Goal: Task Accomplishment & Management: Manage account settings

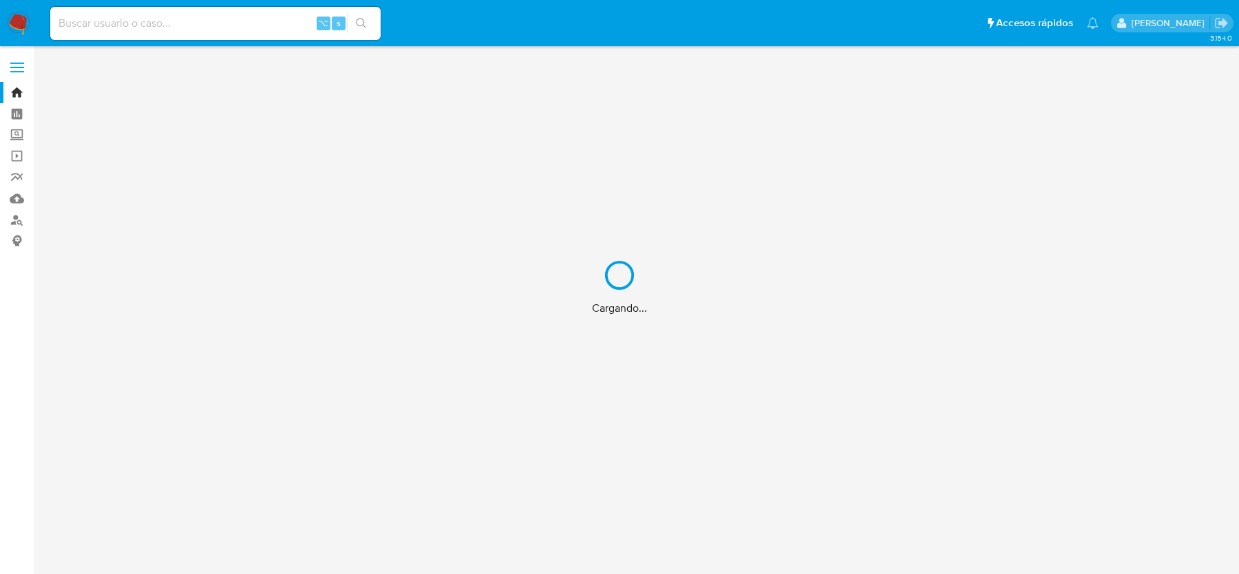
click at [186, 31] on div "Cargando..." at bounding box center [619, 287] width 1239 height 574
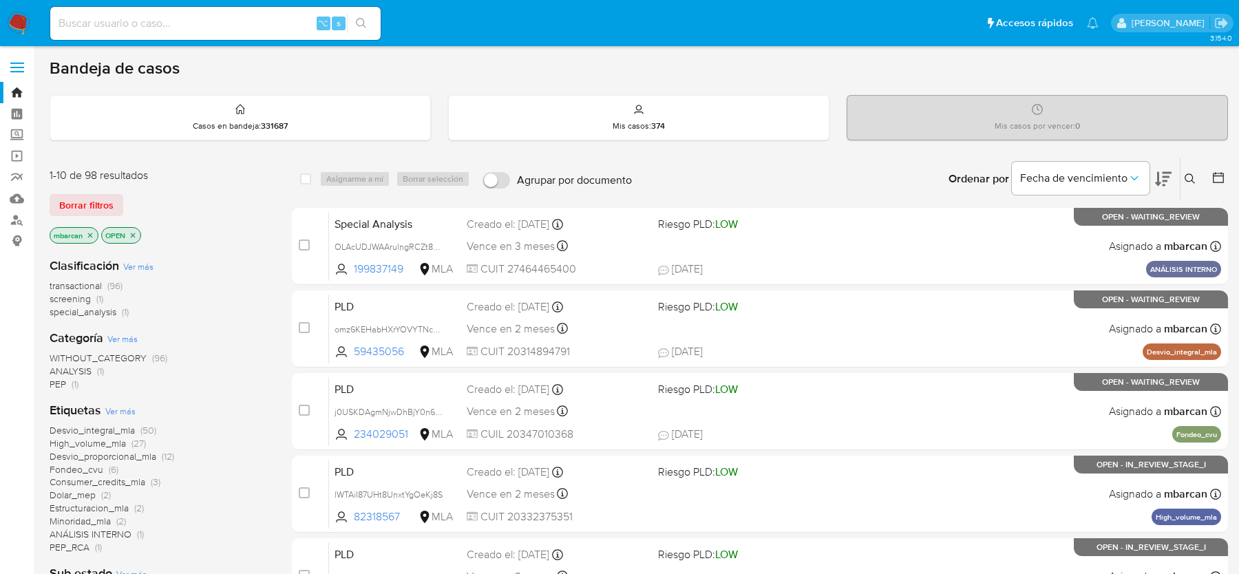
click at [167, 23] on input at bounding box center [215, 23] width 330 height 18
paste input "khVUBamPknSzWm150tNwobQx"
type input "khVUBamPknSzWm150tNwobQx"
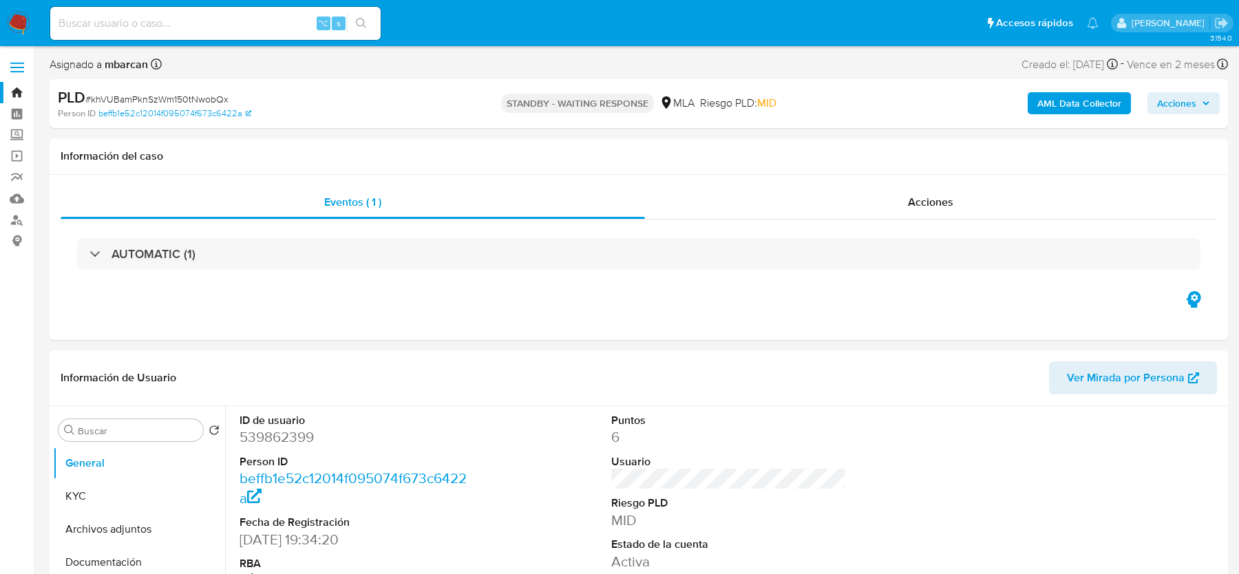
select select "10"
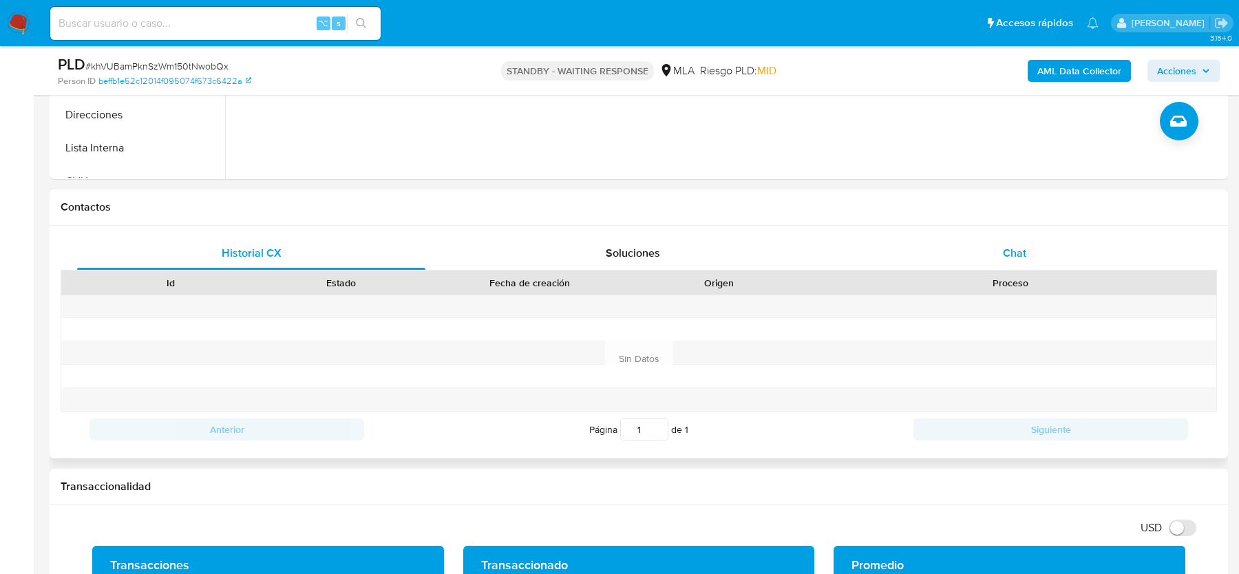
click at [985, 261] on div "Chat" at bounding box center [1014, 253] width 348 height 33
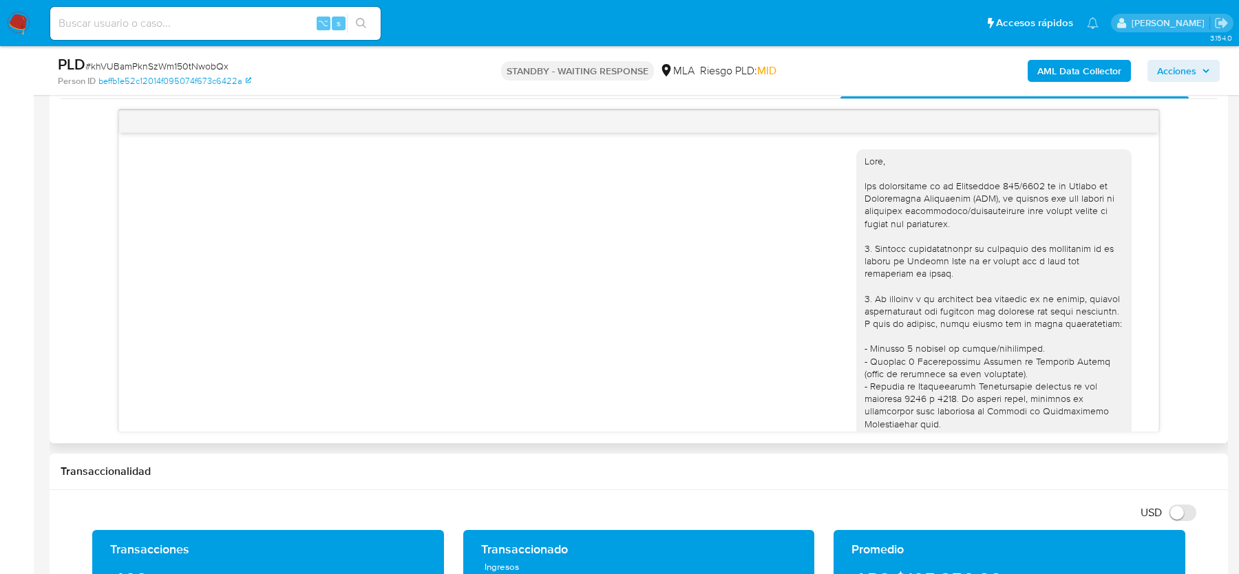
scroll to position [1706, 0]
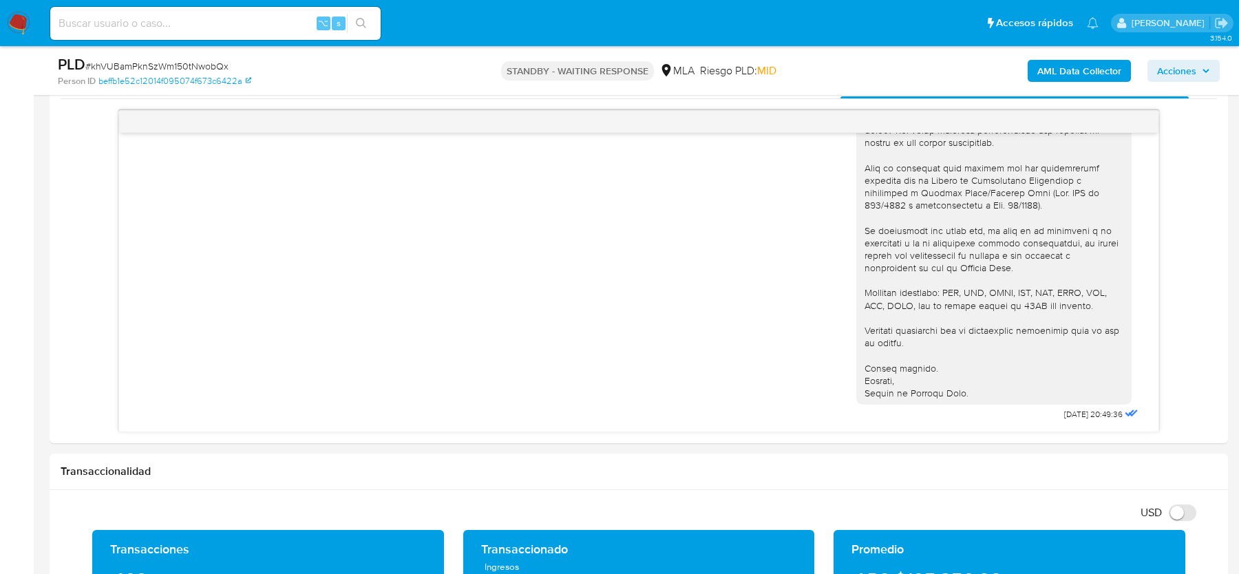
click at [179, 65] on span "# khVUBamPknSzWm150tNwobQx" at bounding box center [156, 66] width 143 height 14
copy span "khVUBamPknSzWm150tNwobQx"
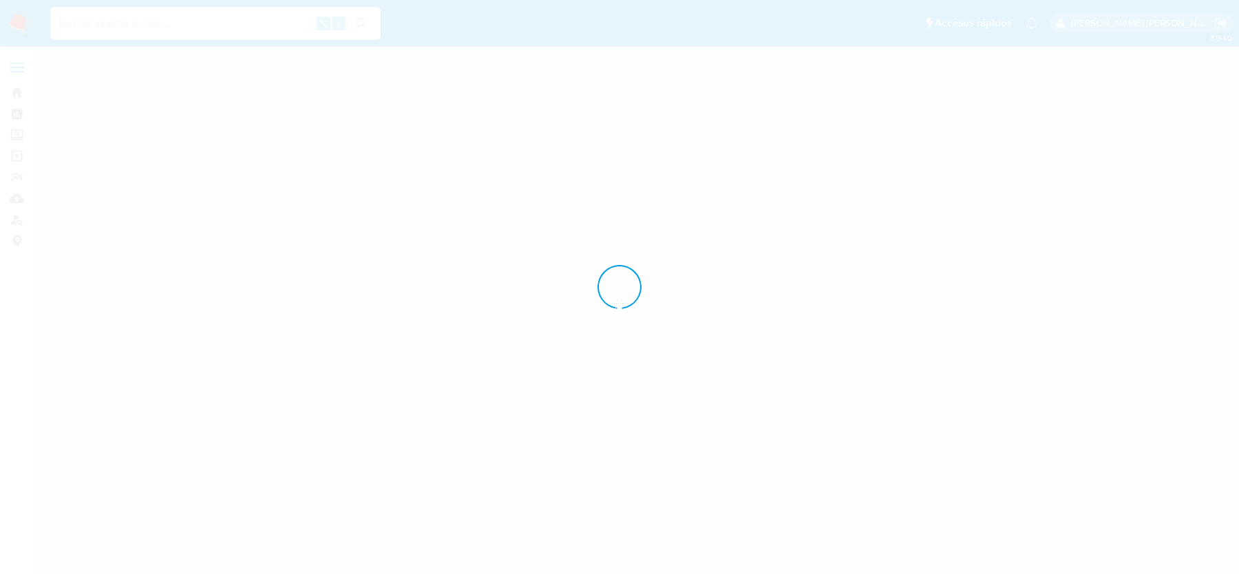
click at [142, 68] on div at bounding box center [619, 287] width 1239 height 574
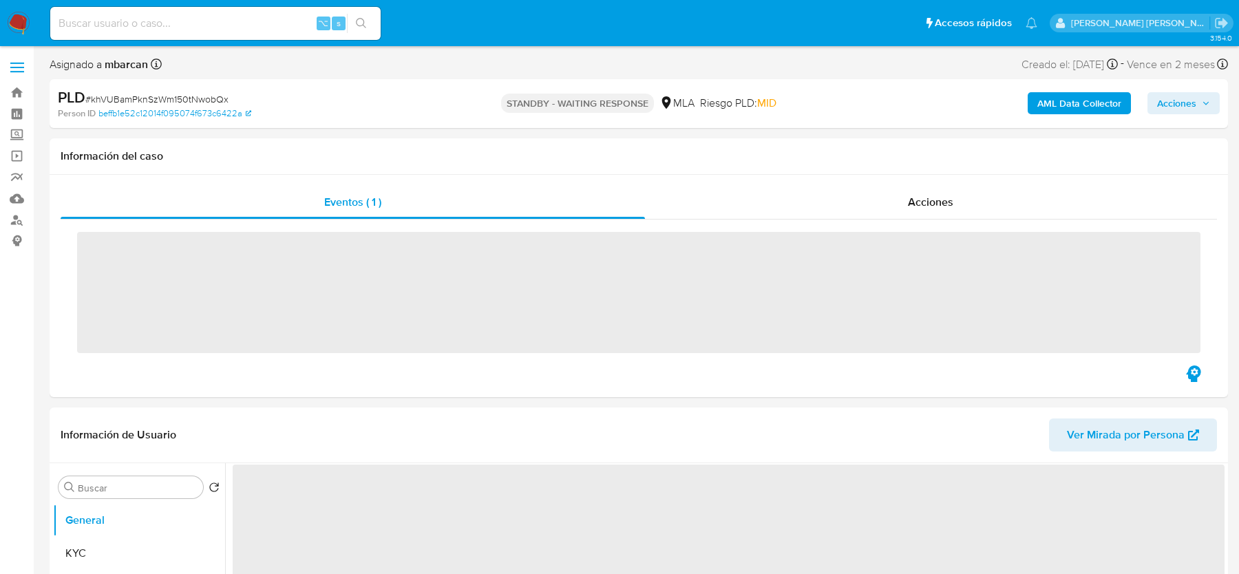
click at [132, 68] on b "mbarcan" at bounding box center [125, 64] width 46 height 16
copy b "mbarcan"
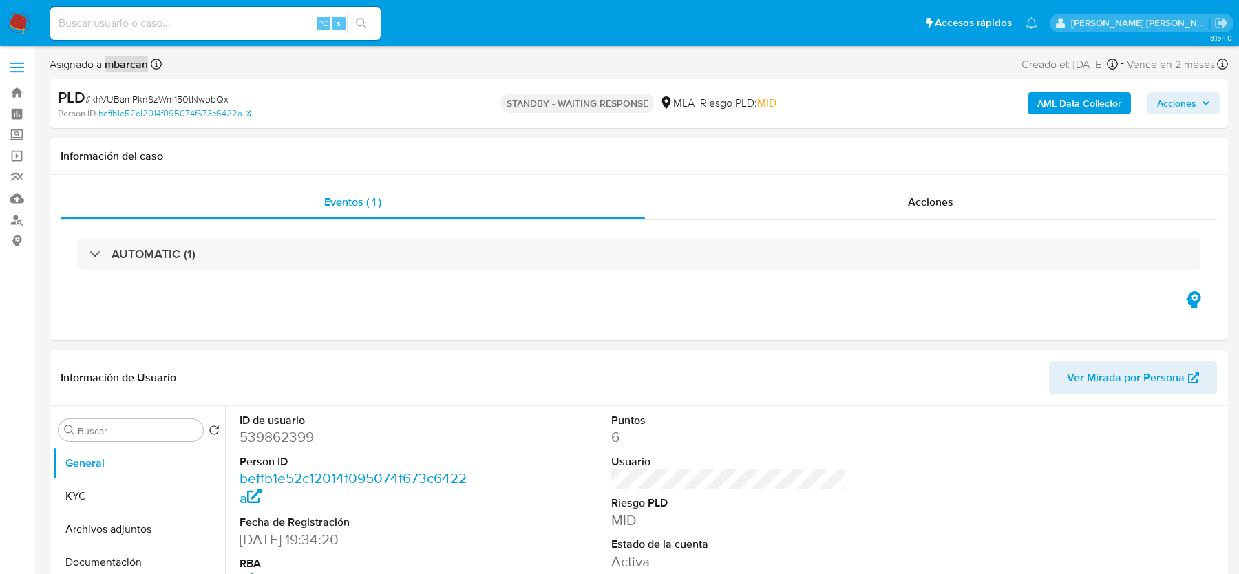
select select "10"
click at [147, 101] on span "# khVUBamPknSzWm150tNwobQx" at bounding box center [156, 99] width 143 height 14
copy span "khVUBamPknSzWm150tNwobQx"
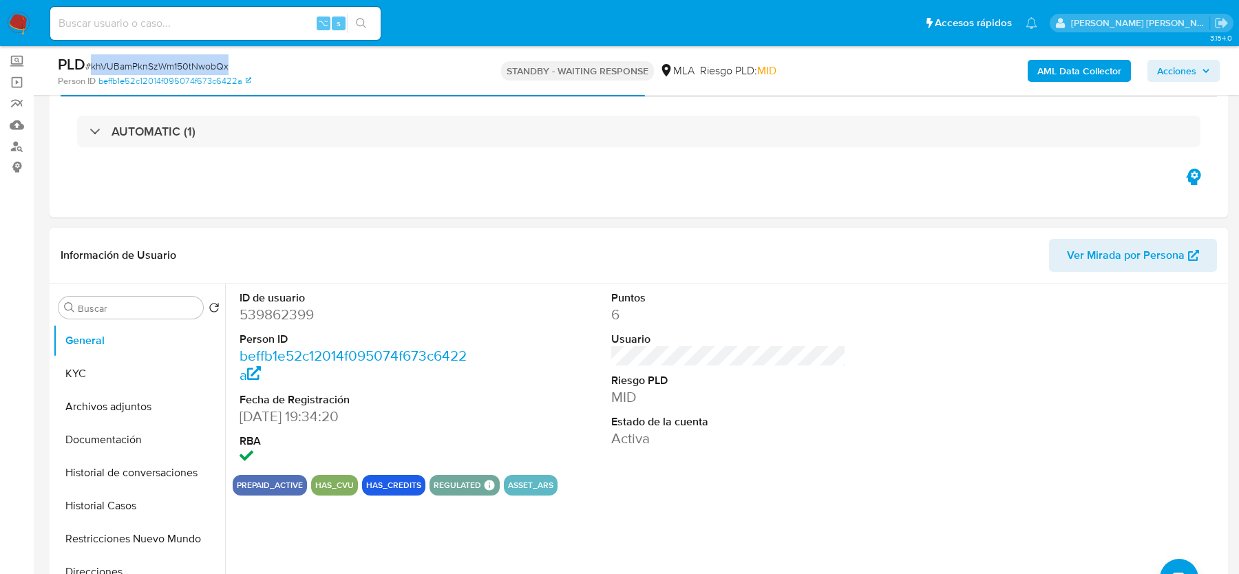
scroll to position [80, 0]
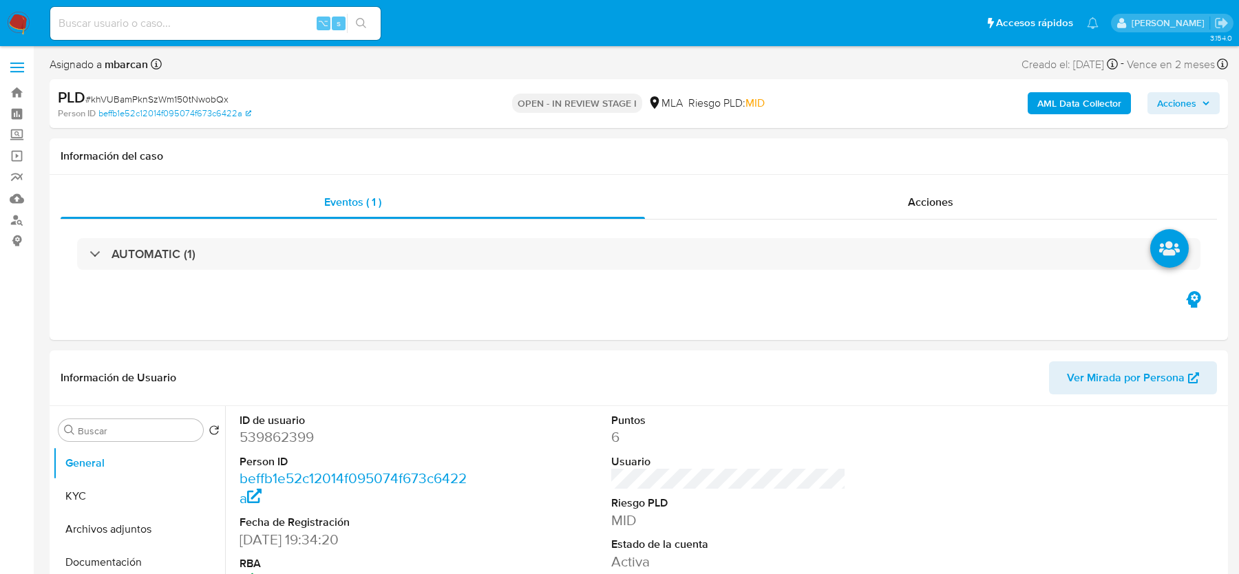
select select "10"
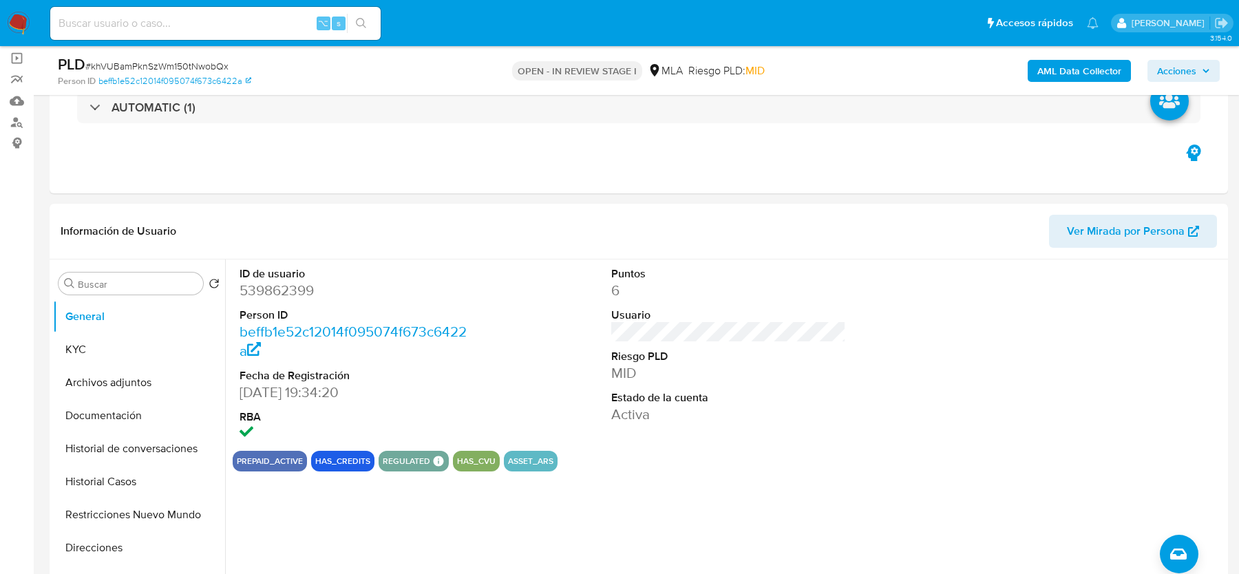
scroll to position [151, 0]
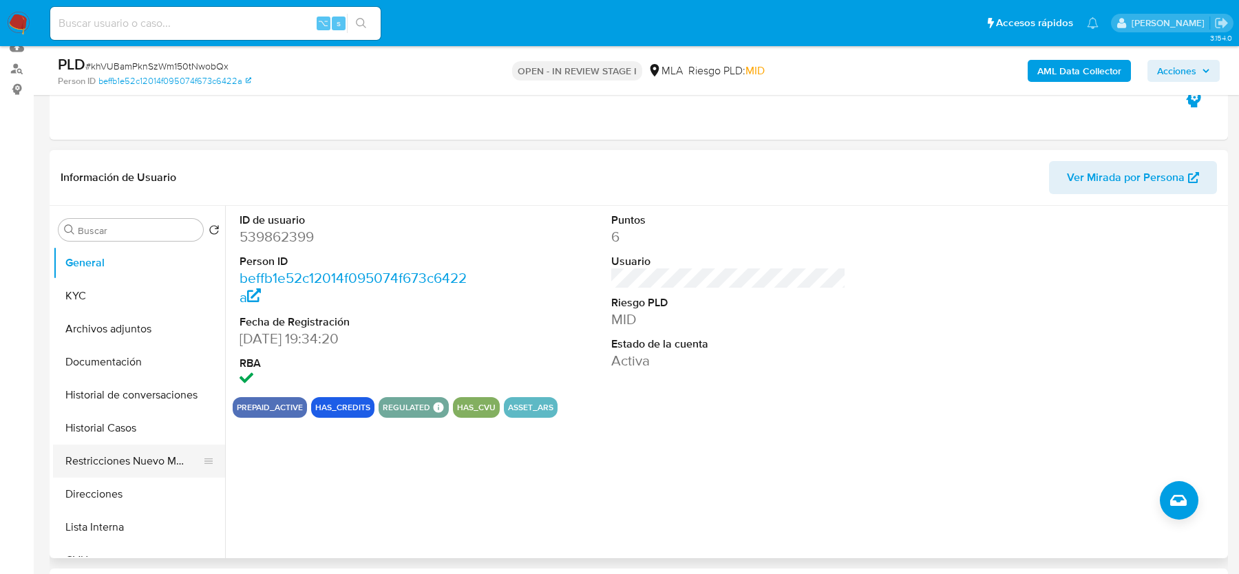
click at [126, 460] on button "Restricciones Nuevo Mundo" at bounding box center [133, 461] width 161 height 33
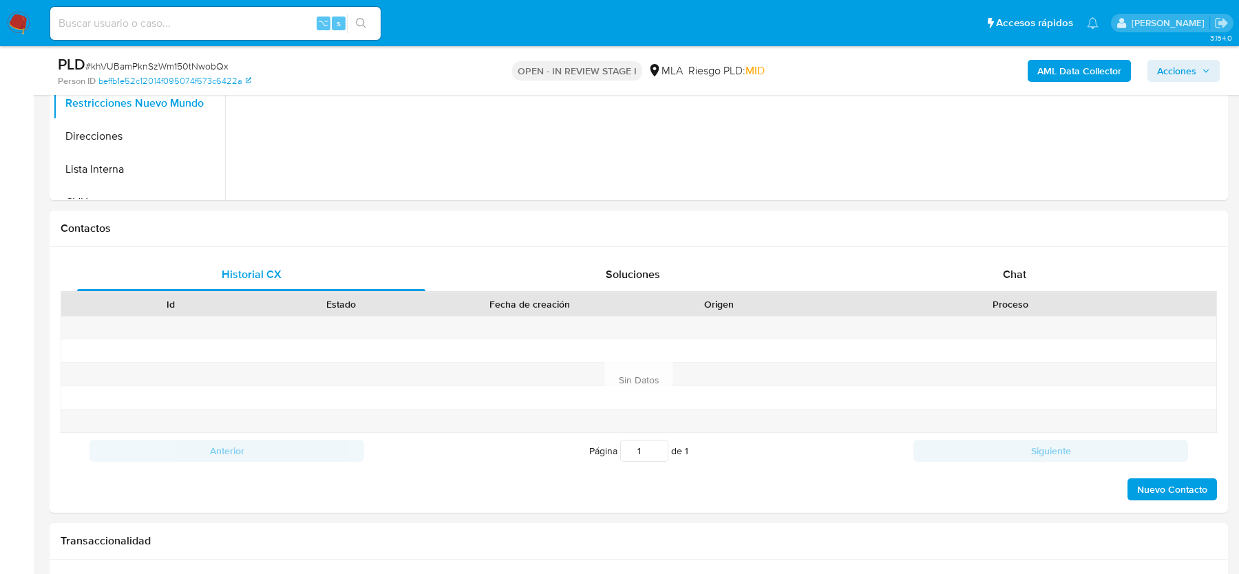
scroll to position [483, 0]
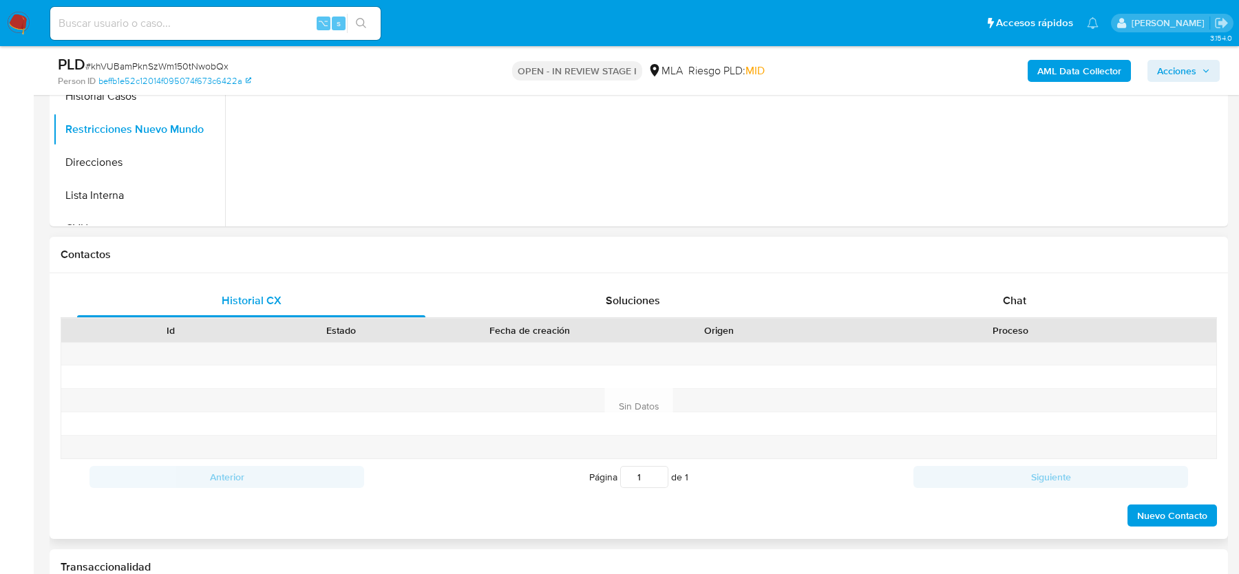
click at [1025, 319] on div "Proceso" at bounding box center [1010, 330] width 412 height 23
click at [1025, 308] on div "Chat" at bounding box center [1014, 300] width 348 height 33
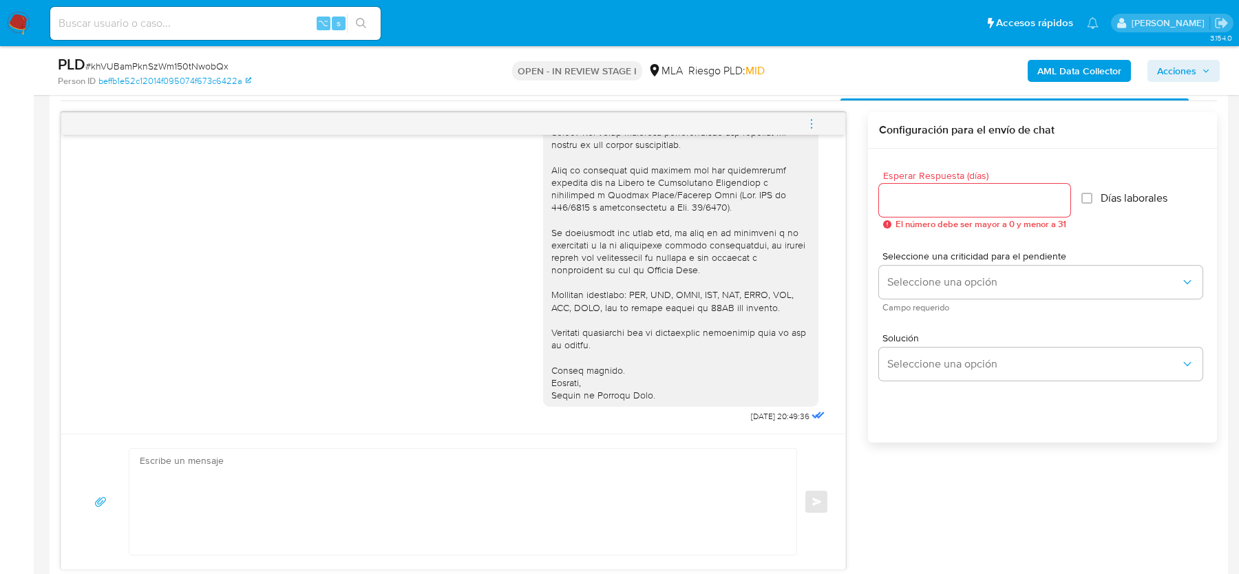
scroll to position [665, 0]
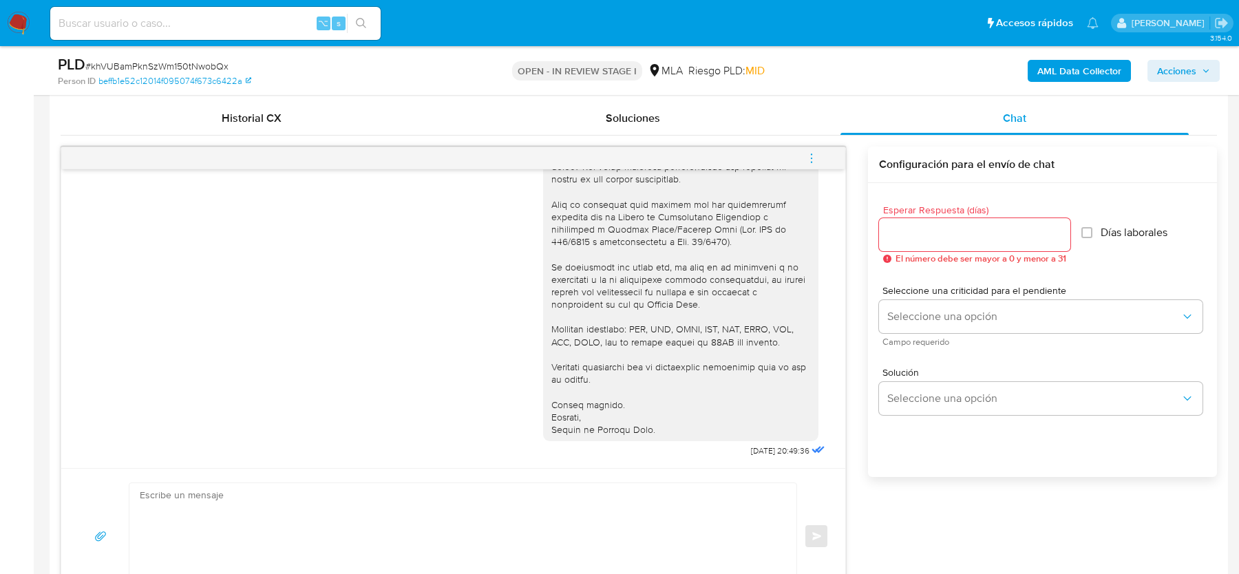
click at [820, 153] on button "menu-action" at bounding box center [811, 158] width 45 height 33
click at [699, 133] on li "Cerrar conversación" at bounding box center [718, 130] width 141 height 25
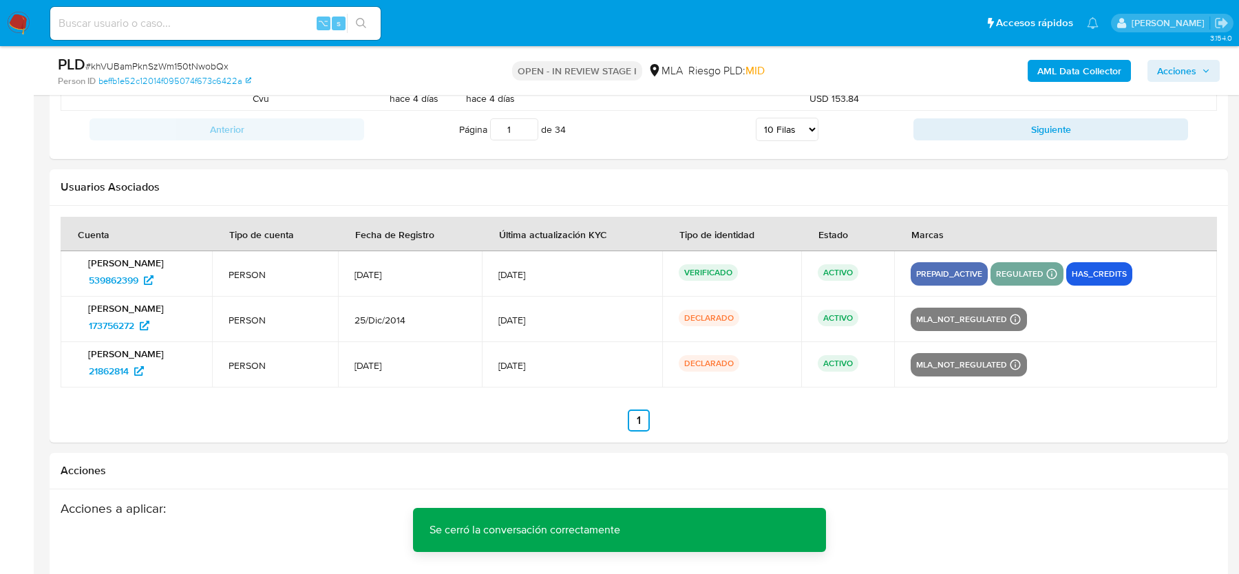
scroll to position [2503, 0]
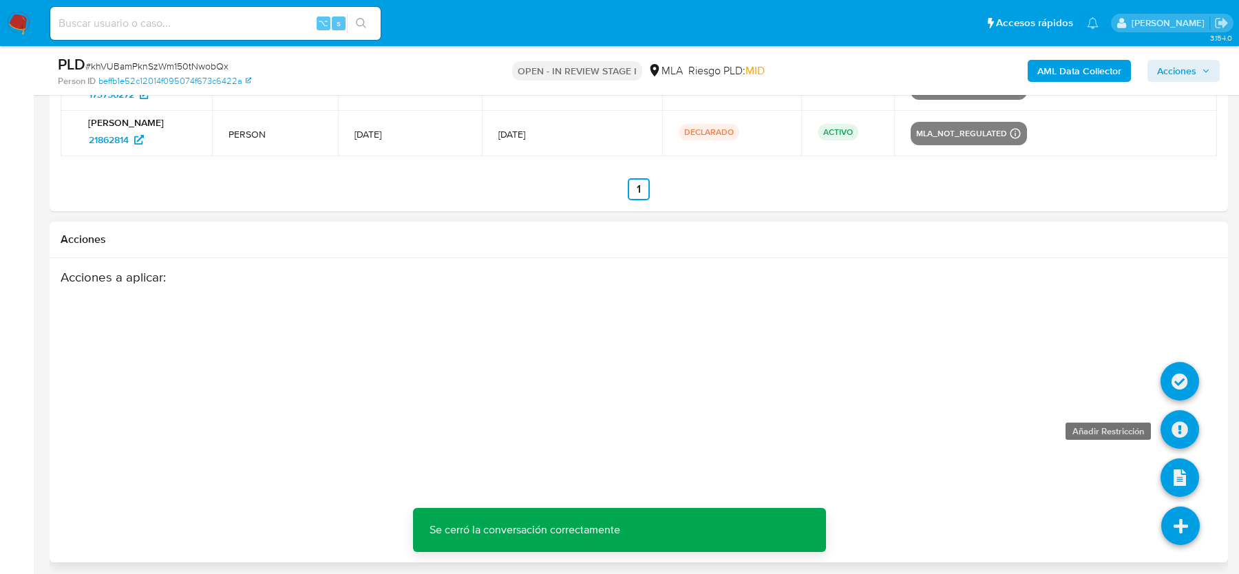
click at [1192, 425] on icon at bounding box center [1179, 429] width 39 height 39
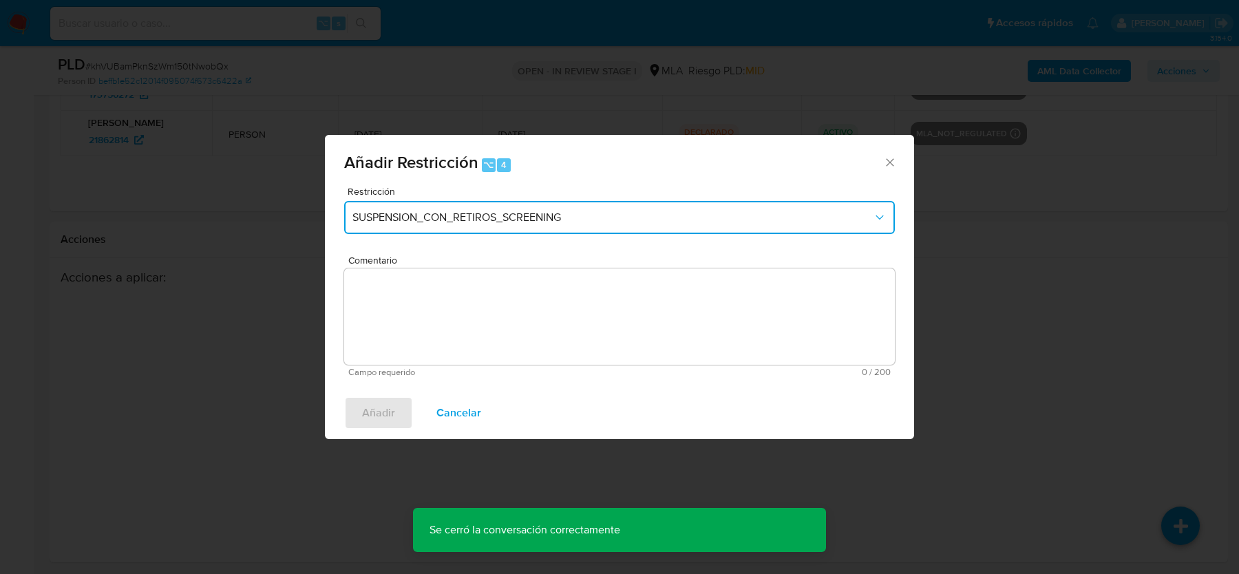
click at [447, 220] on span "SUSPENSION_CON_RETIROS_SCREENING" at bounding box center [612, 218] width 520 height 14
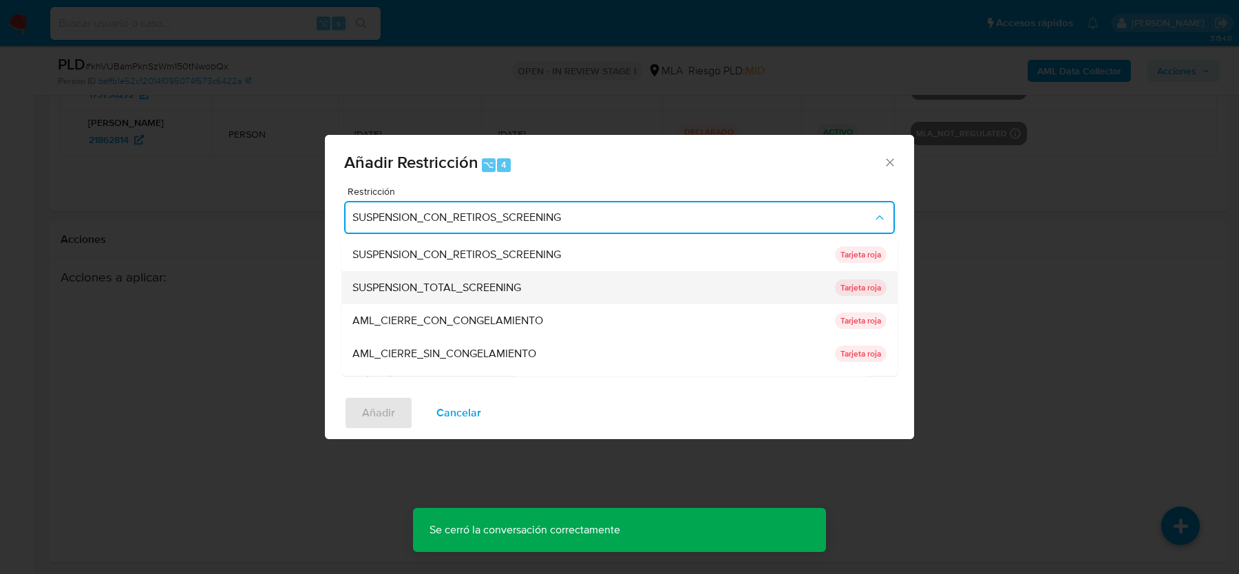
scroll to position [226, 0]
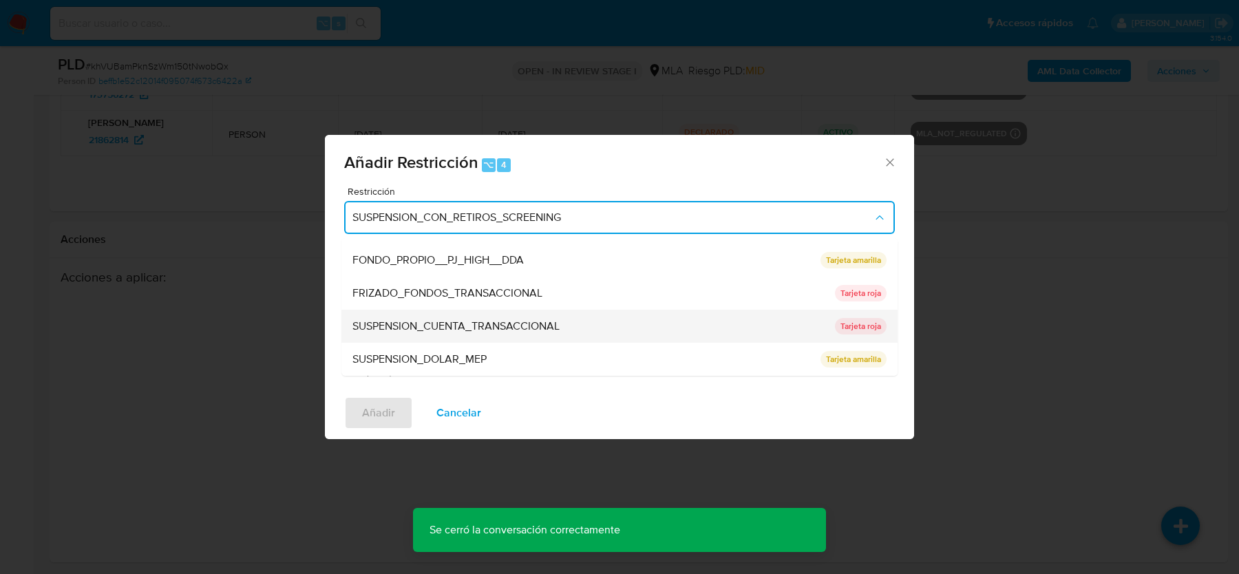
click at [436, 331] on span "SUSPENSION_CUENTA_TRANSACCIONAL" at bounding box center [455, 326] width 207 height 14
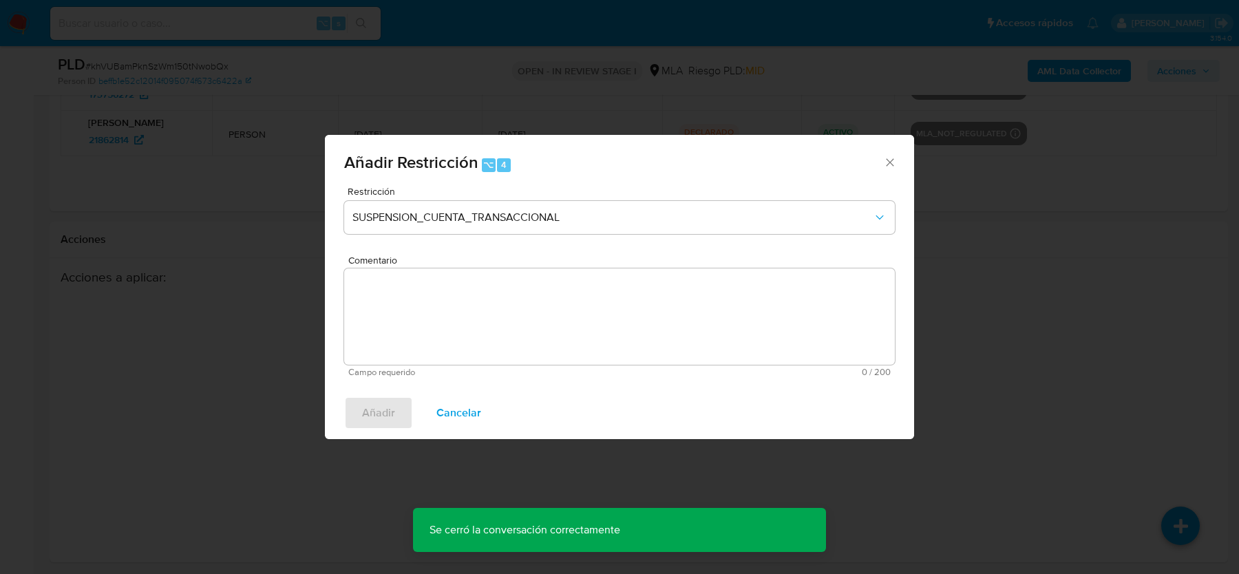
click at [436, 331] on textarea "Comentario" at bounding box center [619, 316] width 550 height 96
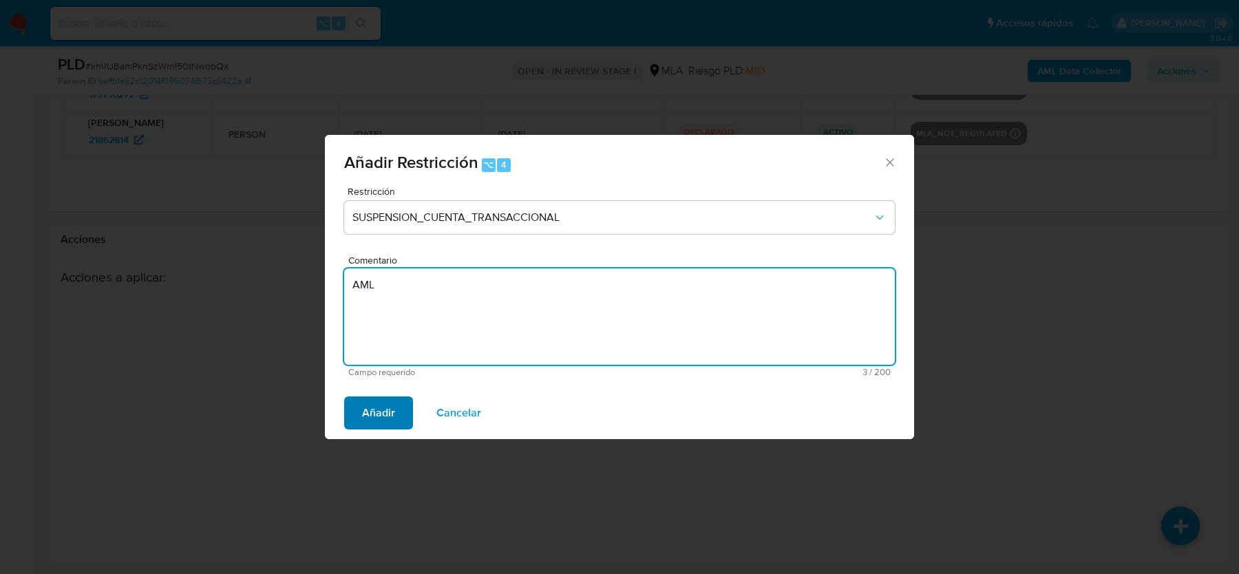
type textarea "AML"
click at [370, 408] on span "Añadir" at bounding box center [378, 413] width 33 height 30
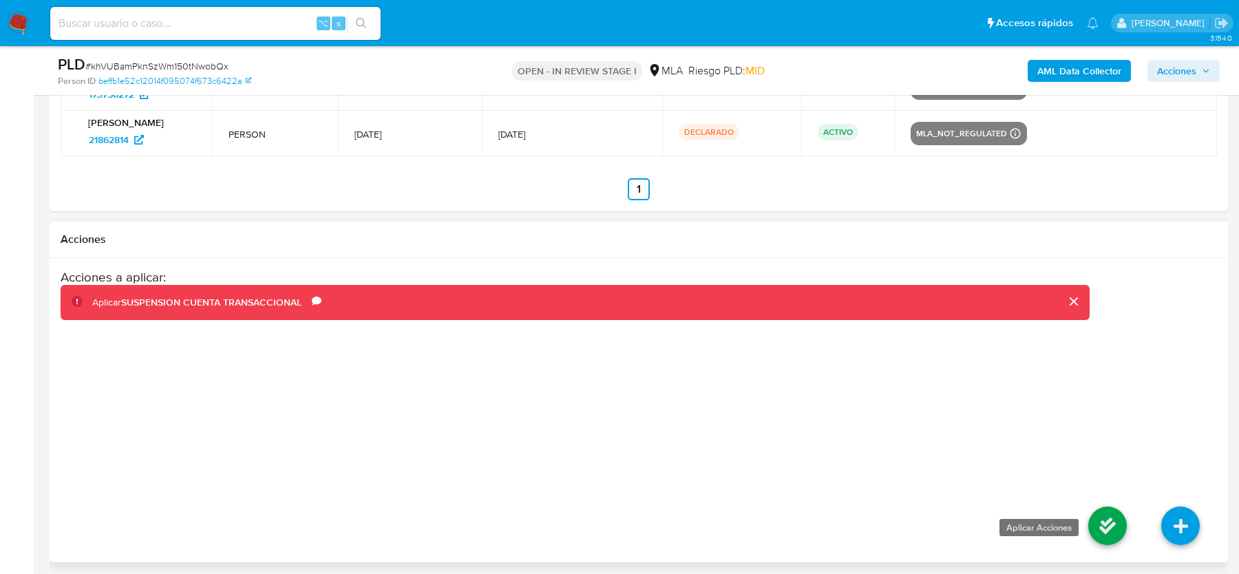
click at [1104, 520] on icon at bounding box center [1107, 525] width 39 height 39
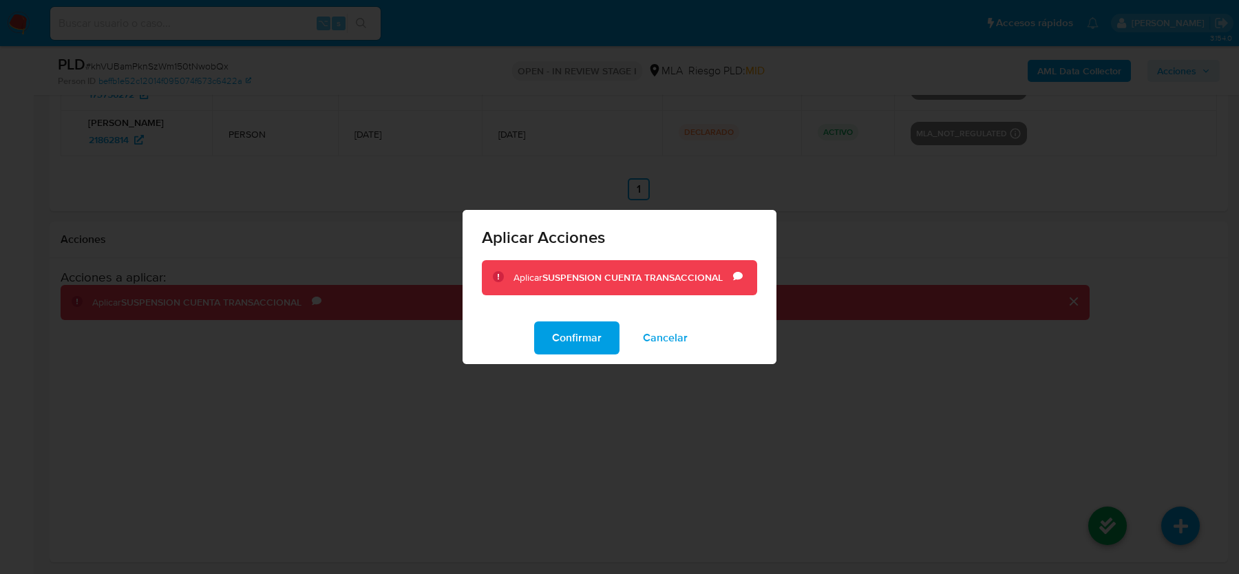
click at [589, 355] on div "Confirmar Cancelar" at bounding box center [619, 338] width 314 height 52
click at [586, 343] on span "Confirmar" at bounding box center [577, 338] width 50 height 30
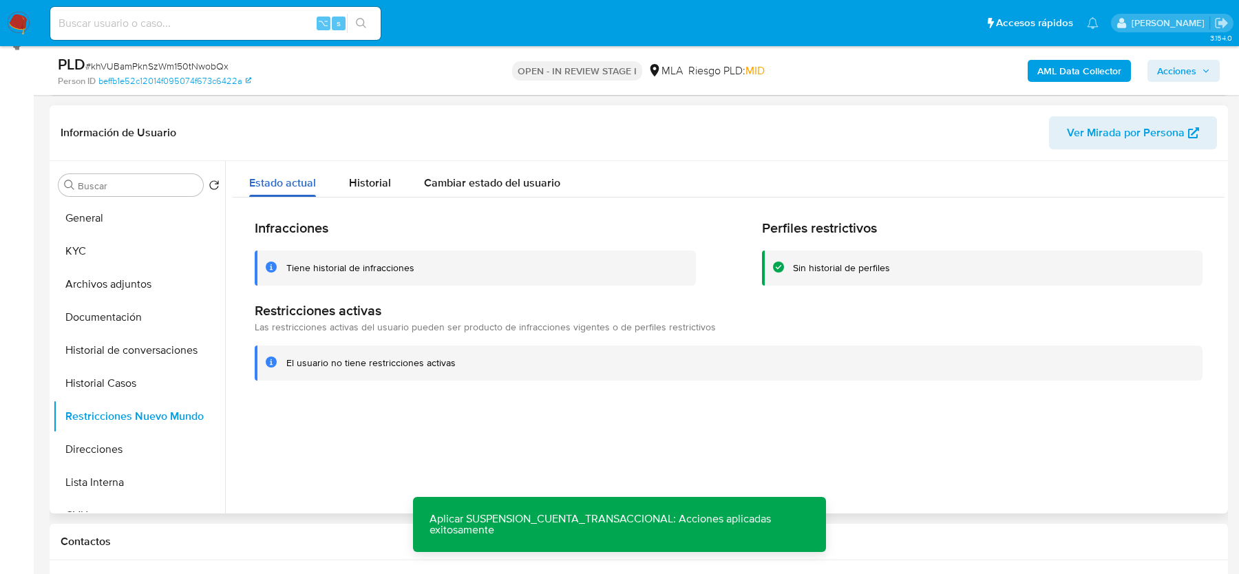
scroll to position [140, 0]
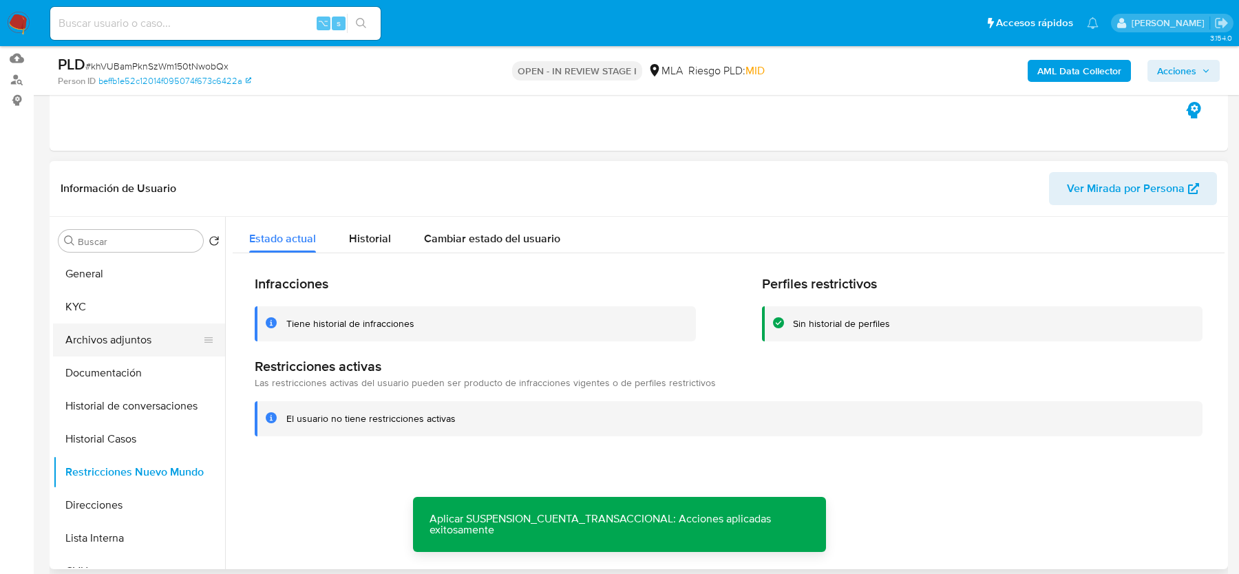
click at [141, 332] on button "Archivos adjuntos" at bounding box center [133, 339] width 161 height 33
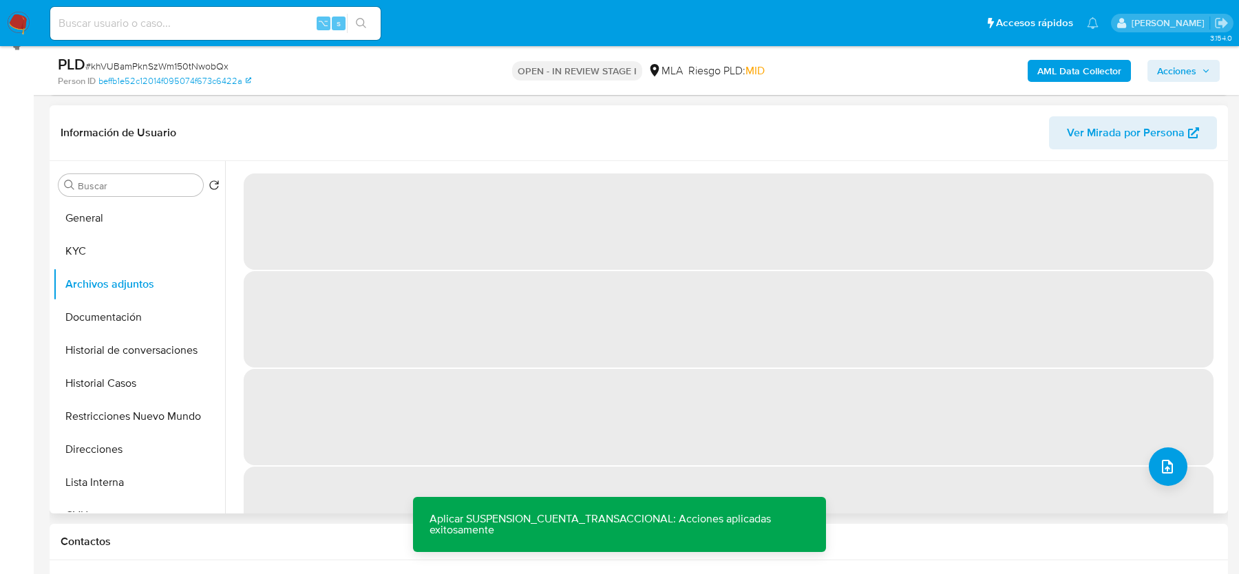
scroll to position [195, 0]
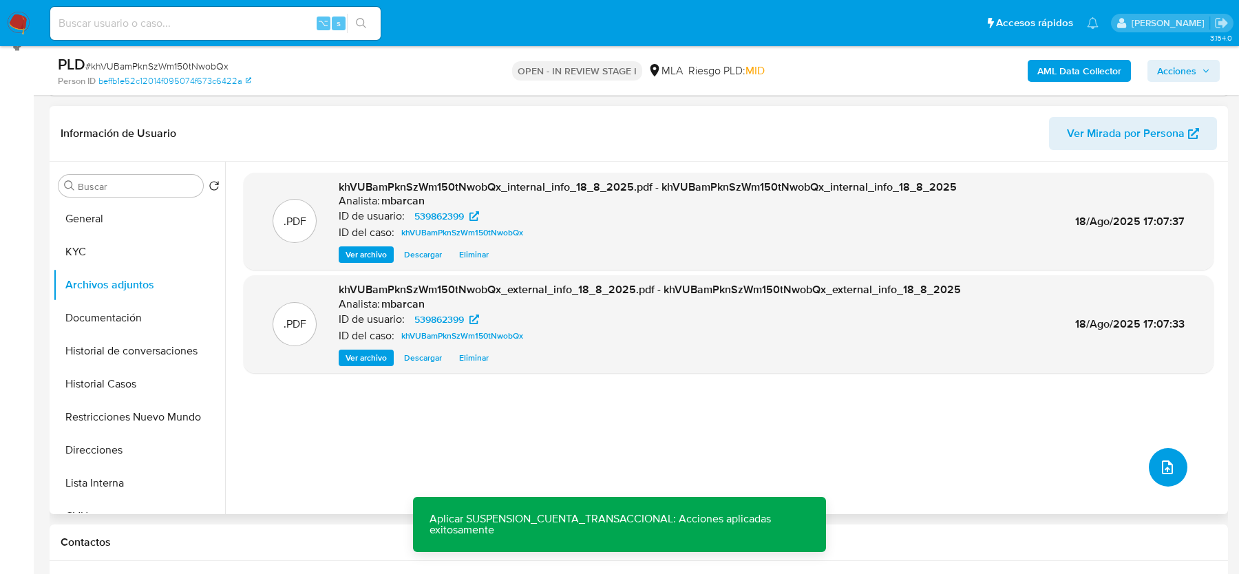
click at [1159, 482] on button "upload-file" at bounding box center [1167, 467] width 39 height 39
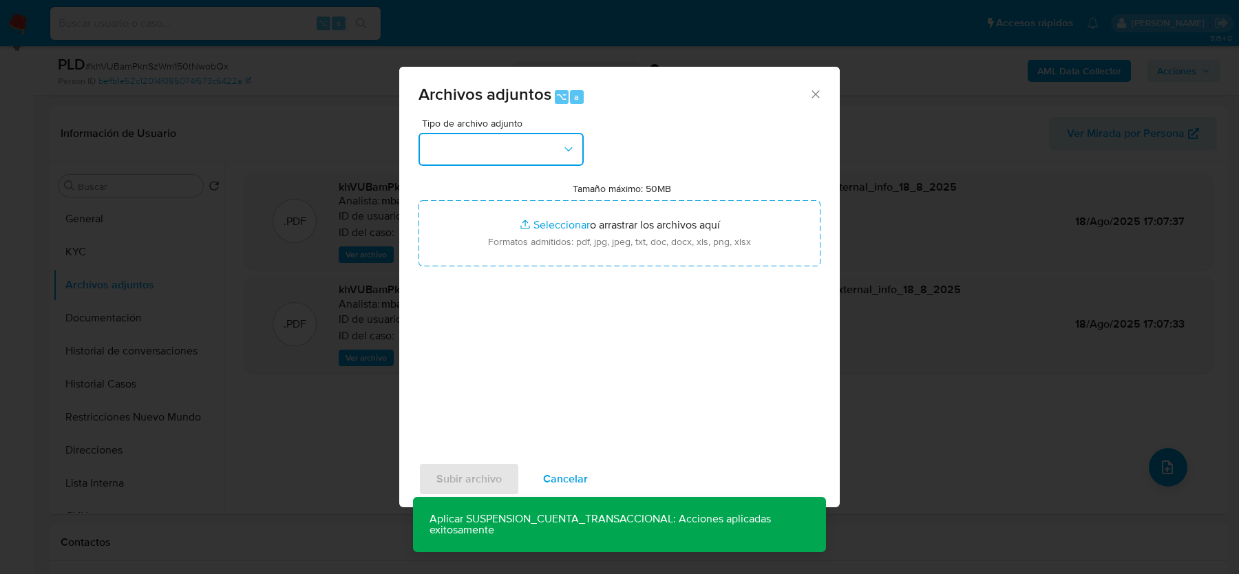
click at [495, 165] on button "button" at bounding box center [500, 149] width 165 height 33
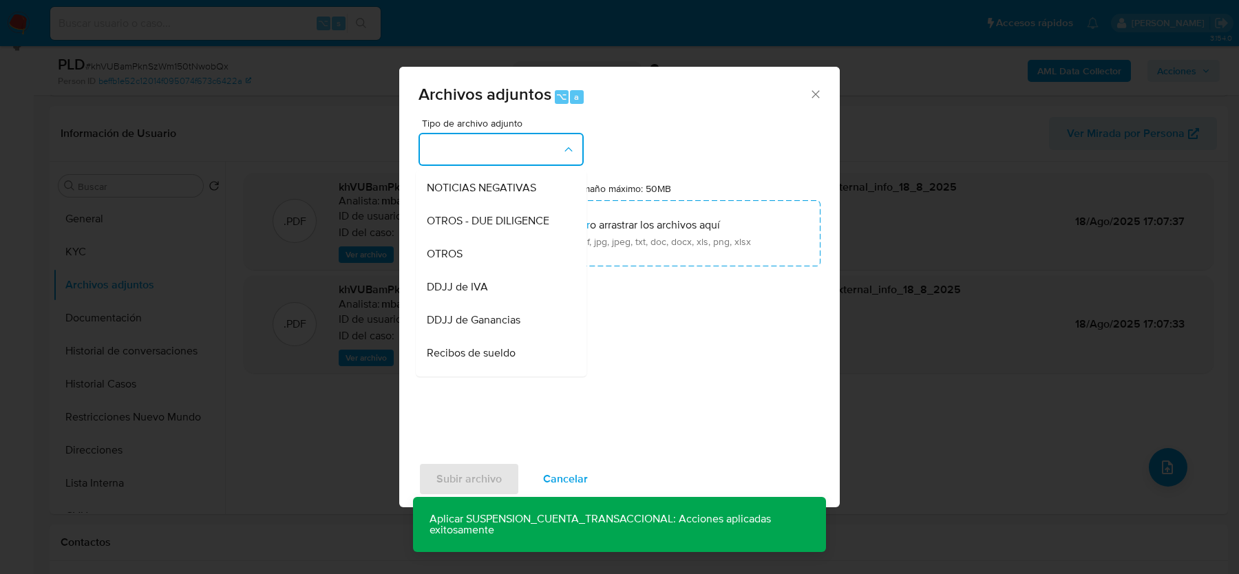
scroll to position [207, 0]
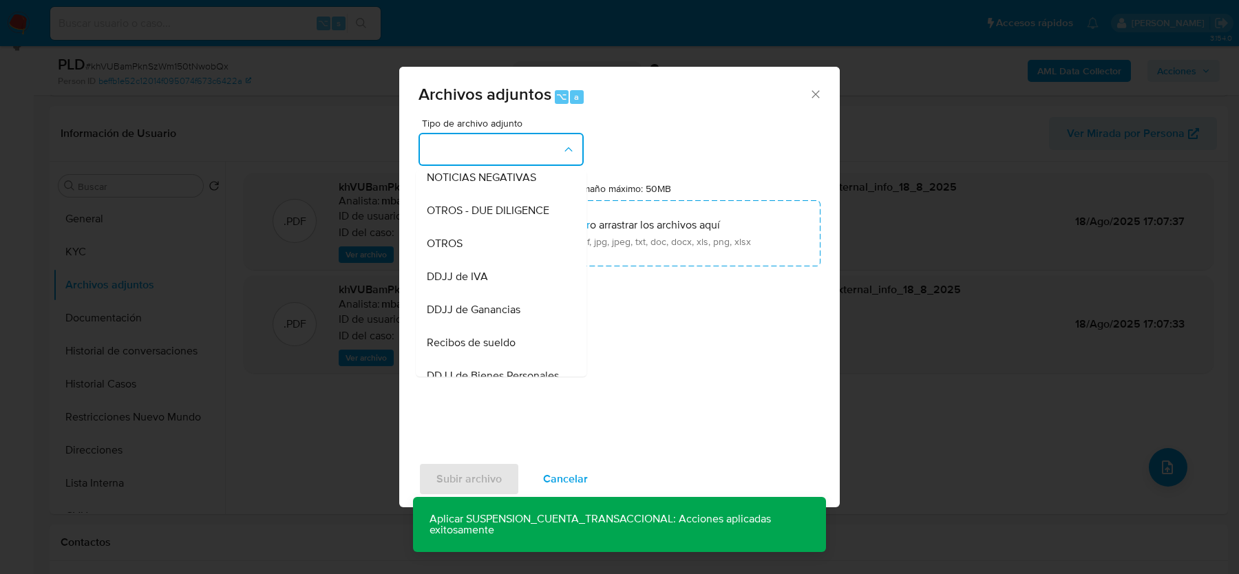
click at [491, 278] on div "DDJJ de IVA" at bounding box center [497, 276] width 140 height 33
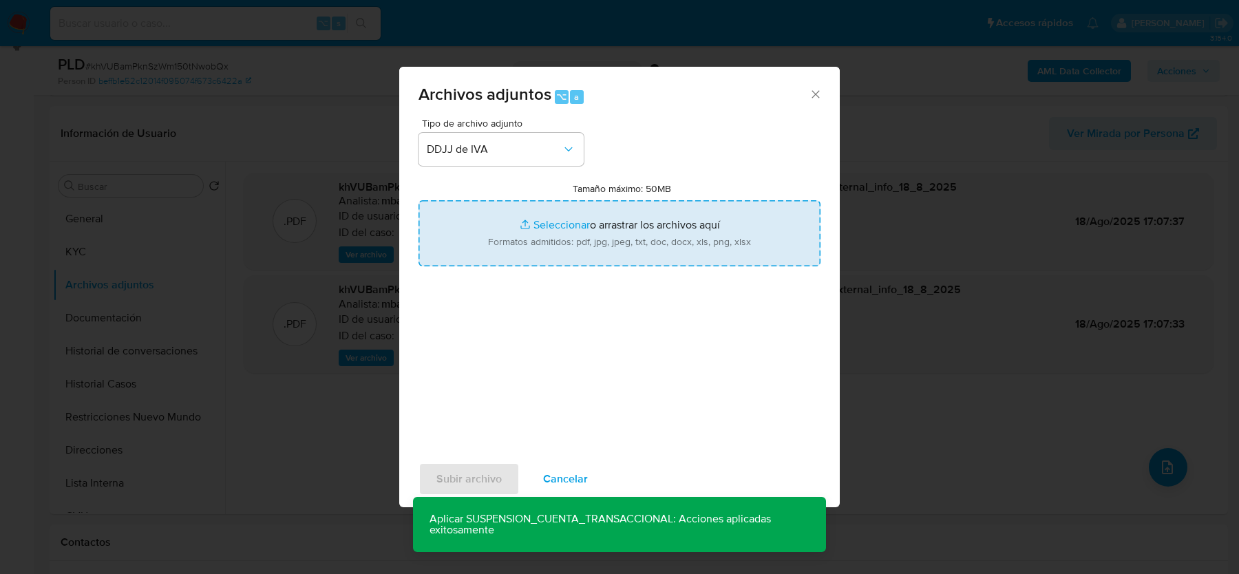
click at [491, 253] on input "Tamaño máximo: 50MB Seleccionar archivos" at bounding box center [619, 233] width 402 height 66
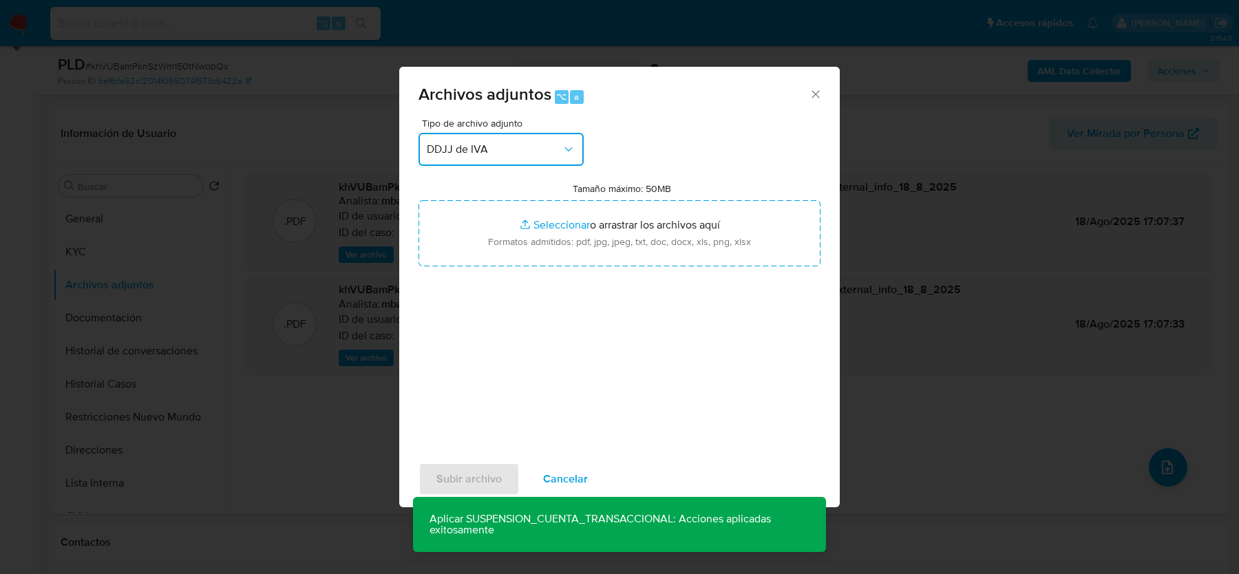
click at [445, 137] on button "DDJJ de IVA" at bounding box center [500, 149] width 165 height 33
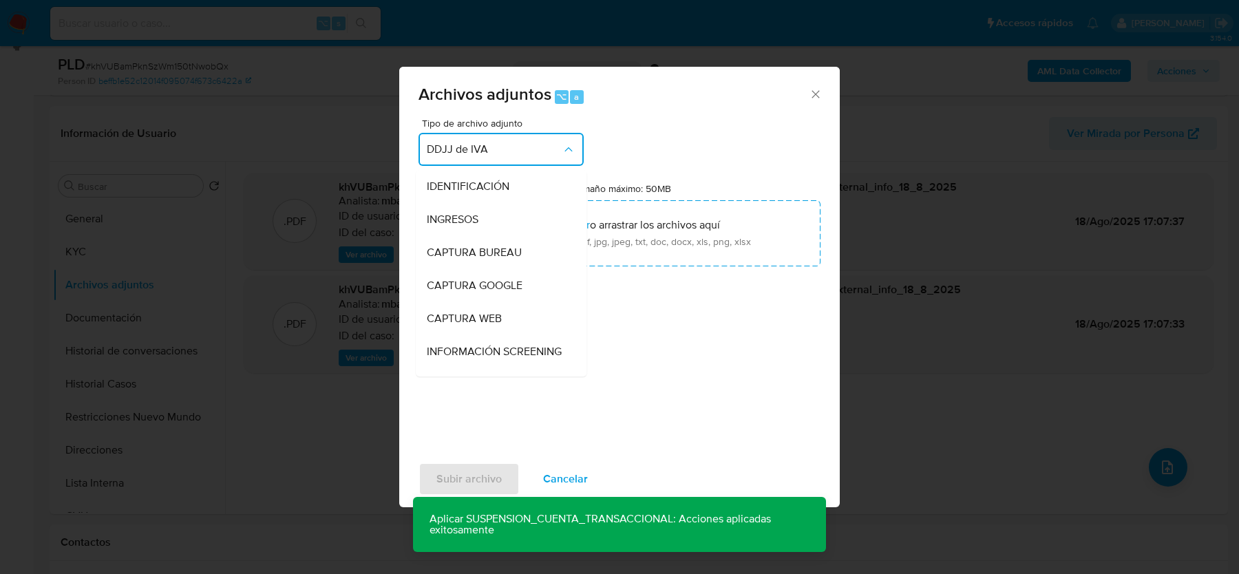
scroll to position [210, 0]
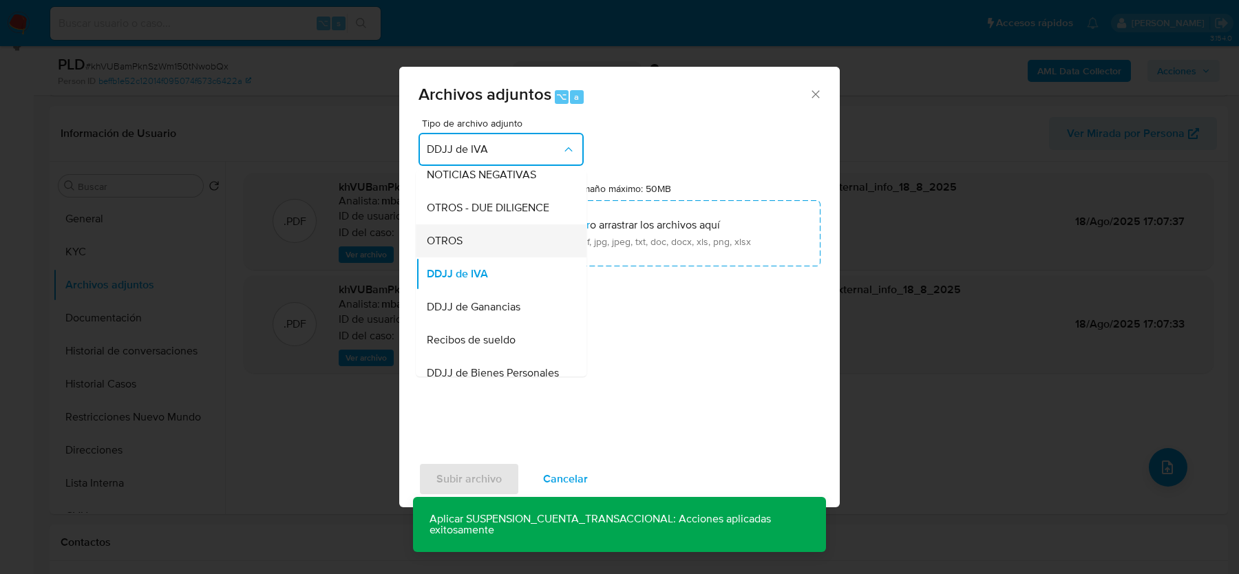
click at [462, 238] on span "OTROS" at bounding box center [445, 241] width 36 height 14
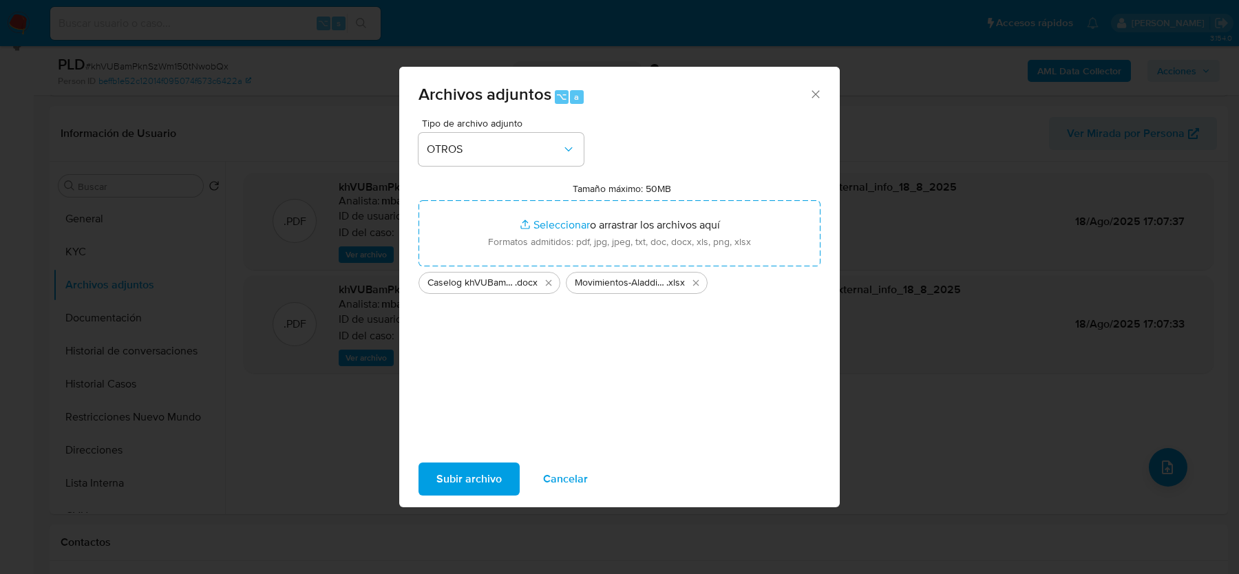
click at [474, 481] on span "Subir archivo" at bounding box center [468, 479] width 65 height 30
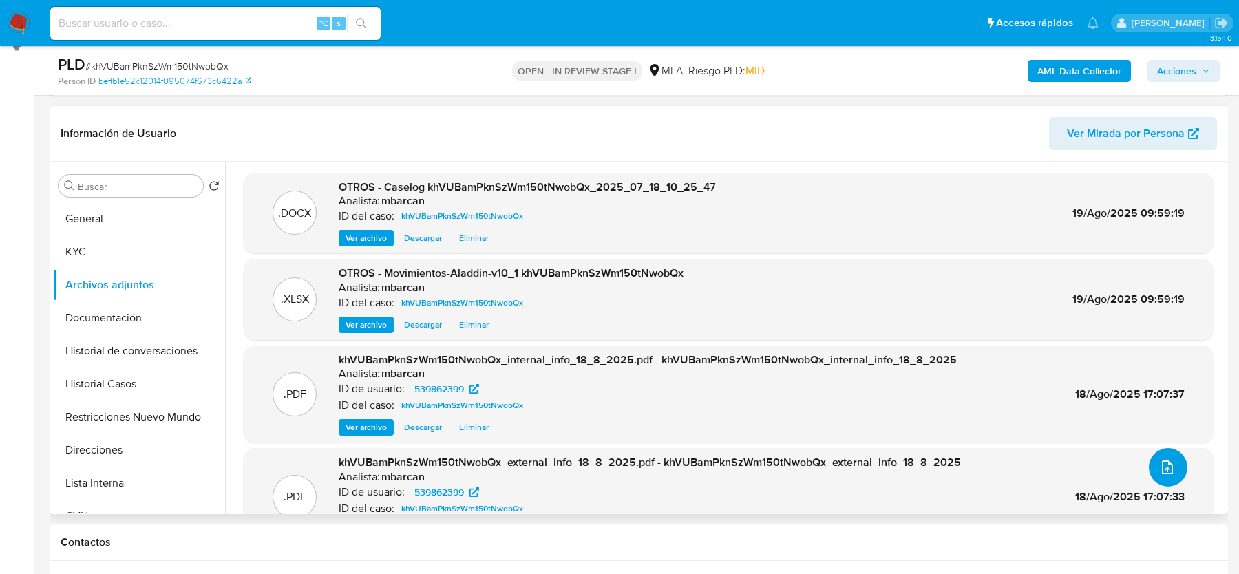
click at [1164, 464] on icon "upload-file" at bounding box center [1167, 467] width 17 height 17
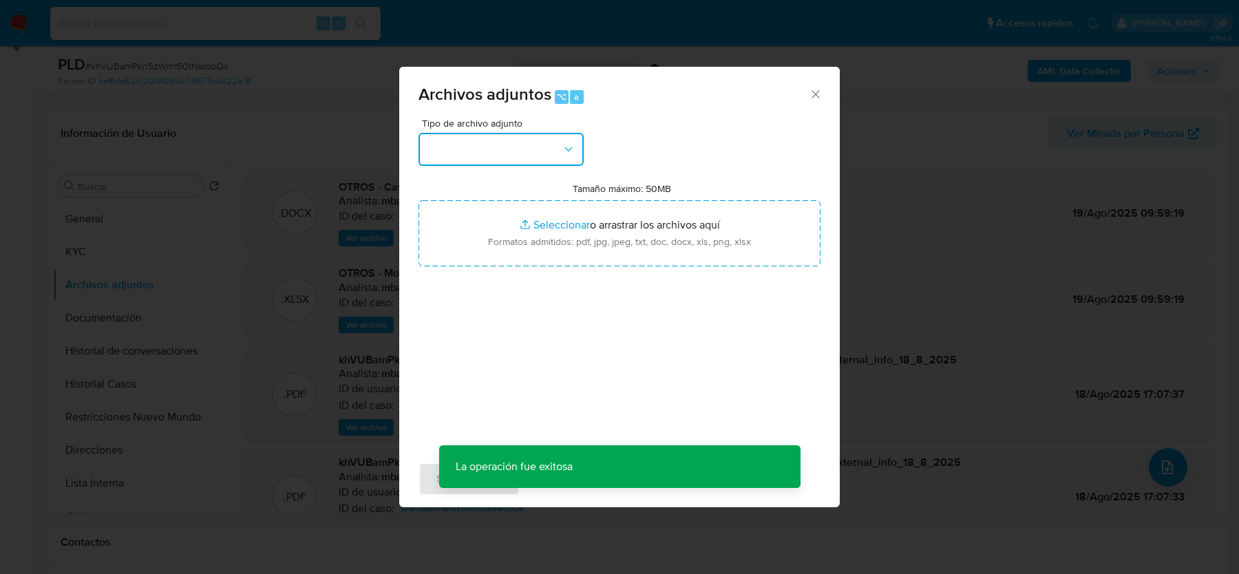
click at [471, 149] on button "button" at bounding box center [500, 149] width 165 height 33
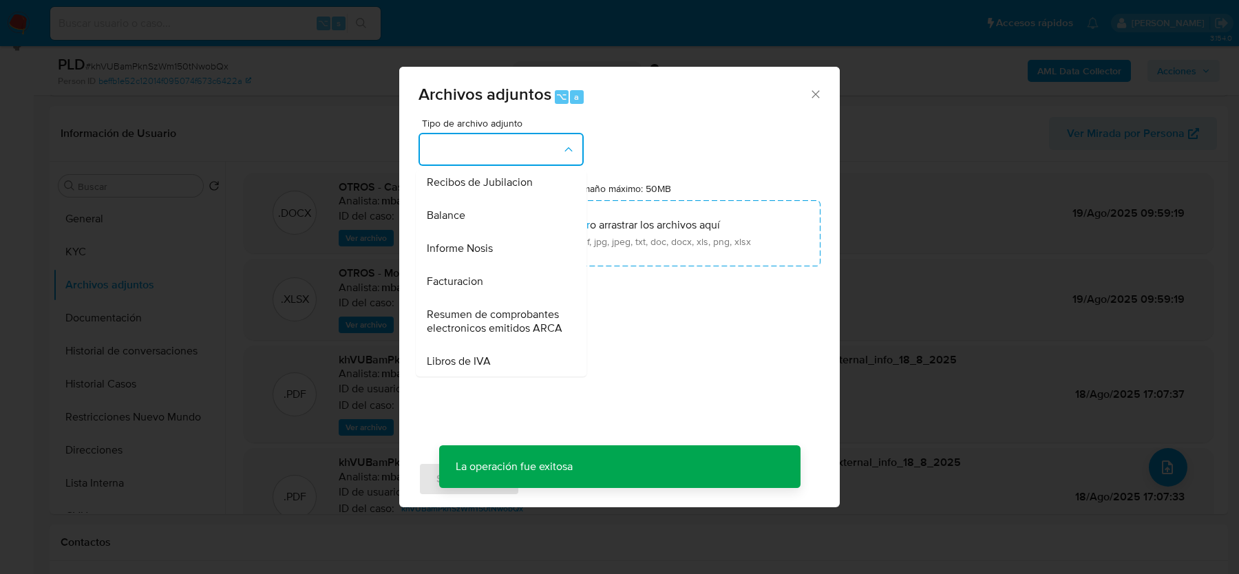
scroll to position [467, 0]
click at [489, 243] on span "Informe Nosis" at bounding box center [460, 248] width 66 height 14
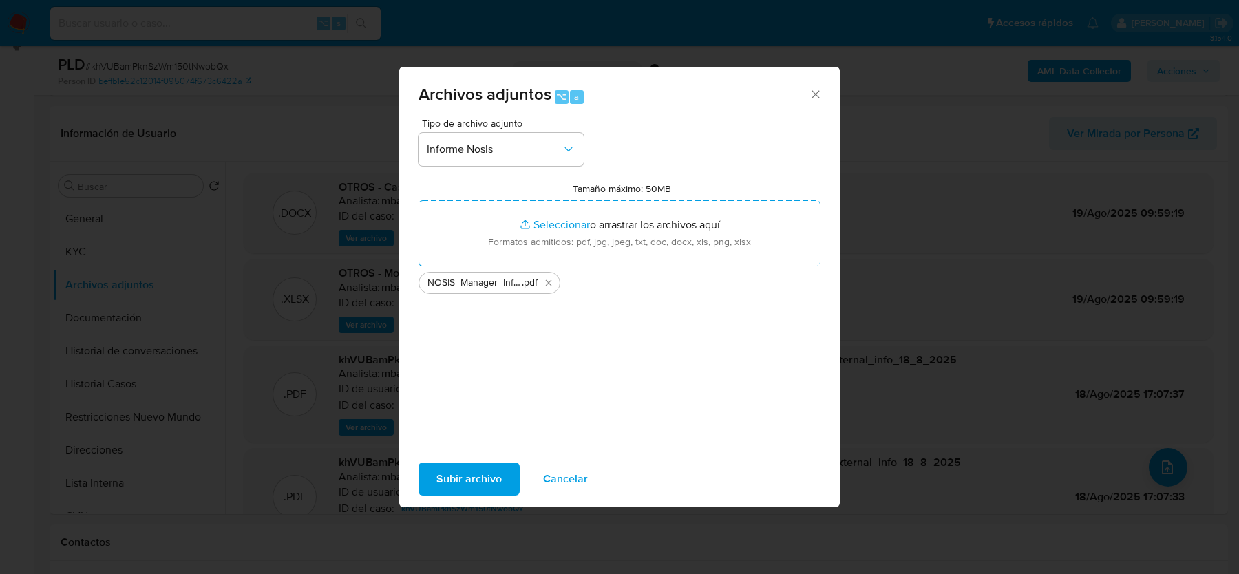
click at [453, 478] on span "Subir archivo" at bounding box center [468, 479] width 65 height 30
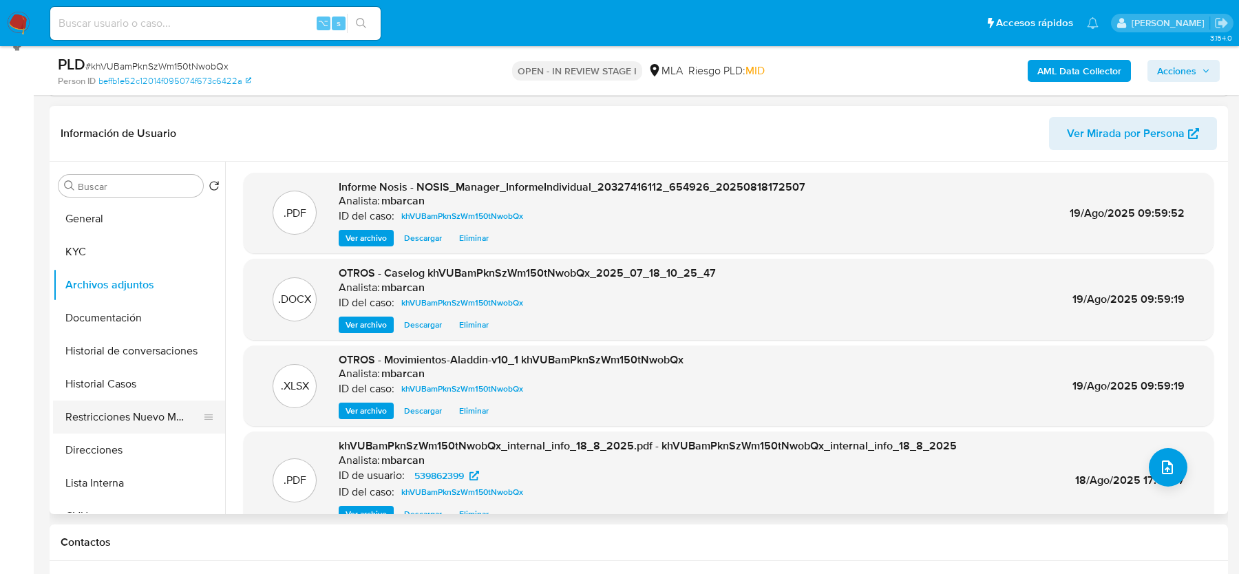
click at [114, 427] on button "Restricciones Nuevo Mundo" at bounding box center [133, 416] width 161 height 33
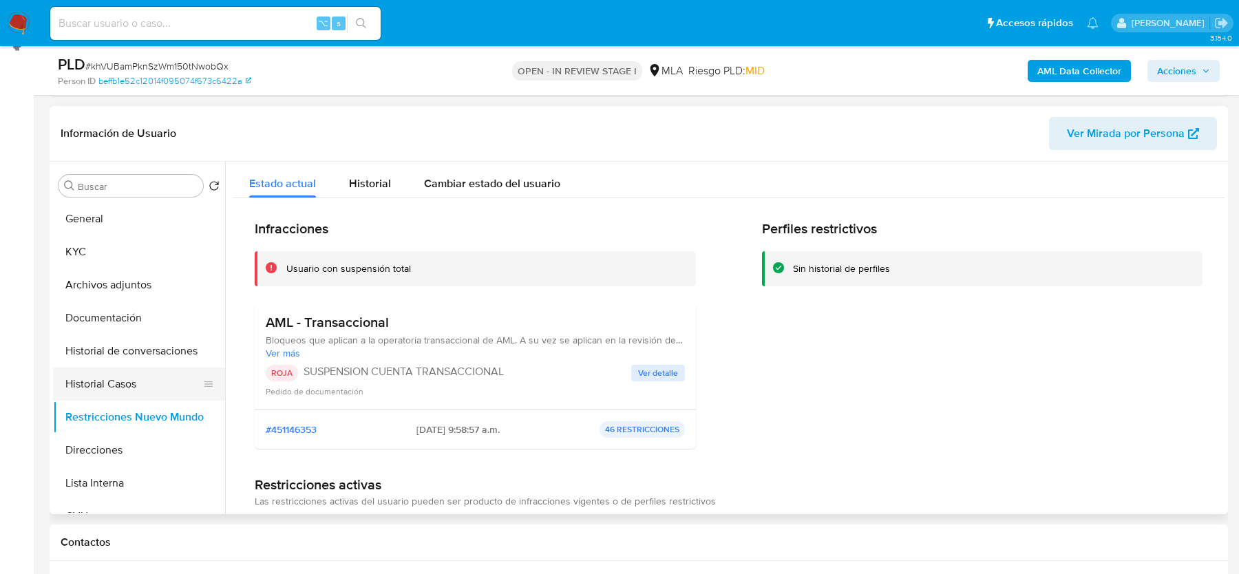
click at [107, 376] on button "Historial Casos" at bounding box center [133, 383] width 161 height 33
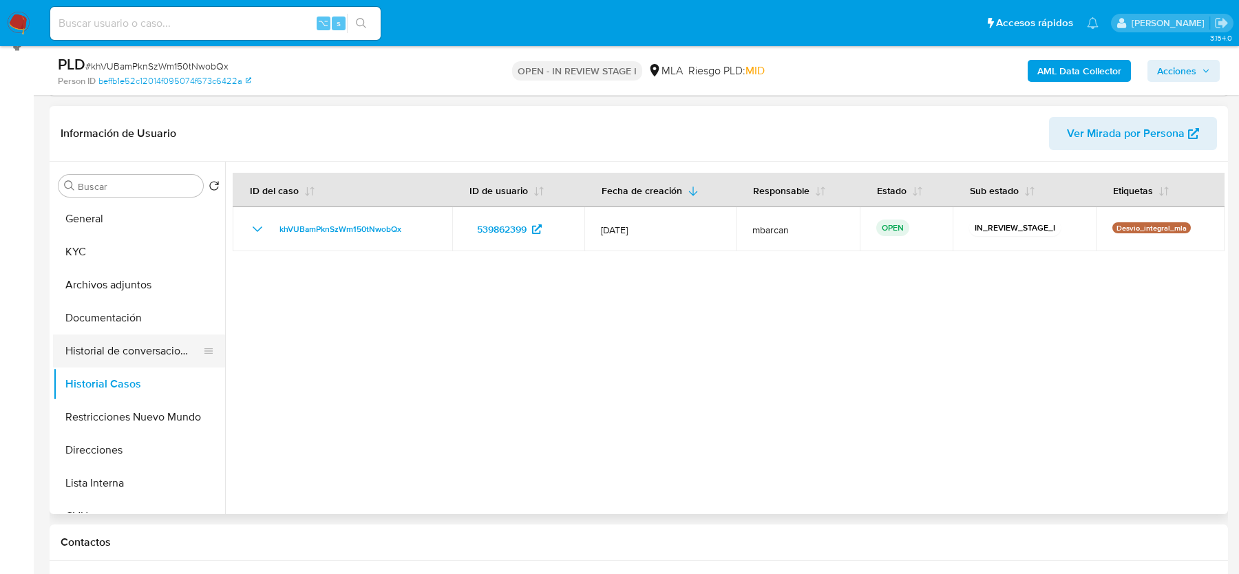
click at [121, 343] on button "Historial de conversaciones" at bounding box center [133, 350] width 161 height 33
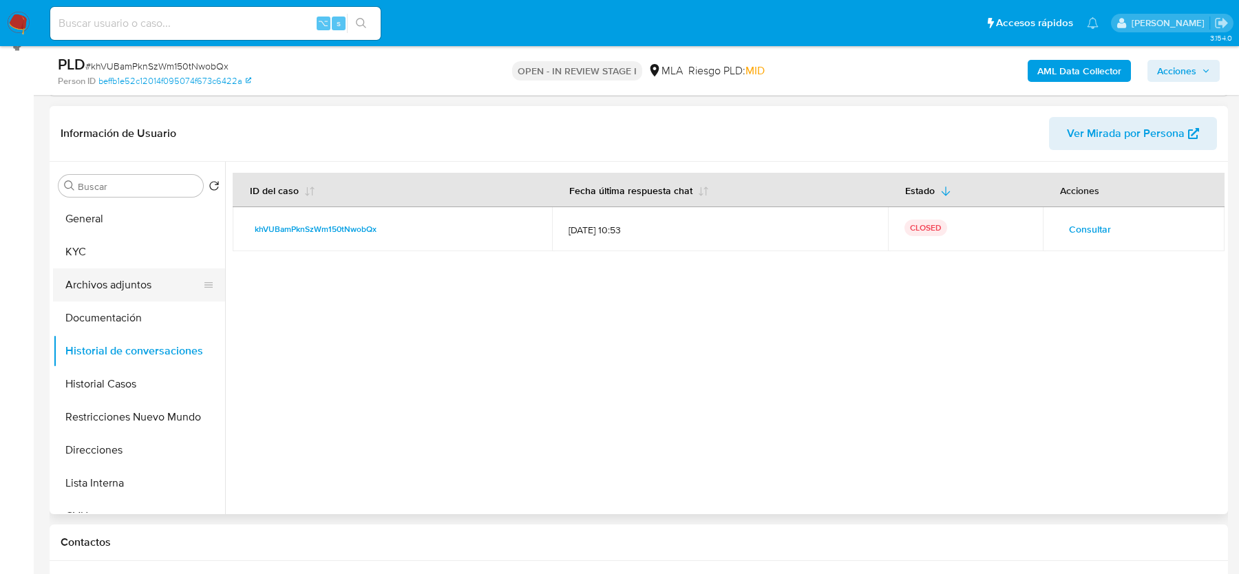
click at [109, 276] on button "Archivos adjuntos" at bounding box center [133, 284] width 161 height 33
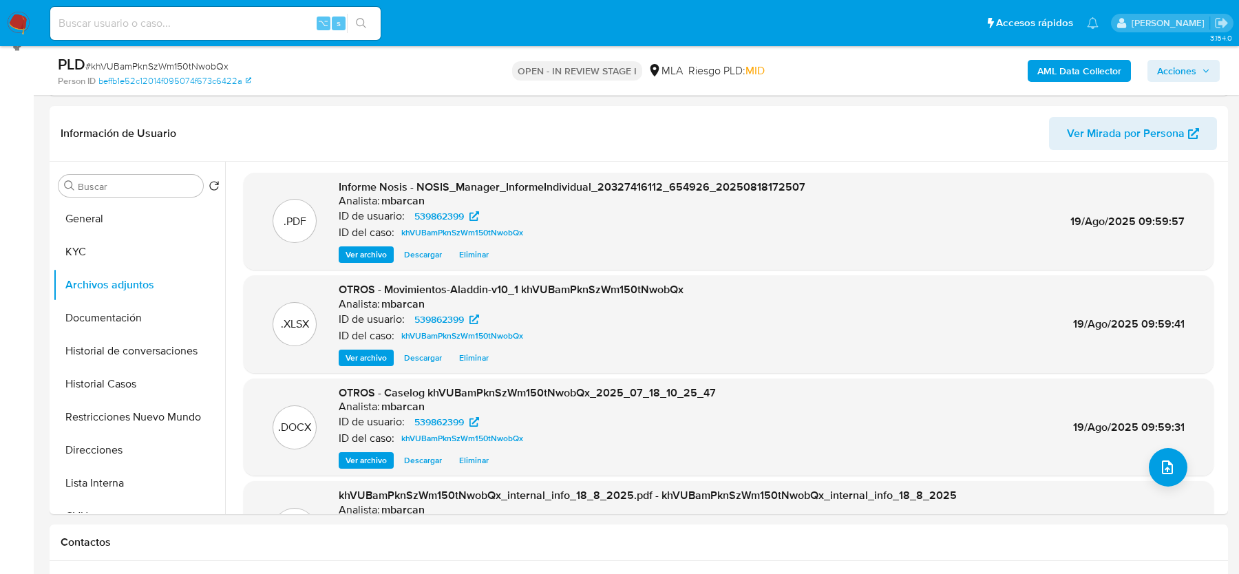
click at [1174, 67] on span "Acciones" at bounding box center [1176, 71] width 39 height 22
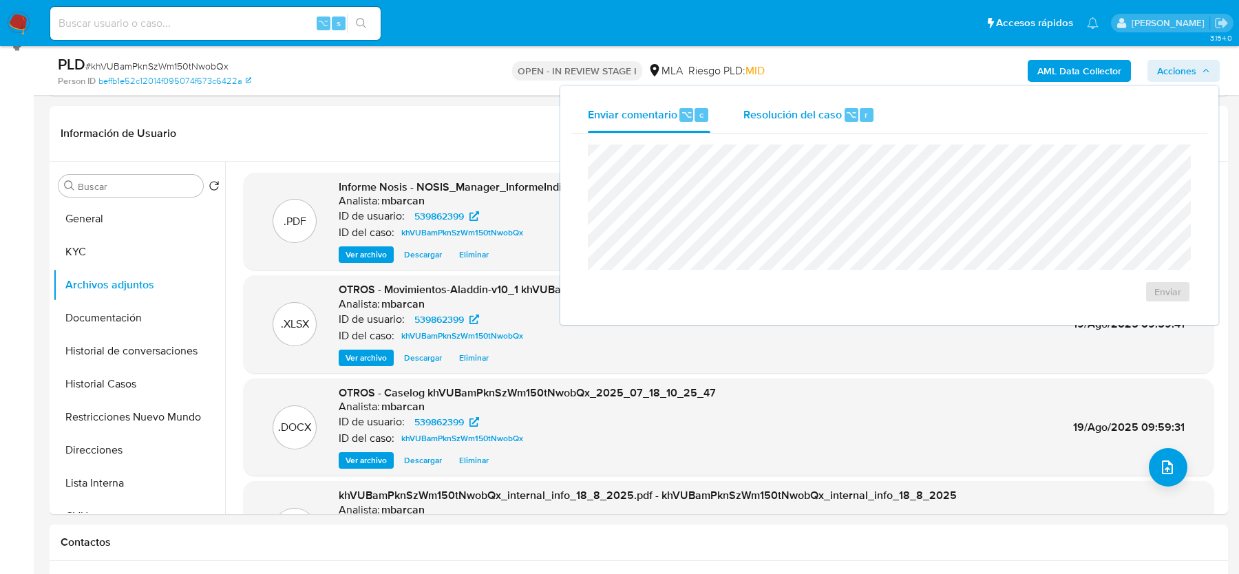
click at [800, 127] on div "Resolución del caso ⌥ r" at bounding box center [808, 115] width 131 height 36
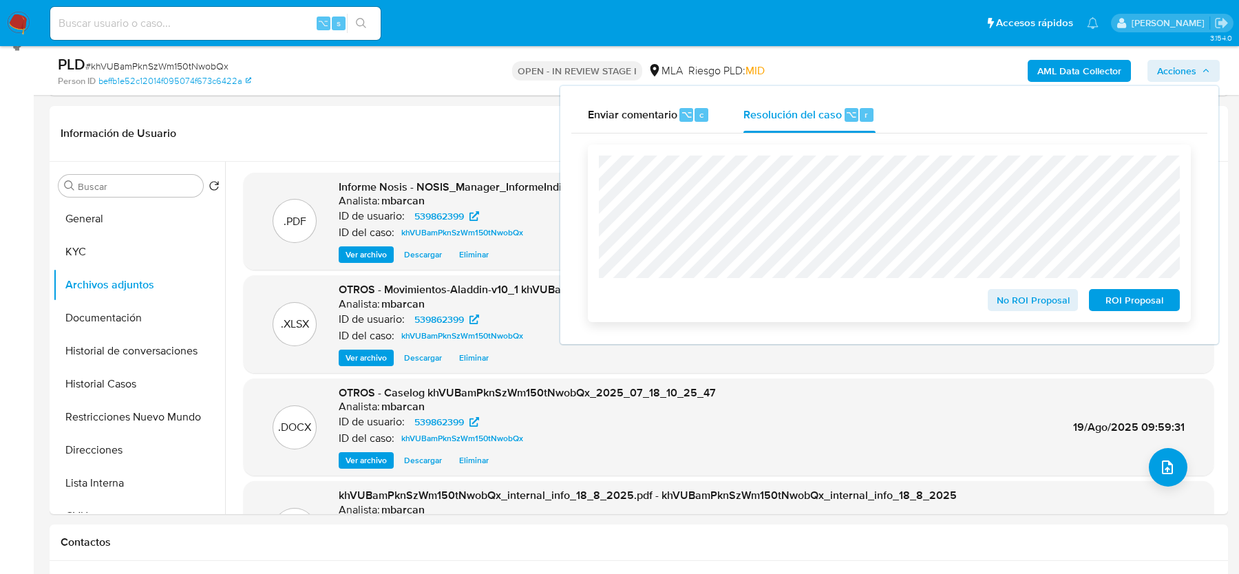
click at [1137, 302] on span "ROI Proposal" at bounding box center [1134, 299] width 72 height 19
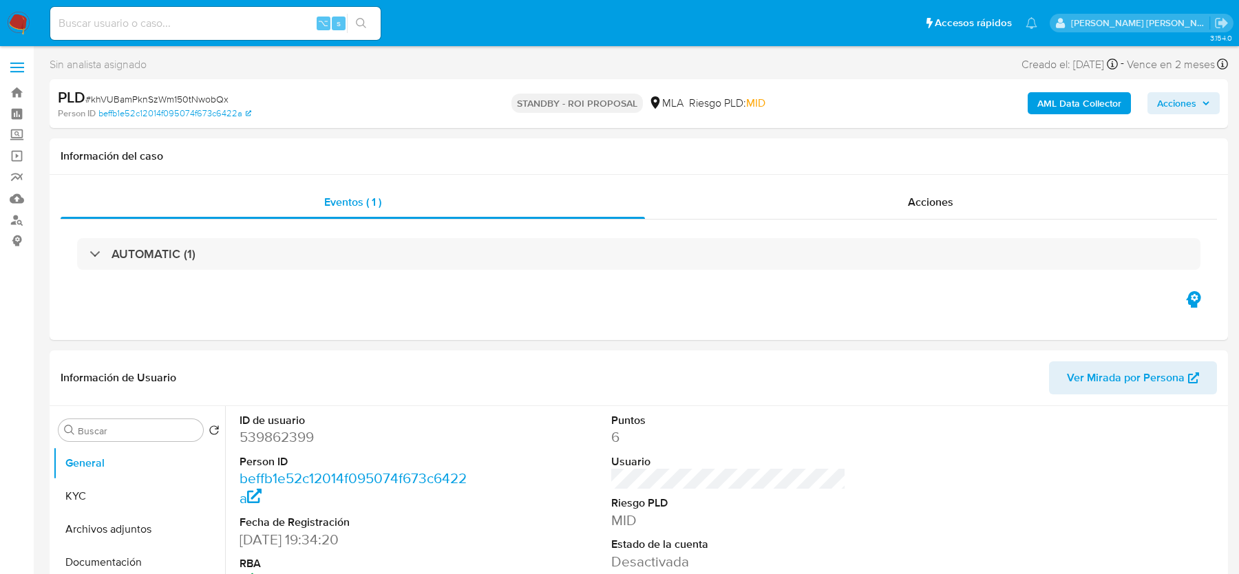
select select "10"
click at [16, 23] on img at bounding box center [18, 23] width 23 height 23
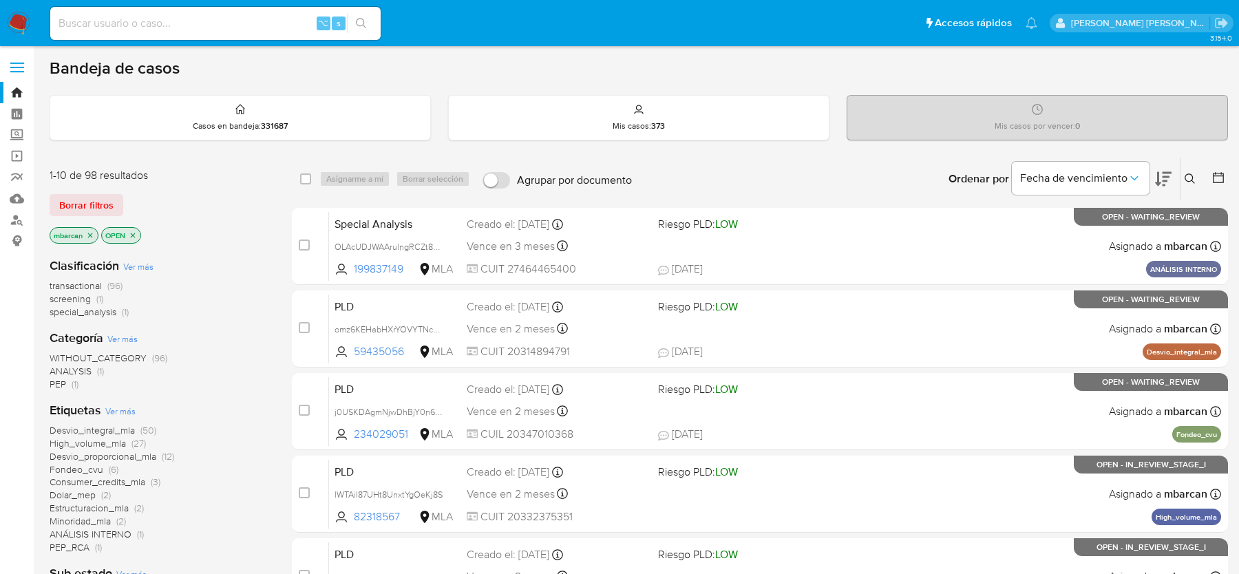
click at [233, 279] on div "transactional (96) screening (1) special_analysis (1)" at bounding box center [160, 298] width 220 height 39
click at [246, 240] on div "mbarcan OPEN" at bounding box center [160, 236] width 220 height 19
click at [237, 266] on div "Clasificación Ver más transactional (96) screening (1) special_analysis (1)" at bounding box center [160, 287] width 220 height 61
click at [106, 29] on input at bounding box center [215, 23] width 330 height 18
paste input "IHOyWDl8vymg0NQ0vruf0SOK"
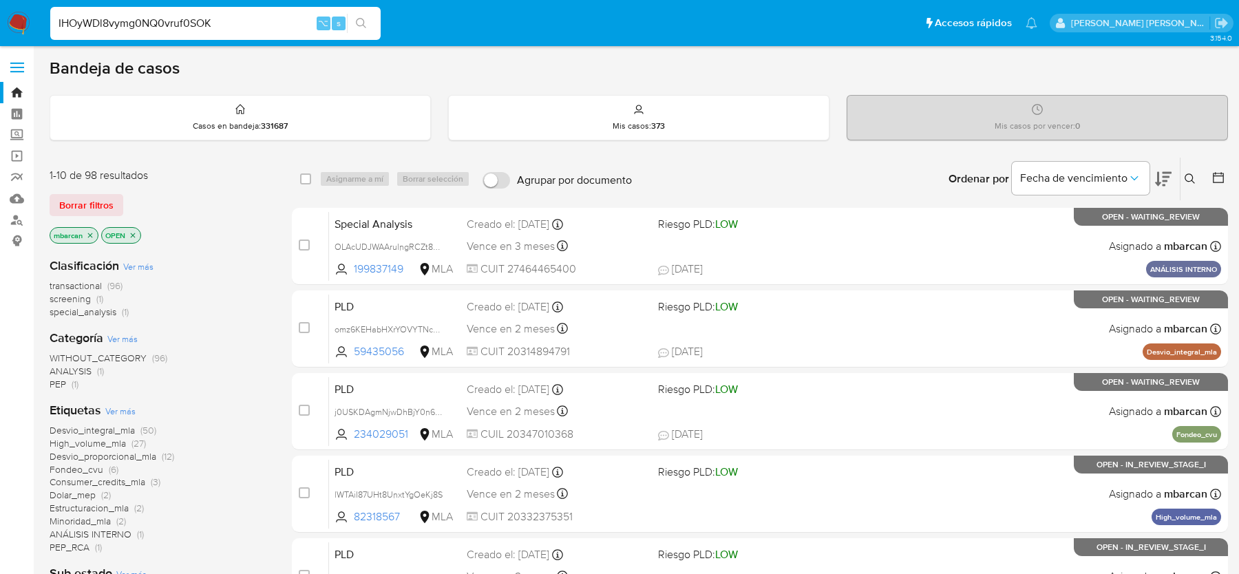
type input "IHOyWDl8vymg0NQ0vruf0SOK"
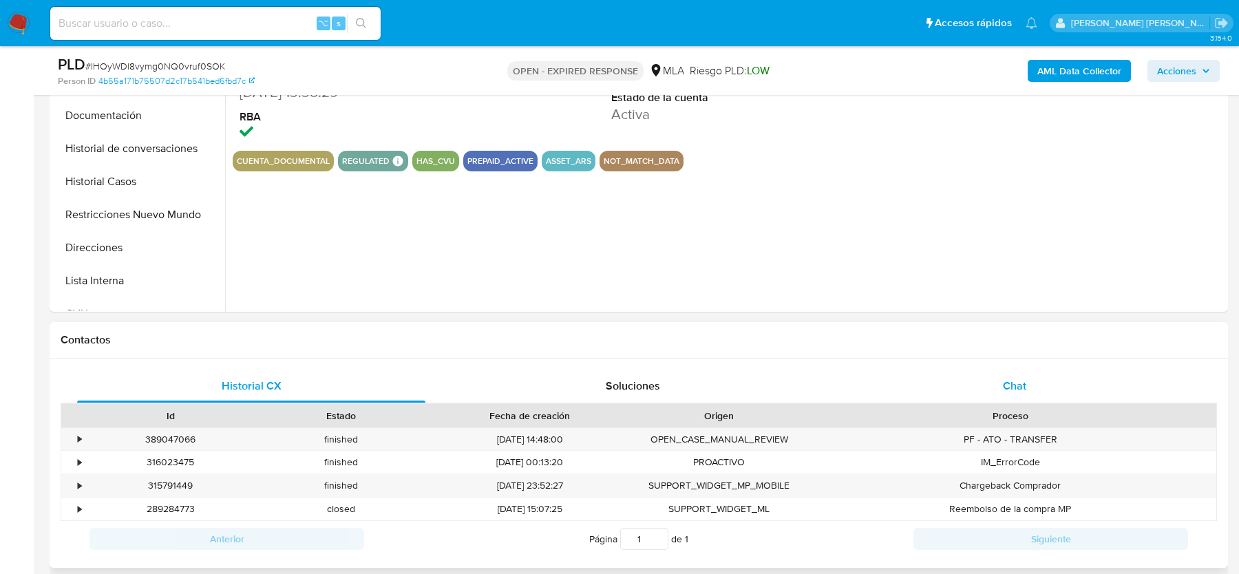
drag, startPoint x: 1042, startPoint y: 377, endPoint x: 1025, endPoint y: 377, distance: 16.5
click at [1042, 377] on div "Chat" at bounding box center [1014, 386] width 348 height 33
select select "10"
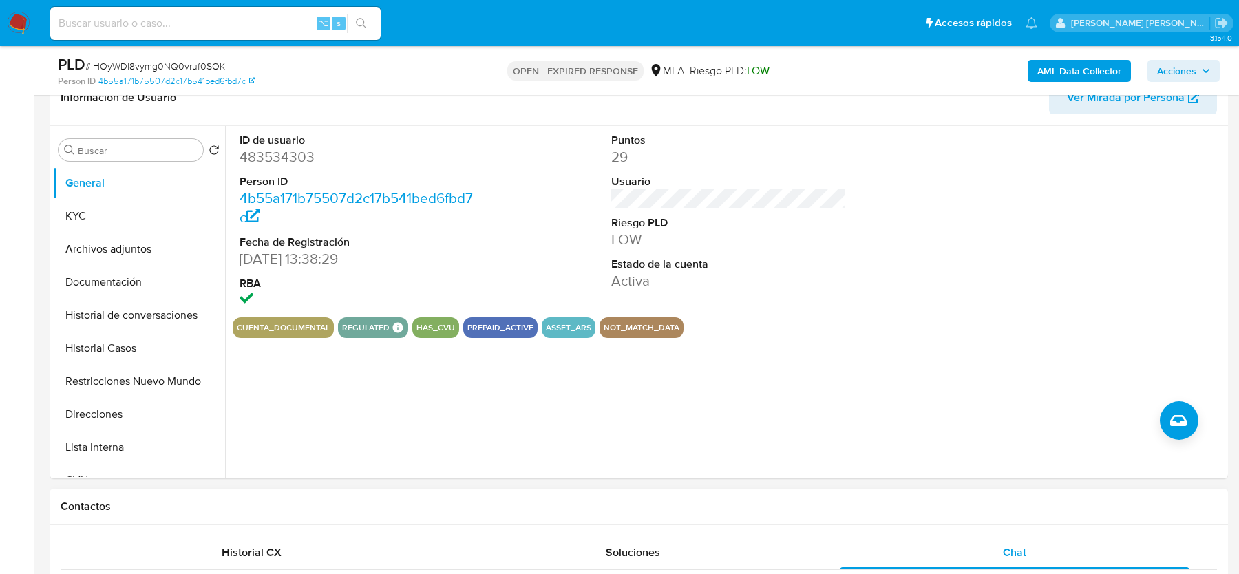
scroll to position [226, 0]
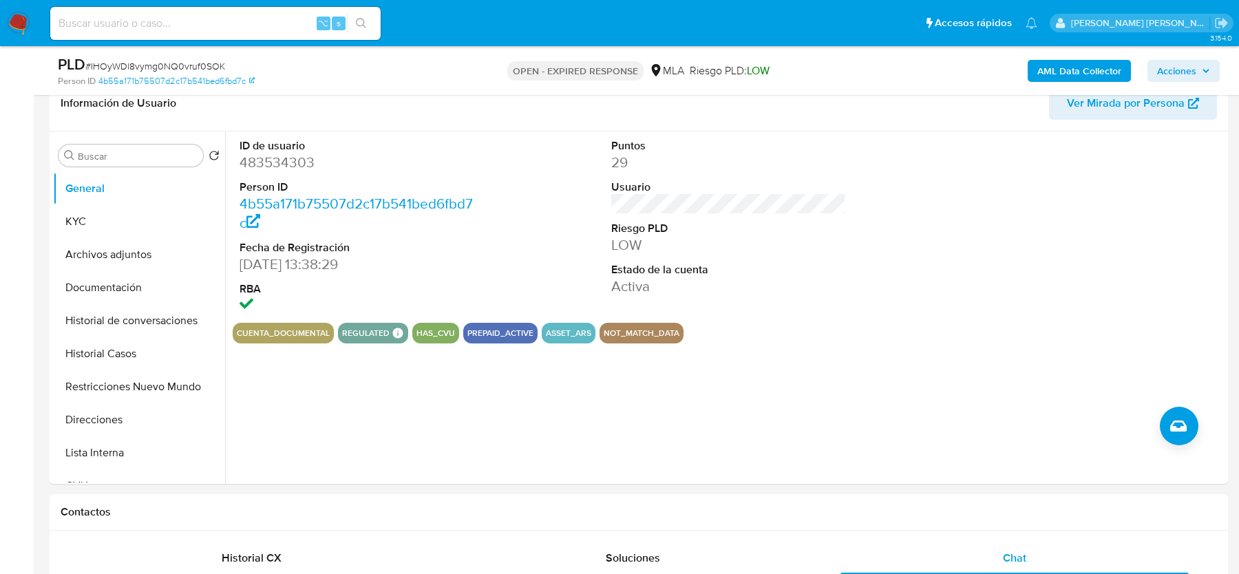
click at [160, 61] on span "# IHOyWDl8vymg0NQ0vruf0SOK" at bounding box center [155, 66] width 140 height 14
copy span "IHOyWDl8vymg0NQ0vruf0SOK"
click at [255, 162] on dd "483534303" at bounding box center [356, 162] width 234 height 19
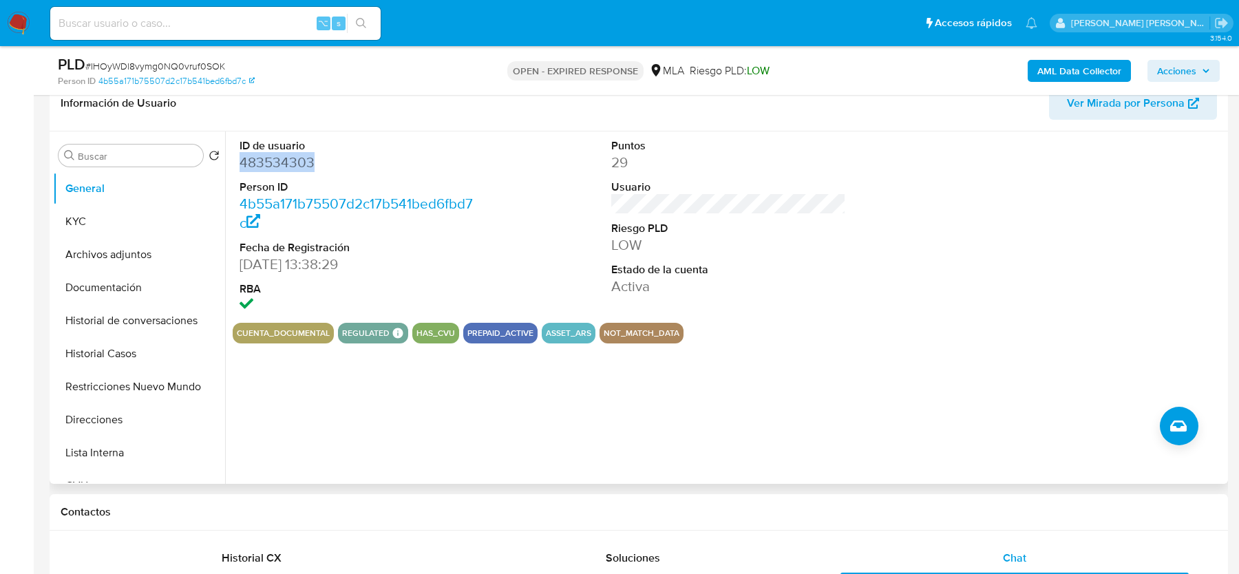
copy dd "483534303"
click at [142, 215] on button "KYC" at bounding box center [133, 221] width 161 height 33
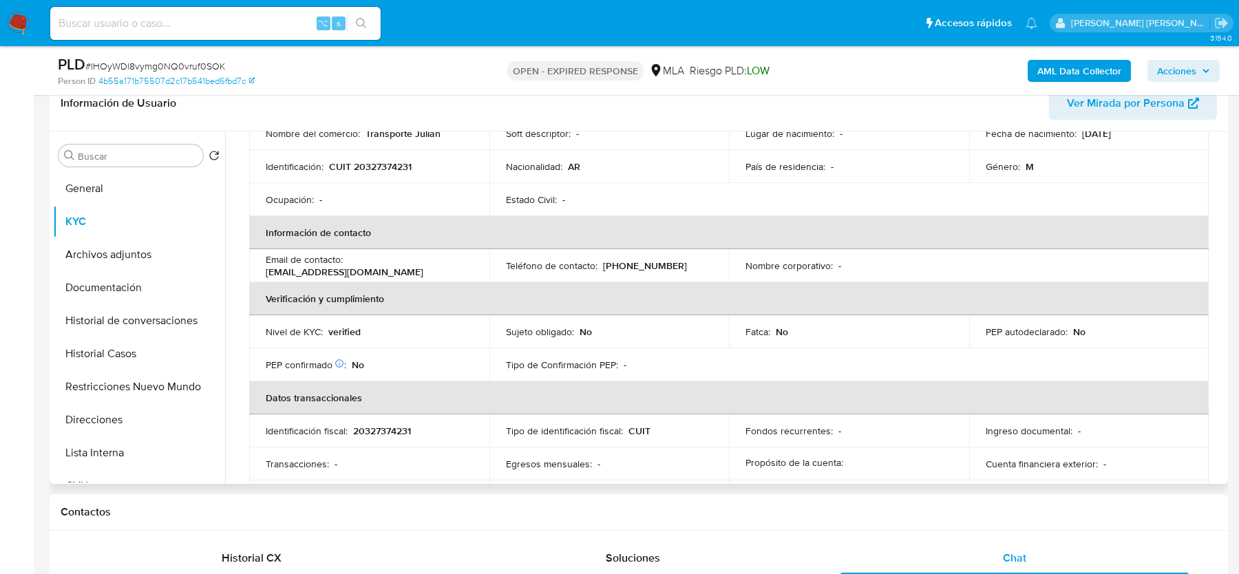
scroll to position [129, 0]
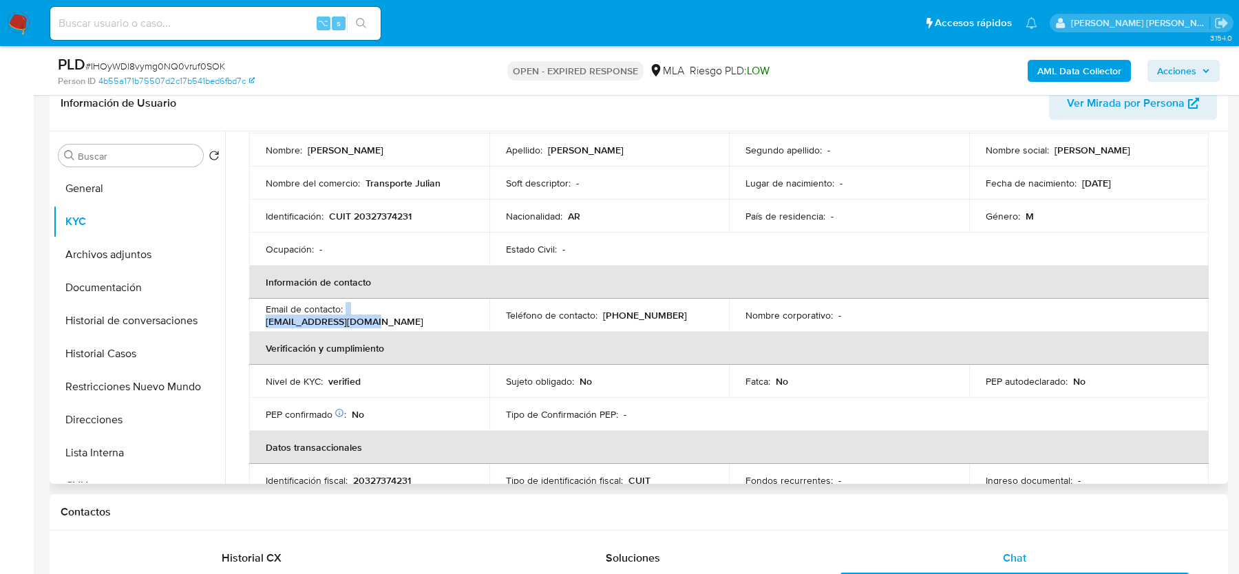
drag, startPoint x: 345, startPoint y: 314, endPoint x: 446, endPoint y: 311, distance: 101.2
click at [446, 311] on div "Email de contacto : imjulian86@icloud.com" at bounding box center [369, 315] width 207 height 25
copy div "imjulian86@icloud.com"
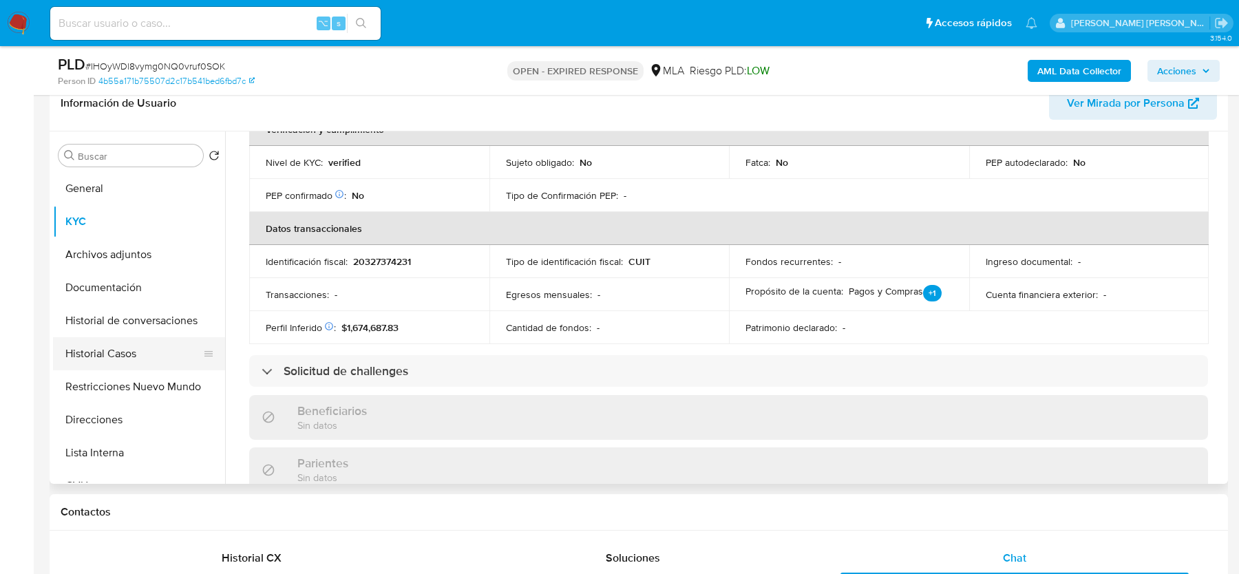
click at [89, 348] on button "Historial Casos" at bounding box center [133, 353] width 161 height 33
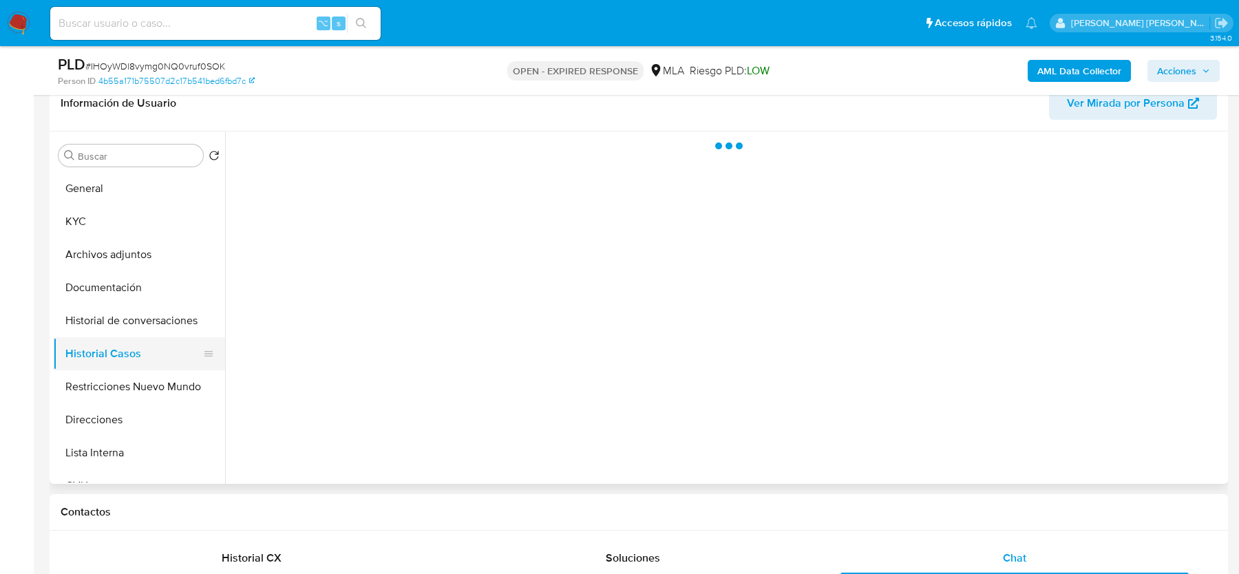
scroll to position [0, 0]
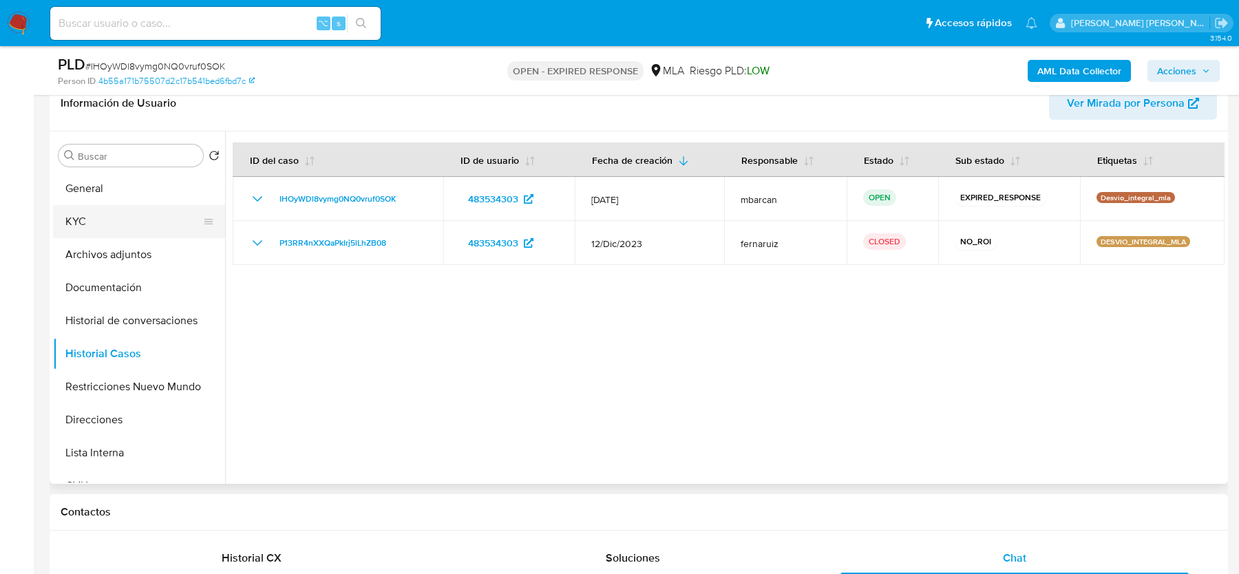
click at [131, 224] on button "KYC" at bounding box center [133, 221] width 161 height 33
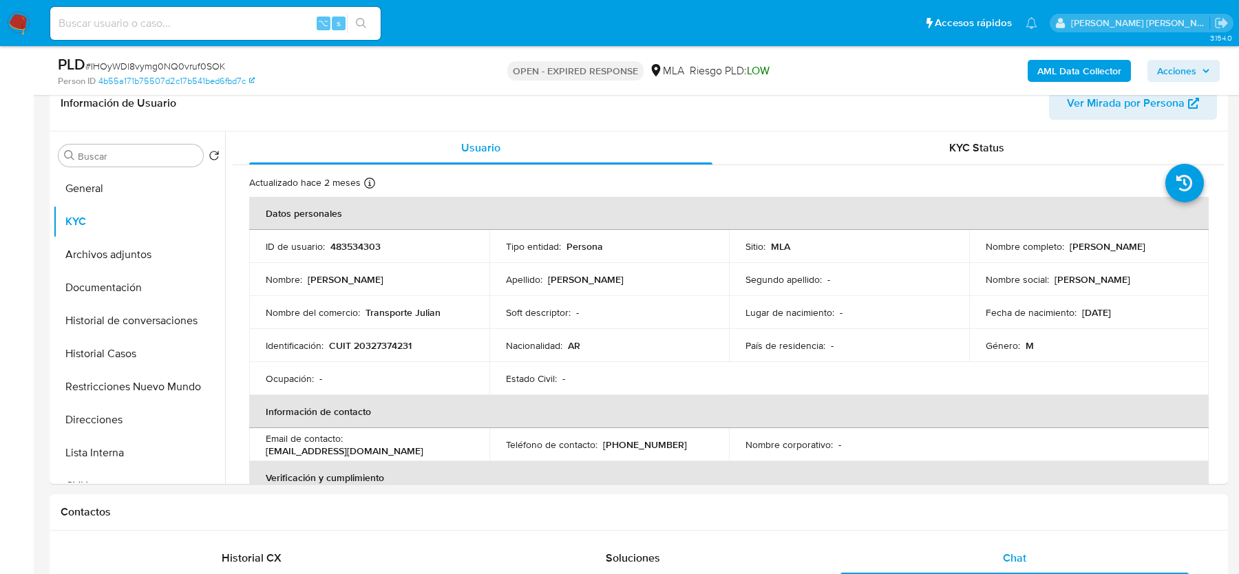
click at [1040, 74] on b "AML Data Collector" at bounding box center [1079, 71] width 84 height 22
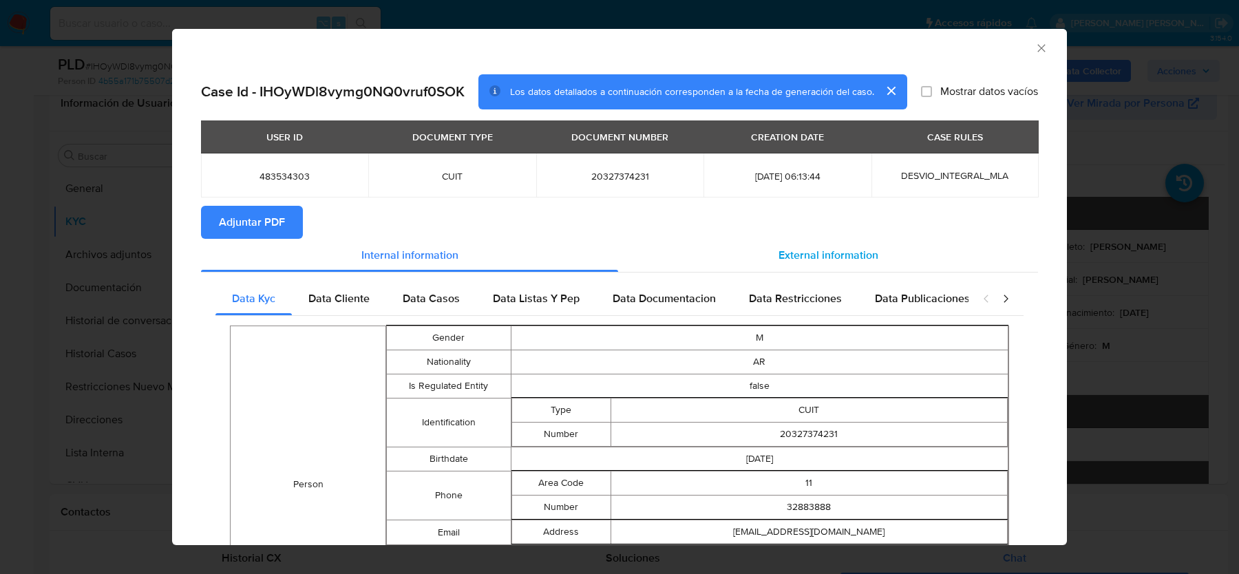
click at [805, 242] on div "External information" at bounding box center [828, 255] width 420 height 33
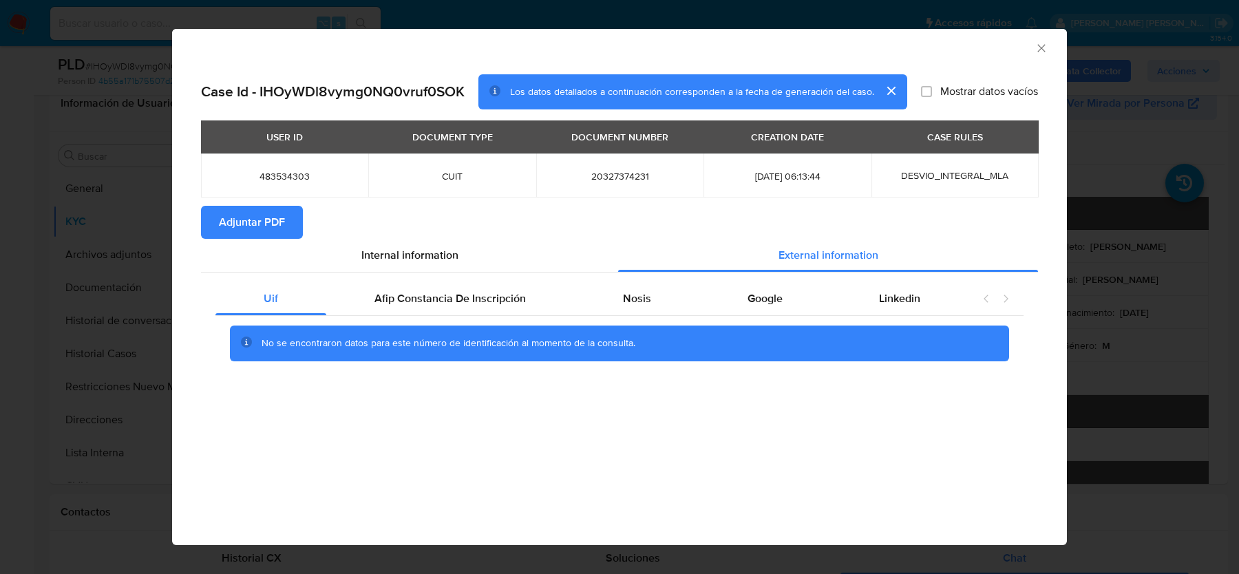
click at [229, 227] on span "Adjuntar PDF" at bounding box center [252, 222] width 66 height 30
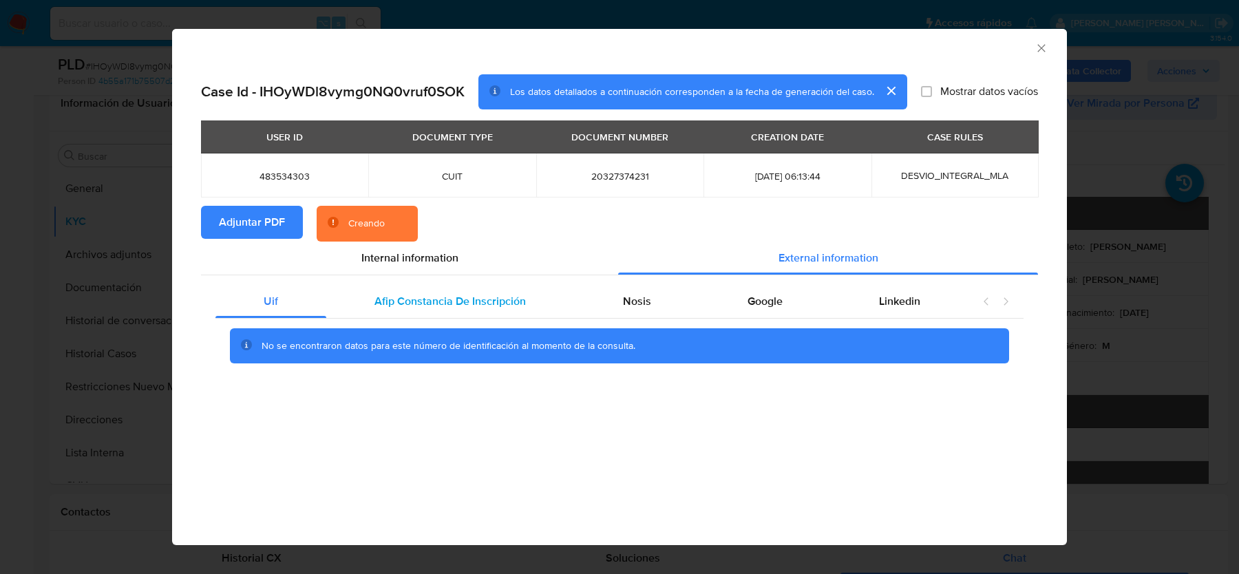
click at [420, 309] on div "Afip Constancia De Inscripción" at bounding box center [450, 301] width 248 height 33
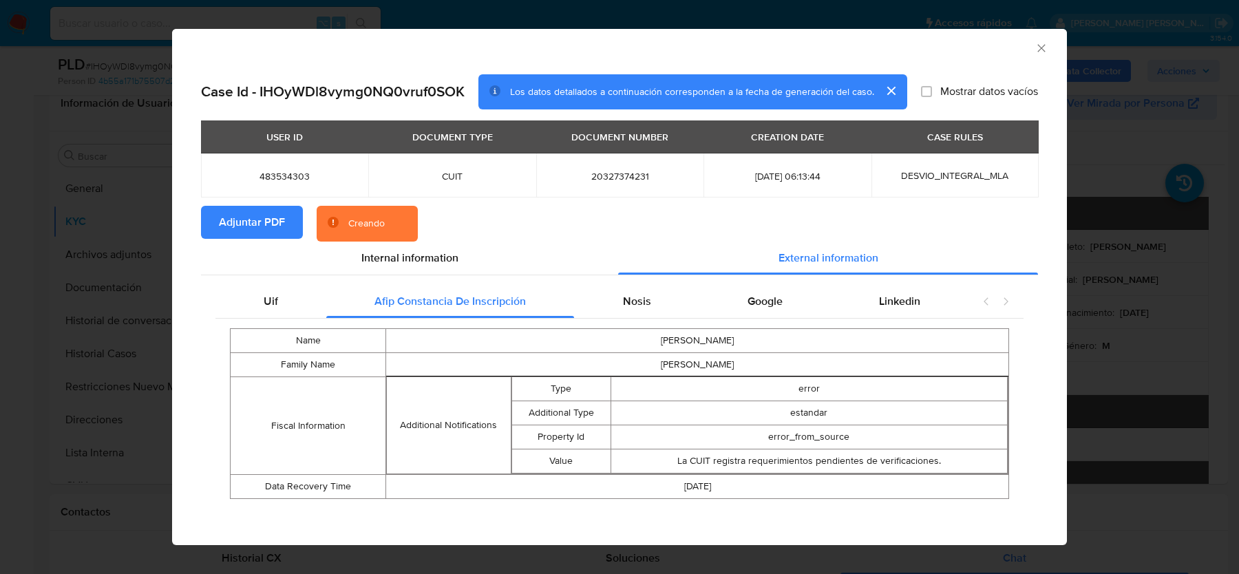
scroll to position [1, 0]
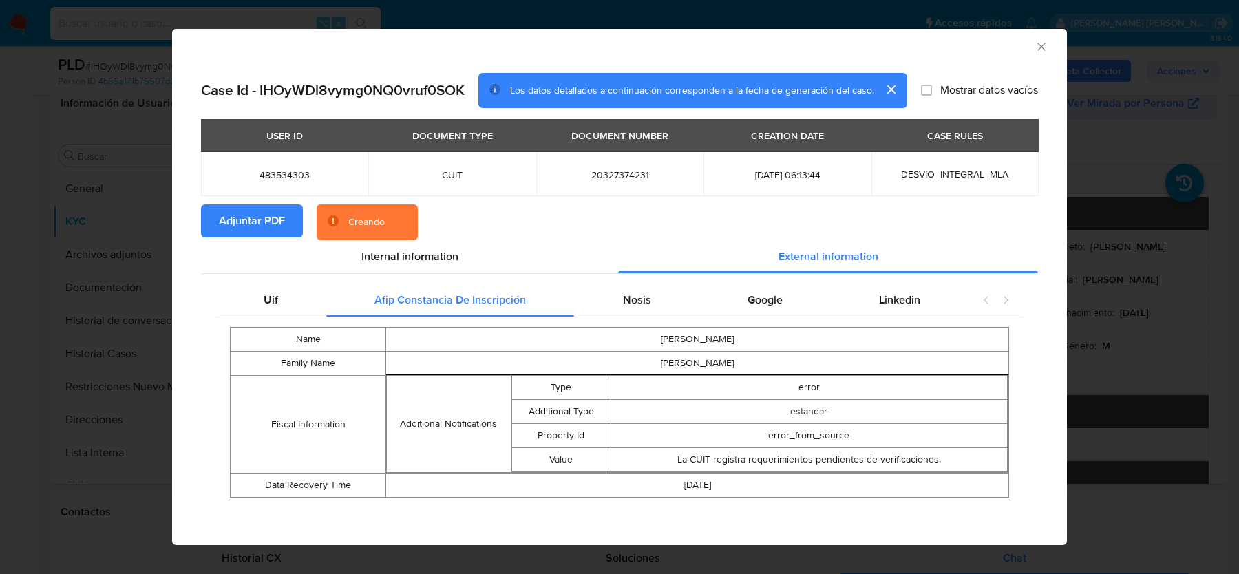
click at [670, 332] on td "IVAN MAXIMILIANO" at bounding box center [697, 339] width 623 height 24
click at [628, 310] on div "Nosis" at bounding box center [636, 299] width 125 height 33
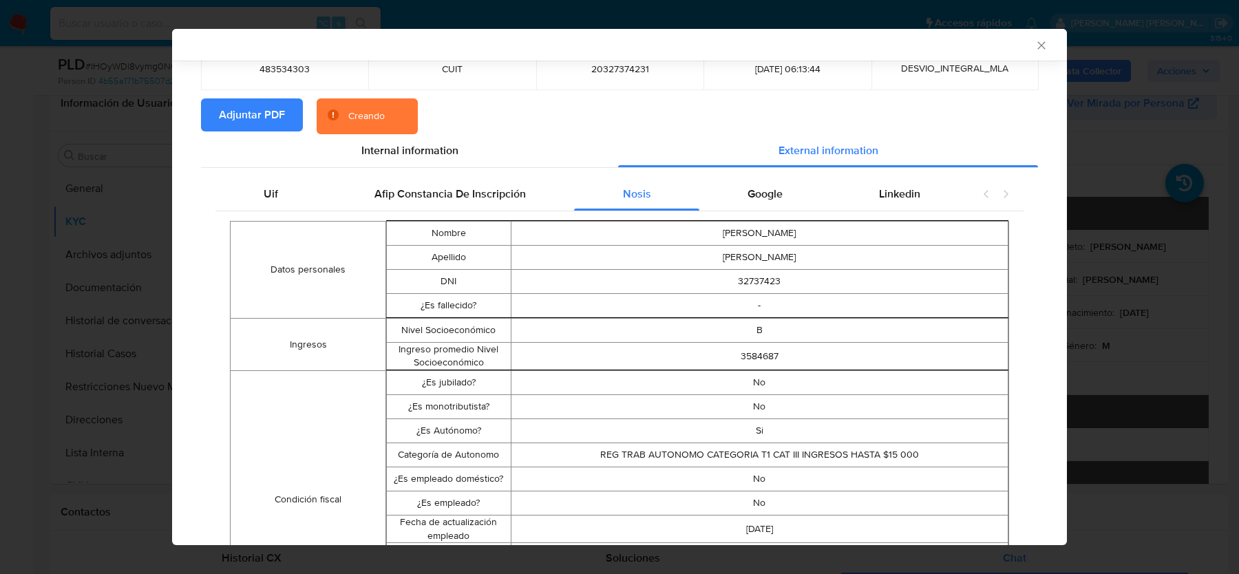
scroll to position [132, 0]
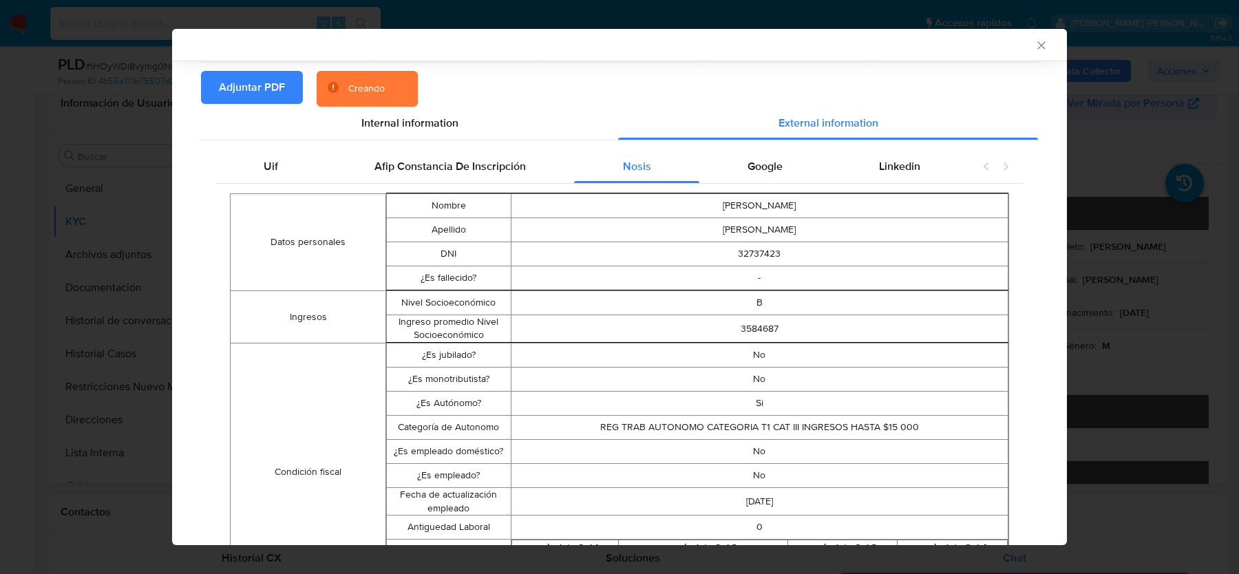
click at [761, 407] on td "Si" at bounding box center [759, 404] width 497 height 24
click at [756, 429] on td "REG TRAB AUTONOMO CATEGORIA T1 CAT III INGRESOS HASTA $15 000" at bounding box center [759, 428] width 497 height 24
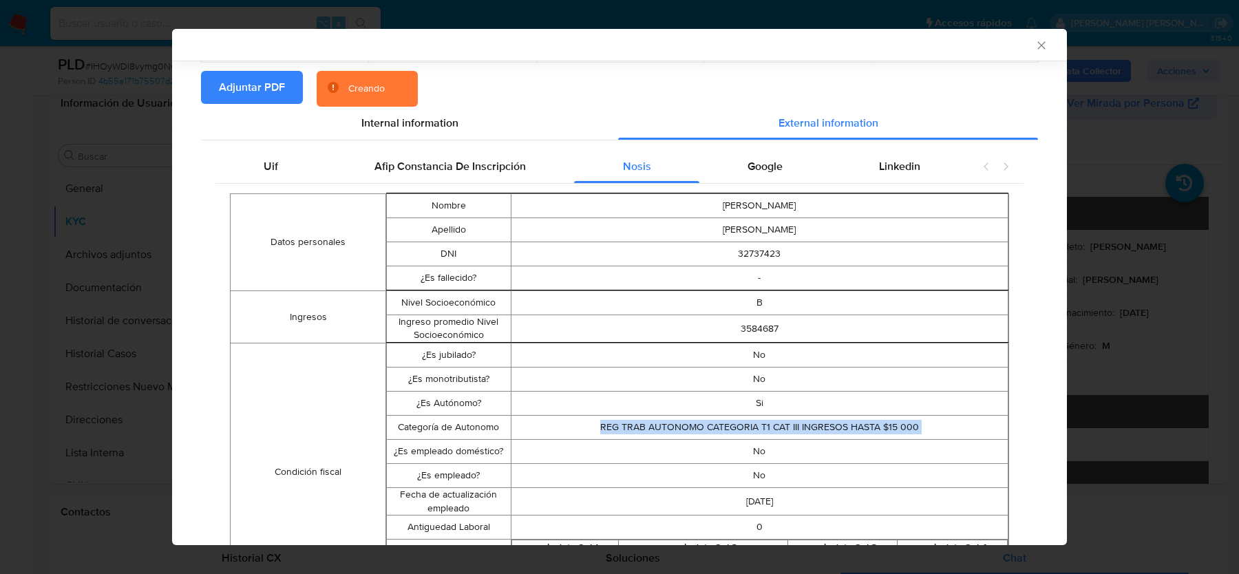
click at [756, 429] on td "REG TRAB AUTONOMO CATEGORIA T1 CAT III INGRESOS HASTA $15 000" at bounding box center [759, 428] width 497 height 24
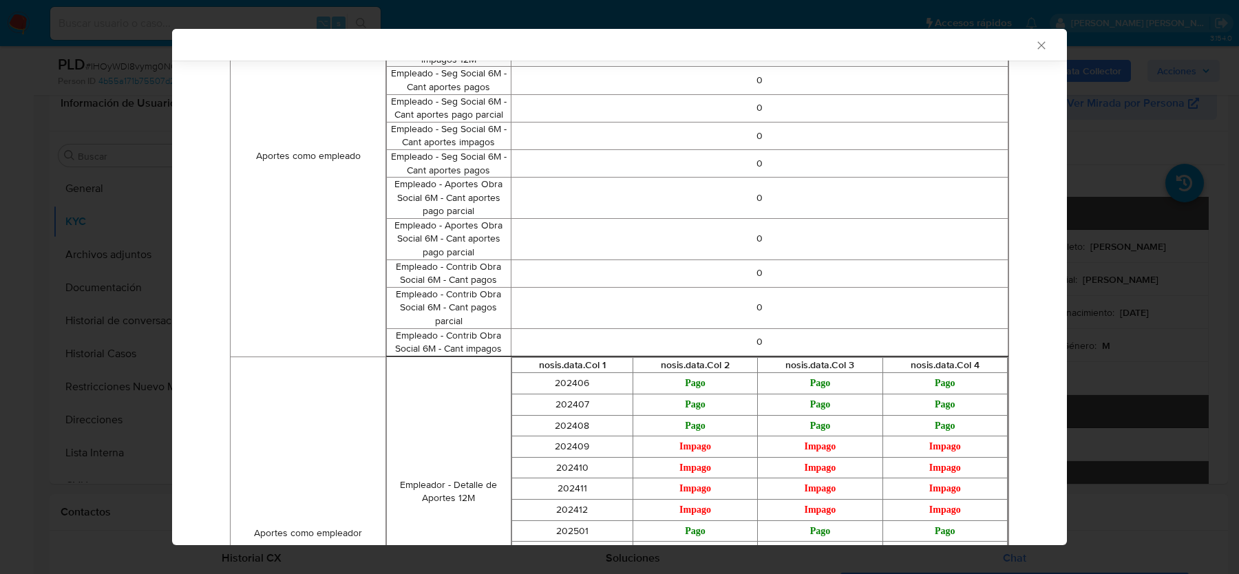
scroll to position [0, 0]
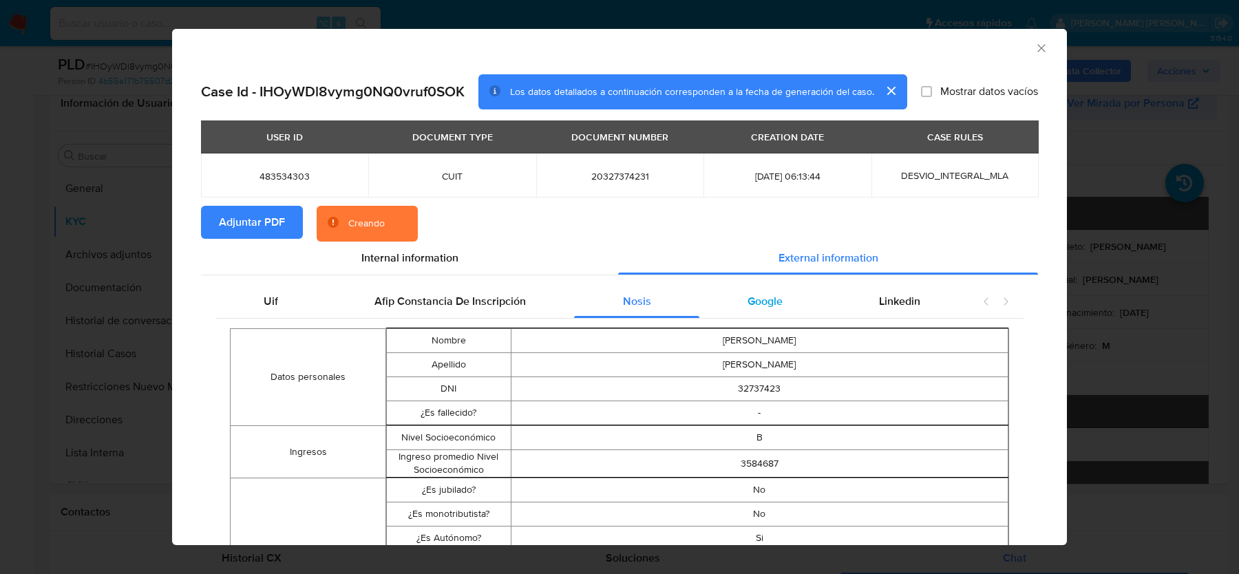
click at [776, 312] on div "Google" at bounding box center [764, 301] width 131 height 33
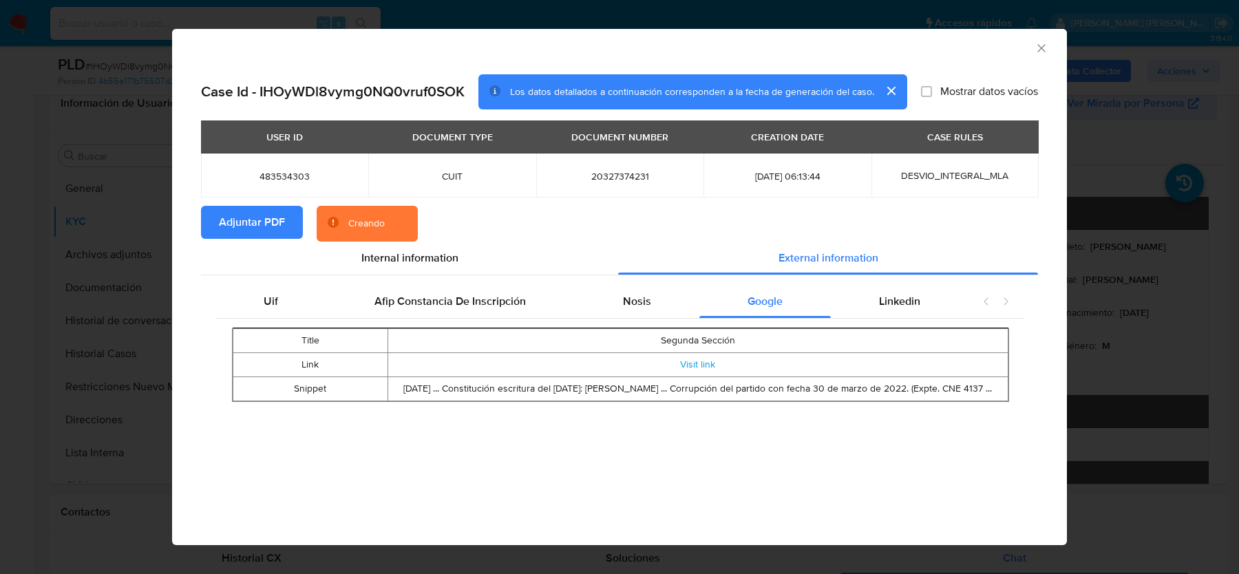
click at [901, 324] on div "Title Segunda Sección Link Visit link Snippet Aug 12, 2022 ... Constitución esc…" at bounding box center [619, 365] width 808 height 93
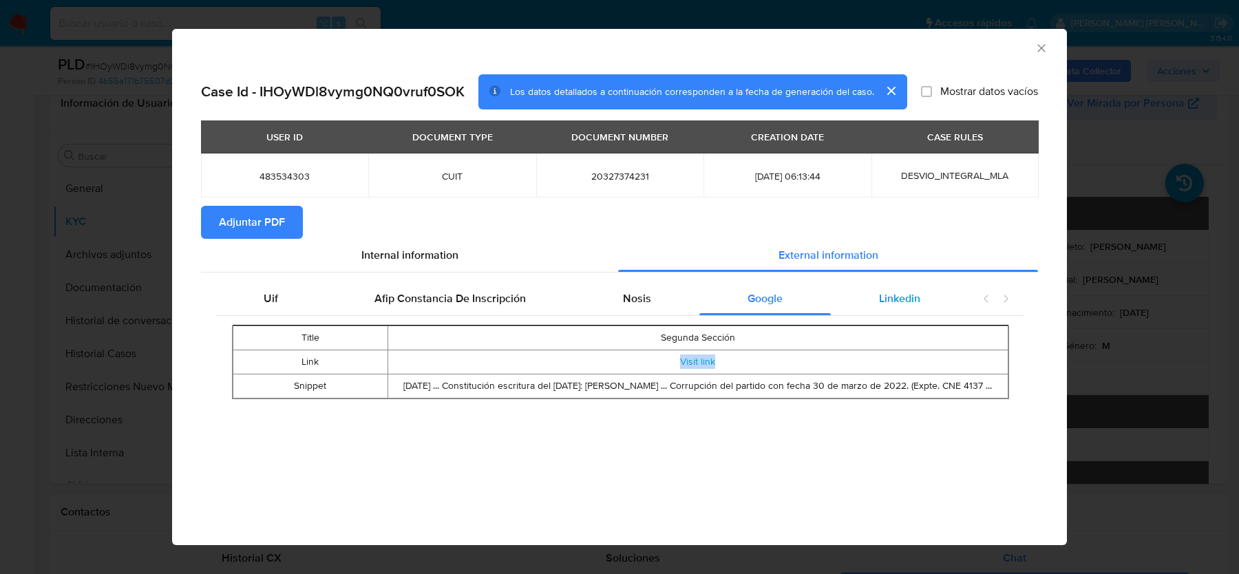
click at [894, 301] on span "Linkedin" at bounding box center [899, 298] width 41 height 16
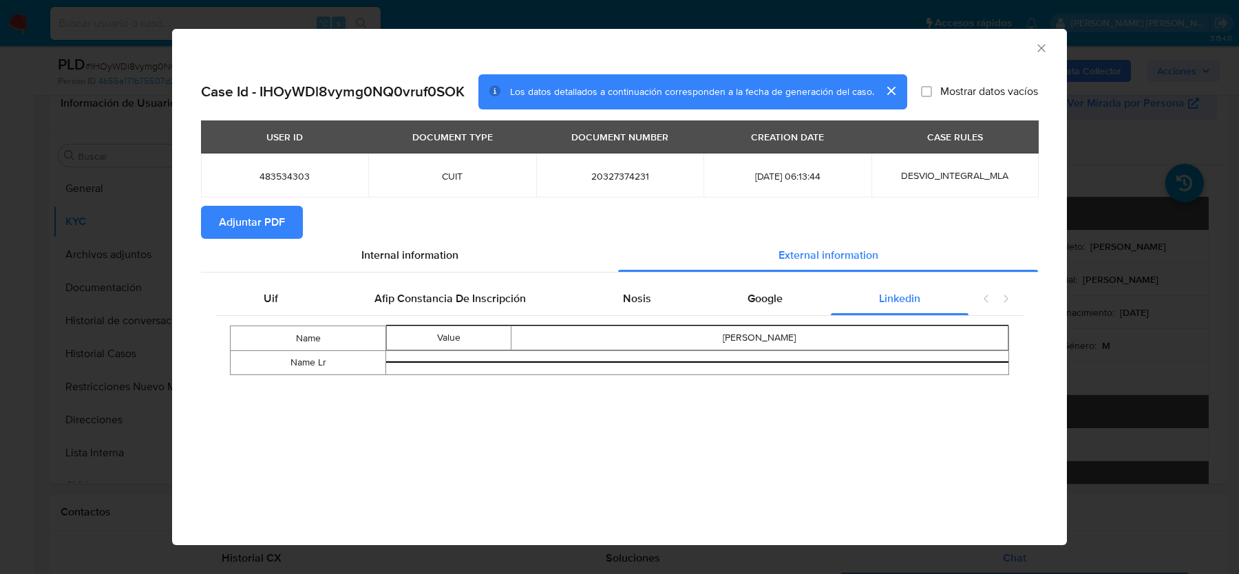
click at [1045, 47] on icon "Cerrar ventana" at bounding box center [1041, 48] width 14 height 14
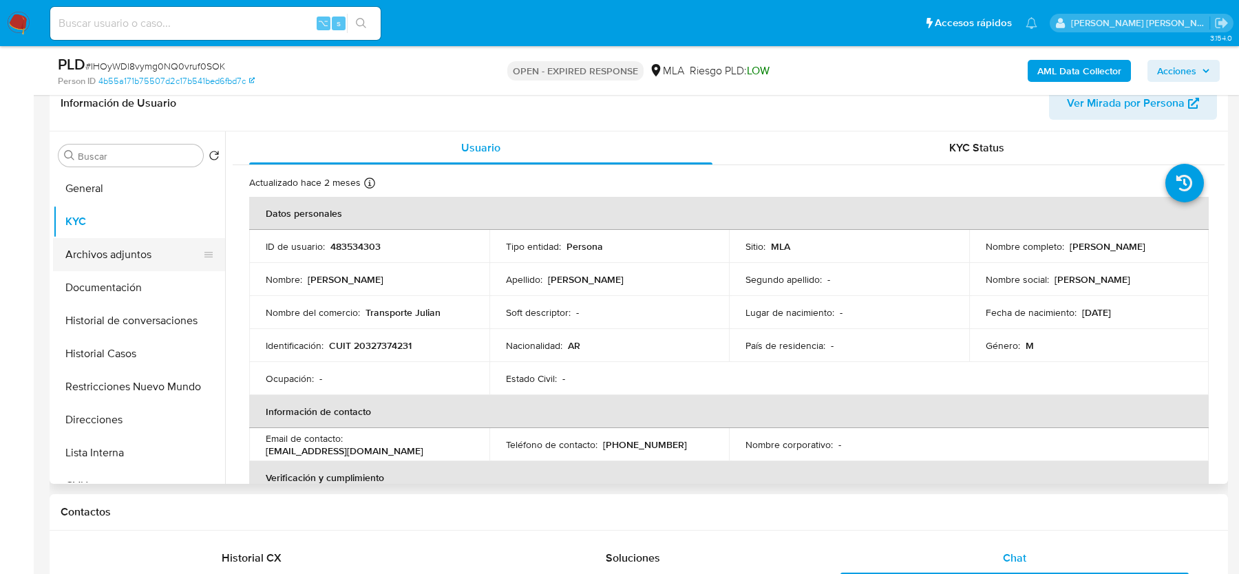
click at [135, 261] on button "Archivos adjuntos" at bounding box center [133, 254] width 161 height 33
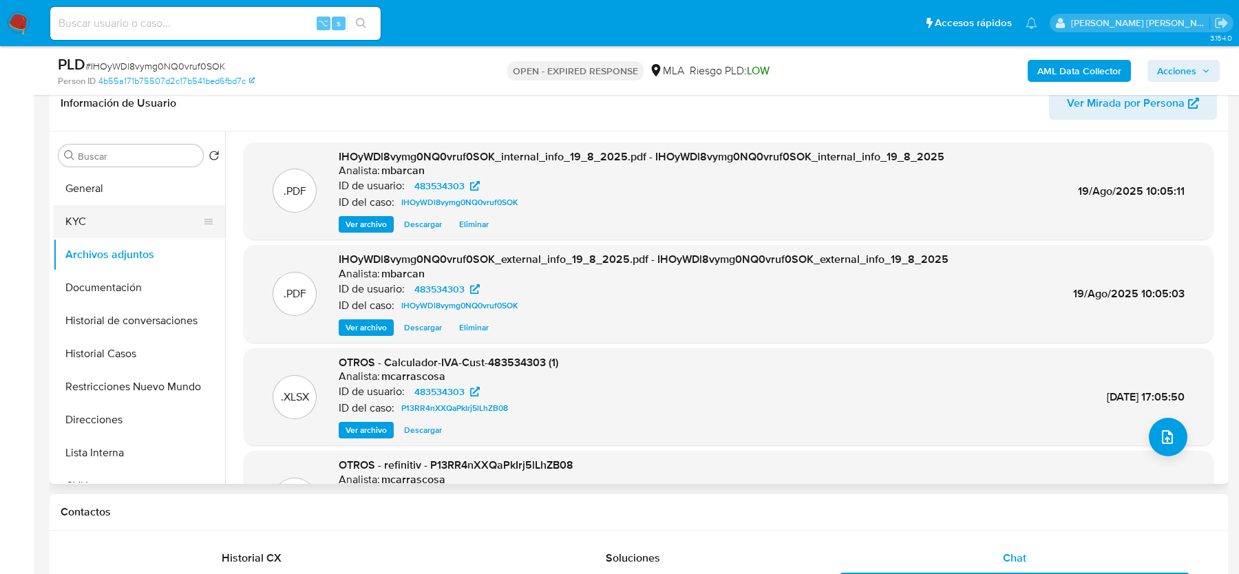
click at [104, 226] on button "KYC" at bounding box center [133, 221] width 161 height 33
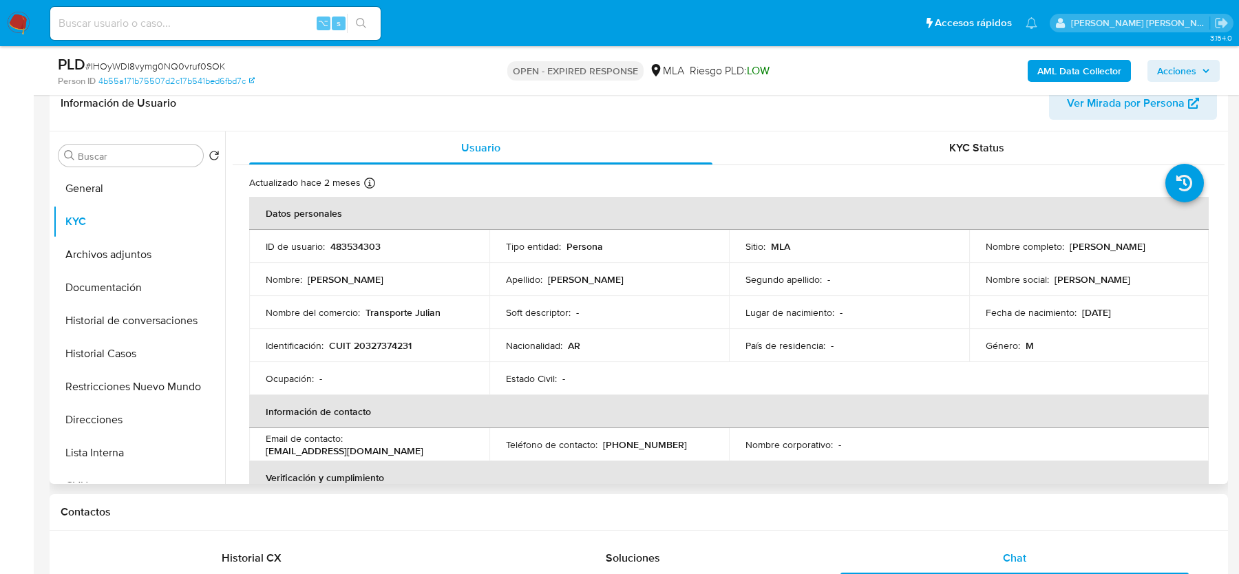
click at [382, 339] on p "CUIT 20327374231" at bounding box center [370, 345] width 83 height 12
copy p "20327374231"
click at [1053, 78] on b "AML Data Collector" at bounding box center [1079, 71] width 84 height 22
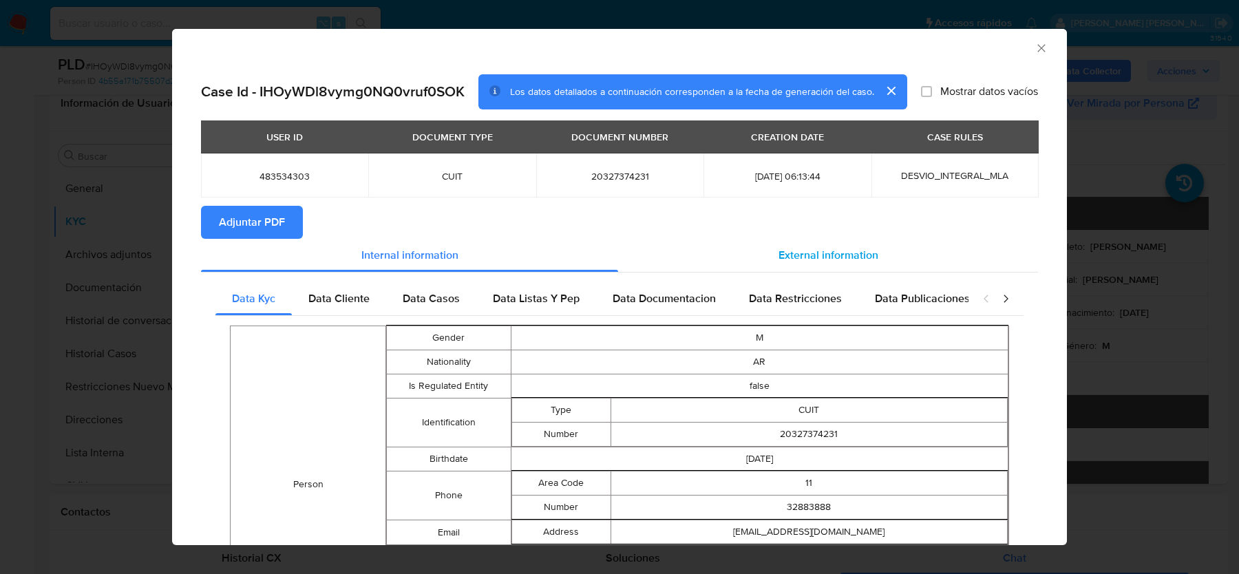
click at [836, 261] on span "External information" at bounding box center [828, 255] width 100 height 16
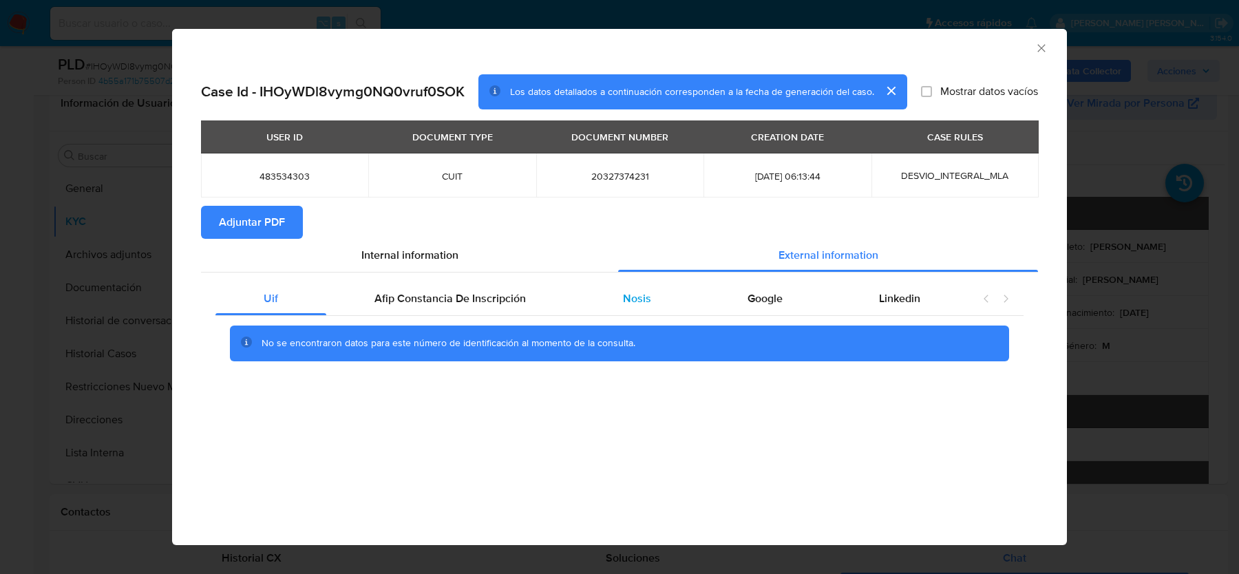
click at [650, 301] on div "Nosis" at bounding box center [636, 298] width 125 height 33
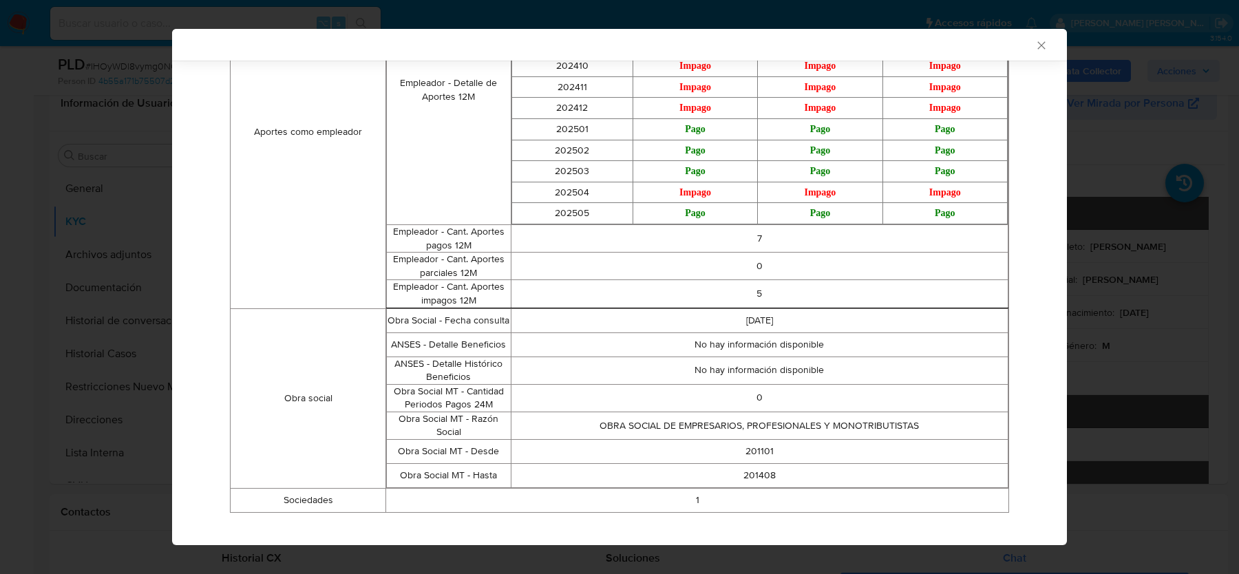
scroll to position [1180, 0]
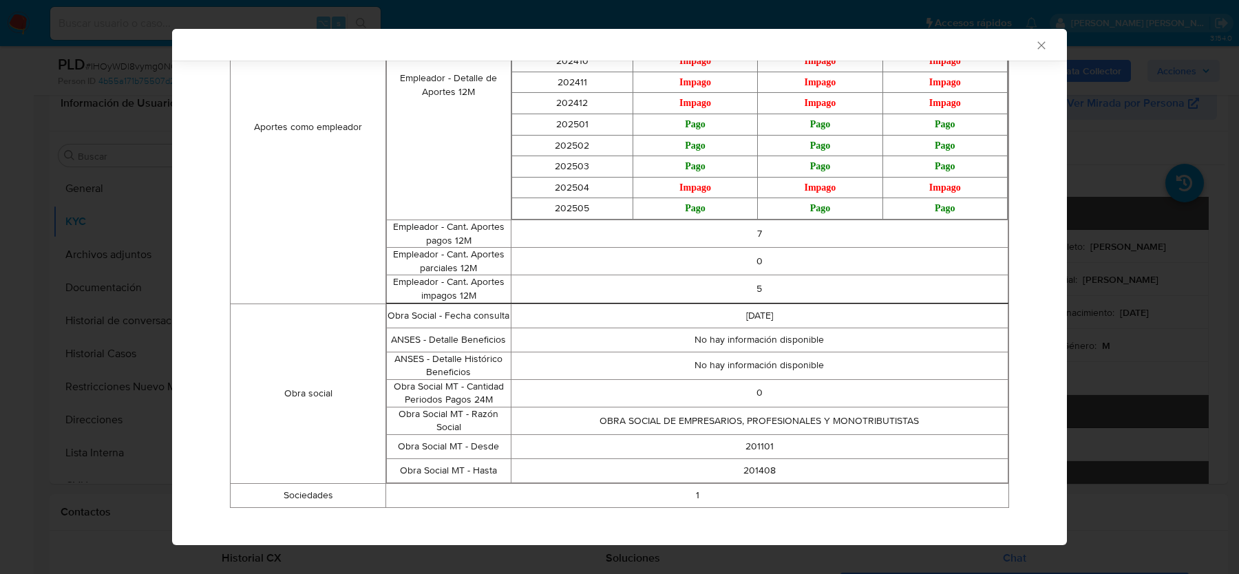
click at [694, 484] on td "1" at bounding box center [697, 496] width 623 height 24
drag, startPoint x: 694, startPoint y: 484, endPoint x: 720, endPoint y: 483, distance: 26.2
click at [720, 484] on td "1" at bounding box center [697, 496] width 623 height 24
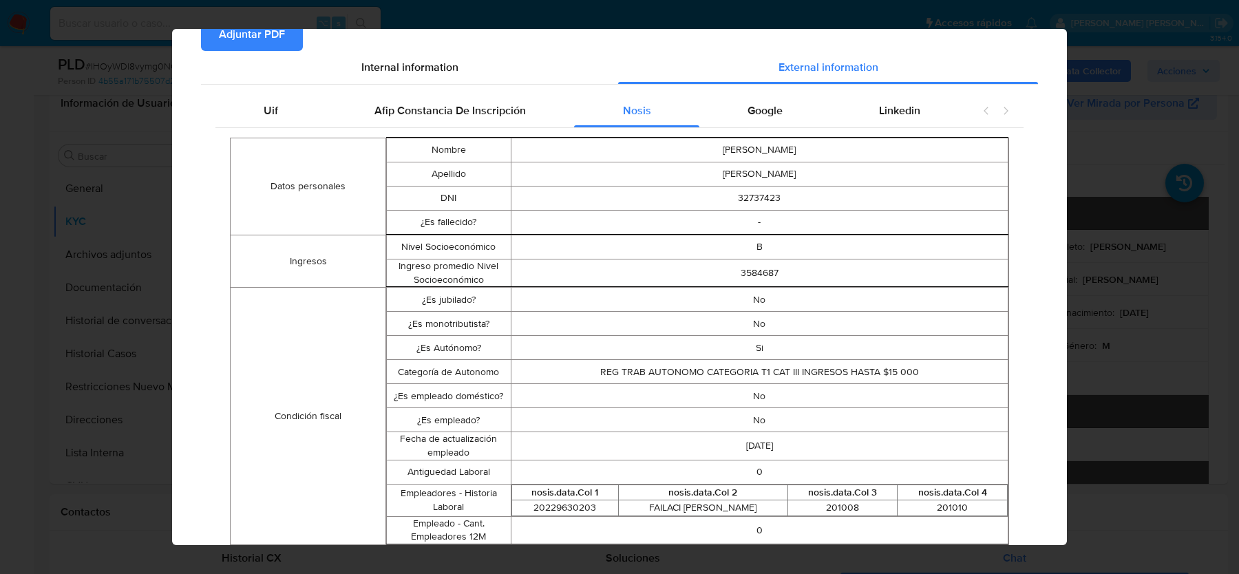
scroll to position [0, 0]
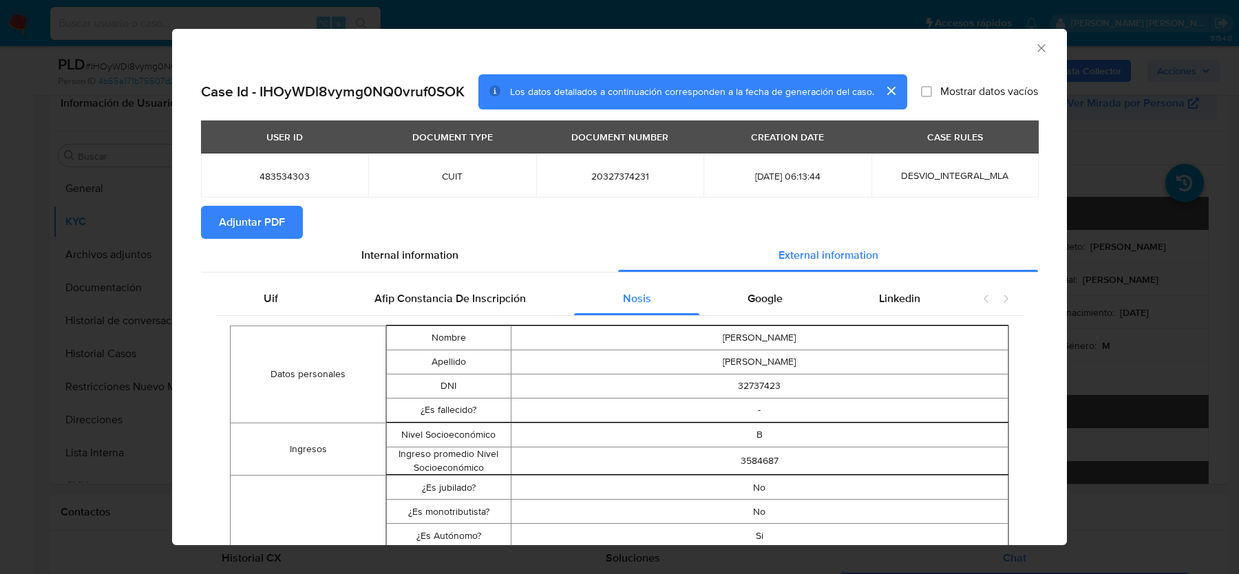
click at [1036, 50] on icon "Cerrar ventana" at bounding box center [1041, 48] width 14 height 14
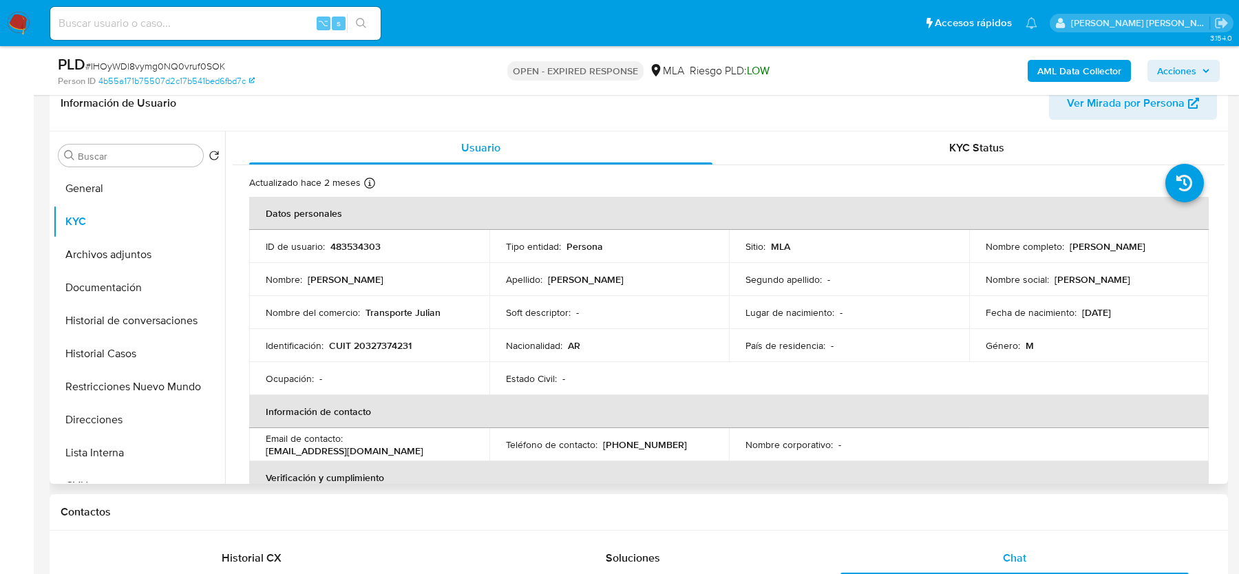
click at [389, 347] on p "CUIT 20327374231" at bounding box center [370, 345] width 83 height 12
copy p "20327374231"
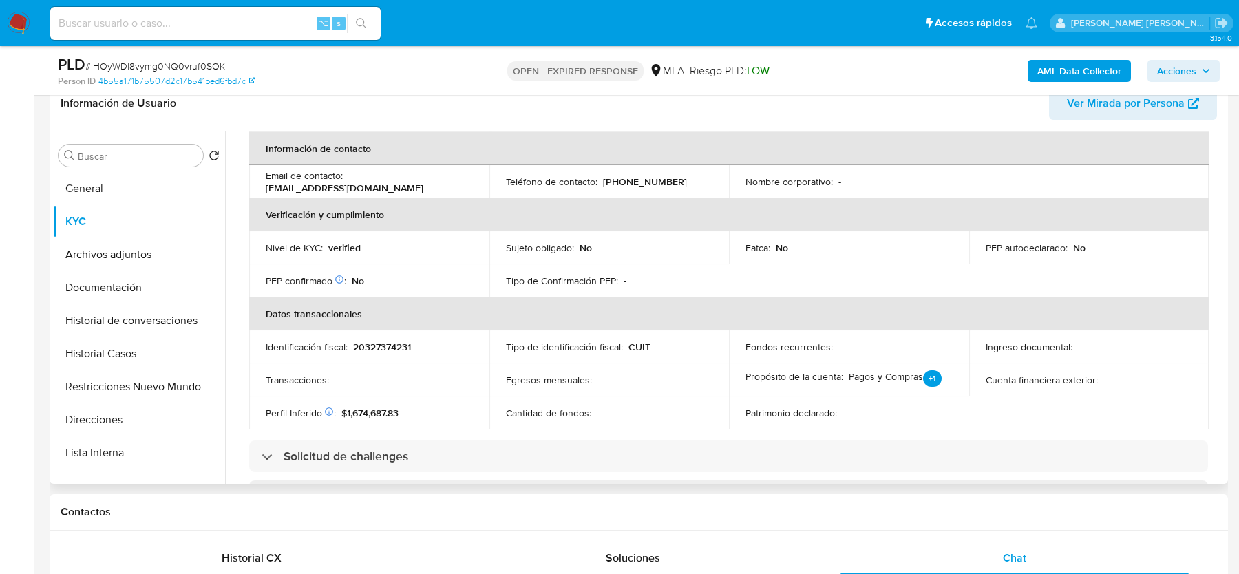
scroll to position [710, 0]
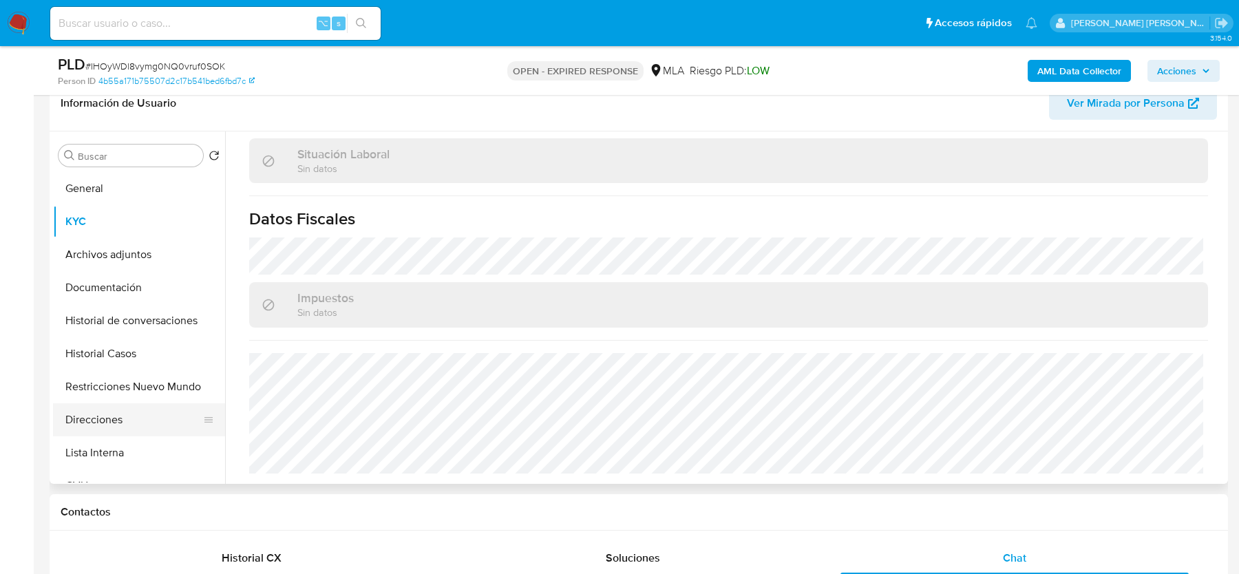
click at [96, 403] on button "Direcciones" at bounding box center [133, 419] width 161 height 33
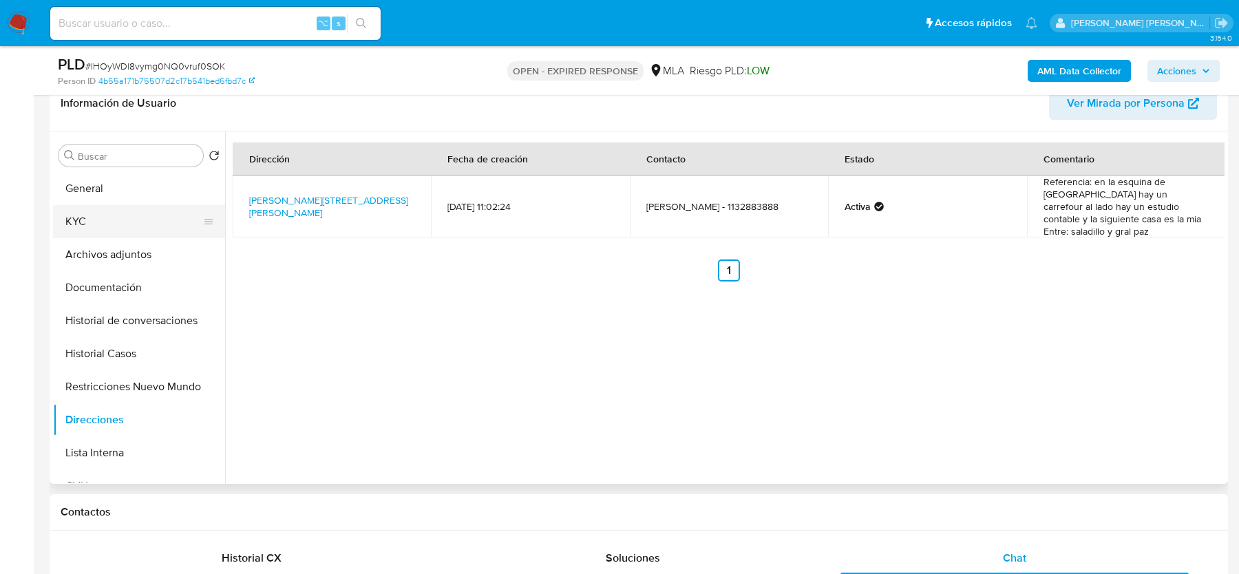
click at [111, 211] on button "KYC" at bounding box center [133, 221] width 161 height 33
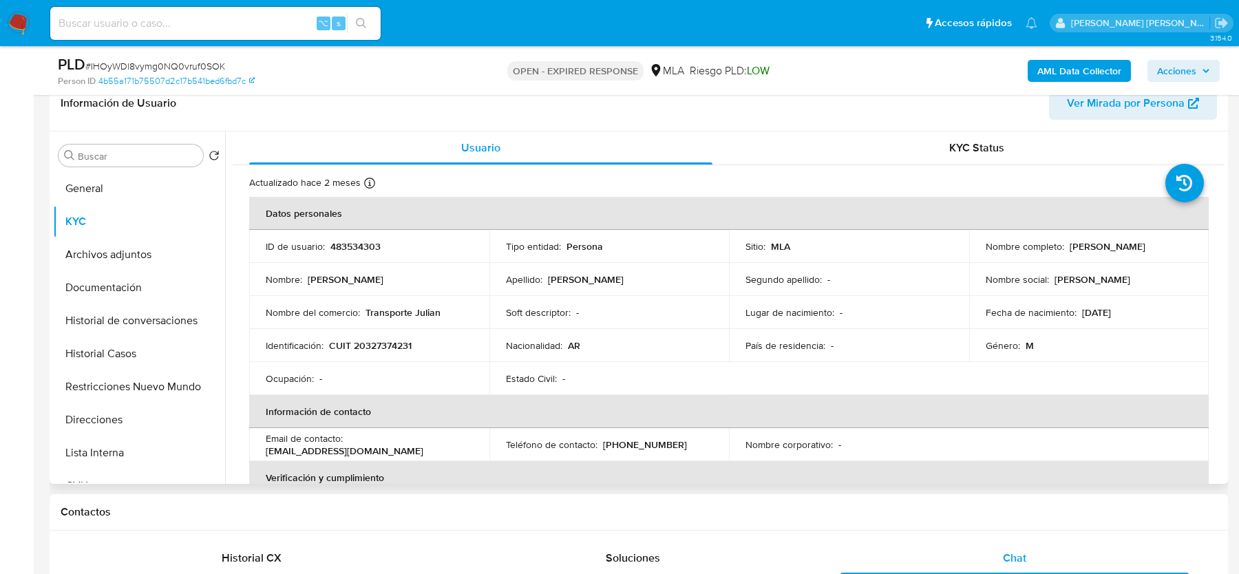
click at [379, 345] on p "CUIT 20327374231" at bounding box center [370, 345] width 83 height 12
copy p "20327374231"
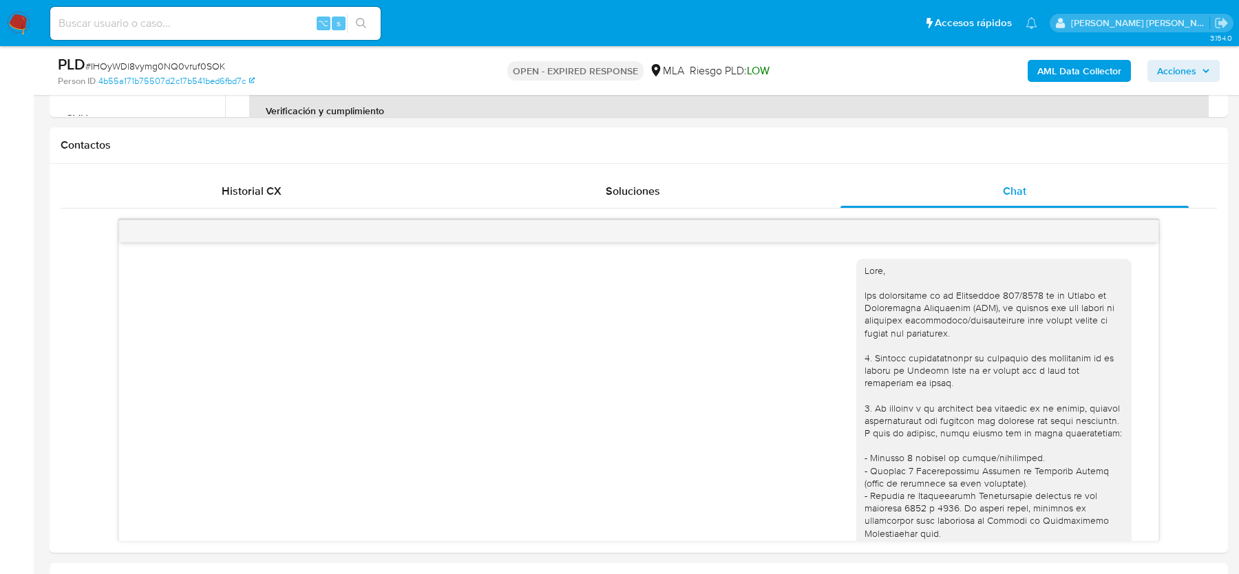
click at [214, 61] on span "# IHOyWDl8vymg0NQ0vruf0SOK" at bounding box center [155, 66] width 140 height 14
copy span "IHOyWDl8vymg0NQ0vruf0SOK"
click at [17, 23] on img at bounding box center [18, 23] width 23 height 23
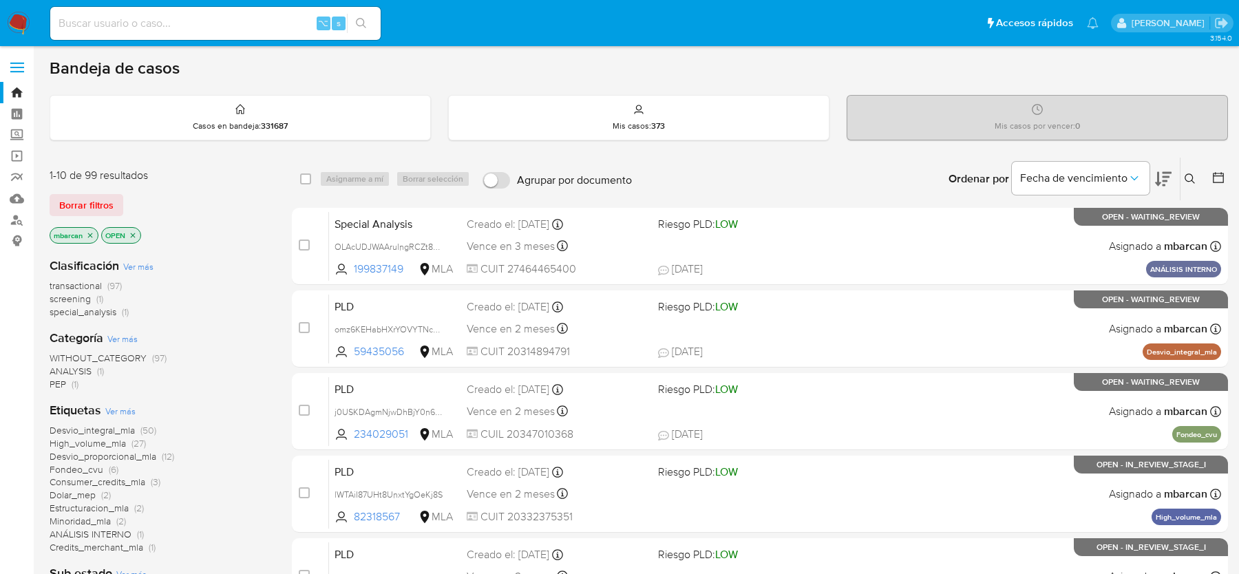
click at [1186, 177] on icon at bounding box center [1189, 178] width 11 height 11
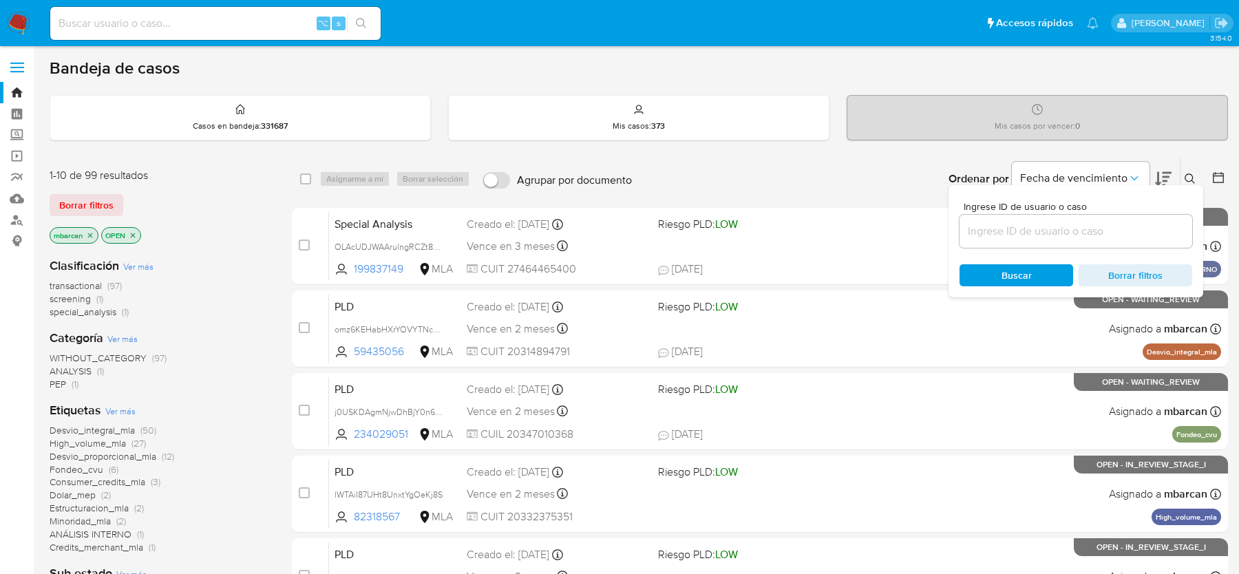
drag, startPoint x: 1033, startPoint y: 207, endPoint x: 1027, endPoint y: 215, distance: 9.9
click at [1033, 208] on span "Ingrese ID de usuario o caso" at bounding box center [1079, 207] width 233 height 10
click at [1033, 222] on input at bounding box center [1075, 231] width 233 height 18
click at [1023, 239] on input at bounding box center [1075, 231] width 233 height 18
paste input "IHOyWDl8vymg0NQ0vruf0SOK"
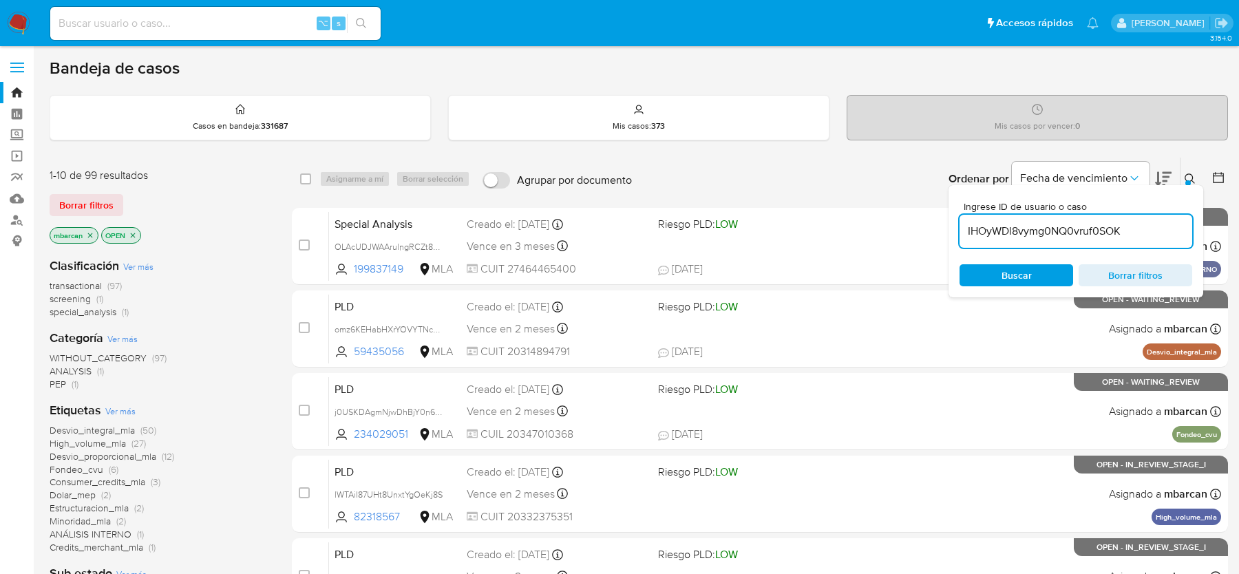
type input "IHOyWDl8vymg0NQ0vruf0SOK"
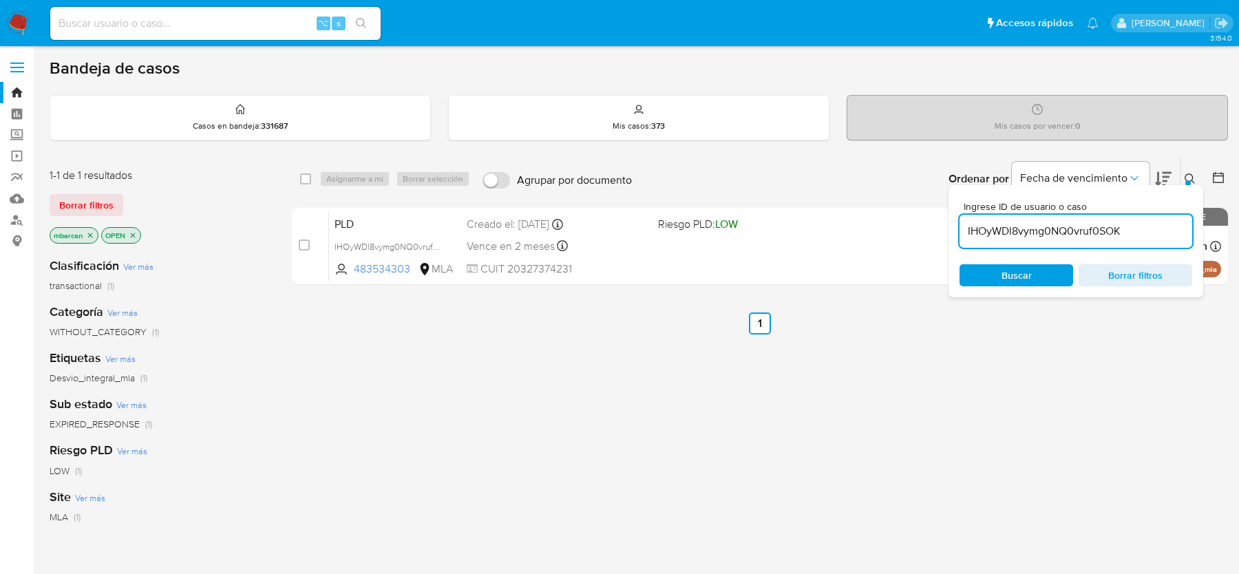
click at [1189, 190] on div "Ingrese ID de usuario o caso IHOyWDl8vymg0NQ0vruf0SOK Buscar Borrar filtros" at bounding box center [1075, 241] width 255 height 112
click at [1189, 176] on icon at bounding box center [1189, 178] width 11 height 11
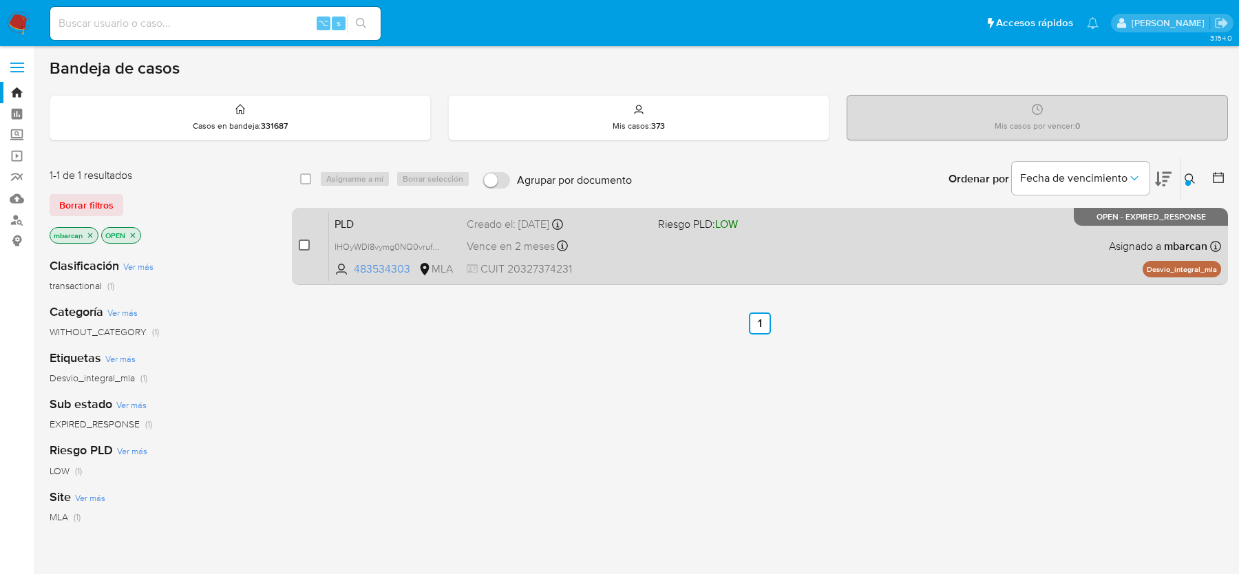
click at [308, 245] on input "checkbox" at bounding box center [304, 244] width 11 height 11
checkbox input "true"
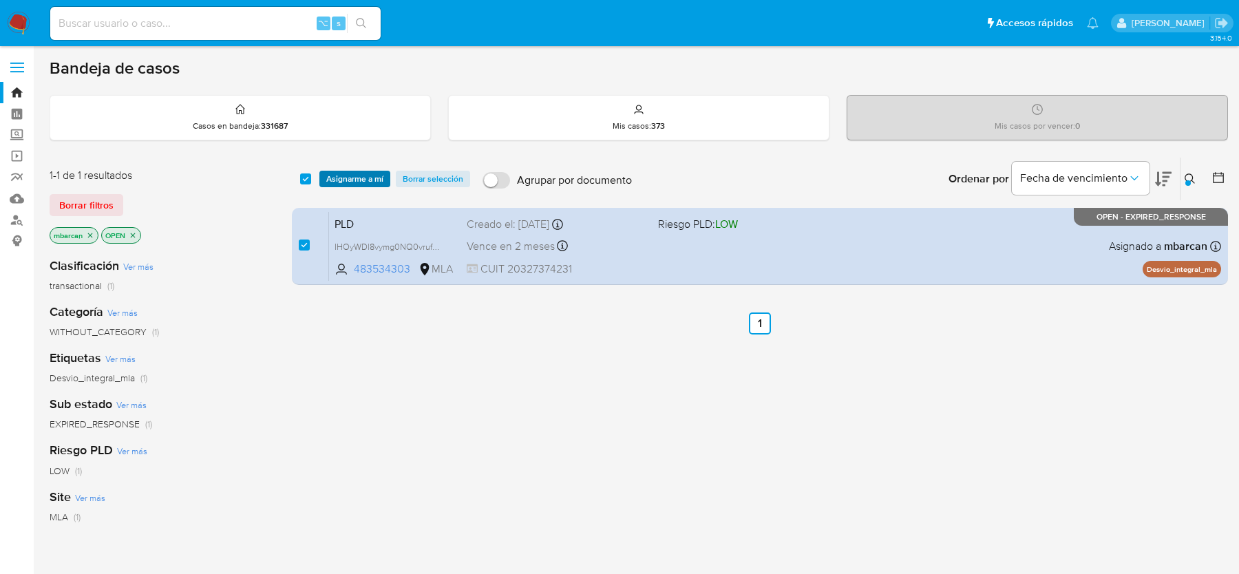
click at [344, 183] on span "Asignarme a mí" at bounding box center [354, 179] width 57 height 14
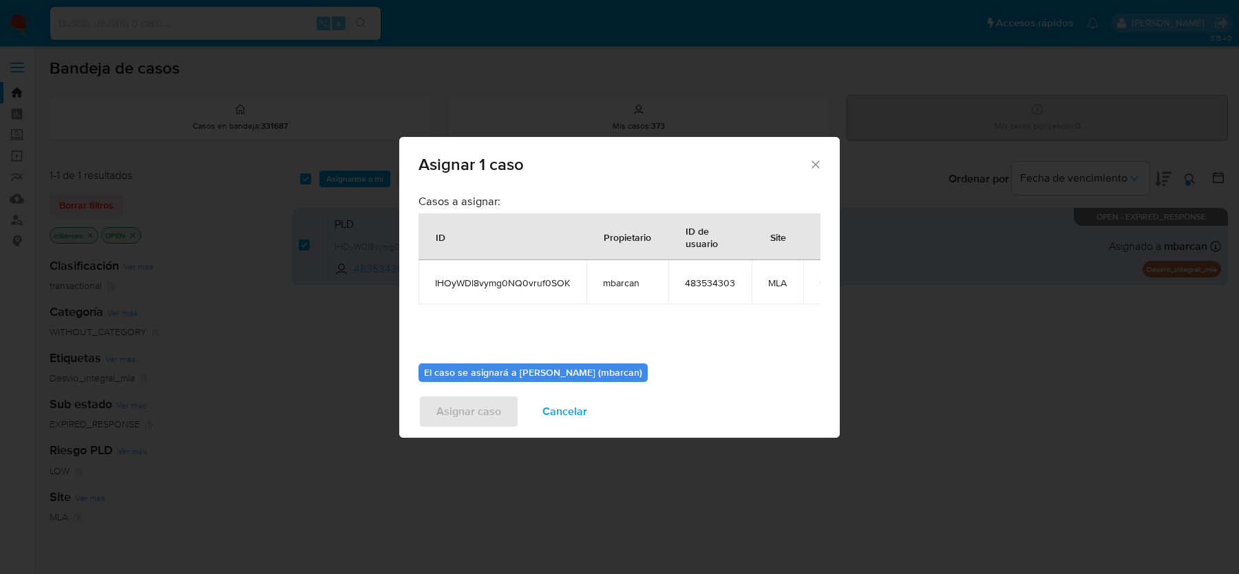
scroll to position [70, 0]
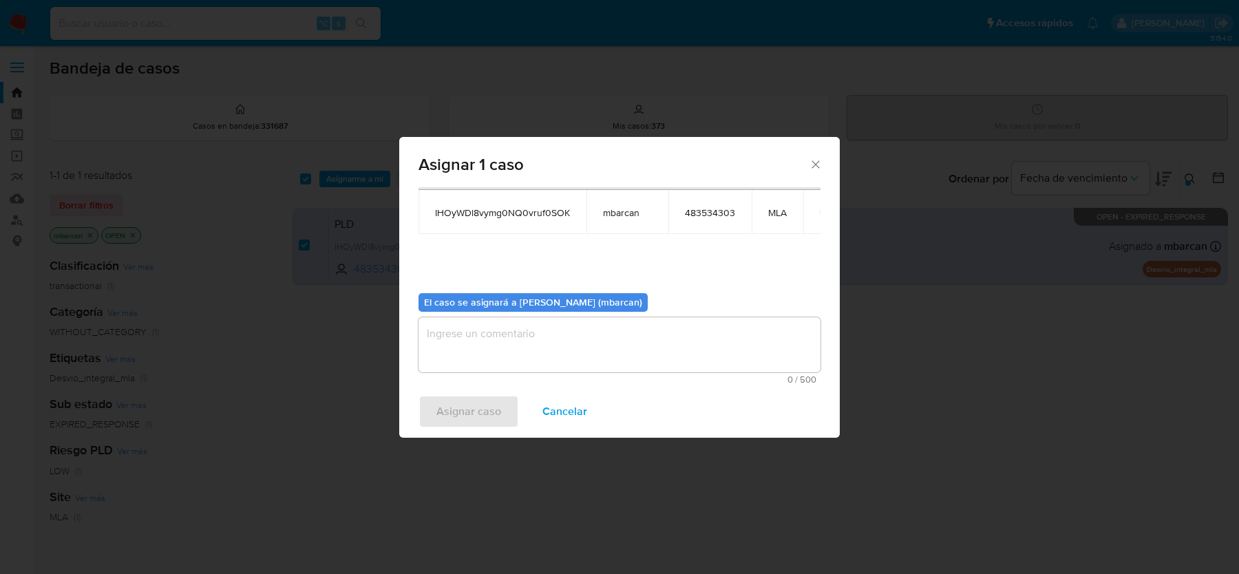
click at [599, 352] on textarea "assign-modal" at bounding box center [619, 344] width 402 height 55
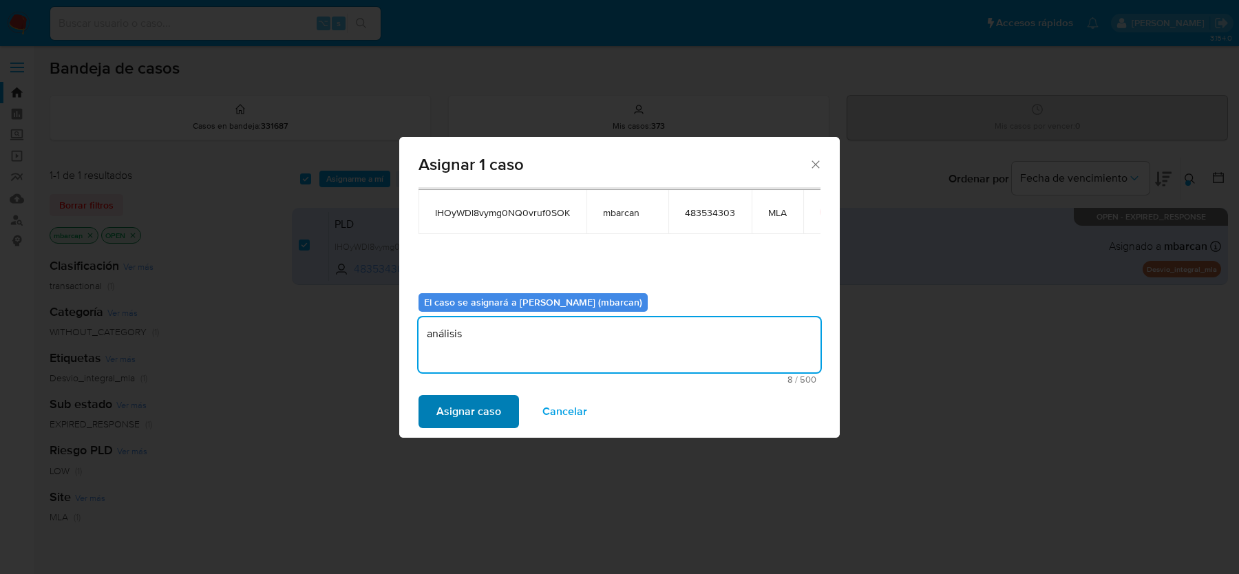
type textarea "análisis"
click at [478, 418] on span "Asignar caso" at bounding box center [468, 411] width 65 height 30
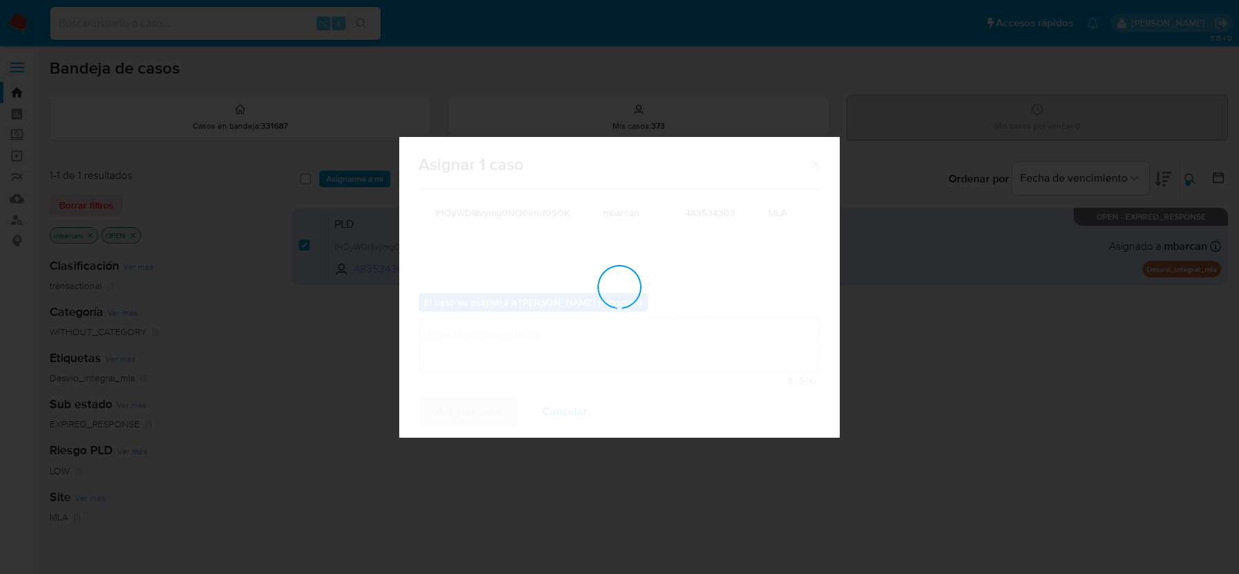
checkbox input "false"
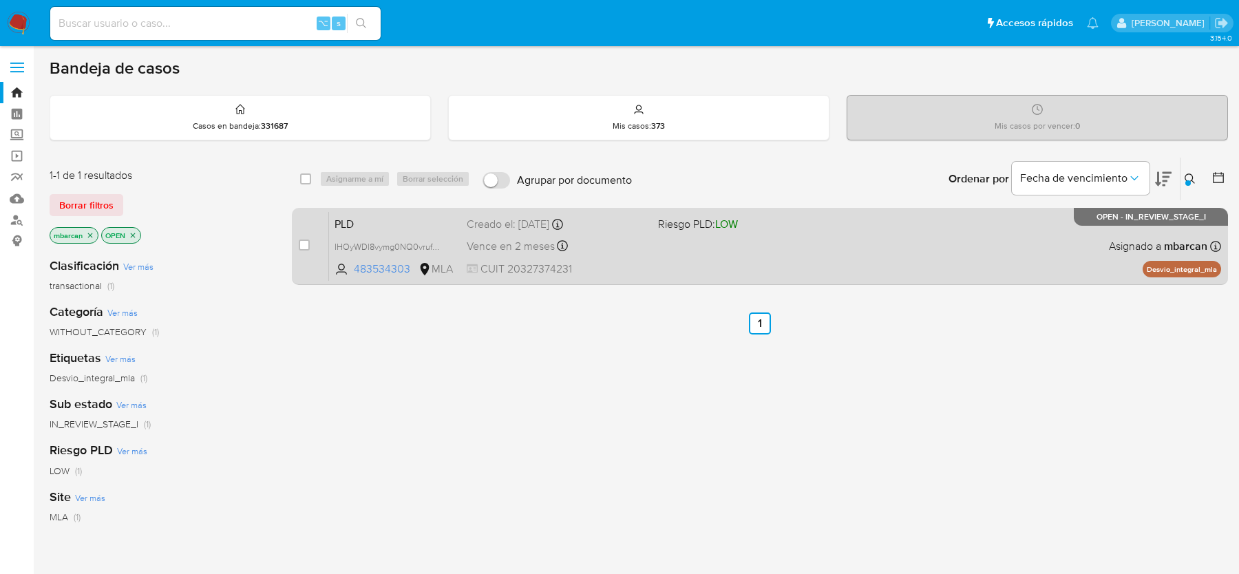
click at [422, 225] on span "PLD" at bounding box center [394, 223] width 121 height 18
click at [0, 0] on div "Pausado Ver notificaciones ⌥ s Accesos rápidos Presiona las siguientes teclas p…" at bounding box center [619, 394] width 1239 height 789
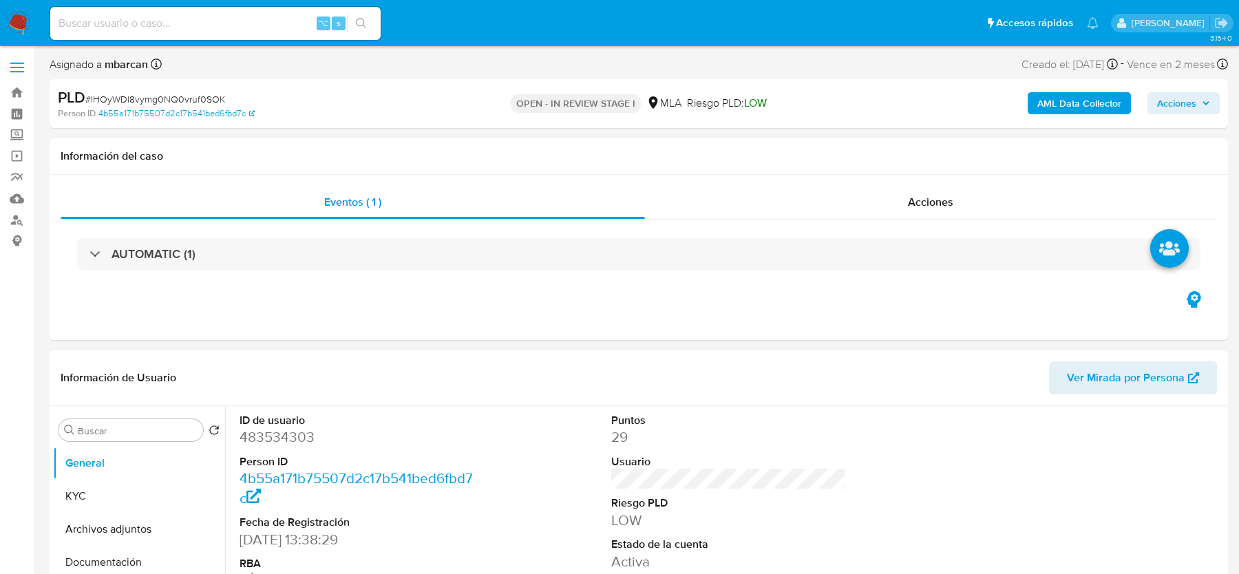
select select "10"
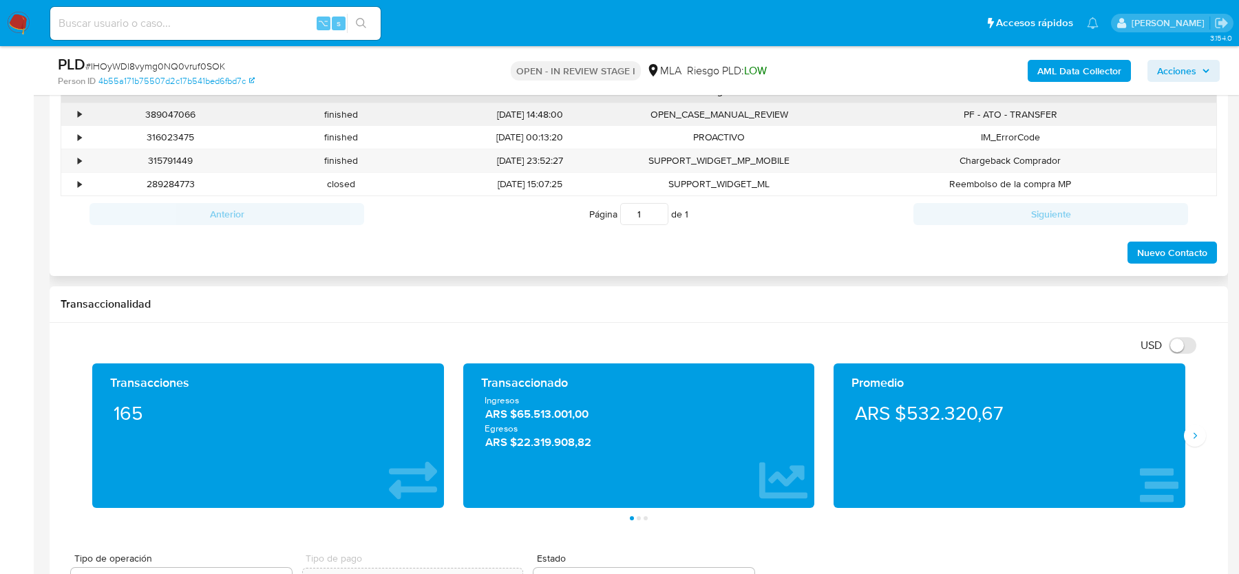
scroll to position [663, 0]
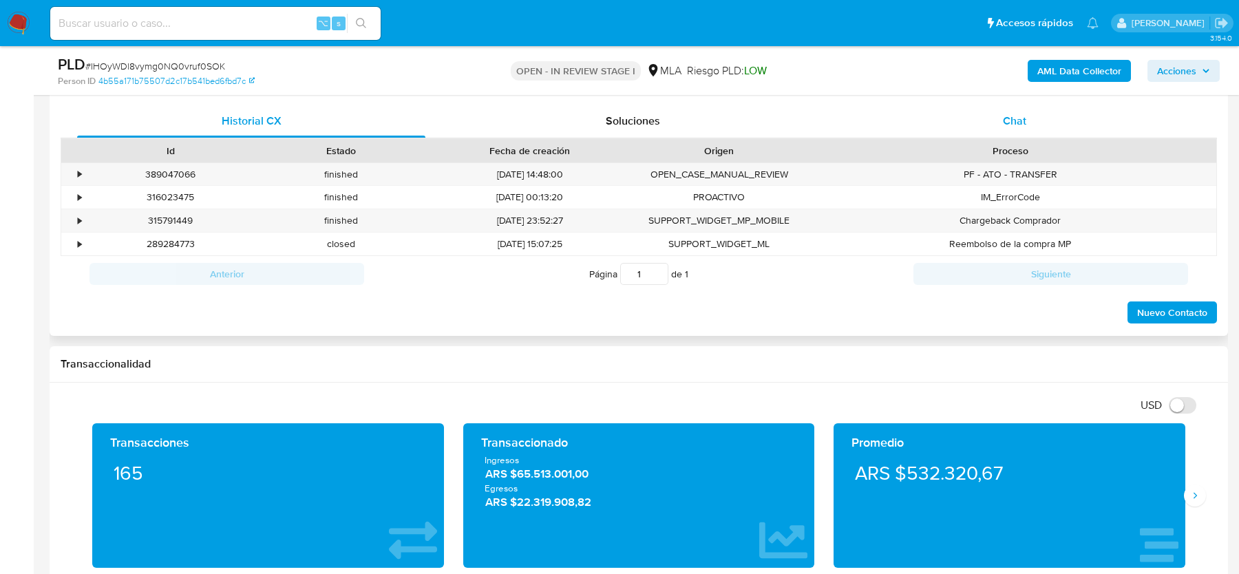
click at [1009, 130] on div "Chat" at bounding box center [1014, 121] width 348 height 33
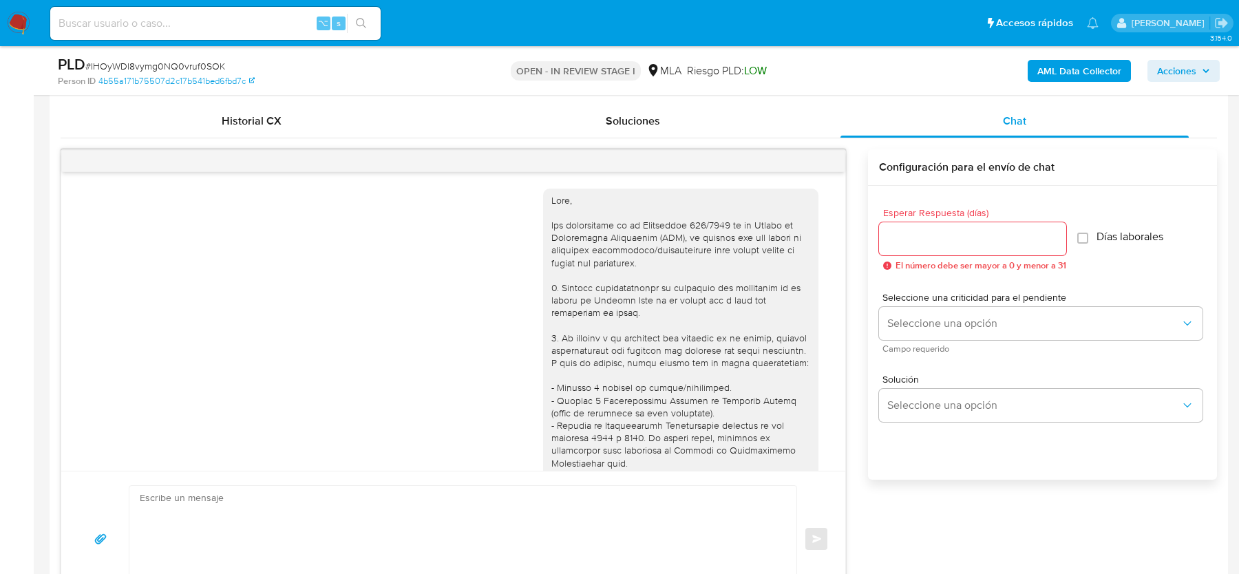
scroll to position [784, 0]
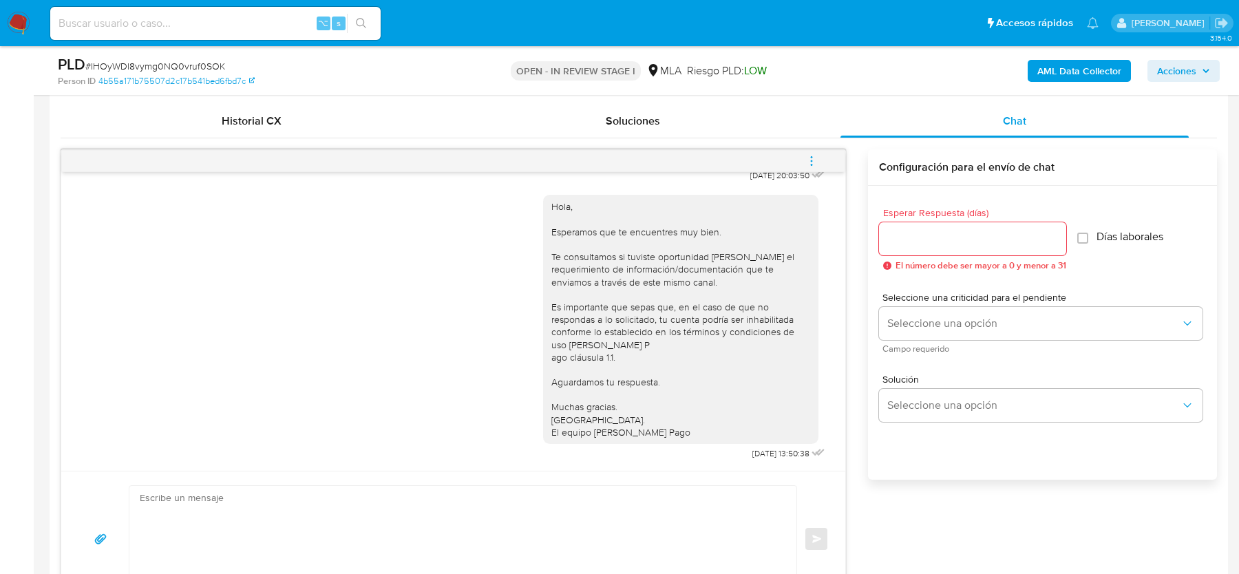
click at [368, 524] on textarea at bounding box center [459, 539] width 639 height 106
paste textarea "Hola, Esperamos que te encuentres bien. Te consultamos si tuviste oportunidad d…"
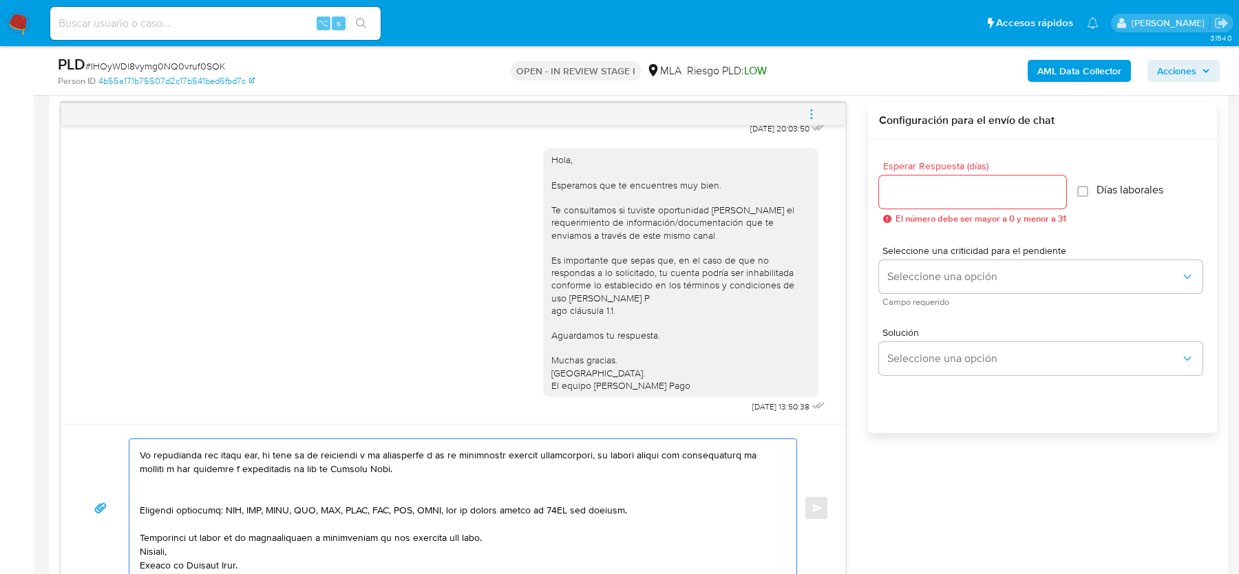
scroll to position [408, 0]
click at [176, 504] on textarea at bounding box center [459, 508] width 639 height 138
click at [172, 493] on textarea at bounding box center [459, 508] width 639 height 138
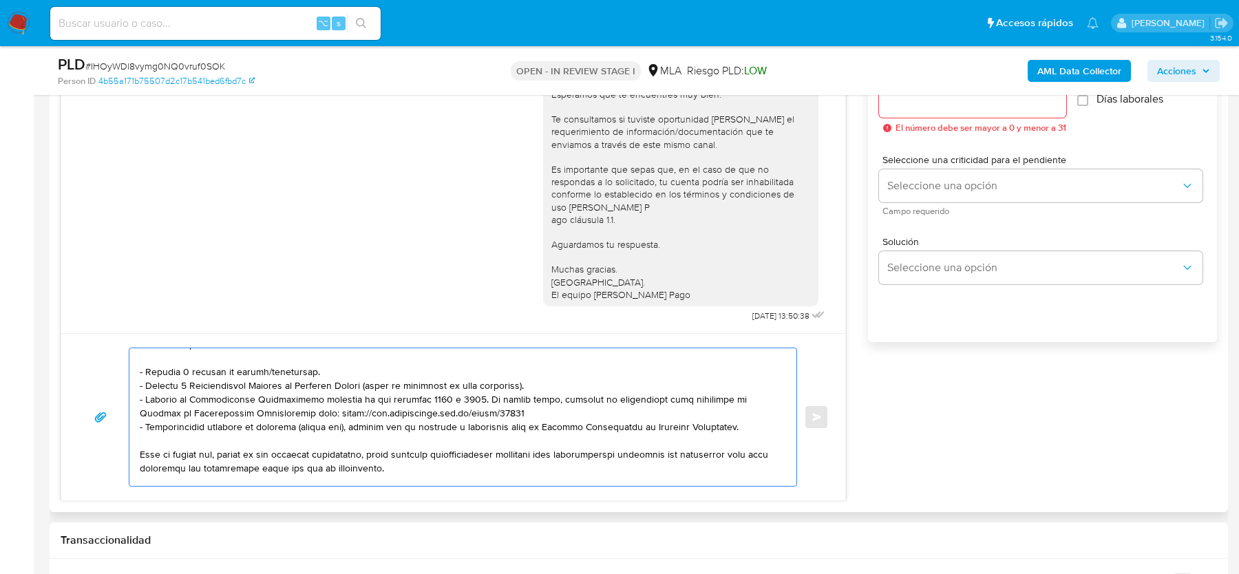
scroll to position [173, 0]
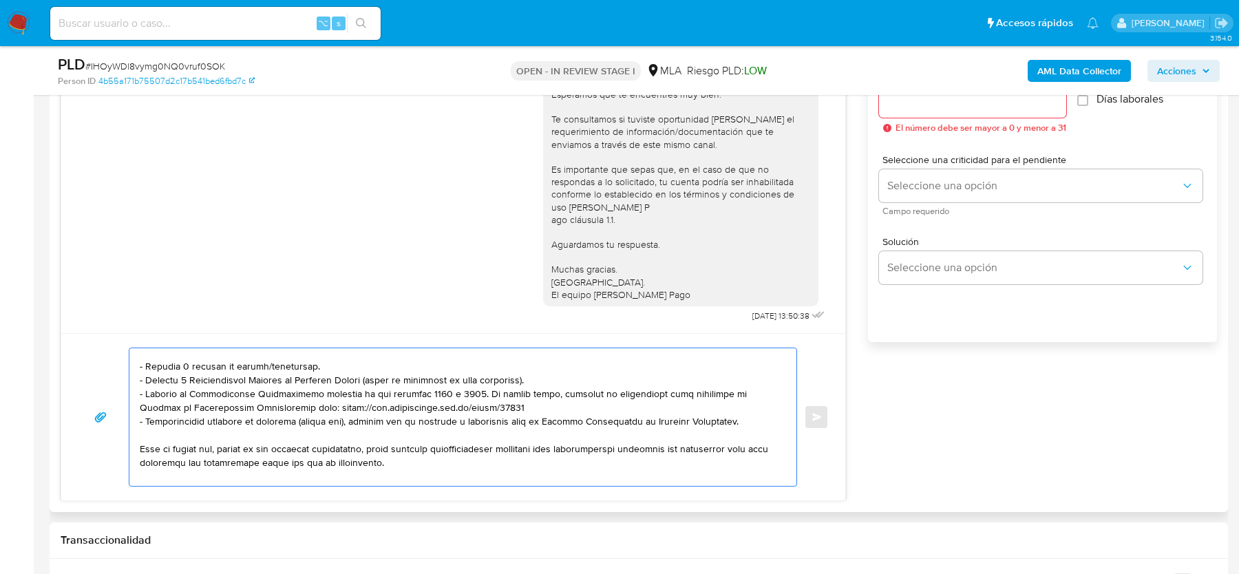
drag, startPoint x: 308, startPoint y: 363, endPoint x: 139, endPoint y: 364, distance: 168.6
click at [140, 364] on textarea at bounding box center [459, 417] width 639 height 138
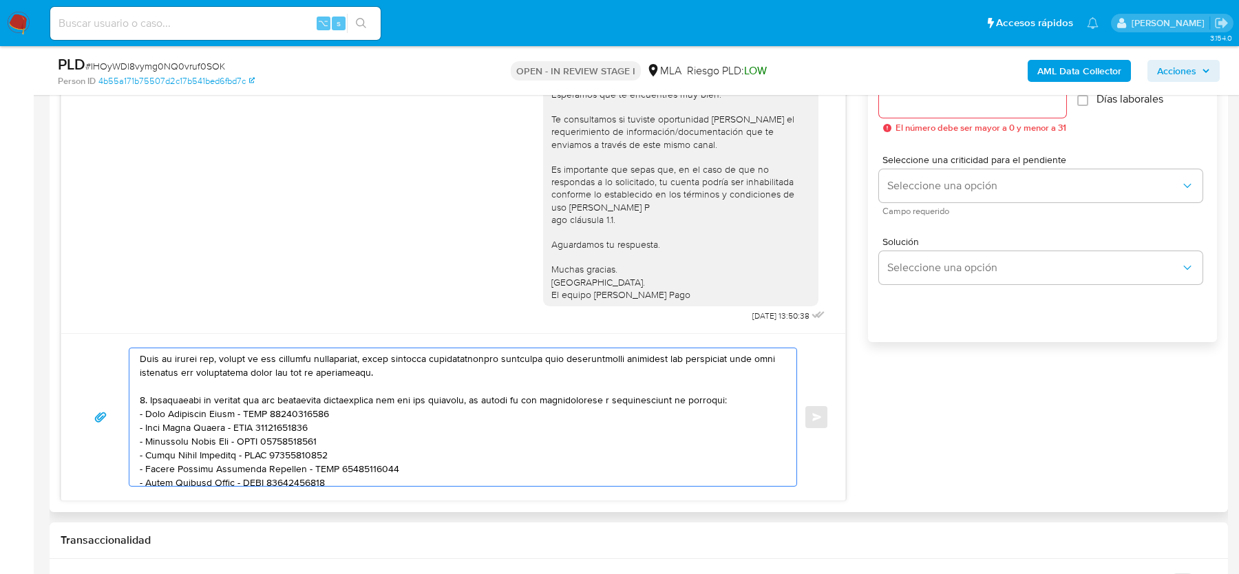
scroll to position [250, 0]
click at [359, 403] on textarea at bounding box center [459, 417] width 639 height 138
click at [342, 438] on textarea at bounding box center [459, 417] width 639 height 138
click at [335, 451] on textarea at bounding box center [459, 417] width 639 height 138
click at [389, 466] on textarea at bounding box center [459, 417] width 639 height 138
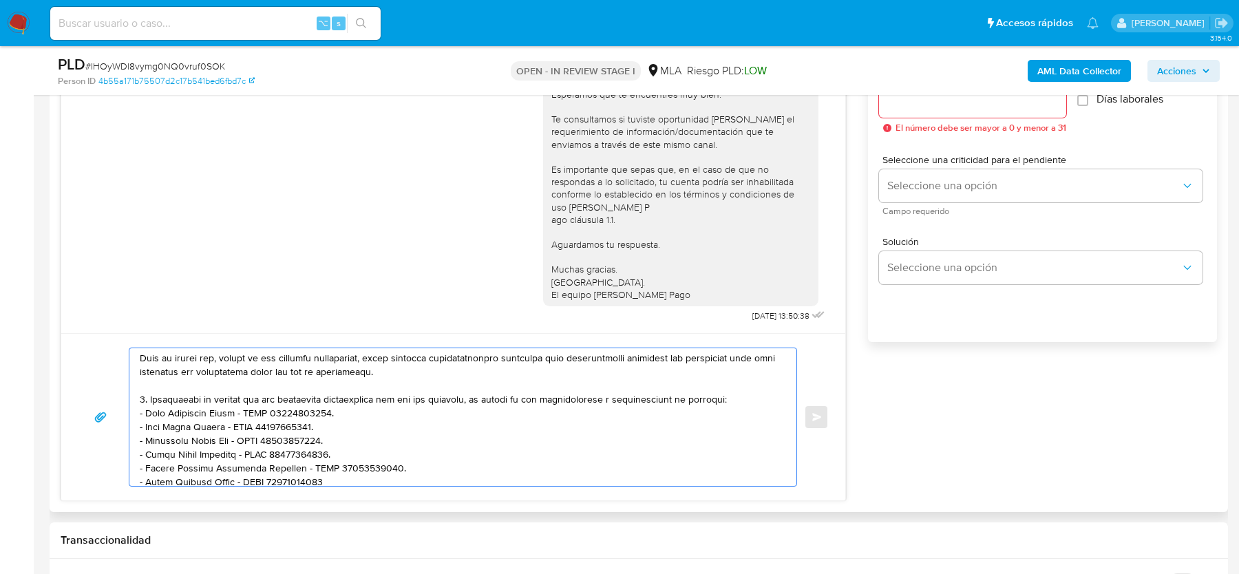
scroll to position [282, 0]
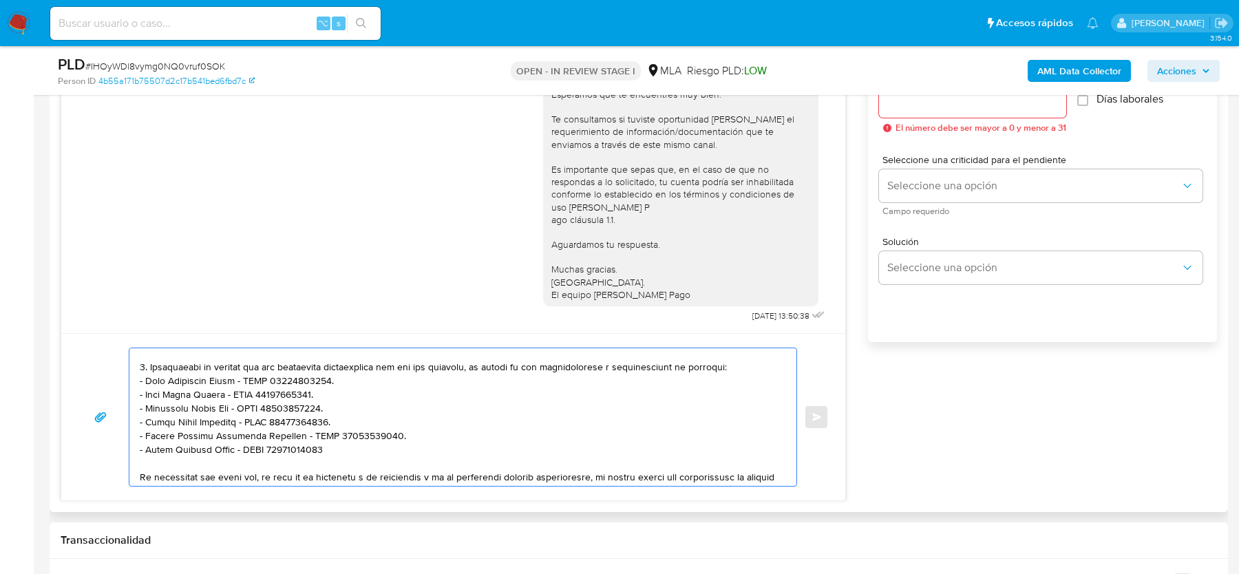
click at [326, 447] on textarea at bounding box center [459, 417] width 639 height 138
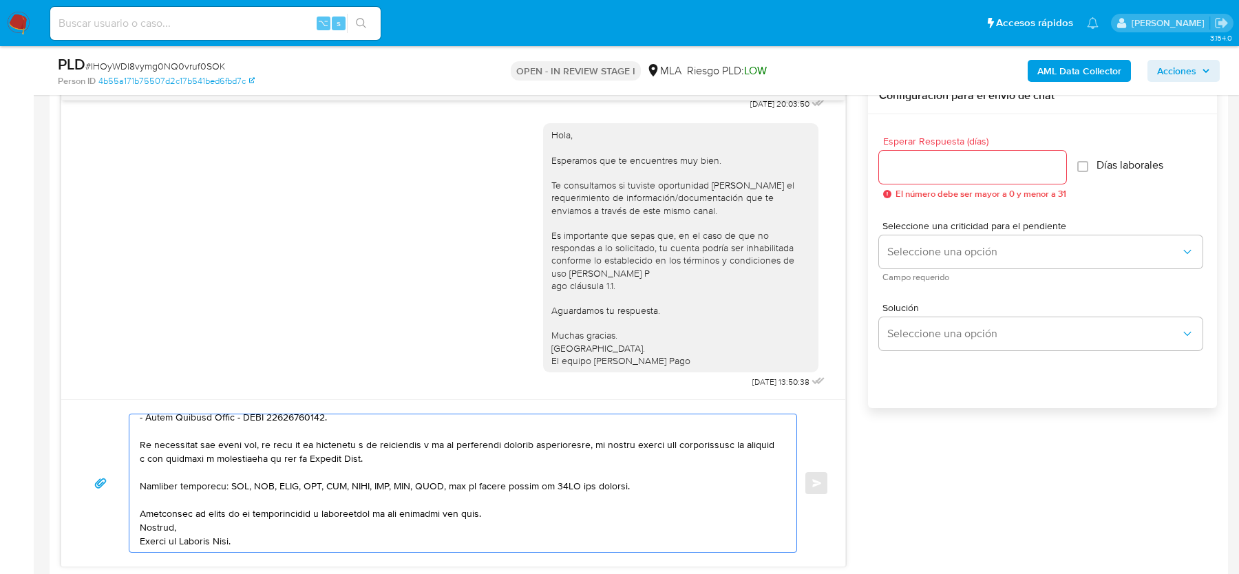
scroll to position [716, 0]
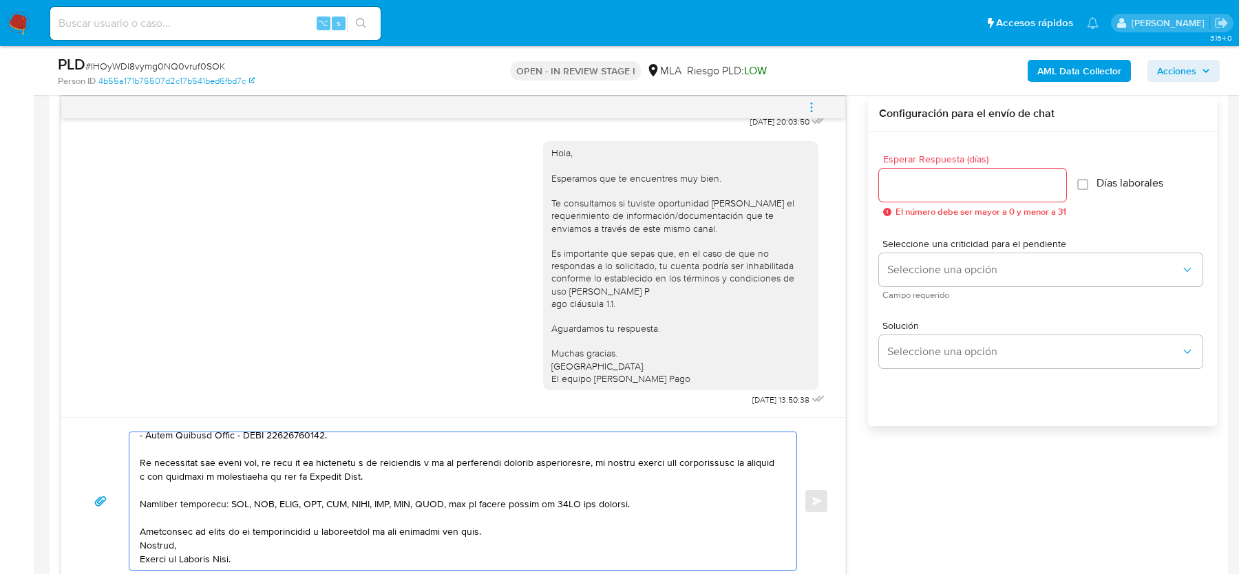
type textarea "Hola, Esperamos que te encuentres bien. Te consultamos si tuviste oportunidad d…"
click at [941, 193] on div at bounding box center [972, 185] width 187 height 33
click at [941, 190] on input "Esperar Respuesta (días)" at bounding box center [972, 185] width 187 height 18
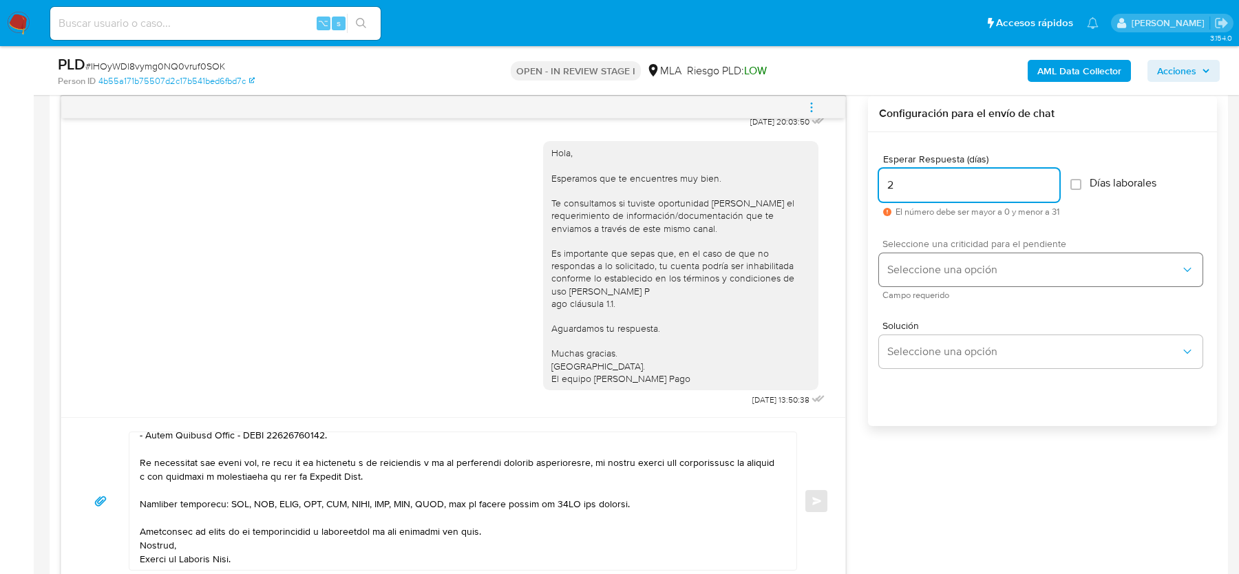
type input "2"
click at [940, 255] on button "Seleccione una opción" at bounding box center [1040, 269] width 323 height 33
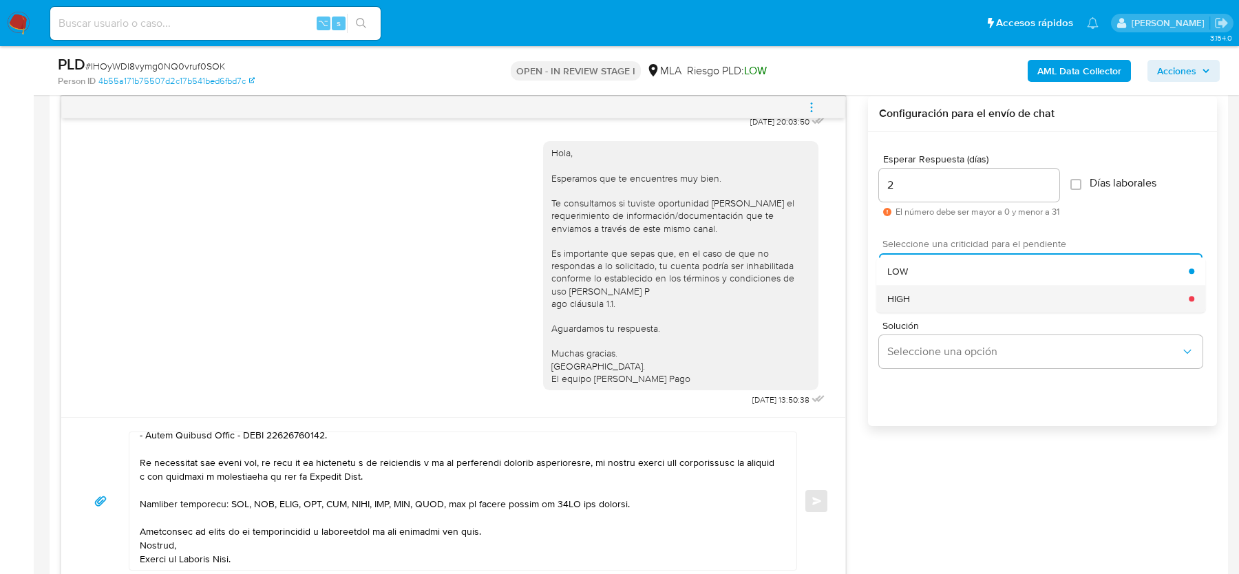
click at [917, 303] on div "HIGH" at bounding box center [1037, 299] width 301 height 28
click at [816, 500] on span "Enviar" at bounding box center [817, 501] width 10 height 8
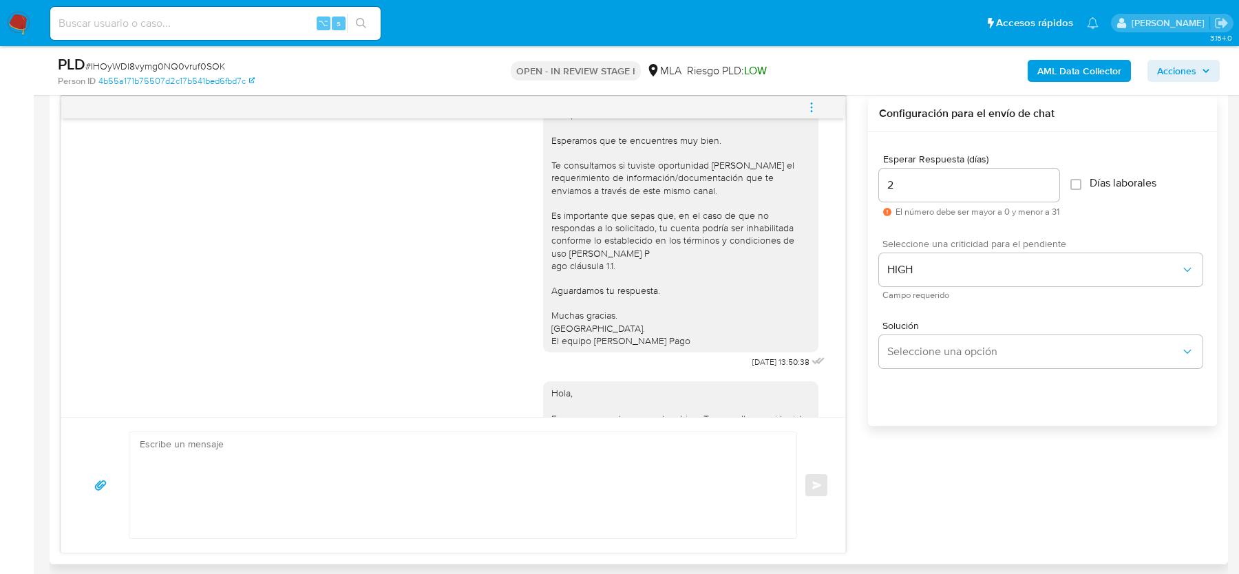
scroll to position [1526, 0]
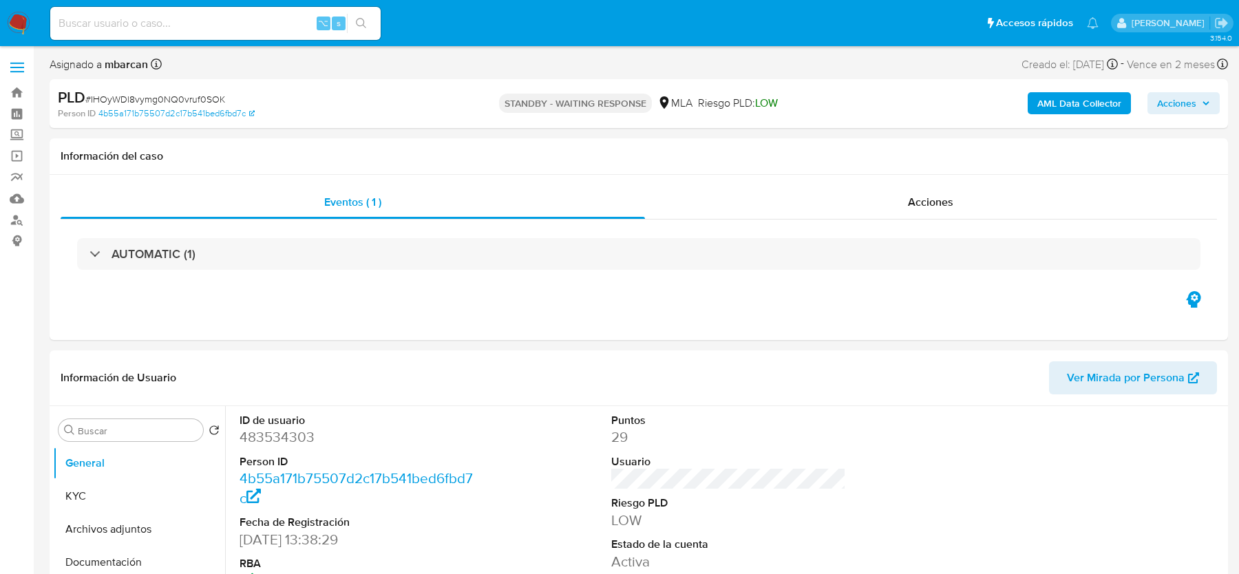
select select "10"
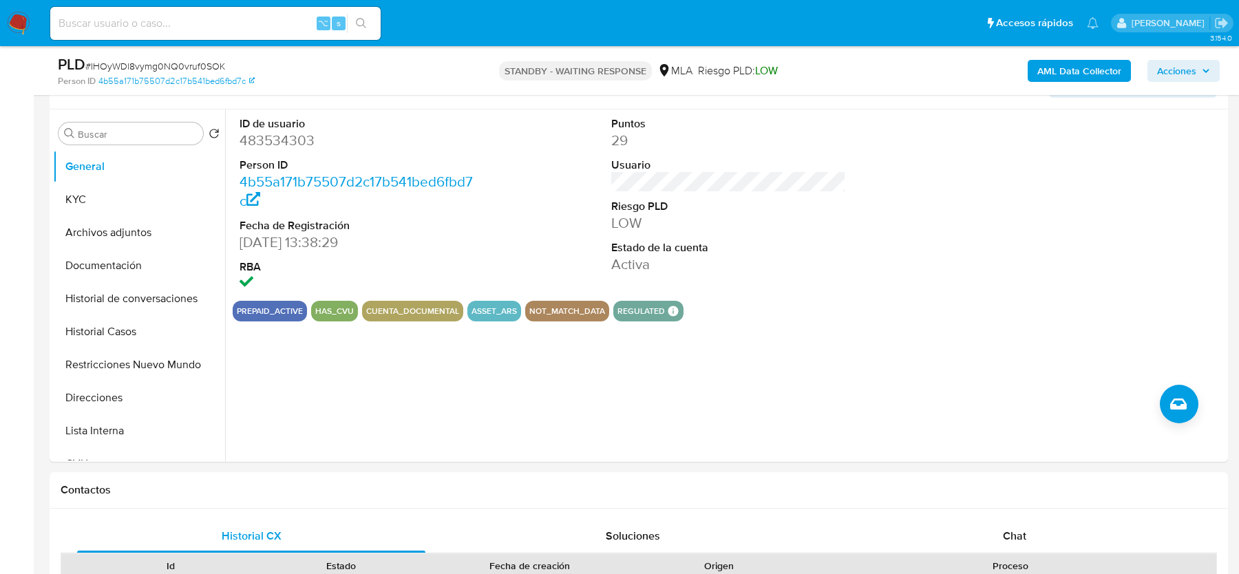
scroll to position [228, 0]
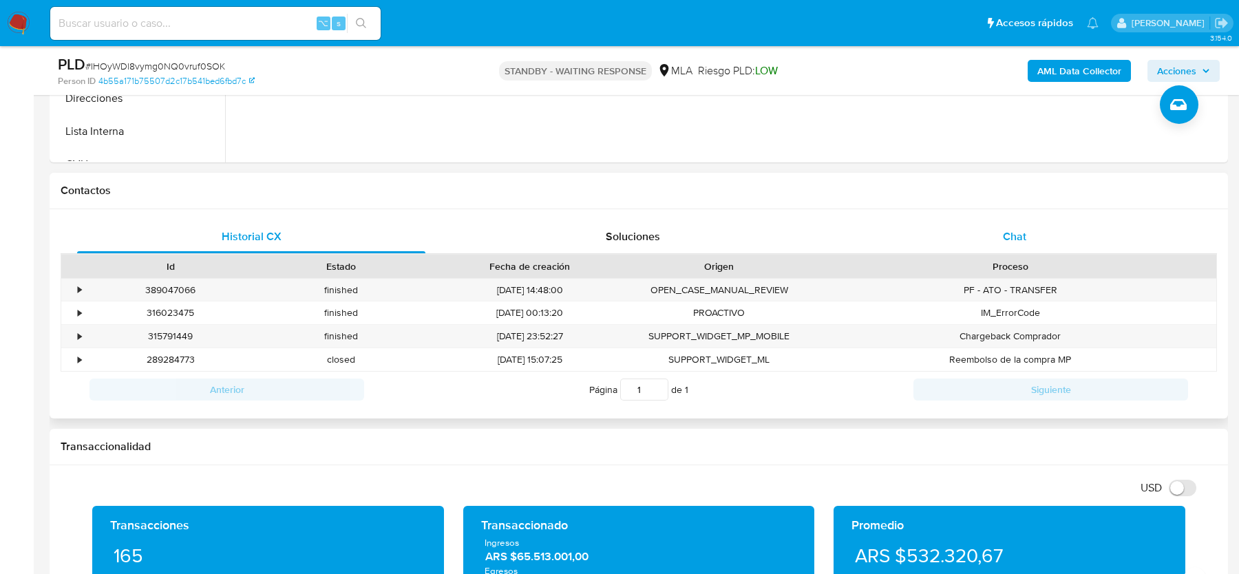
click at [986, 240] on div "Chat" at bounding box center [1014, 236] width 348 height 33
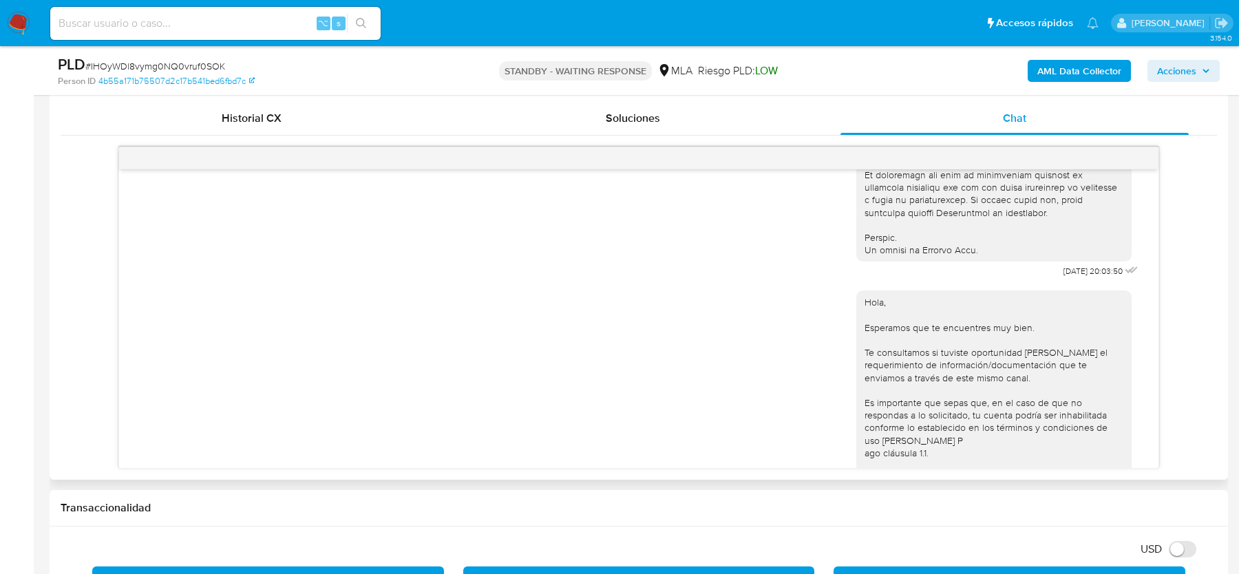
scroll to position [670, 0]
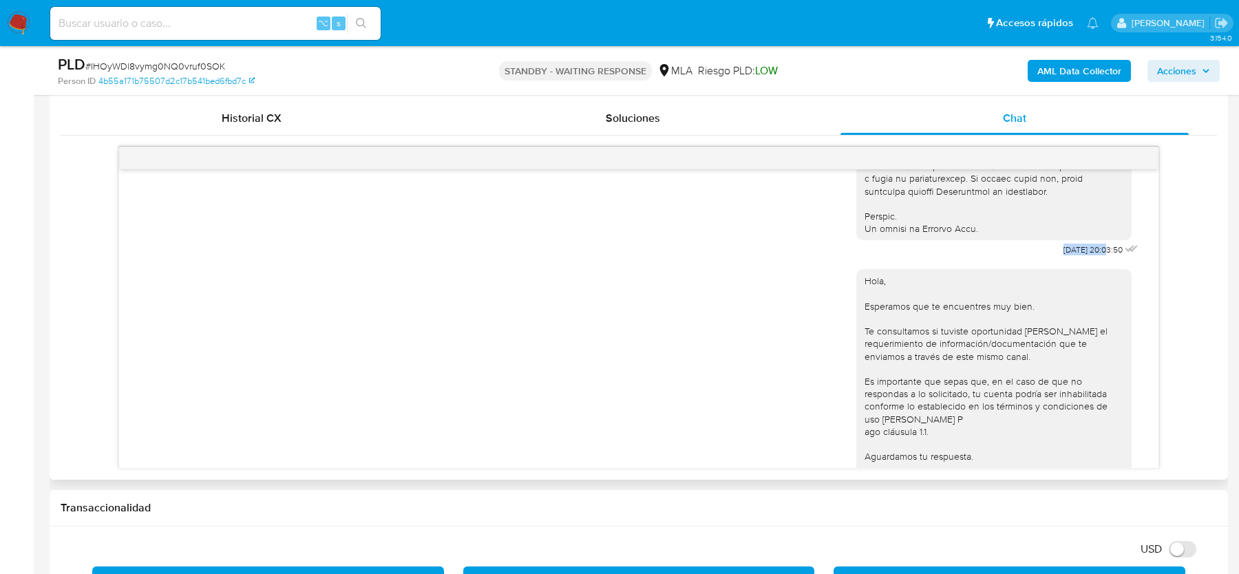
drag, startPoint x: 1043, startPoint y: 270, endPoint x: 1089, endPoint y: 270, distance: 46.1
copy span "17/07/2025"
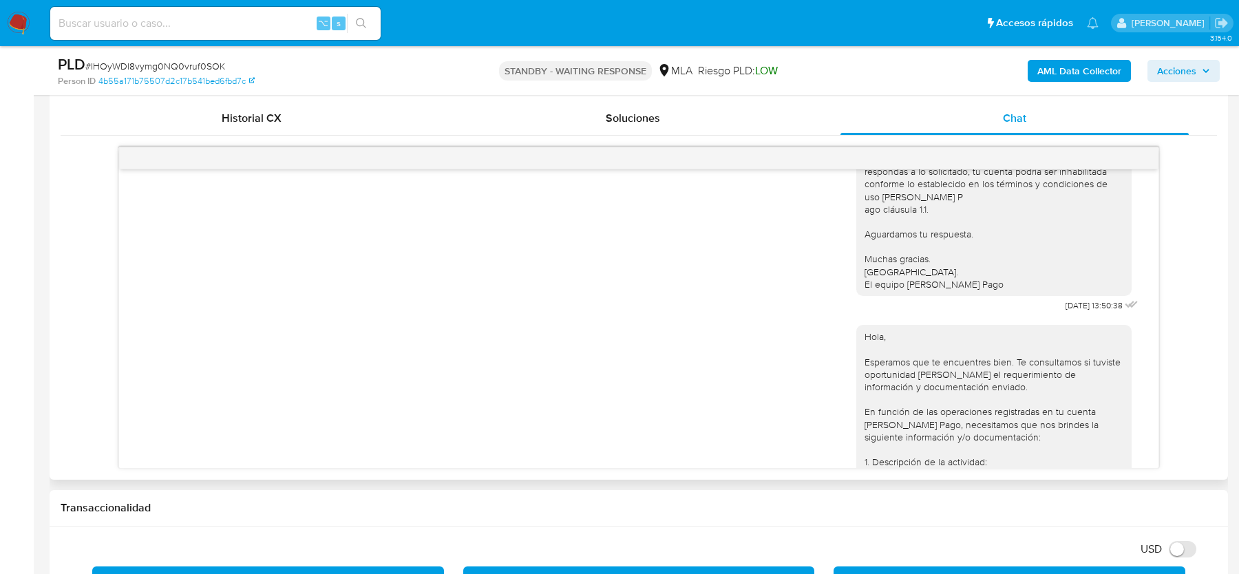
scroll to position [965, 0]
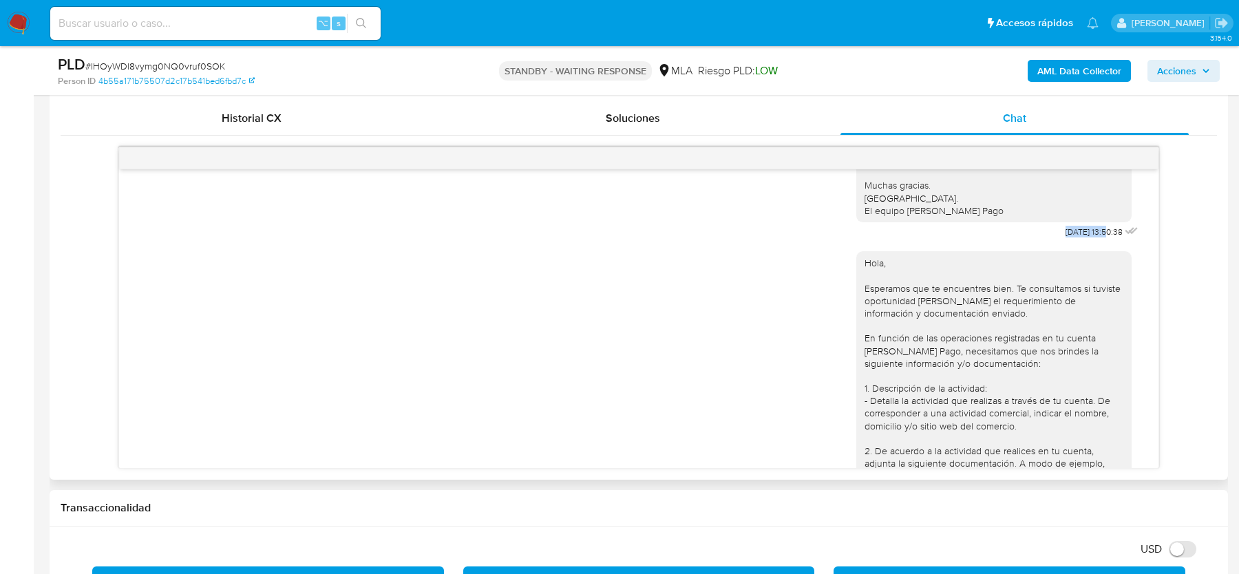
drag, startPoint x: 1048, startPoint y: 266, endPoint x: 1093, endPoint y: 269, distance: 44.8
click at [1093, 242] on div "Hola, Esperamos que te encuentres muy bien. Te consultamos si tuviste oportunid…" at bounding box center [998, 103] width 285 height 278
copy span "21/07/2025"
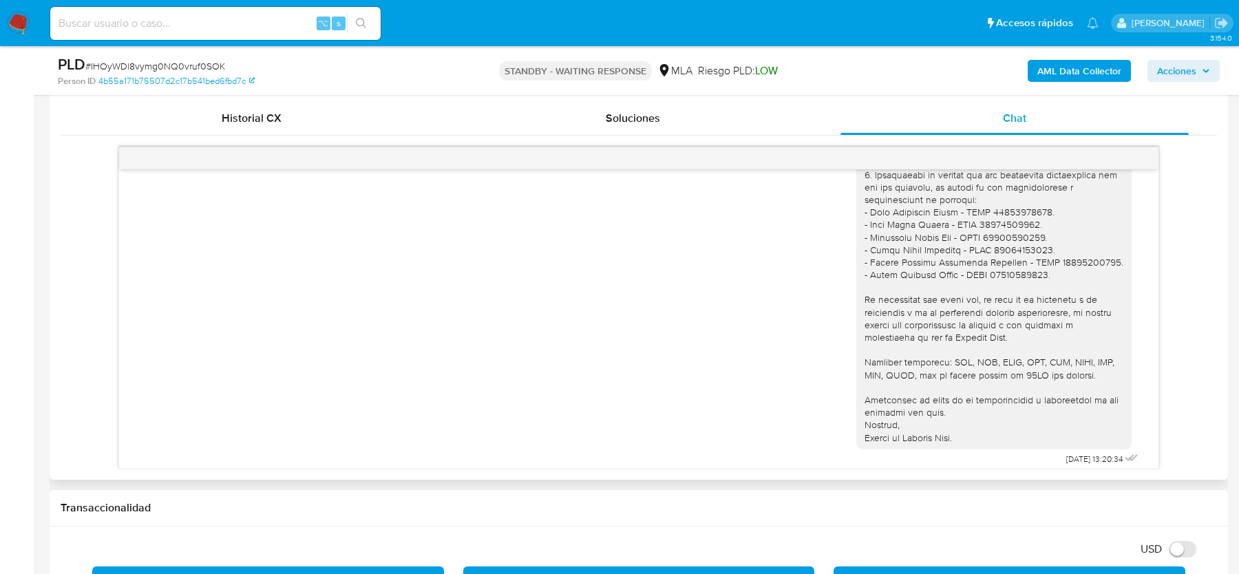
scroll to position [1526, 0]
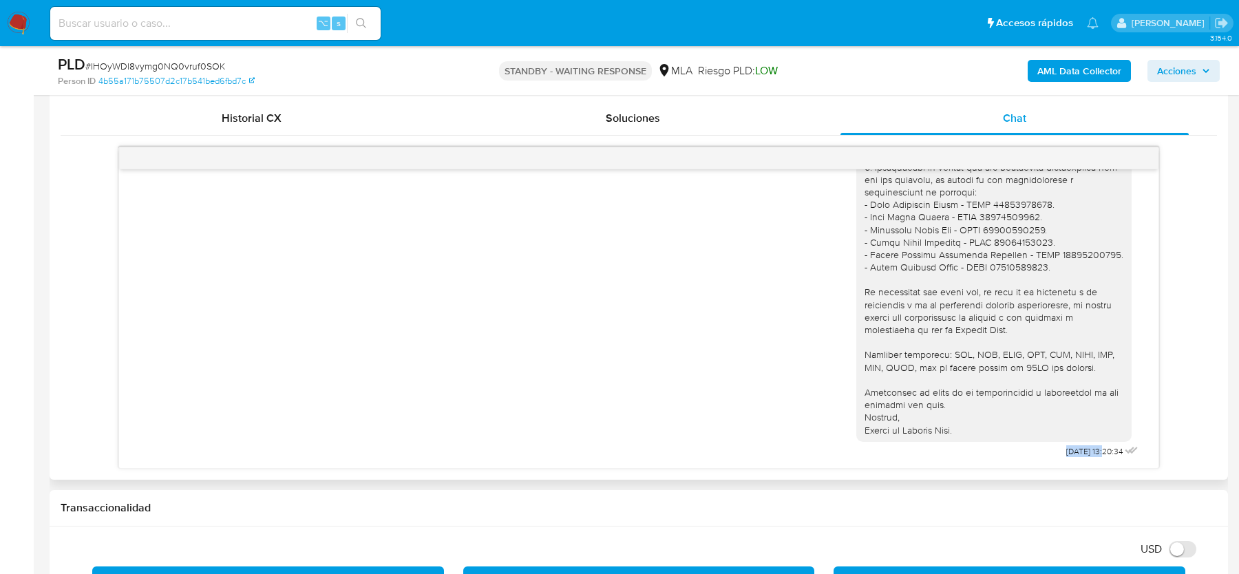
drag, startPoint x: 1042, startPoint y: 447, endPoint x: 1091, endPoint y: 448, distance: 48.9
click at [1091, 448] on div "Hola, Esperamos que te encuentres bien. Te consultamos si tuviste oportunidad d…" at bounding box center [998, 90] width 285 height 741
copy span "[DATE]"
click at [85, 31] on input at bounding box center [215, 23] width 330 height 18
paste input "275443828"
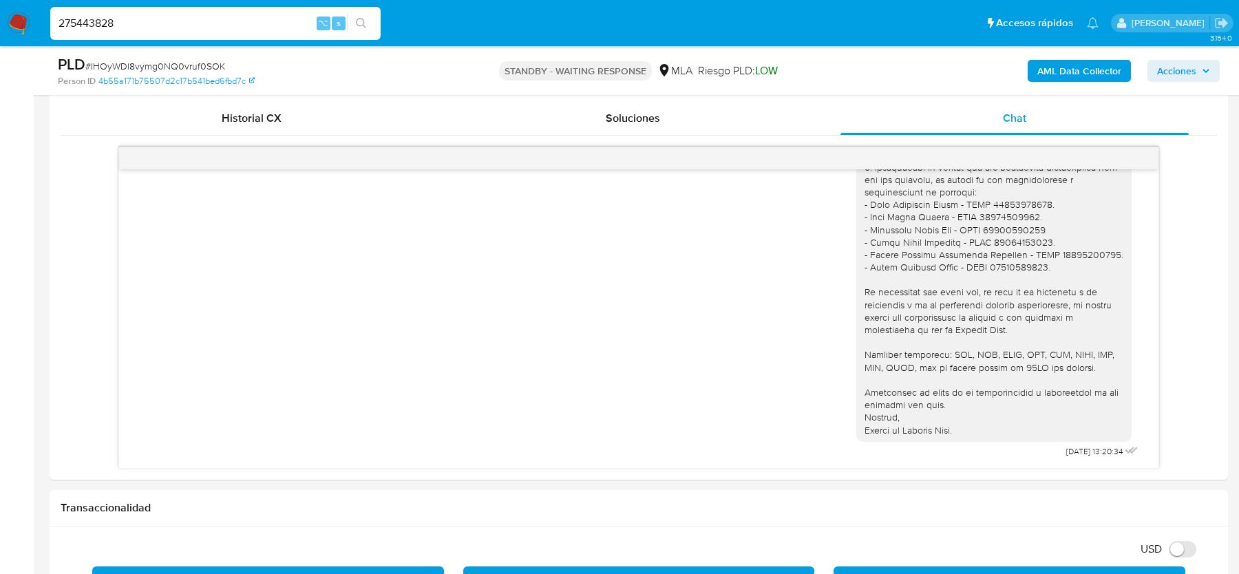
type input "275443828"
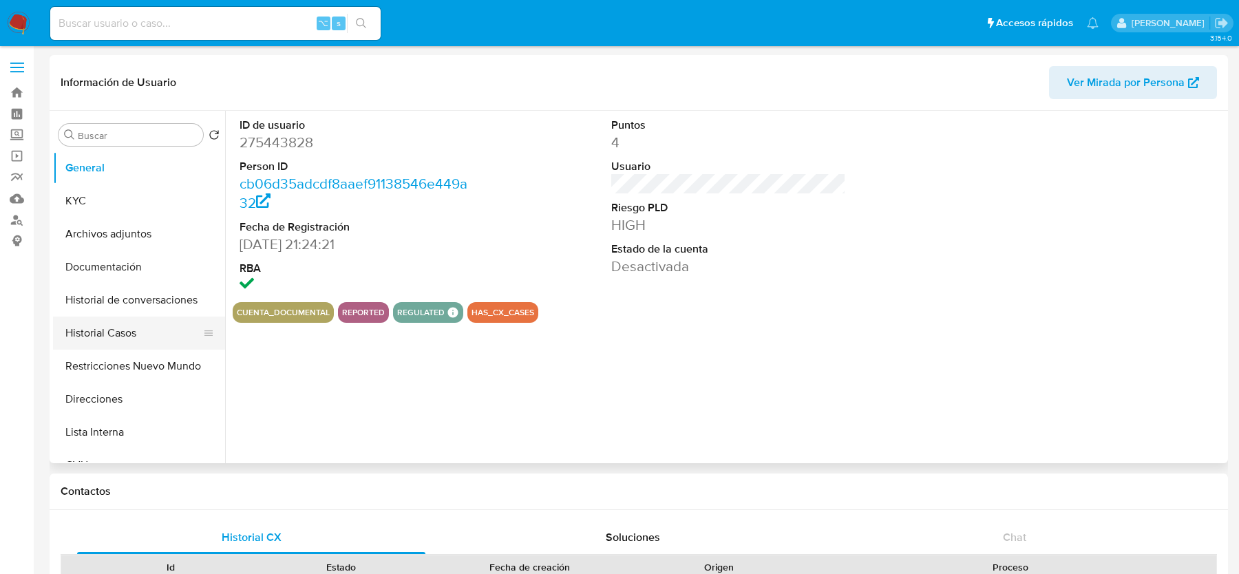
click at [112, 345] on button "Historial Casos" at bounding box center [133, 333] width 161 height 33
select select "10"
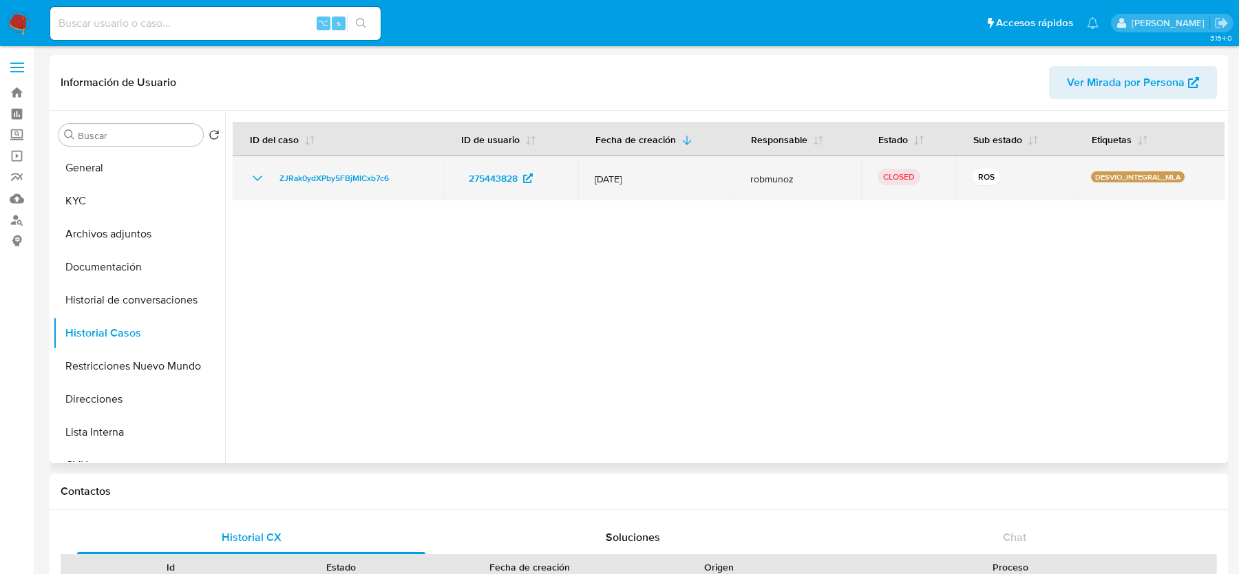
drag, startPoint x: 615, startPoint y: 181, endPoint x: 678, endPoint y: 180, distance: 62.6
click at [678, 180] on span "12/Nov/2023" at bounding box center [656, 179] width 122 height 12
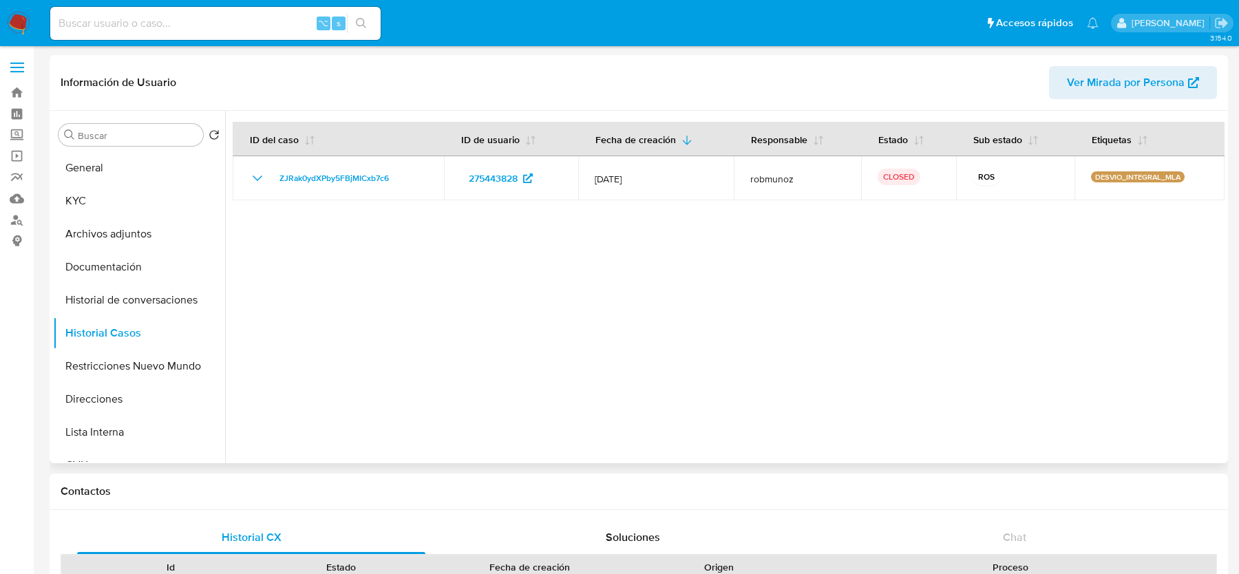
click at [402, 308] on div at bounding box center [724, 287] width 999 height 352
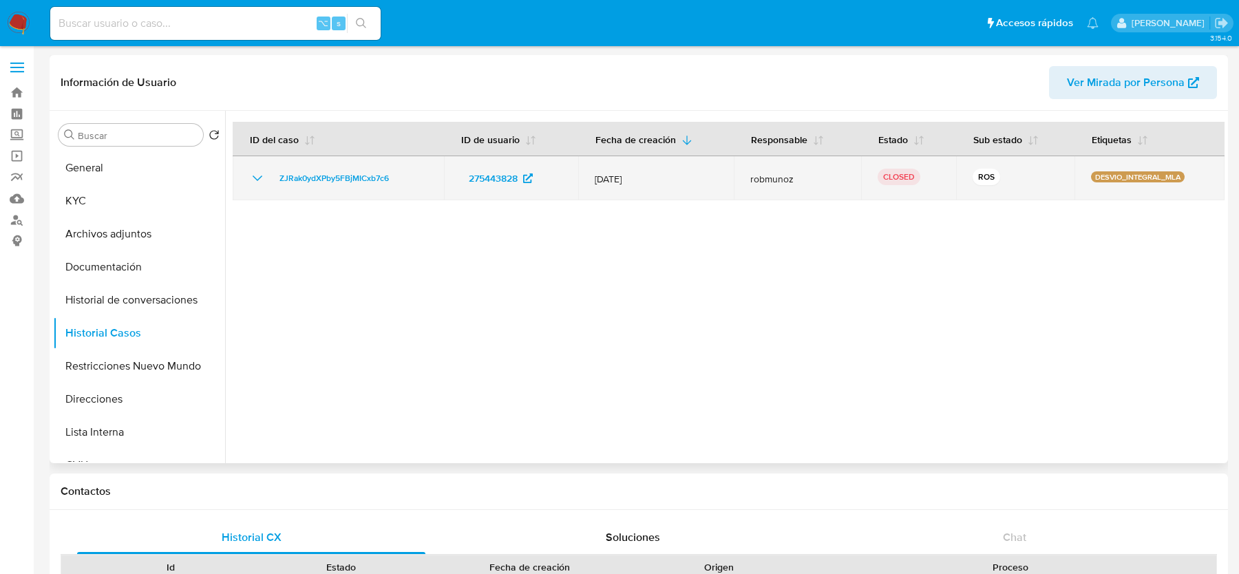
click at [258, 177] on icon "Mostrar/Ocultar" at bounding box center [257, 178] width 17 height 17
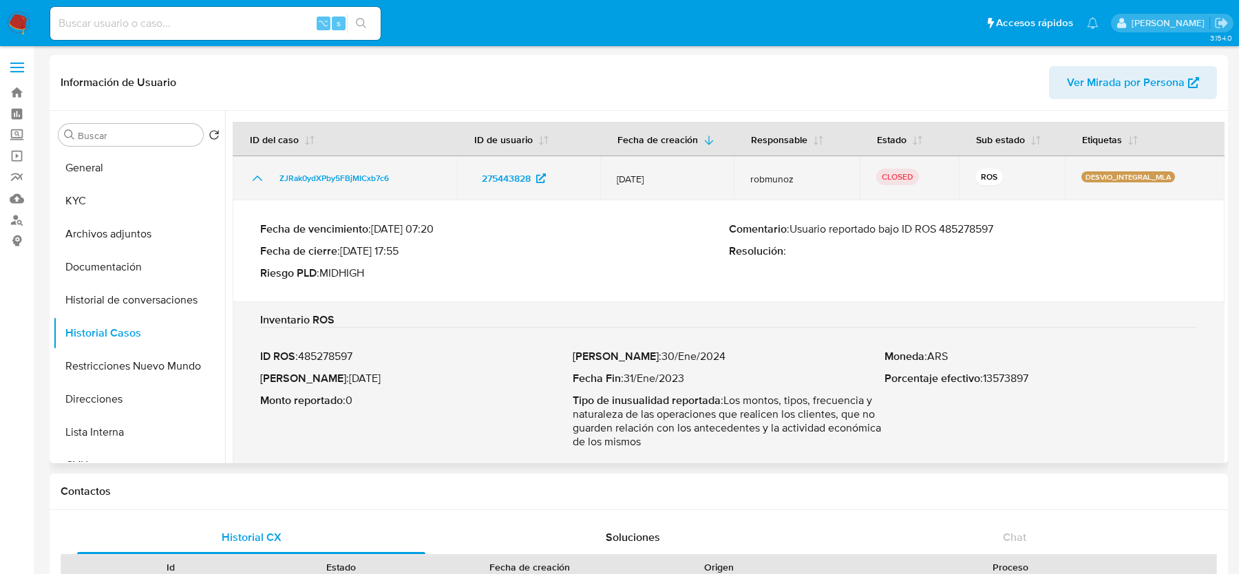
click at [416, 177] on div "ZJRak0ydXPby5FBjMICxb7c6" at bounding box center [344, 178] width 191 height 17
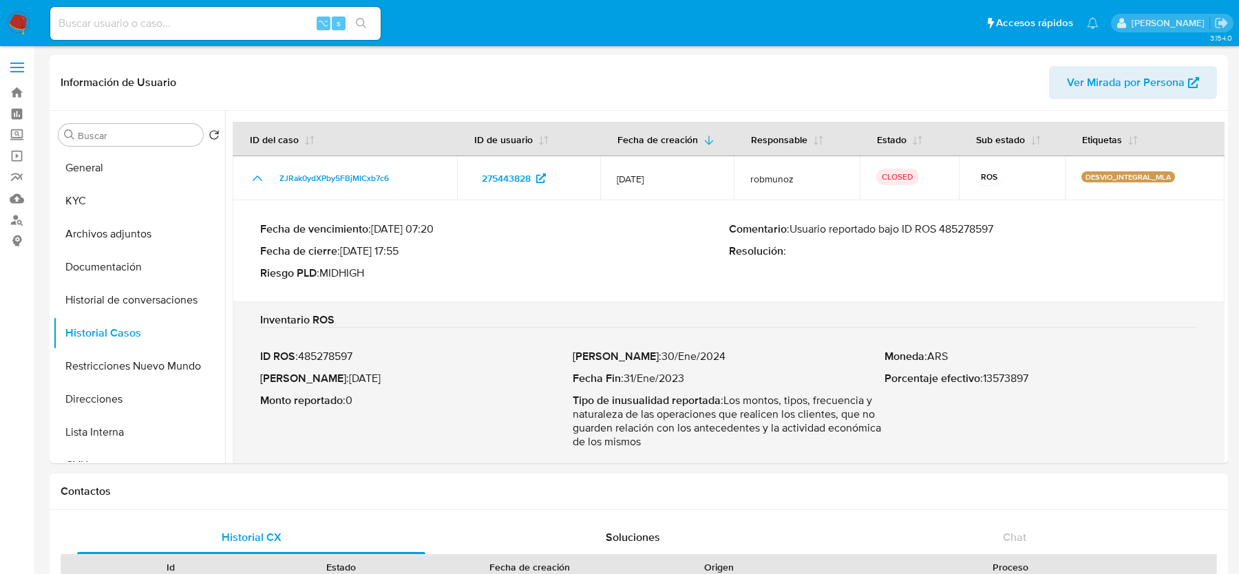
click at [21, 21] on img at bounding box center [18, 23] width 23 height 23
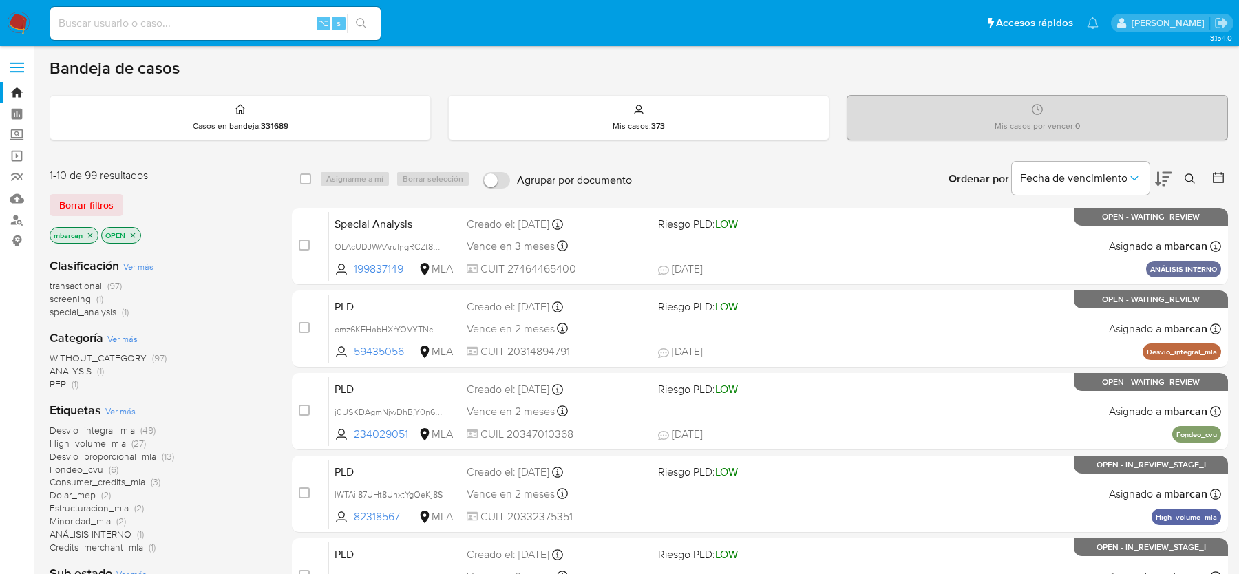
click at [130, 25] on input at bounding box center [215, 23] width 330 height 18
paste input "D8Z6GId8ndsSFc0pOmhjLrfM"
type input "D8Z6GId8ndsSFc0pOmhjLrfM"
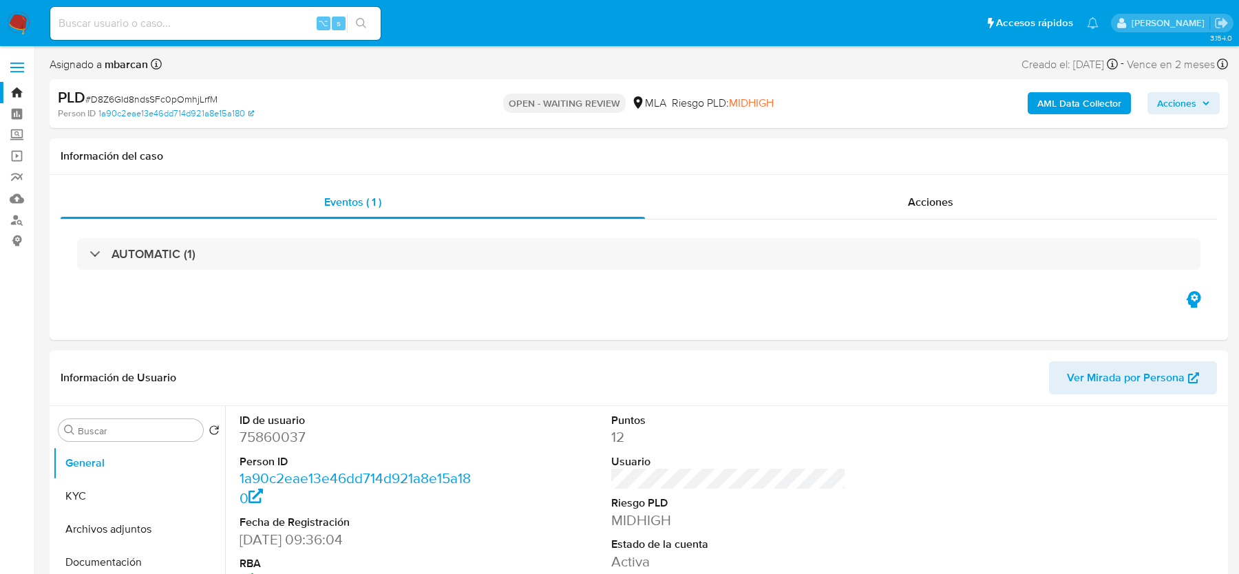
select select "10"
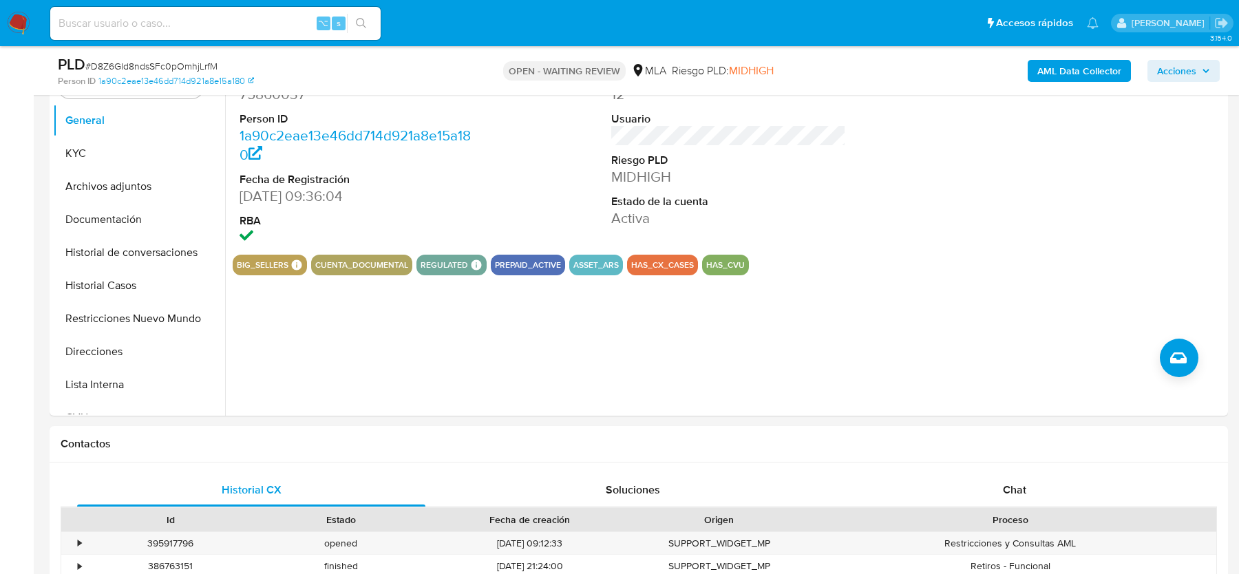
scroll to position [493, 0]
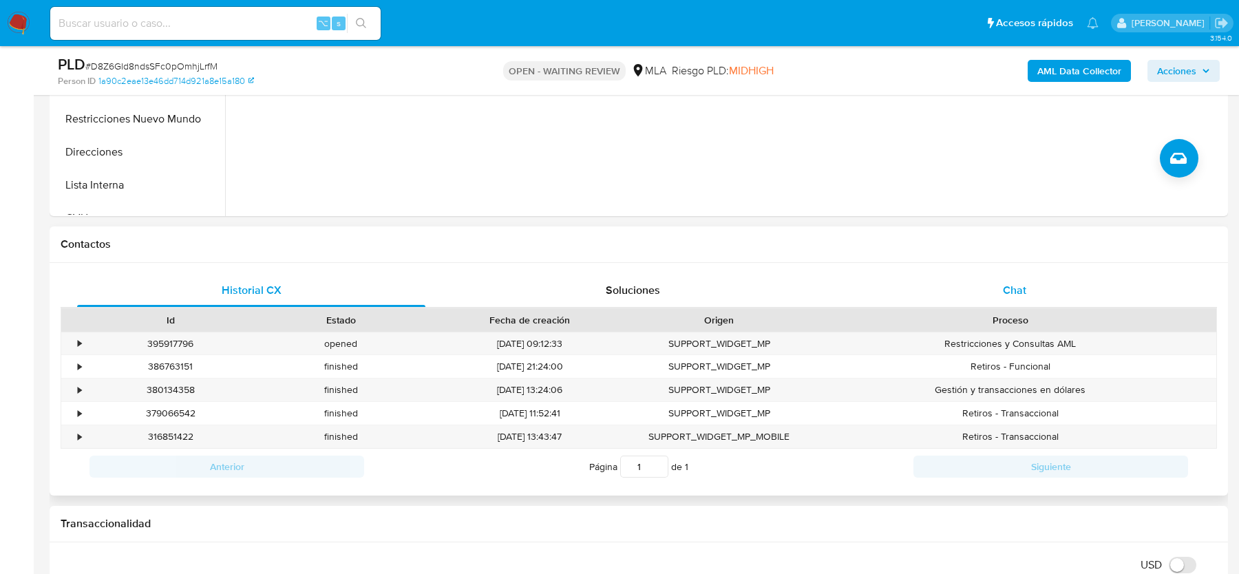
click at [1015, 297] on div "Chat" at bounding box center [1014, 290] width 348 height 33
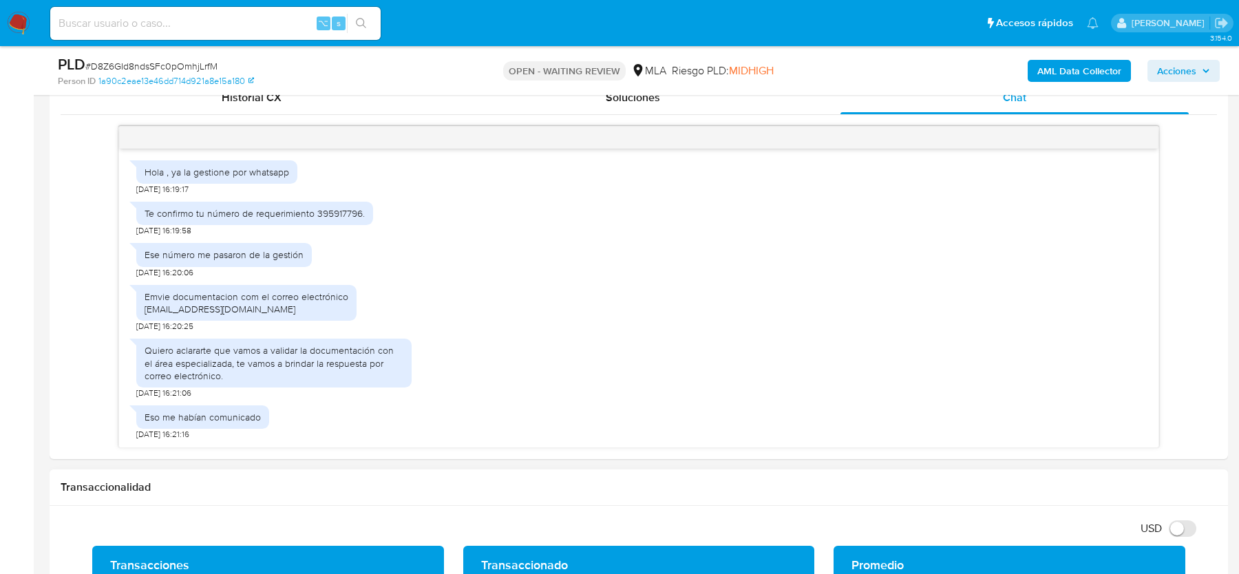
scroll to position [679, 0]
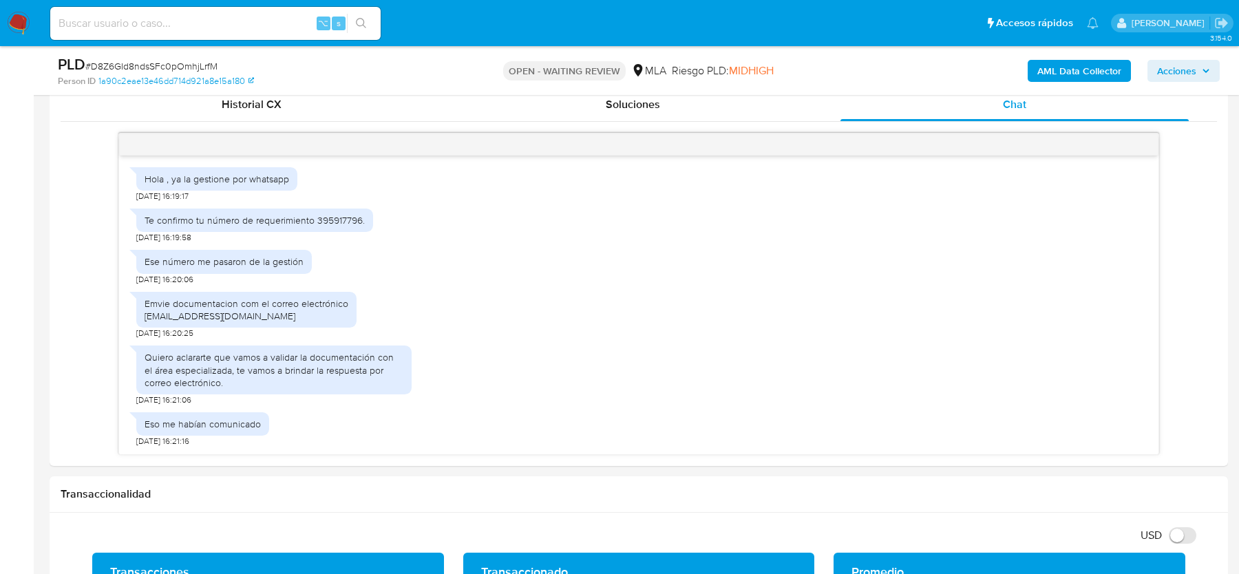
click at [157, 64] on span "# D8Z6GId8ndsSFc0pOmhjLrfM" at bounding box center [151, 66] width 132 height 14
copy span "D8Z6GId8ndsSFc0pOmhjLrfM"
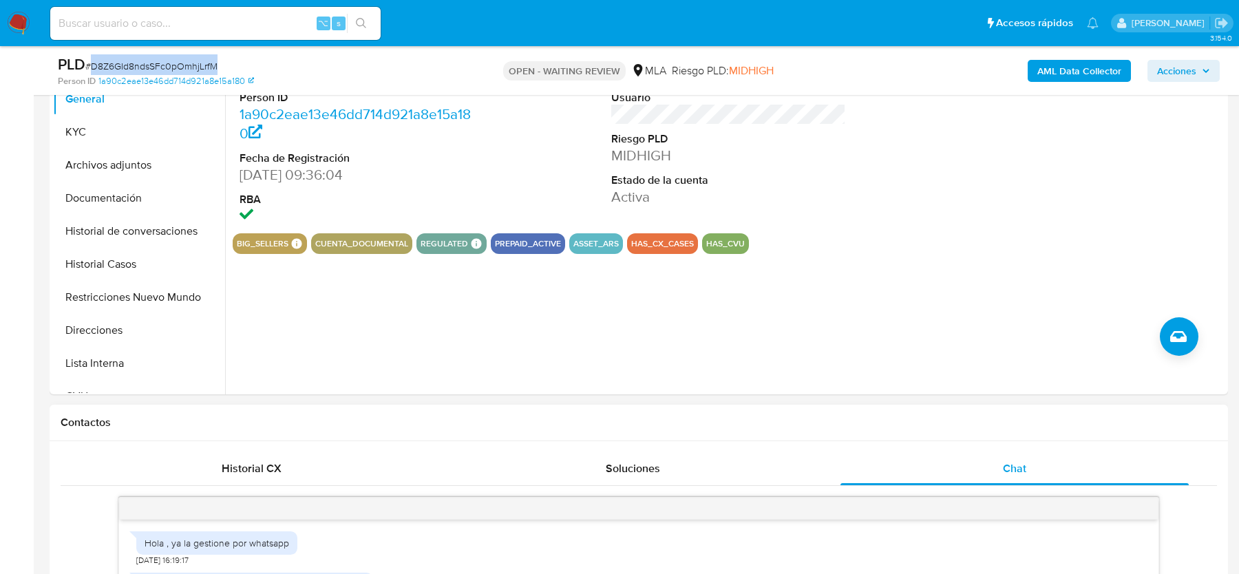
scroll to position [213, 0]
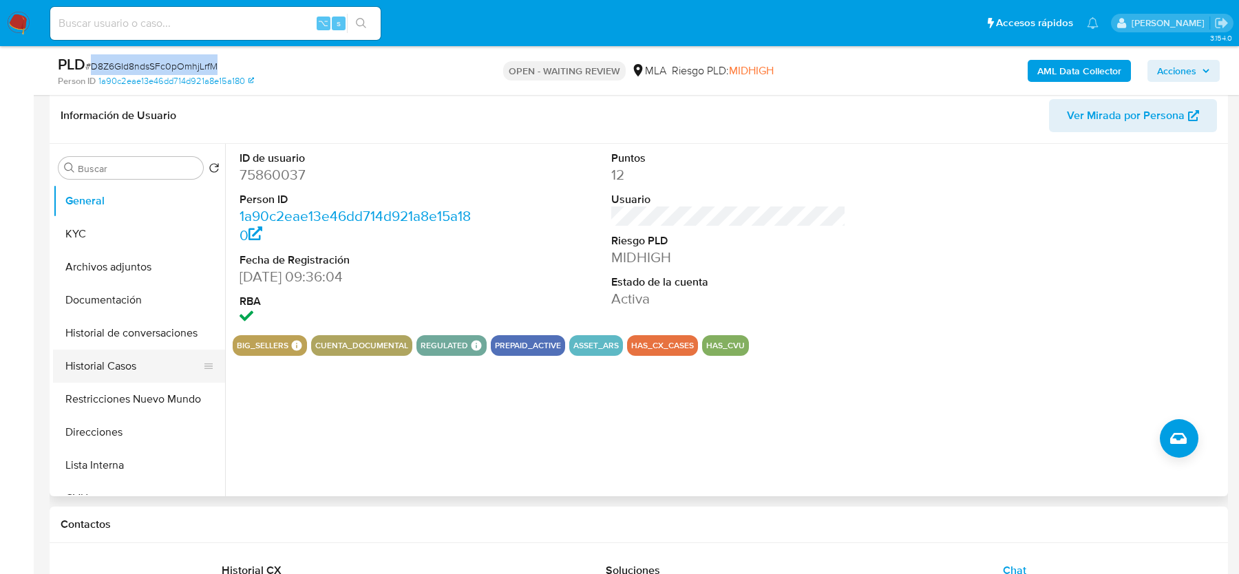
click at [104, 374] on button "Historial Casos" at bounding box center [133, 366] width 161 height 33
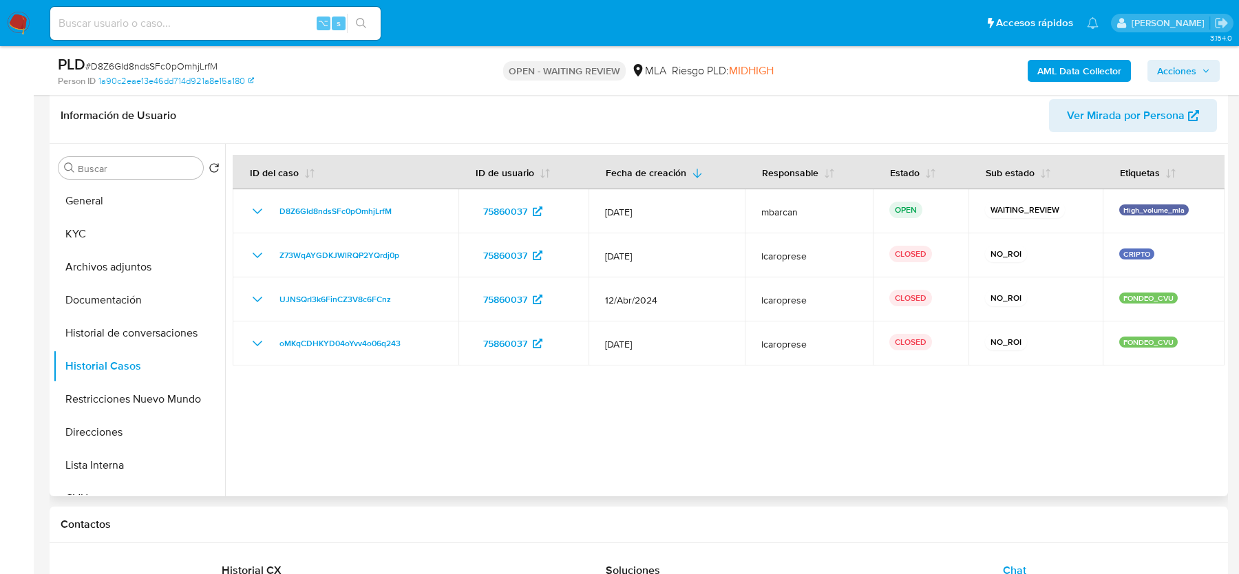
click at [651, 377] on div at bounding box center [724, 320] width 999 height 352
click at [180, 19] on input at bounding box center [215, 23] width 330 height 18
paste input "rt02Hvvvrhe24CiYdvNHQptA"
type input "rt02Hvvvrhe24CiYdvNHQptA"
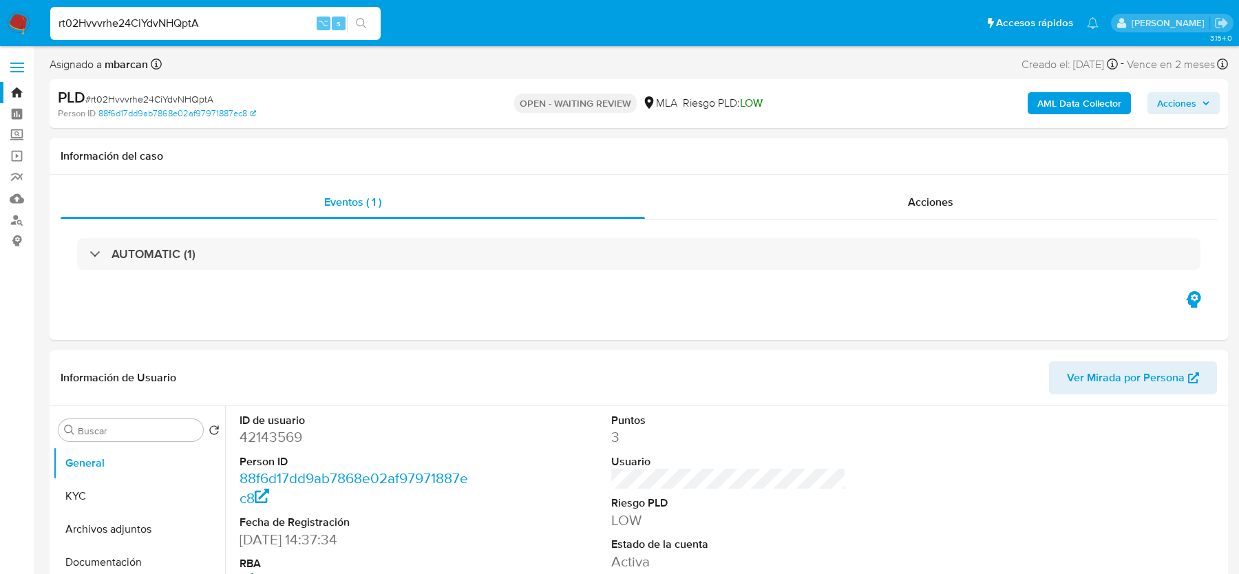
select select "10"
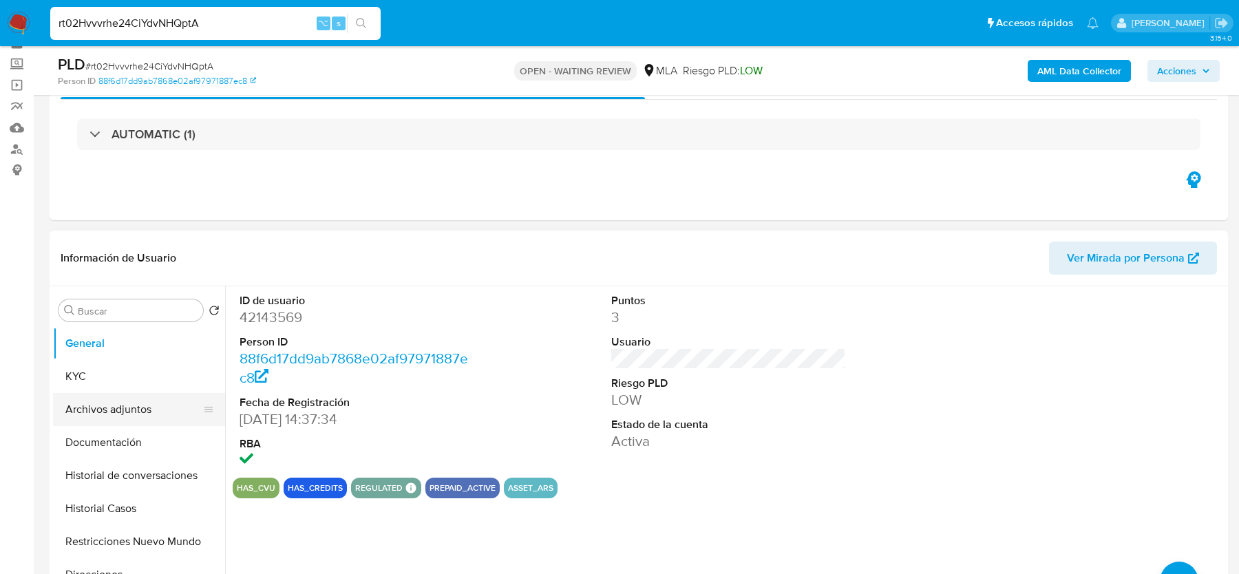
scroll to position [107, 0]
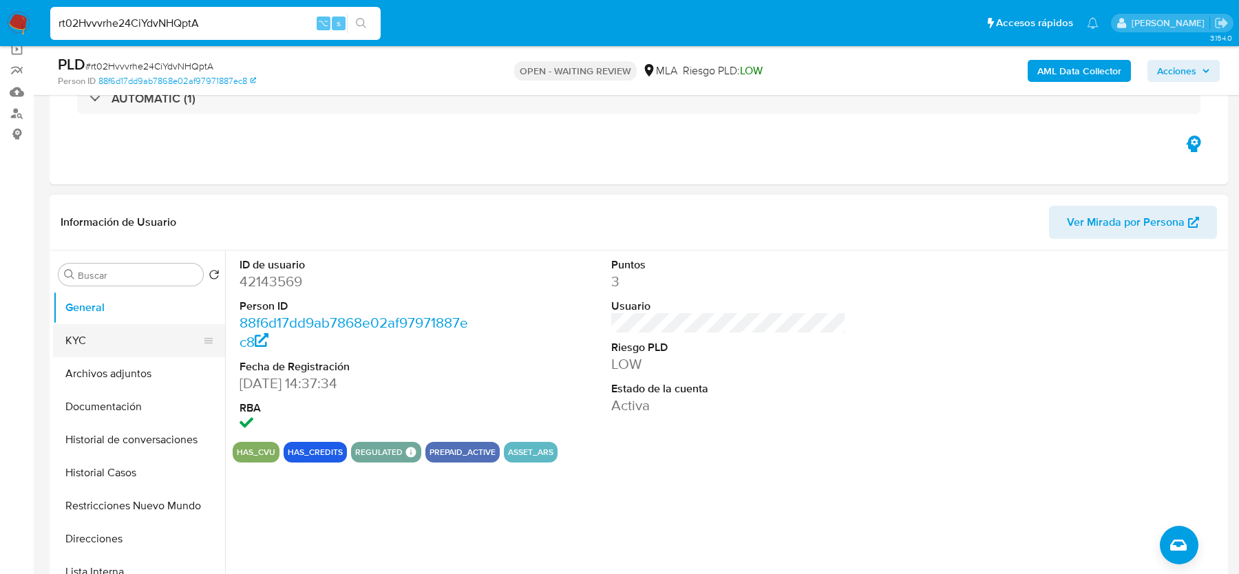
click at [91, 349] on button "KYC" at bounding box center [133, 340] width 161 height 33
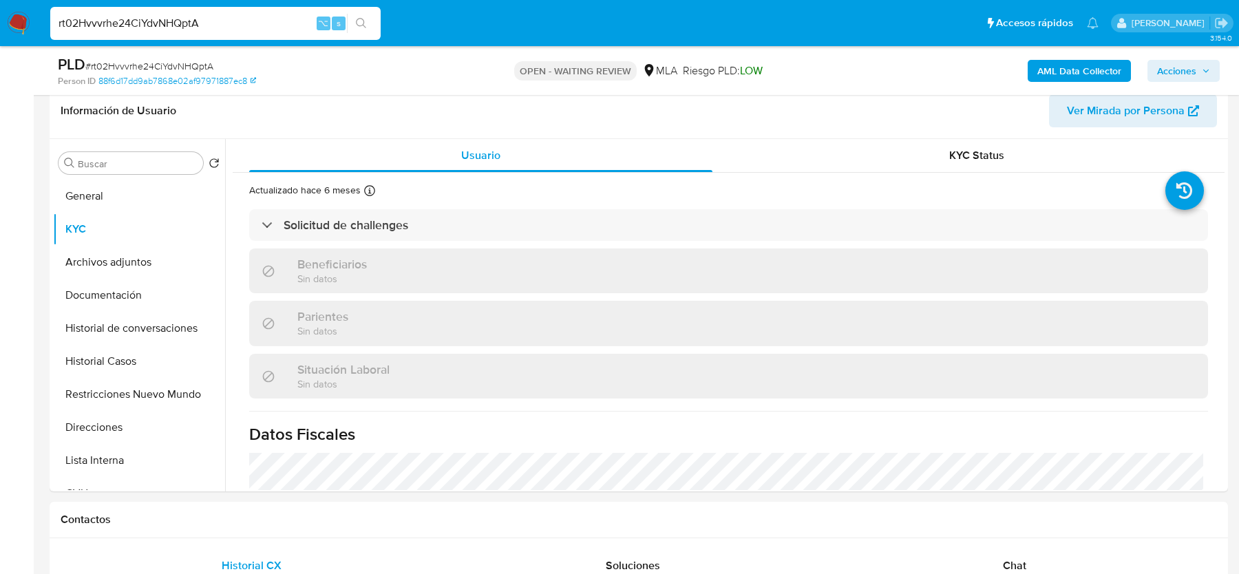
scroll to position [221, 0]
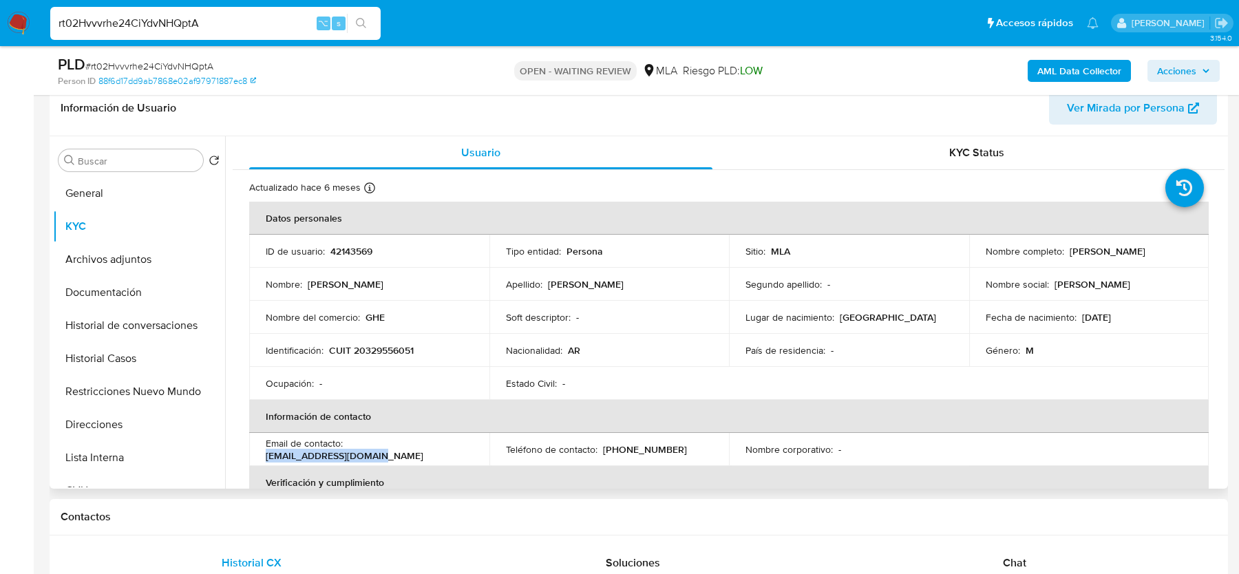
drag, startPoint x: 347, startPoint y: 451, endPoint x: 464, endPoint y: 449, distance: 117.0
click at [464, 449] on div "Email de contacto : [EMAIL_ADDRESS][DOMAIN_NAME]" at bounding box center [369, 449] width 207 height 25
copy p "[EMAIL_ADDRESS][DOMAIN_NAME]"
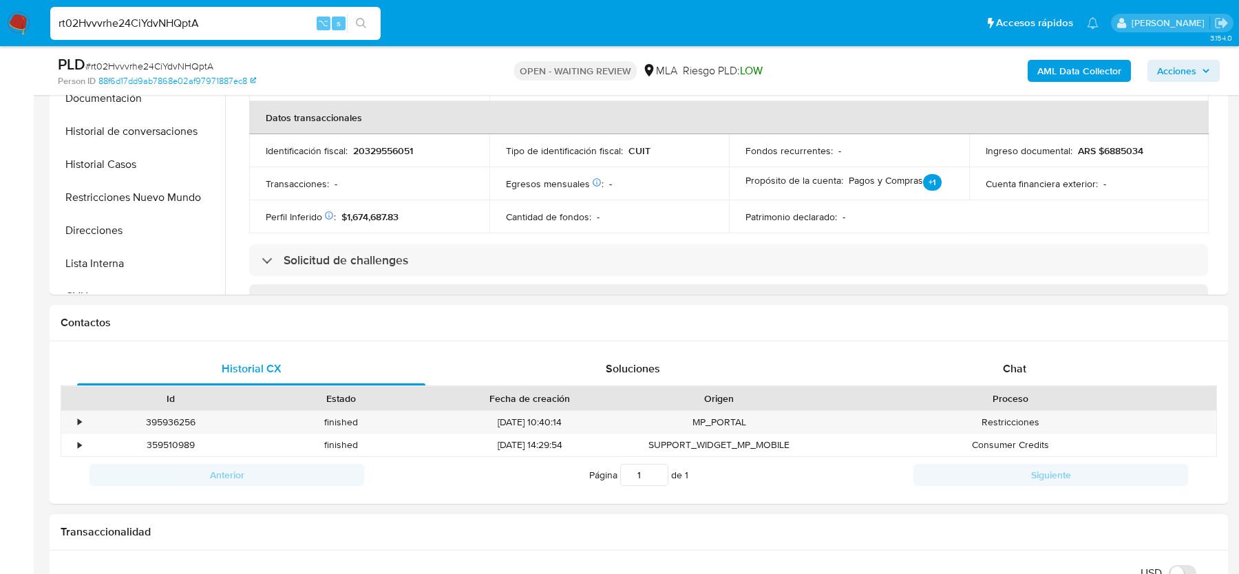
scroll to position [418, 0]
click at [992, 370] on div "Chat" at bounding box center [1014, 366] width 348 height 33
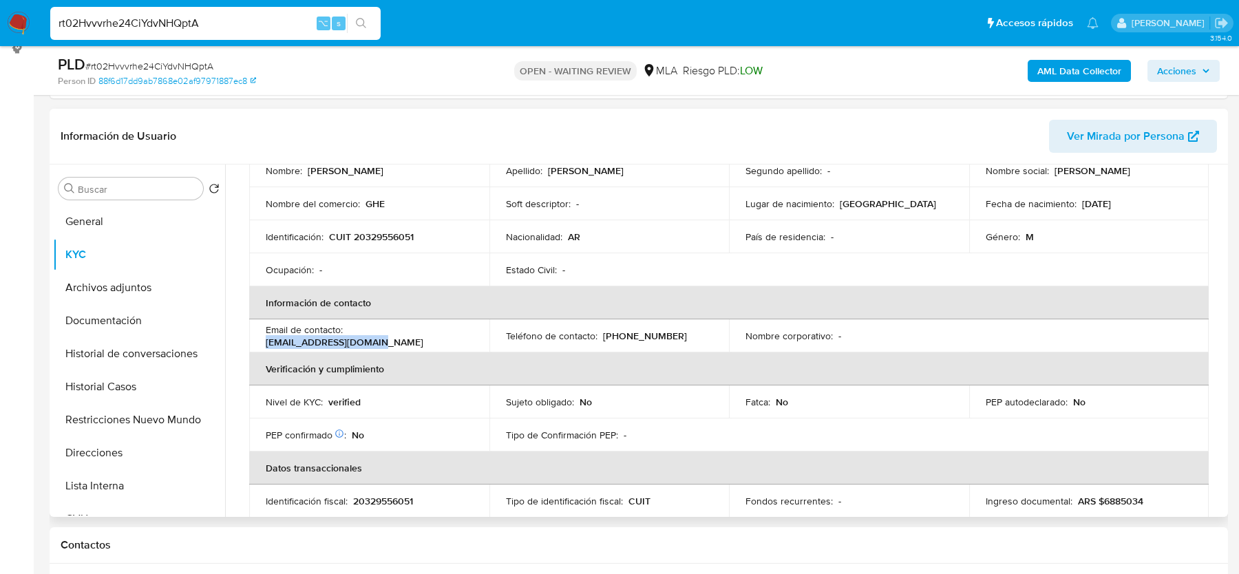
scroll to position [92, 0]
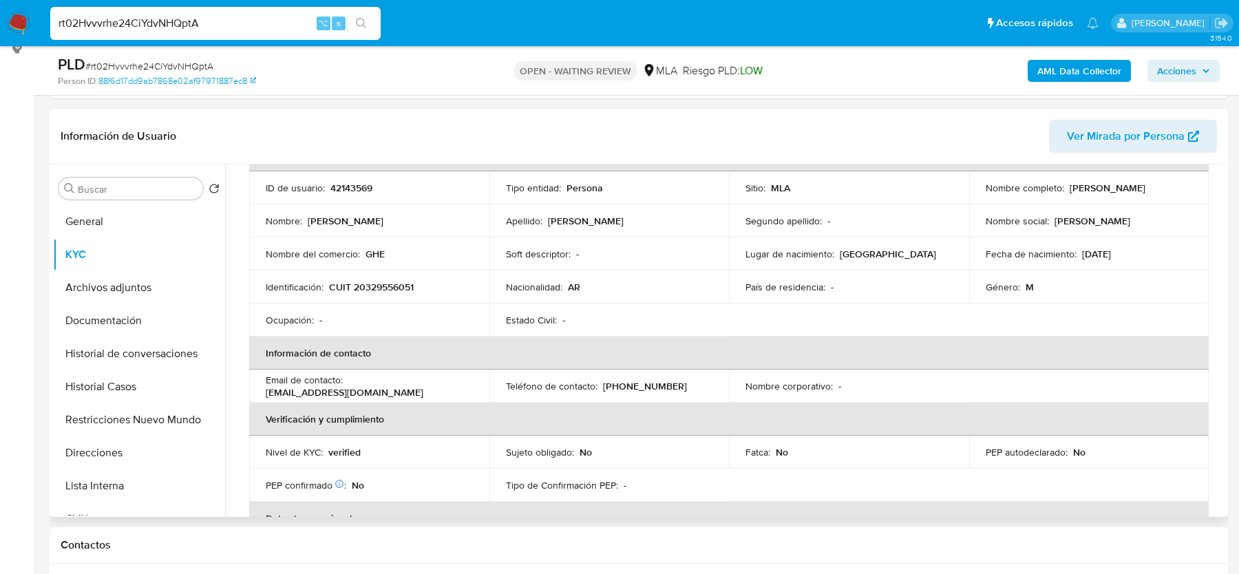
click at [375, 291] on p "CUIT 20329556051" at bounding box center [371, 287] width 85 height 12
copy p "20329556051"
click at [138, 31] on input "rt02Hvvvrhe24CiYdvNHQptA" at bounding box center [215, 23] width 330 height 18
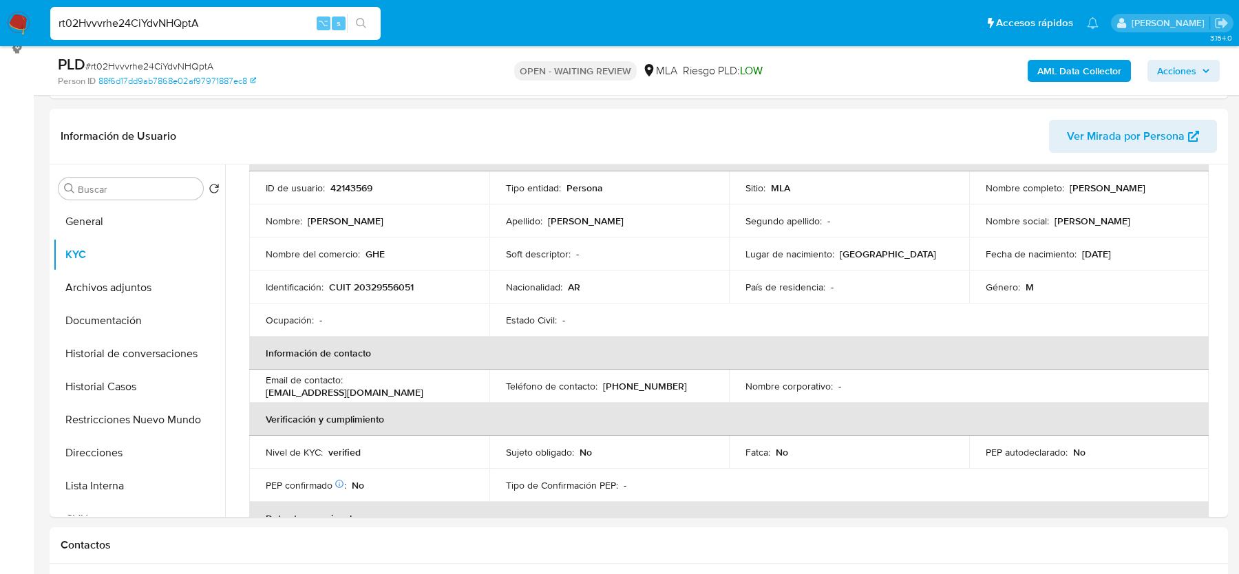
paste input "UXjzZe1qpi0nYNe7XK3DAK8b"
type input "UXjzZe1qpi0nYNe7XK3DAK8b"
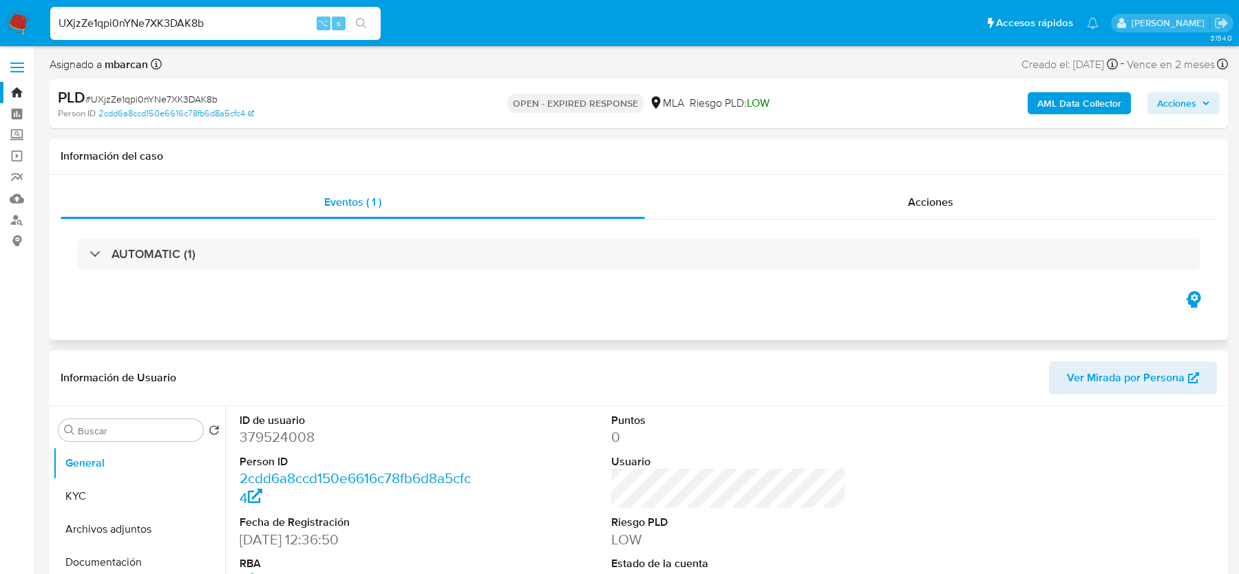
select select "10"
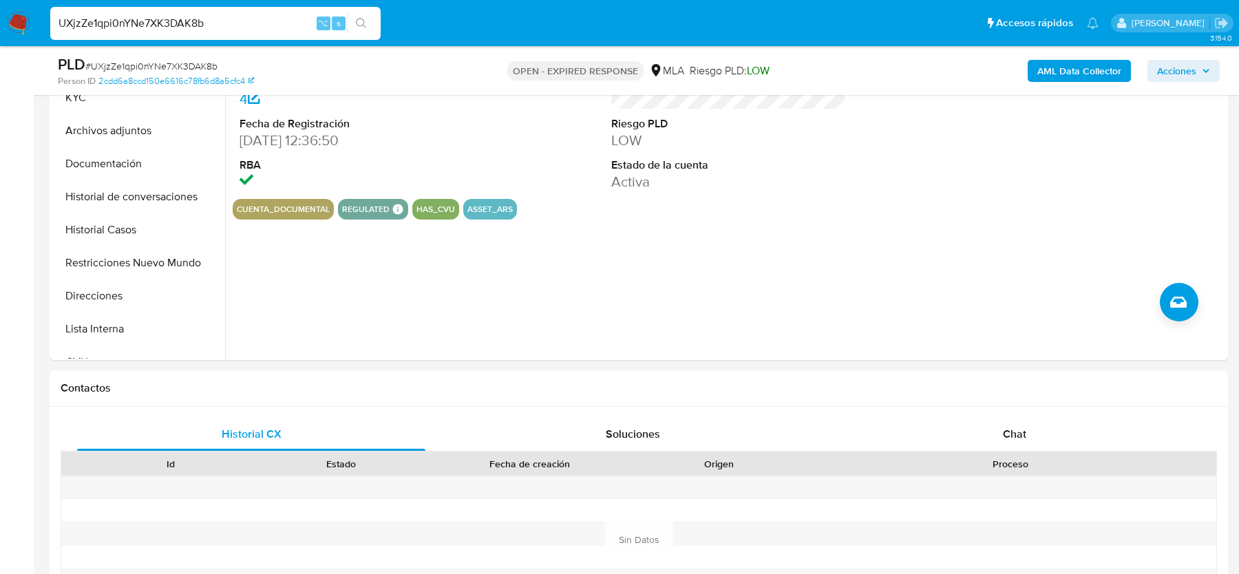
scroll to position [461, 0]
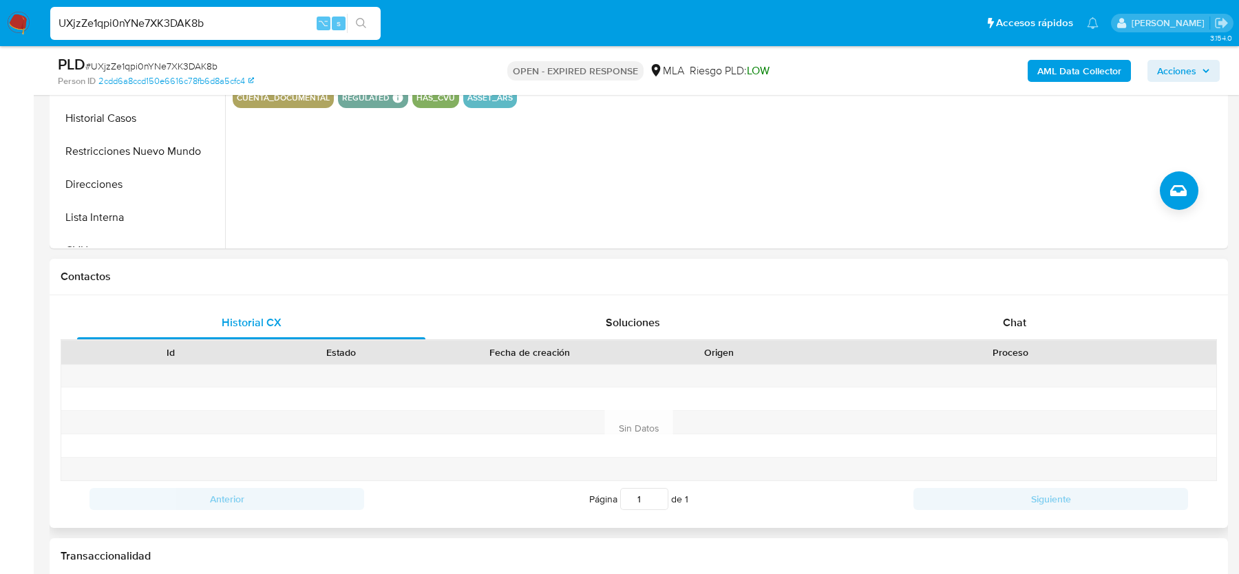
click at [1034, 301] on div "Historial CX Soluciones Chat Id Estado Fecha de creación Origen Proceso Anterio…" at bounding box center [639, 411] width 1178 height 233
click at [978, 342] on div "Proceso" at bounding box center [1010, 352] width 412 height 23
click at [985, 321] on div "Chat" at bounding box center [1014, 322] width 348 height 33
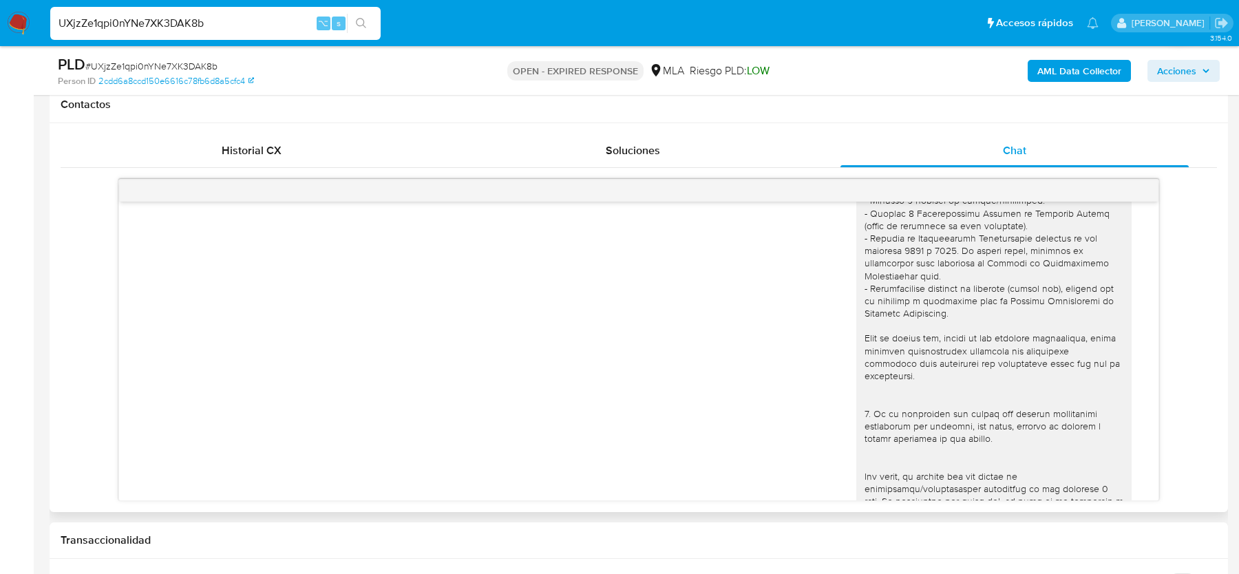
scroll to position [0, 0]
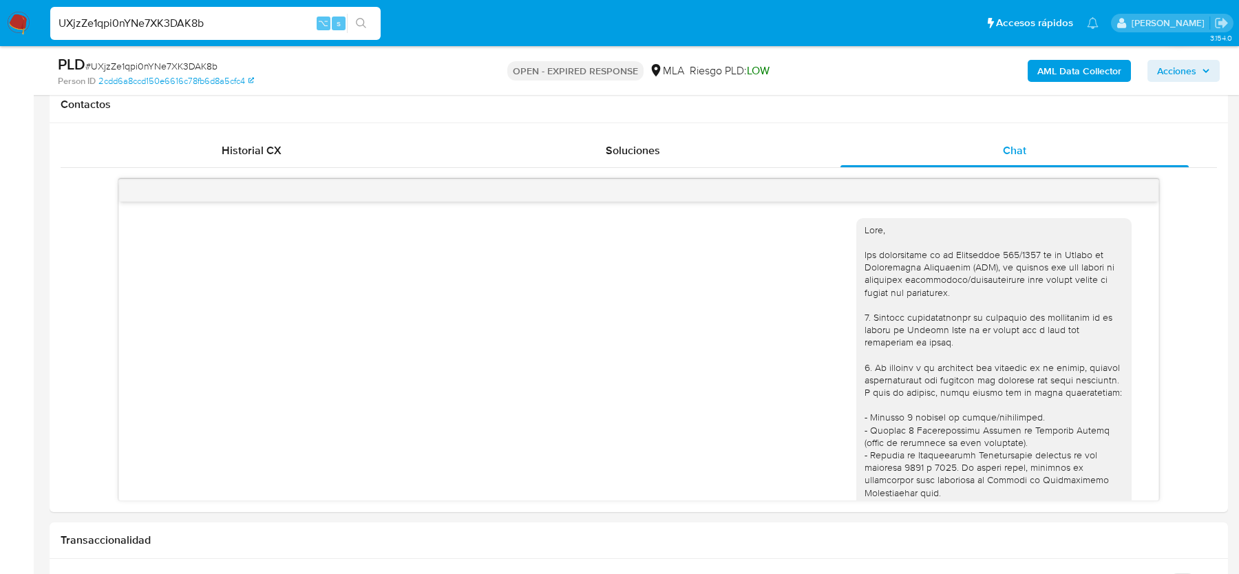
click at [171, 64] on span "# UXjzZe1qpi0nYNe7XK3DAK8b" at bounding box center [151, 66] width 132 height 14
copy span "UXjzZe1qpi0nYNe7XK3DAK8b"
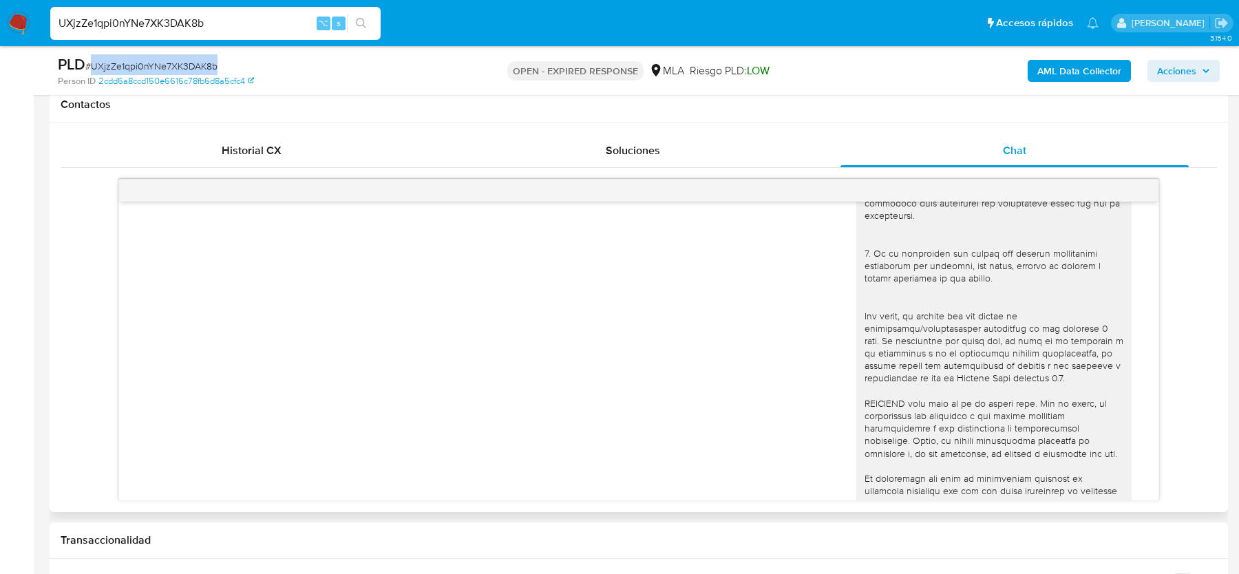
scroll to position [1288, 0]
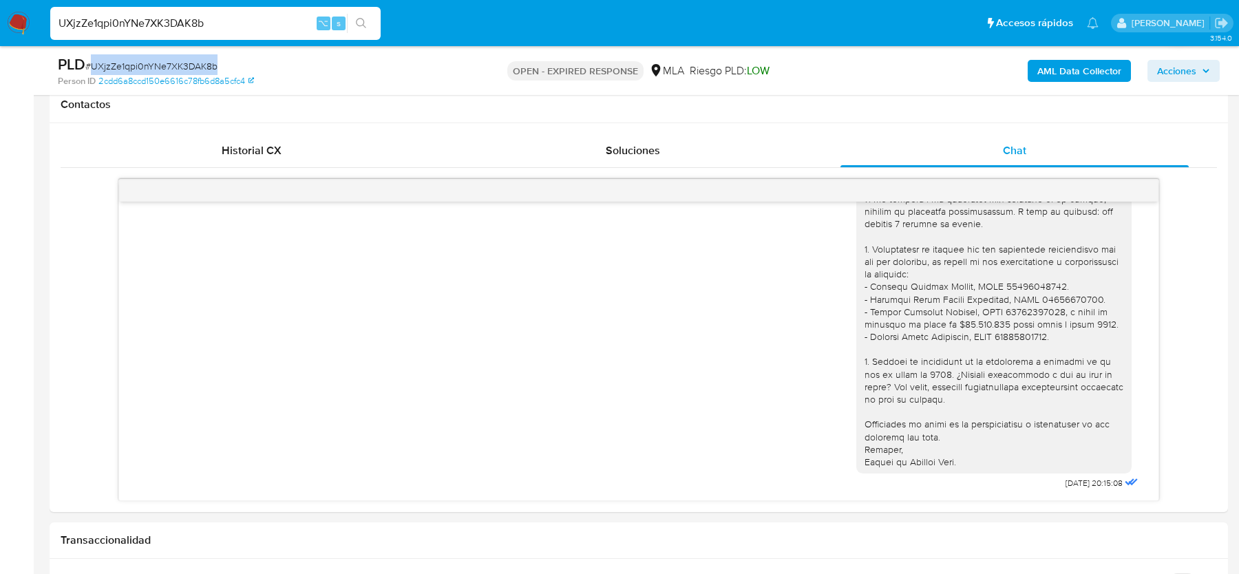
click at [207, 19] on input "UXjzZe1qpi0nYNe7XK3DAK8b" at bounding box center [215, 23] width 330 height 18
paste input "gcY1TjK7bIQAyjGgerEpaKgn"
type input "gcY1TjK7bIQAyjGgerEpaKgn"
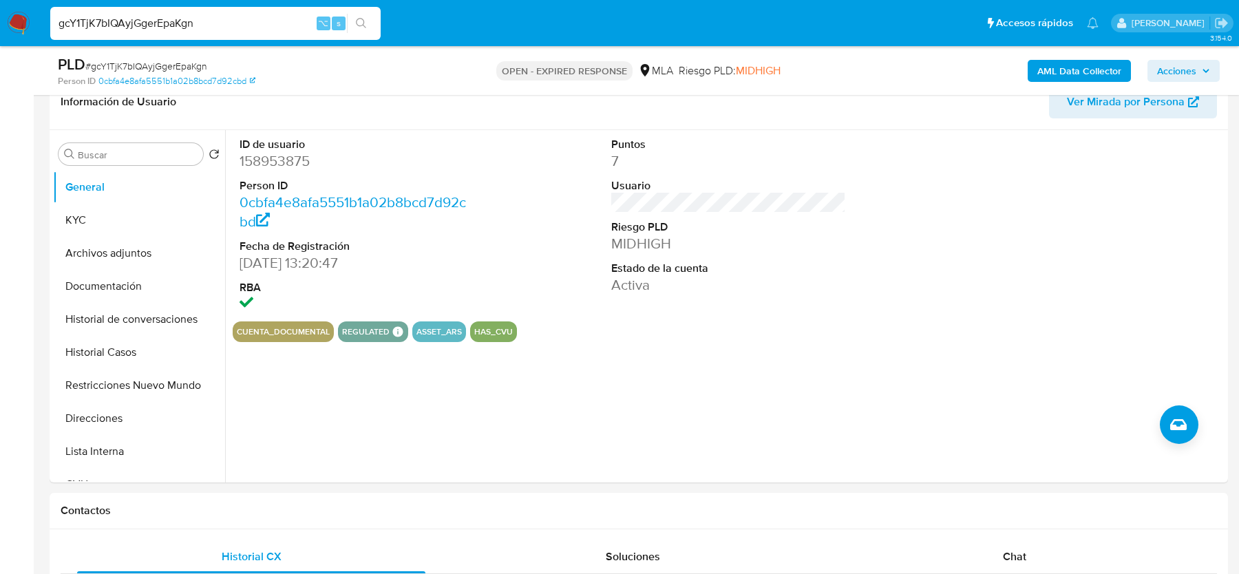
select select "10"
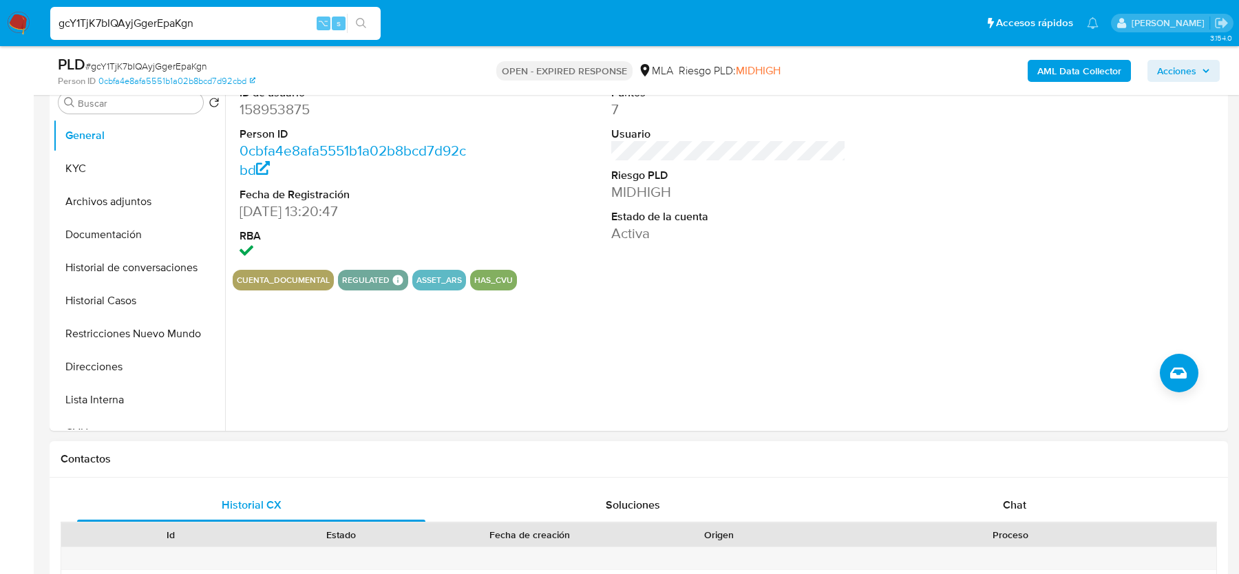
scroll to position [376, 0]
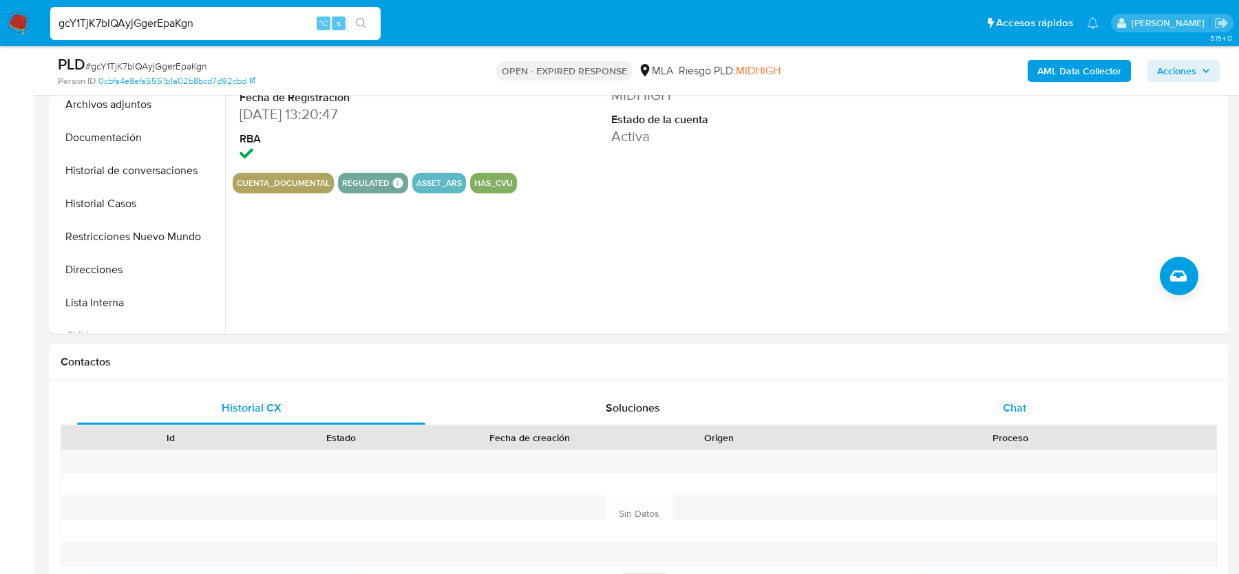
click at [1018, 412] on span "Chat" at bounding box center [1014, 408] width 23 height 16
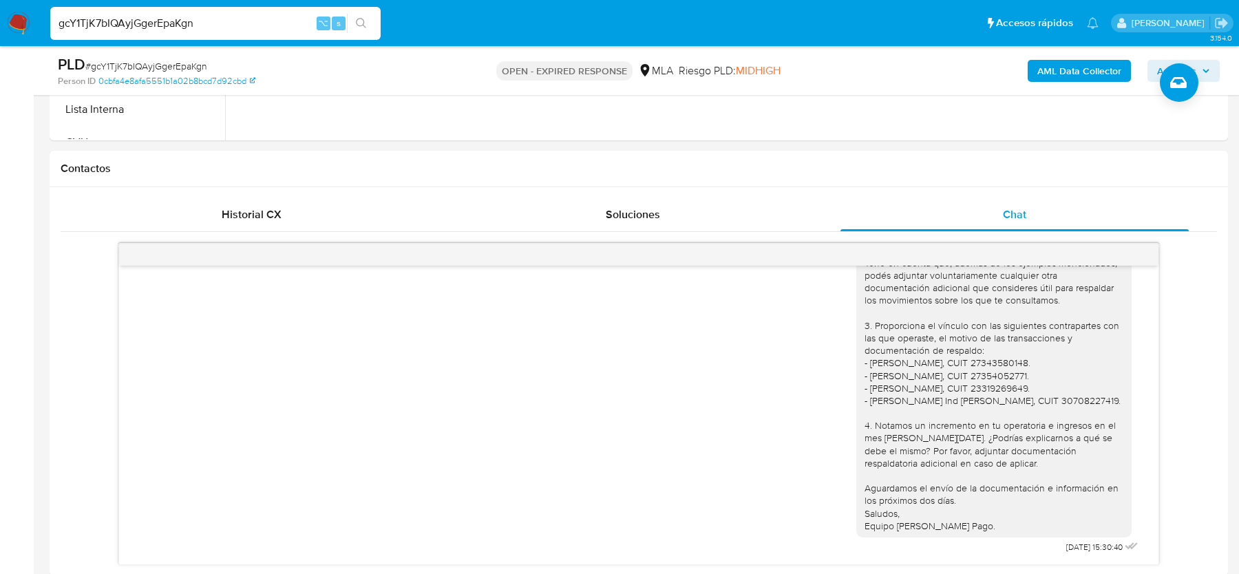
scroll to position [347, 0]
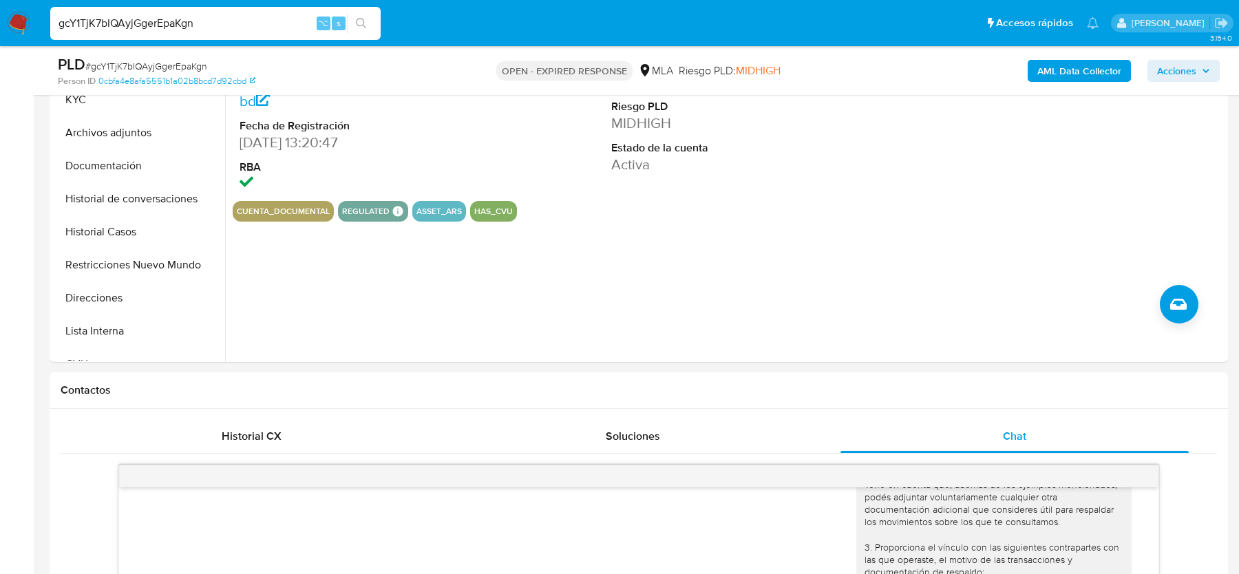
click at [135, 61] on span "# gcY1TjK7bIQAyjGgerEpaKgn" at bounding box center [146, 66] width 122 height 14
copy span "gcY1TjK7bIQAyjGgerEpaKgn"
click at [96, 104] on button "KYC" at bounding box center [133, 99] width 161 height 33
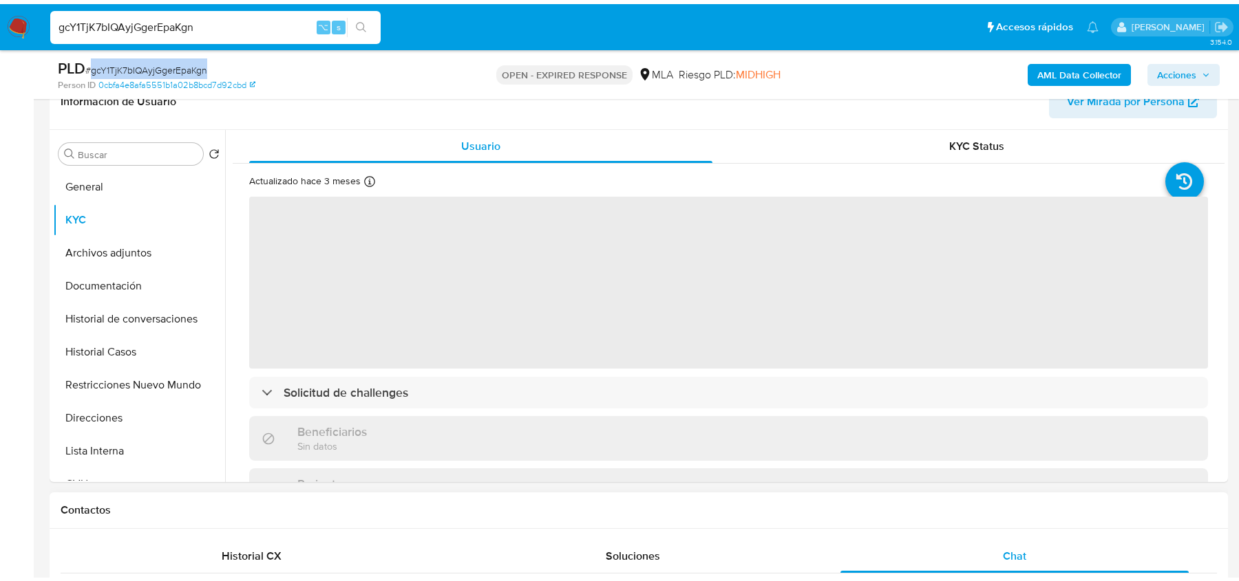
scroll to position [229, 0]
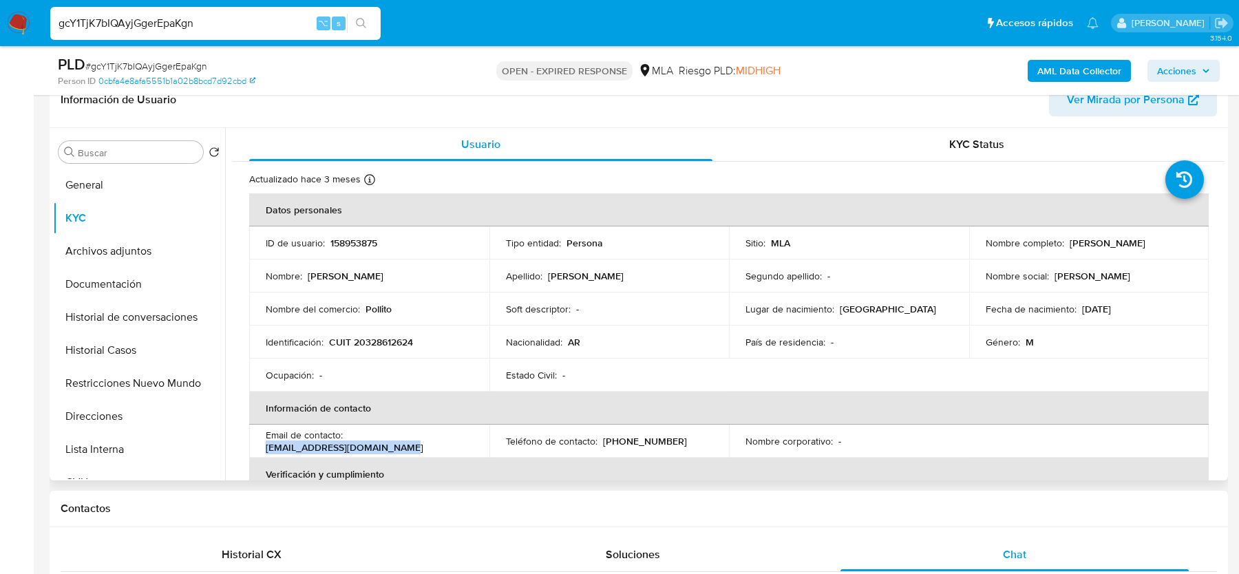
drag, startPoint x: 263, startPoint y: 447, endPoint x: 401, endPoint y: 446, distance: 138.3
click at [401, 446] on td "Email de contacto : [EMAIL_ADDRESS][DOMAIN_NAME]" at bounding box center [369, 441] width 240 height 33
copy p "[EMAIL_ADDRESS][DOMAIN_NAME]"
click at [366, 345] on p "CUIT 20328612624" at bounding box center [371, 342] width 84 height 12
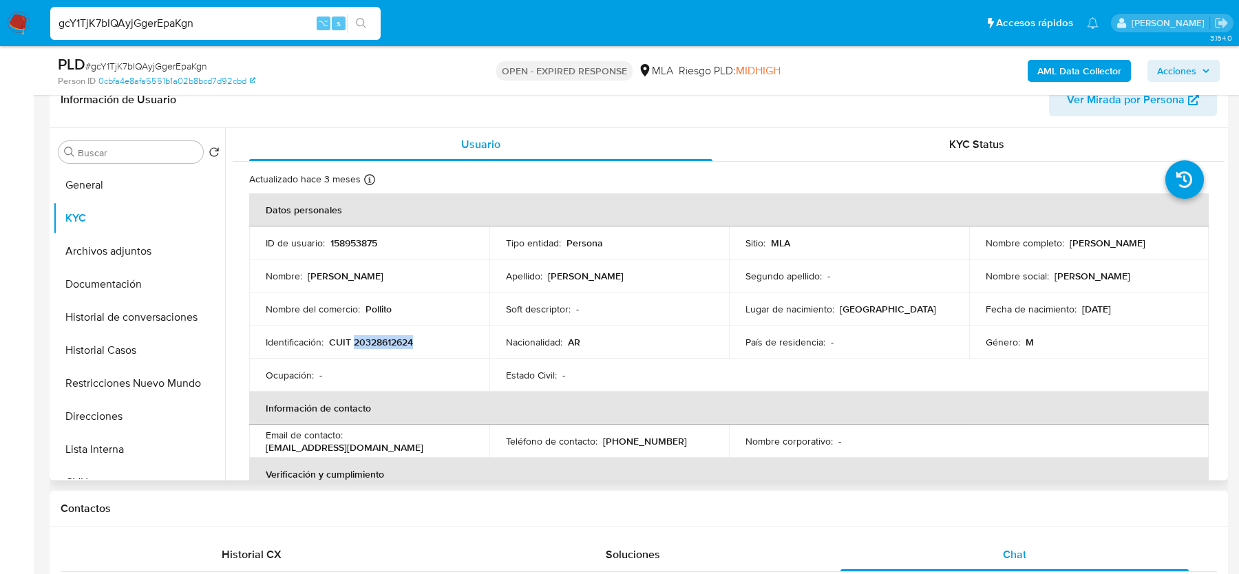
copy p "20328612624"
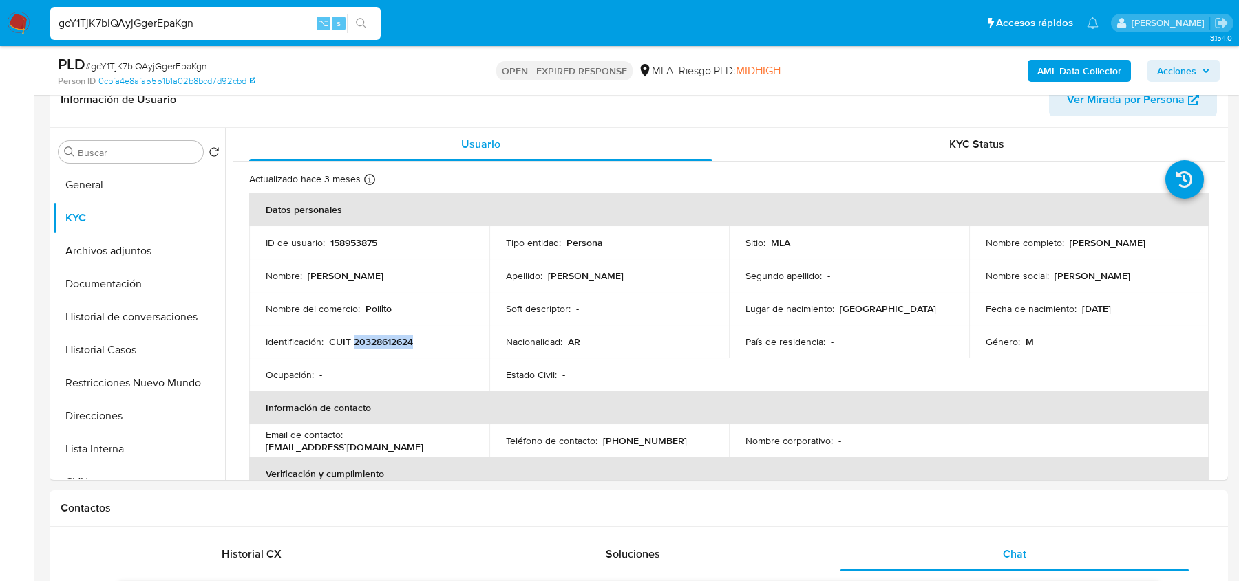
scroll to position [1468, 0]
click at [138, 15] on input "gcY1TjK7bIQAyjGgerEpaKgn" at bounding box center [215, 23] width 330 height 18
click at [138, 14] on input "gcY1TjK7bIQAyjGgerEpaKgn" at bounding box center [215, 23] width 330 height 18
paste input "S6VJWLSCaqiDtmFvN8X5TG7J"
type input "S6VJWLSCaqiDtmFvN8X5TG7J"
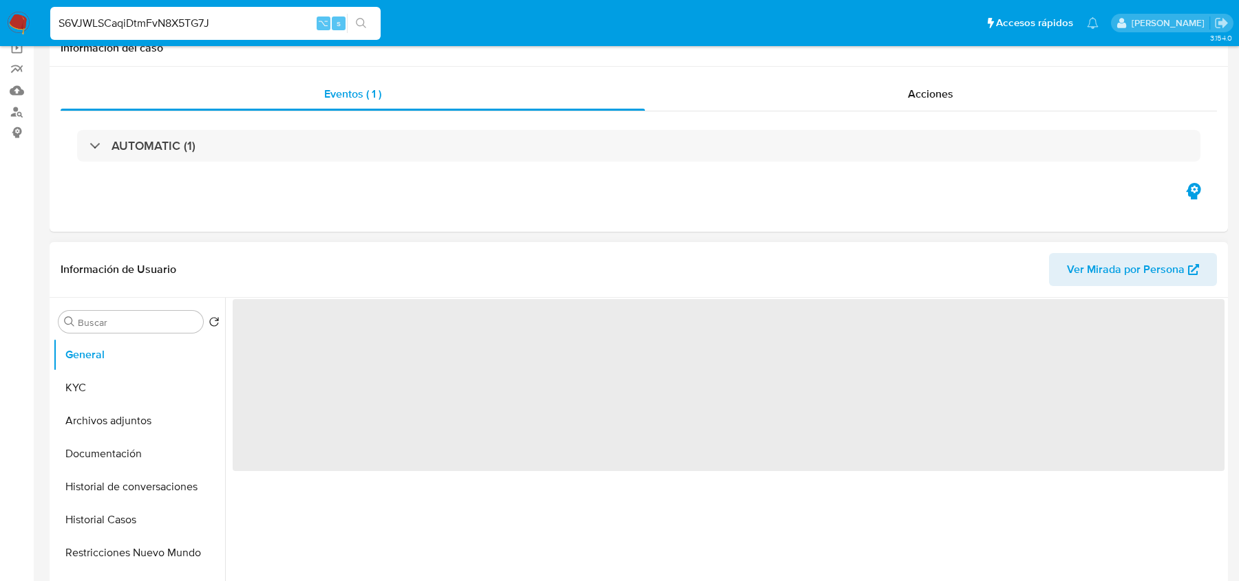
scroll to position [327, 0]
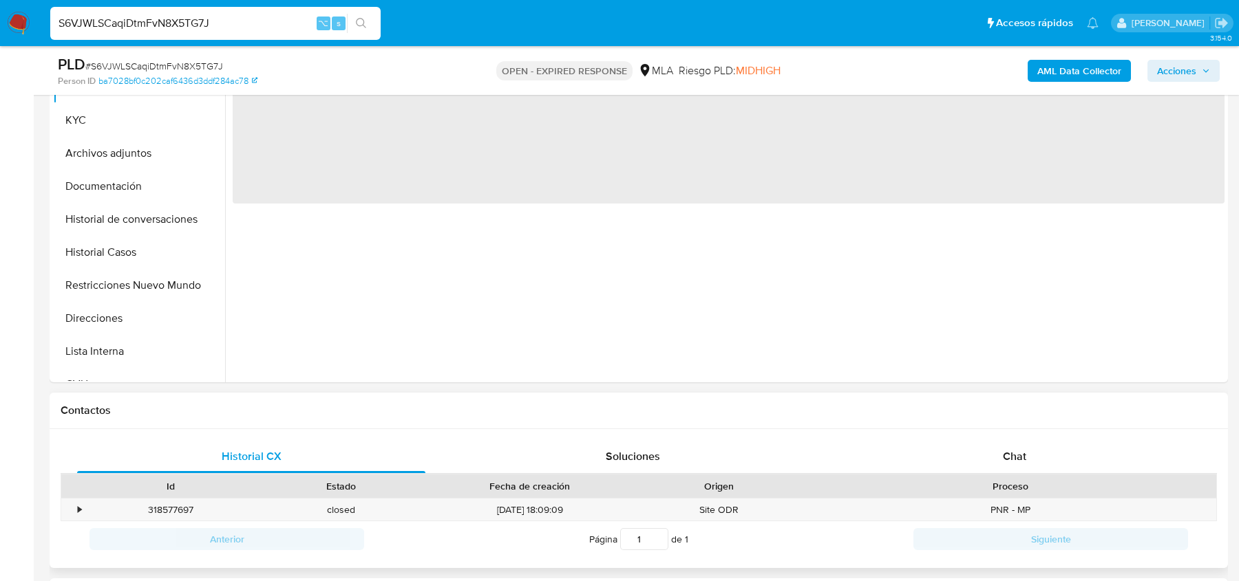
click at [1009, 477] on div "Proceso" at bounding box center [1010, 486] width 412 height 23
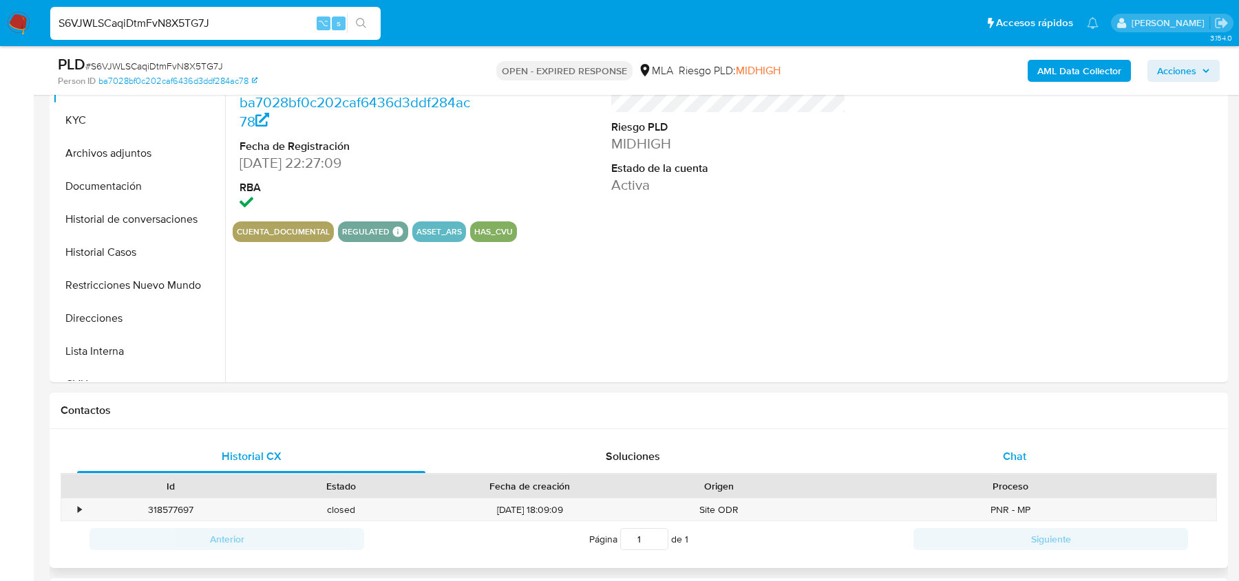
click at [1009, 466] on div "Chat" at bounding box center [1014, 456] width 348 height 33
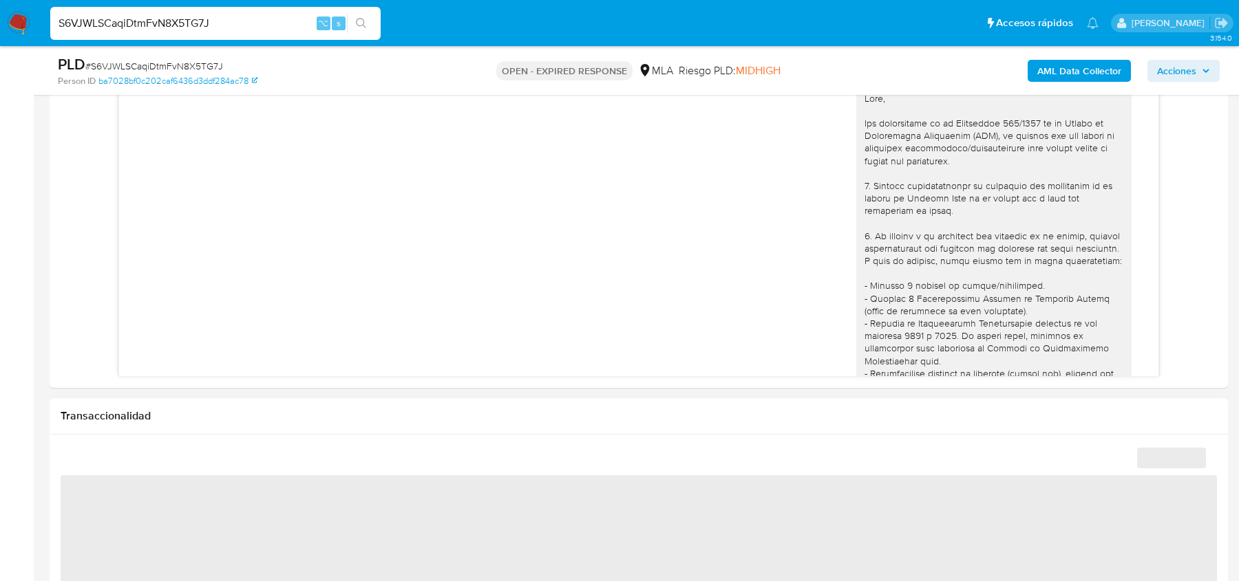
scroll to position [1519, 0]
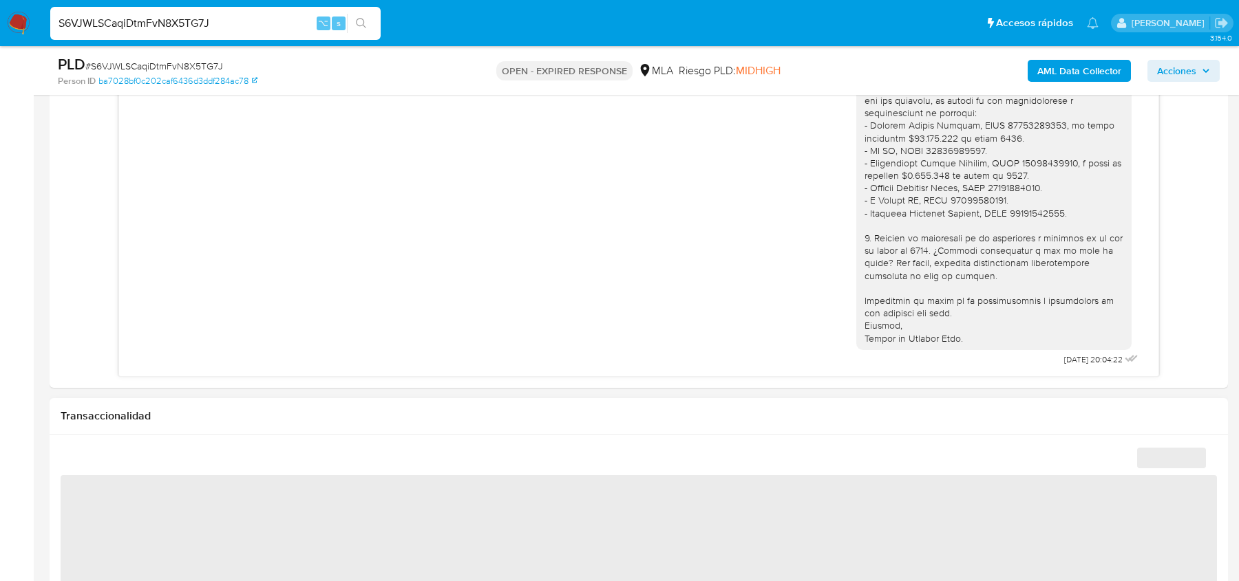
select select "10"
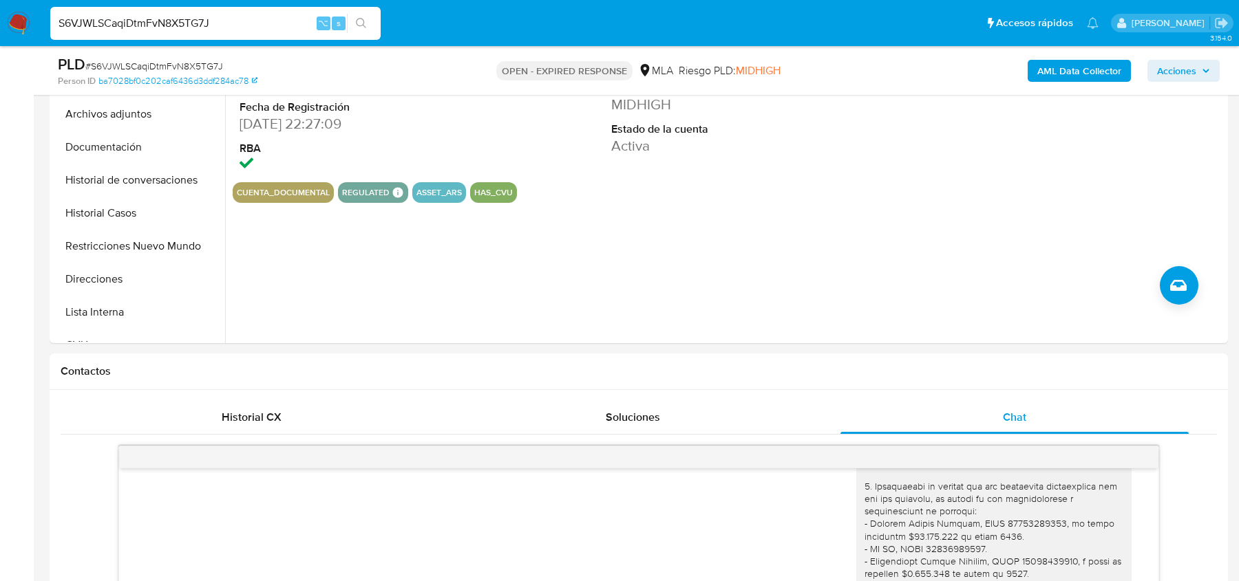
scroll to position [0, 0]
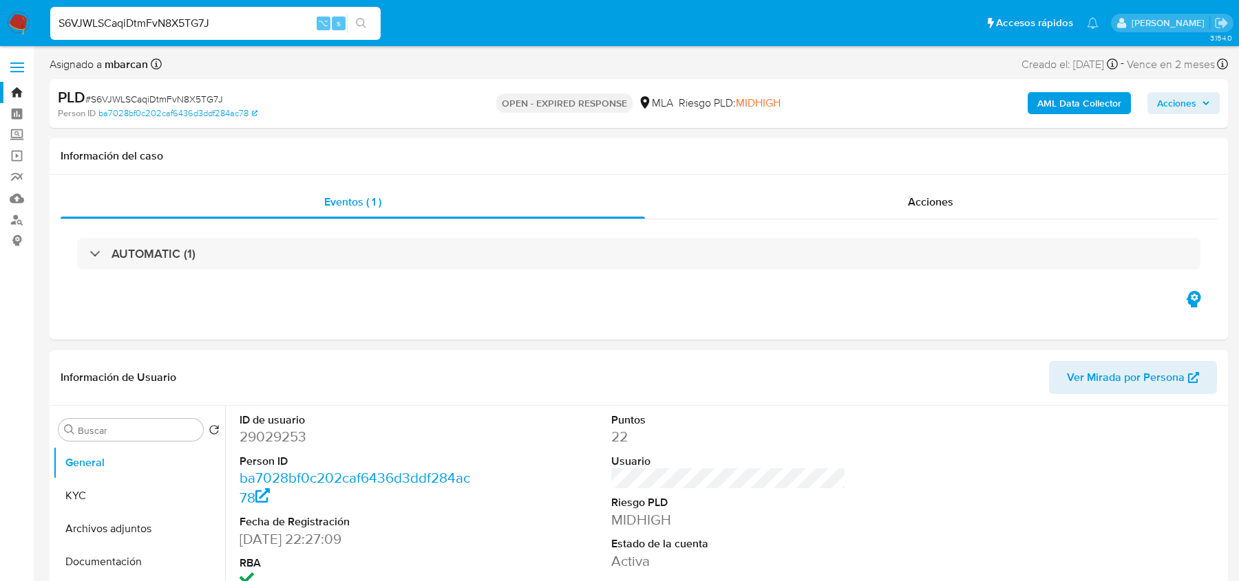
click at [1056, 107] on b "AML Data Collector" at bounding box center [1079, 103] width 84 height 22
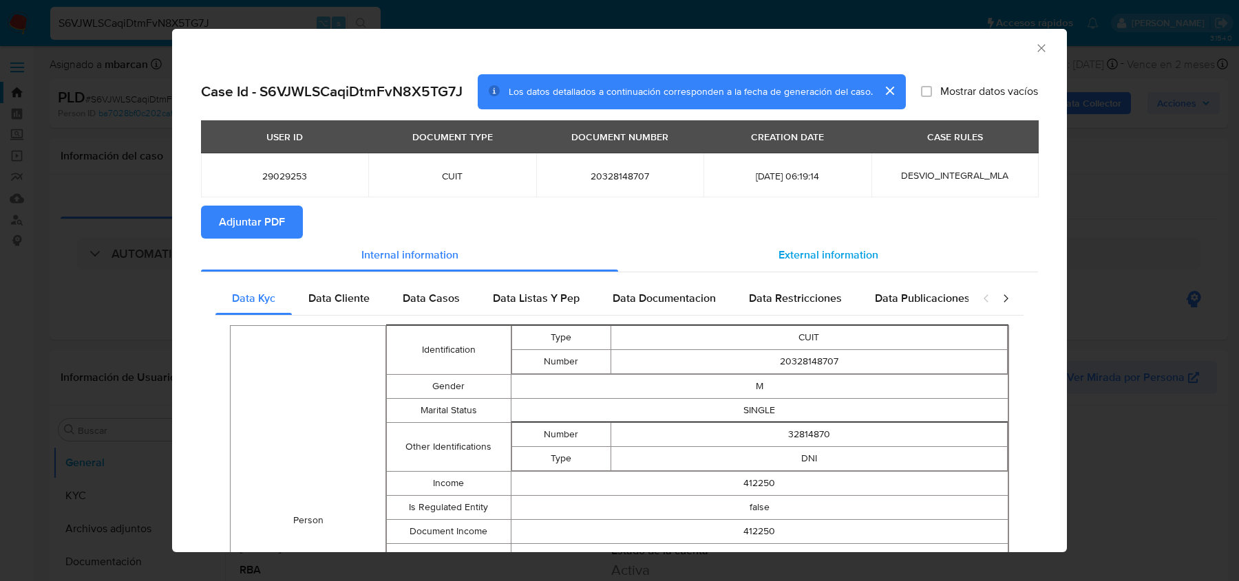
drag, startPoint x: 780, startPoint y: 254, endPoint x: 753, endPoint y: 266, distance: 28.6
click at [780, 254] on span "External information" at bounding box center [828, 255] width 100 height 16
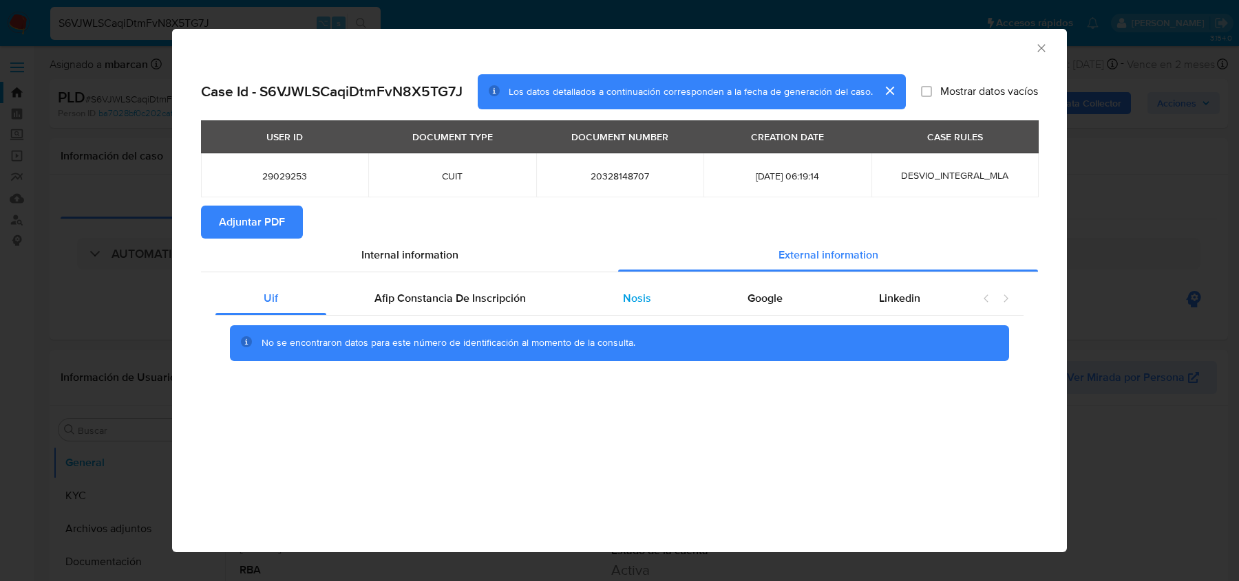
click at [663, 300] on div "Nosis" at bounding box center [636, 298] width 125 height 33
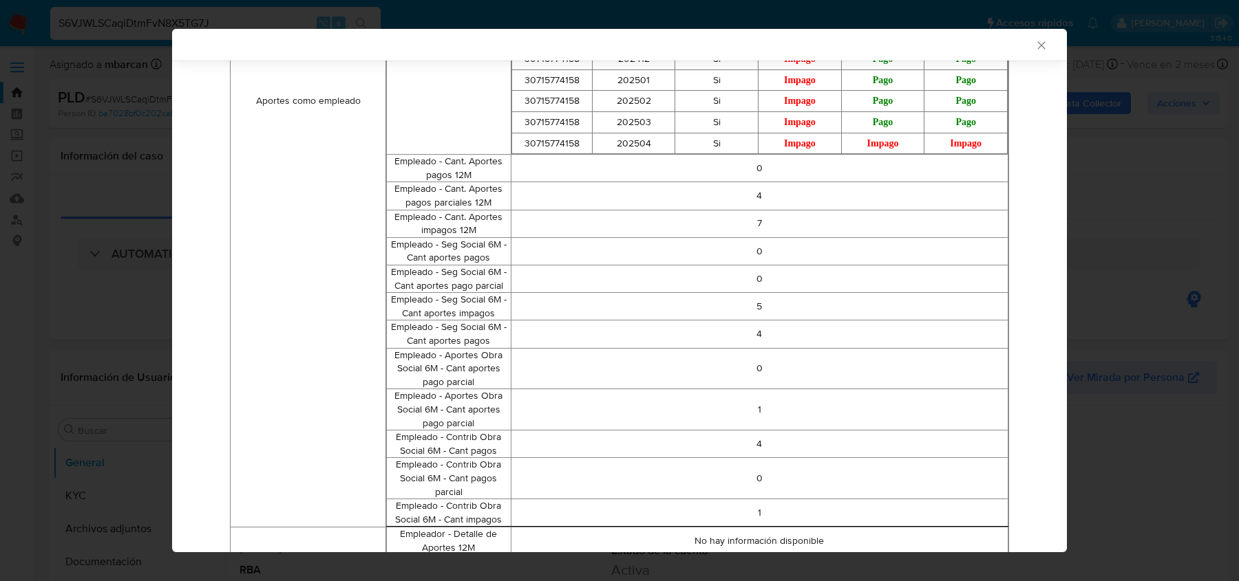
scroll to position [1547, 0]
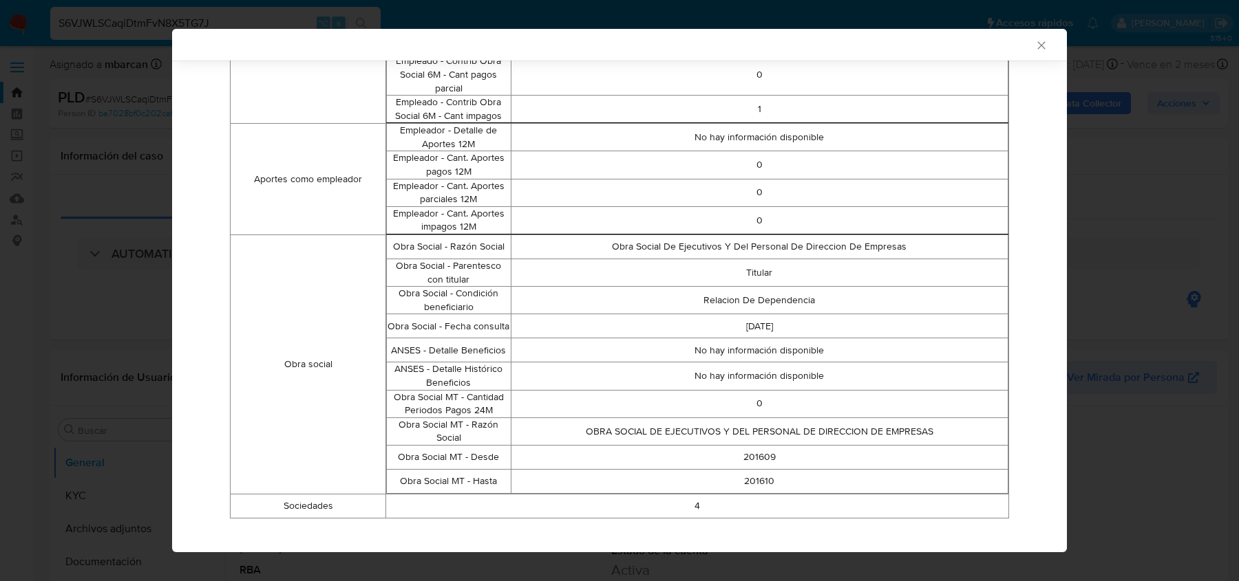
click at [700, 494] on td "4" at bounding box center [697, 506] width 623 height 24
click at [672, 495] on td "4" at bounding box center [697, 506] width 623 height 24
click at [1042, 42] on icon "Cerrar ventana" at bounding box center [1041, 46] width 14 height 14
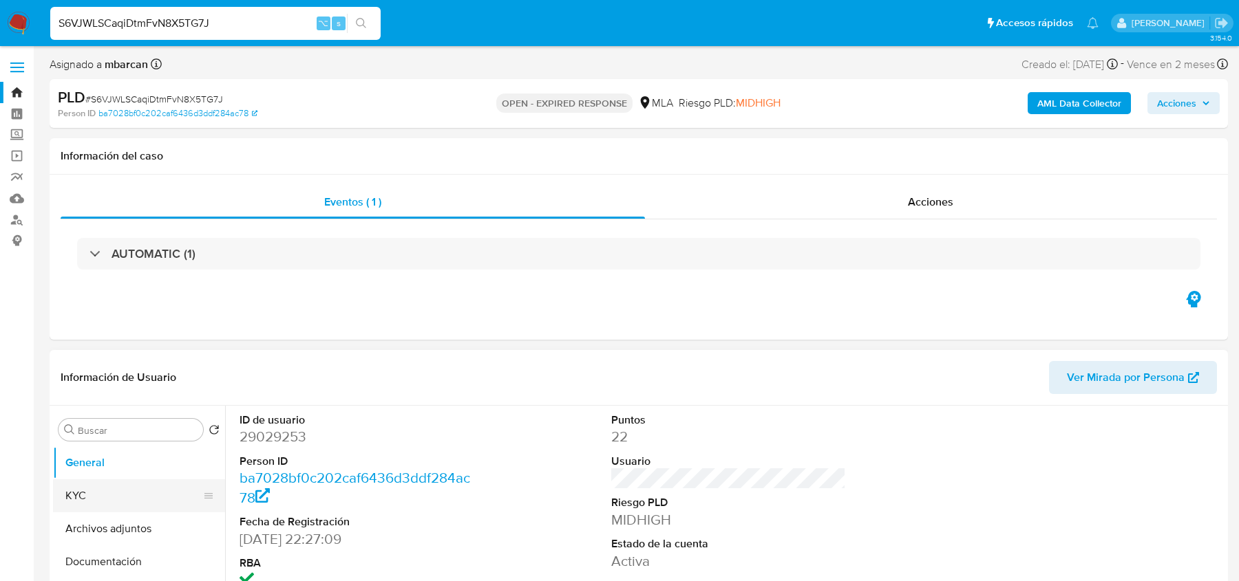
click at [131, 509] on button "KYC" at bounding box center [133, 496] width 161 height 33
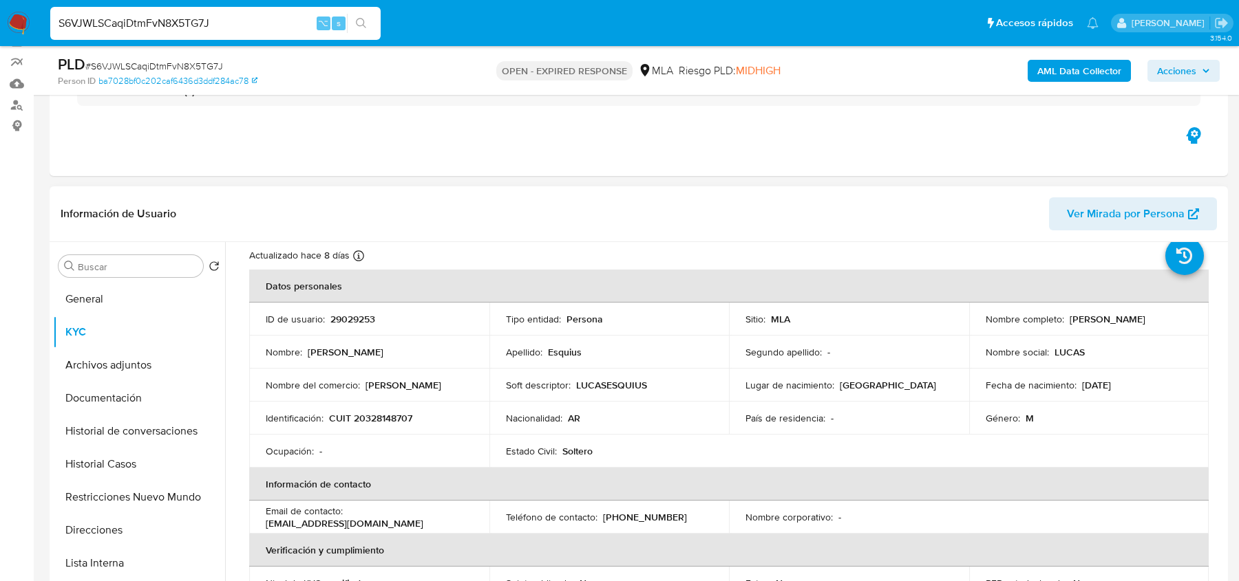
scroll to position [40, 0]
click at [383, 410] on p "CUIT 20328148707" at bounding box center [370, 416] width 83 height 12
copy p "20328148707"
click at [180, 35] on div "S6VJWLSCaqiDtmFvN8X5TG7J ⌥ s" at bounding box center [215, 23] width 330 height 33
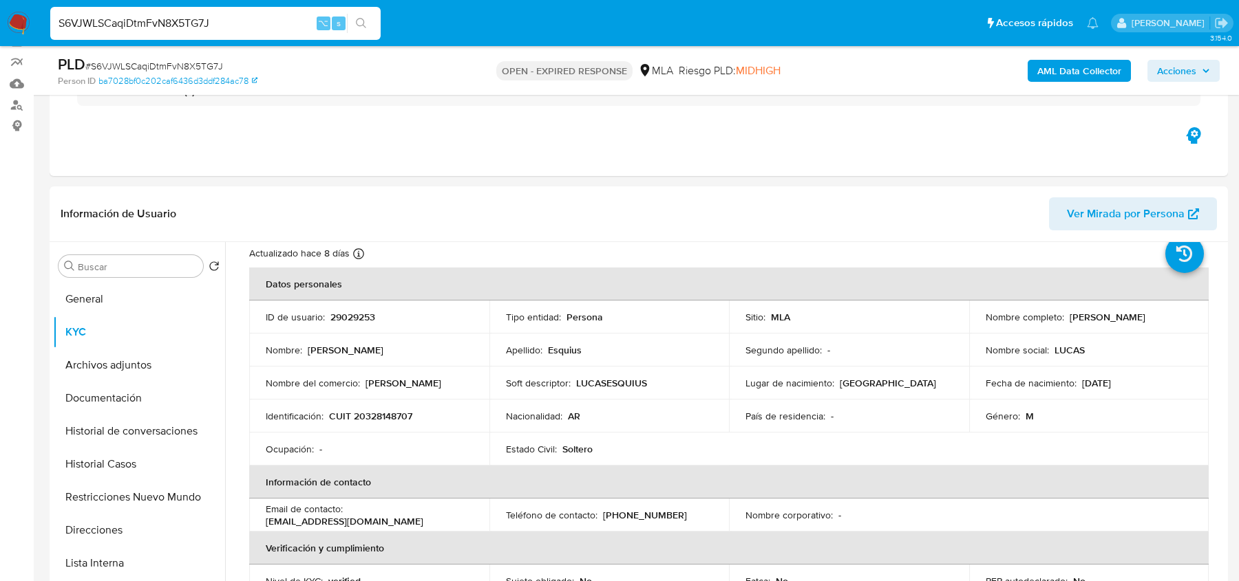
click at [180, 15] on input "S6VJWLSCaqiDtmFvN8X5TG7J" at bounding box center [215, 23] width 330 height 18
paste input "OLAcUDJWAArulngRCZt8FCJs"
type input "OLAcUDJWAArulngRCZt8FCJs"
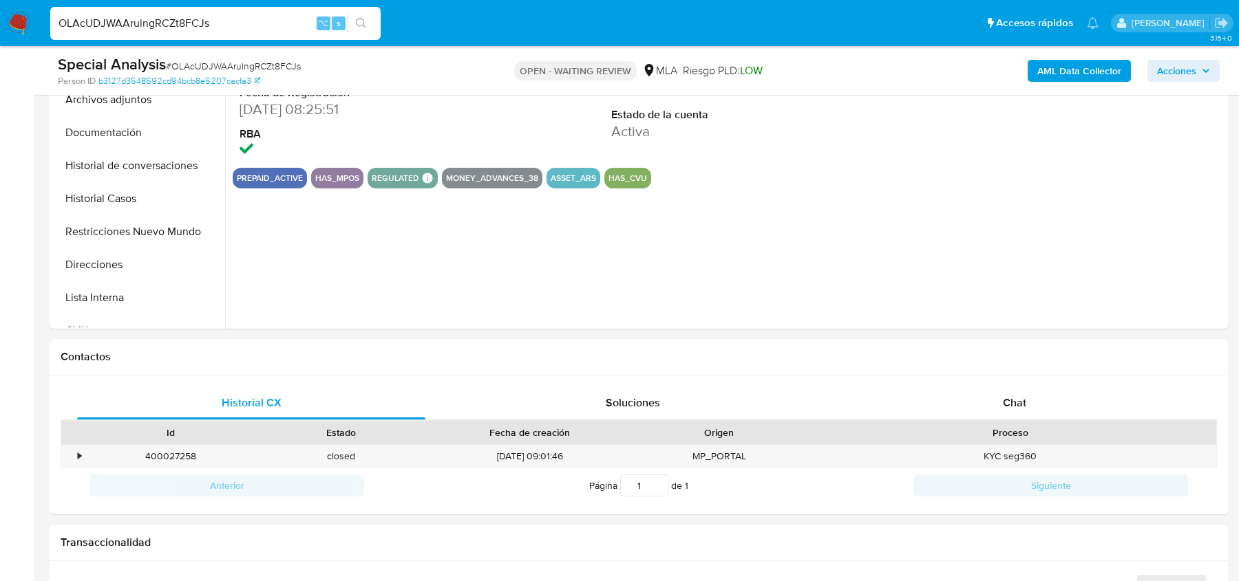
scroll to position [411, 0]
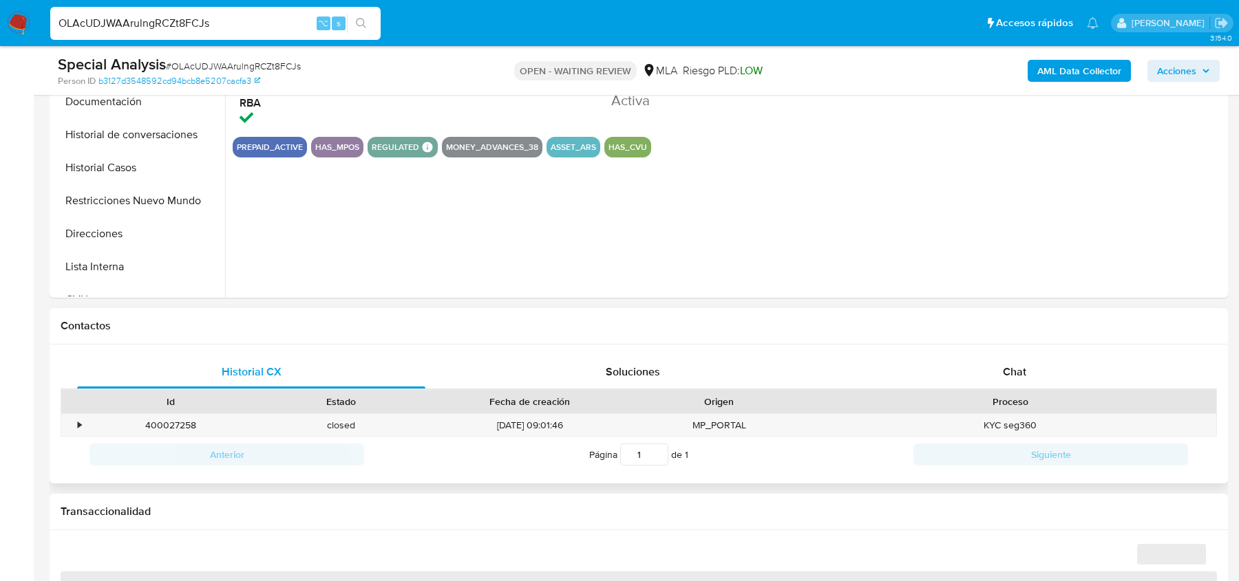
select select "10"
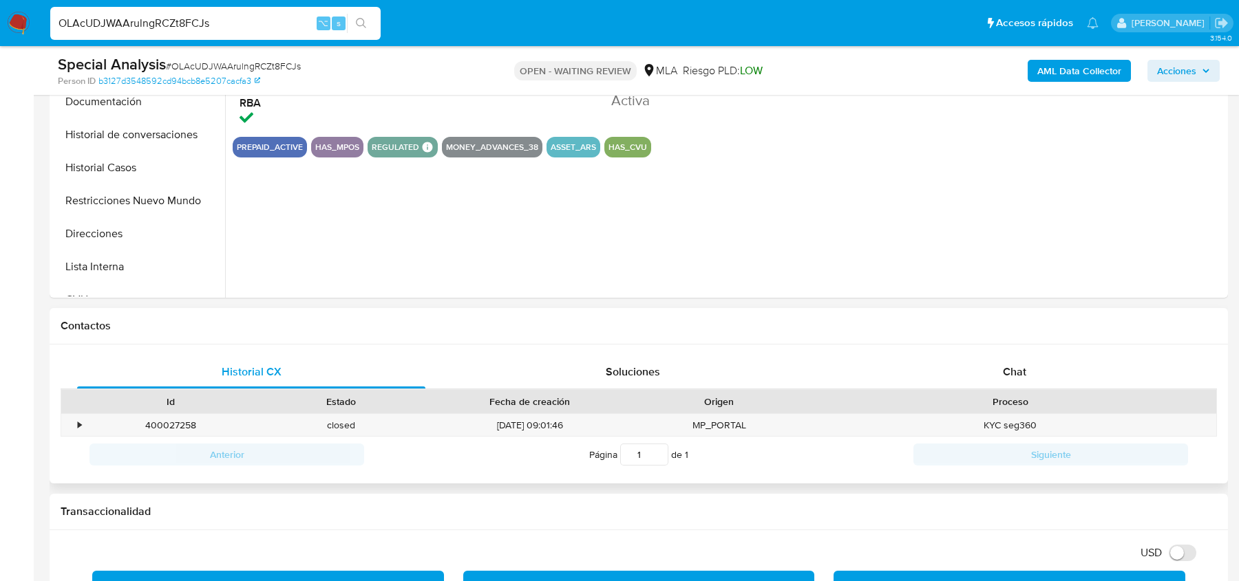
click at [1014, 401] on div "Proceso" at bounding box center [1009, 402] width 393 height 14
click at [1014, 356] on div "Chat" at bounding box center [1014, 372] width 348 height 33
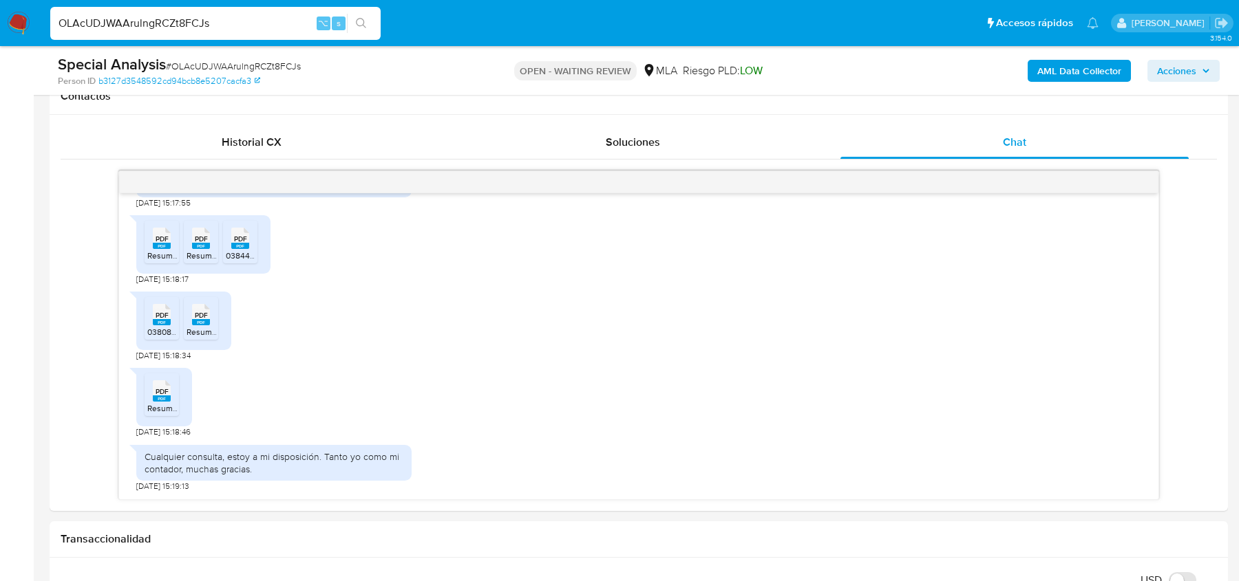
scroll to position [672, 0]
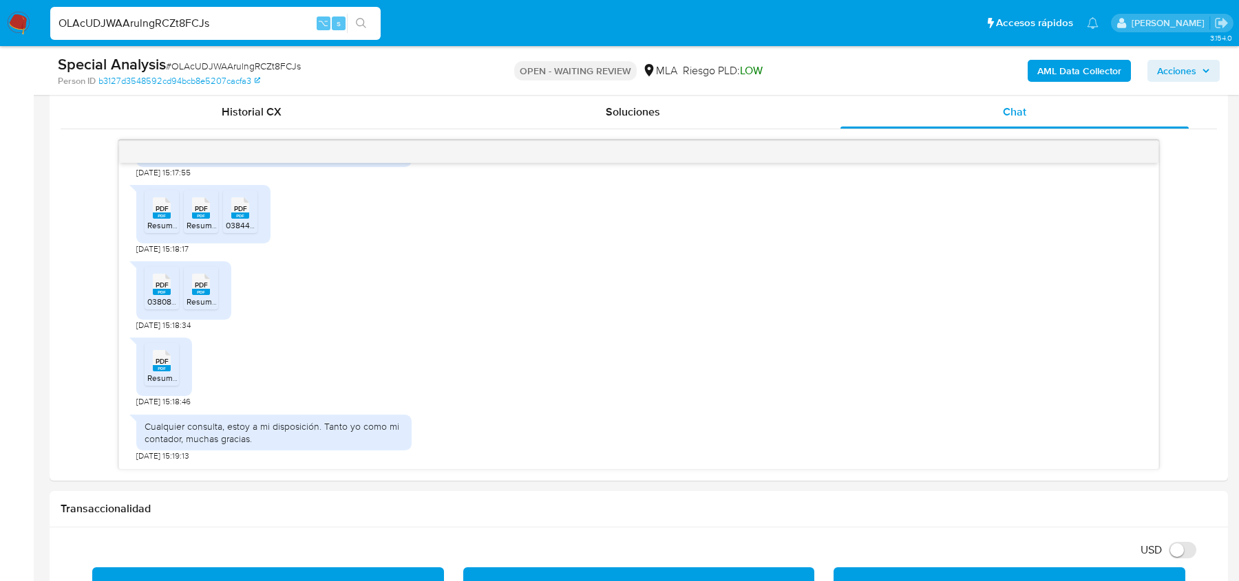
click at [195, 66] on span "# OLAcUDJWAArulngRCZt8FCJs" at bounding box center [233, 66] width 135 height 14
copy span "OLAcUDJWAArulngRCZt8FCJs"
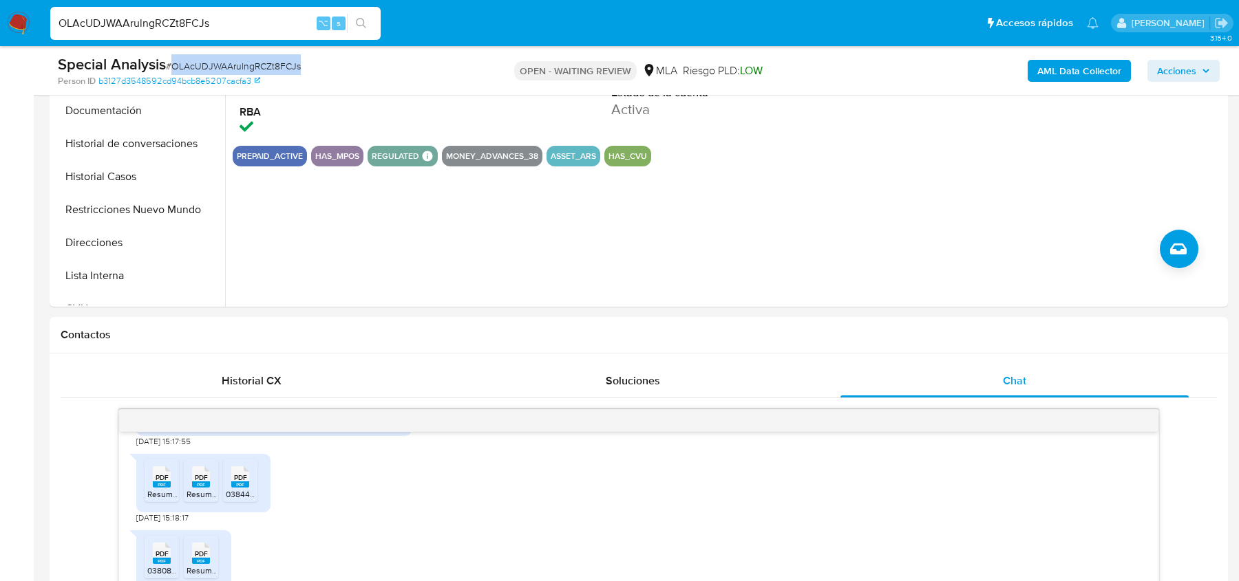
scroll to position [0, 0]
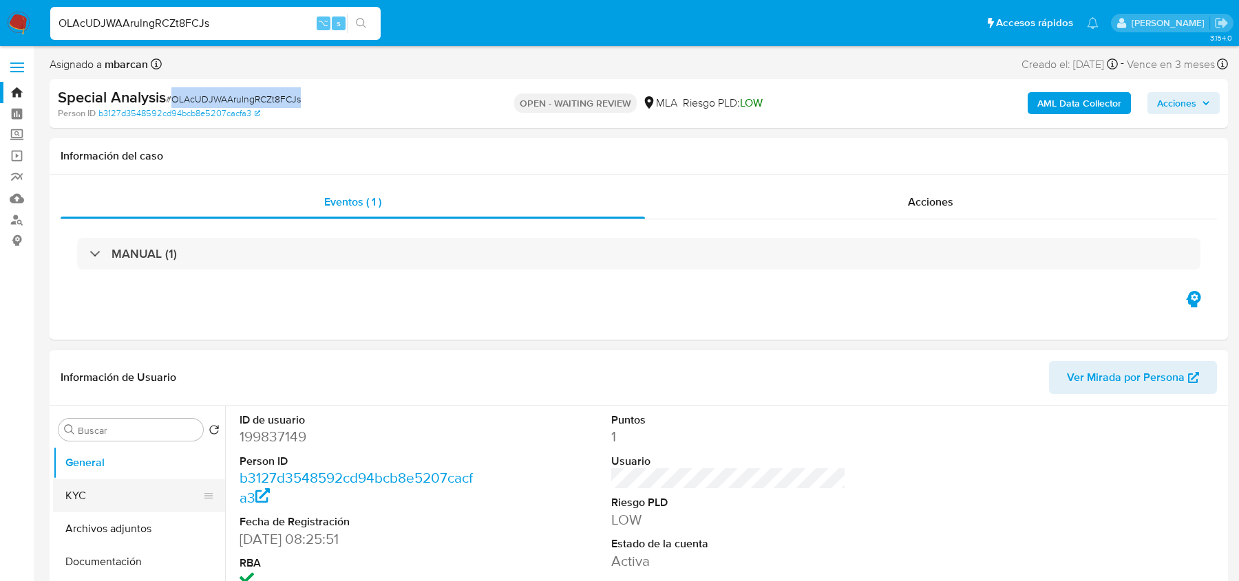
click at [93, 493] on button "KYC" at bounding box center [133, 496] width 161 height 33
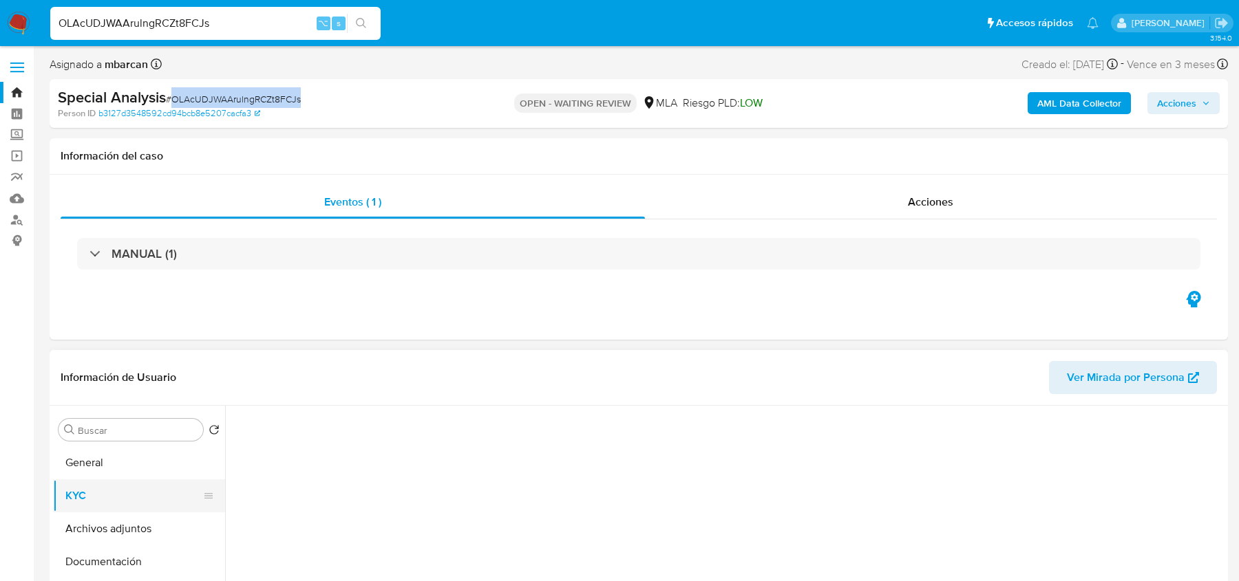
click at [87, 493] on button "KYC" at bounding box center [133, 496] width 161 height 33
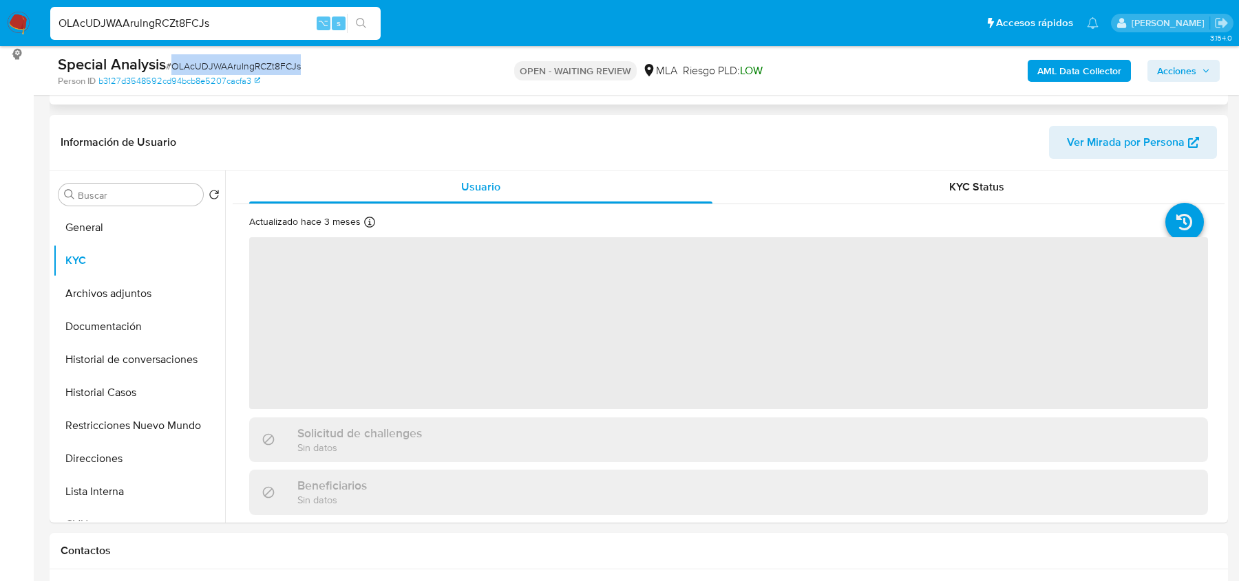
scroll to position [207, 0]
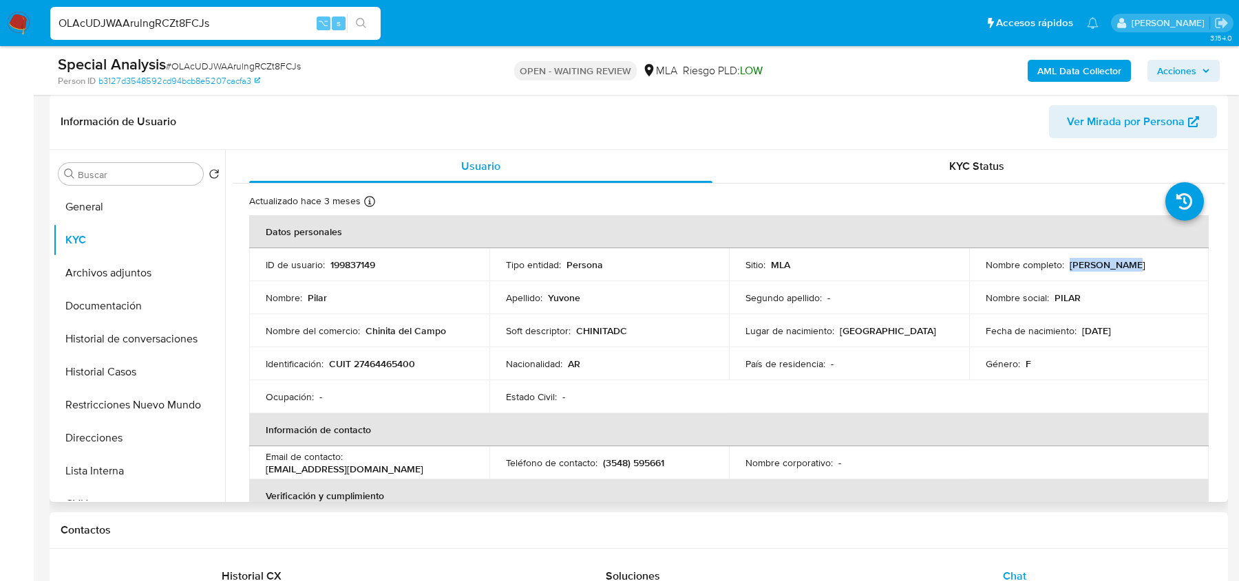
drag, startPoint x: 1067, startPoint y: 264, endPoint x: 1133, endPoint y: 264, distance: 65.4
click at [1133, 264] on div "Nombre completo : [PERSON_NAME]" at bounding box center [1088, 265] width 207 height 12
click at [91, 286] on button "Archivos adjuntos" at bounding box center [133, 273] width 161 height 33
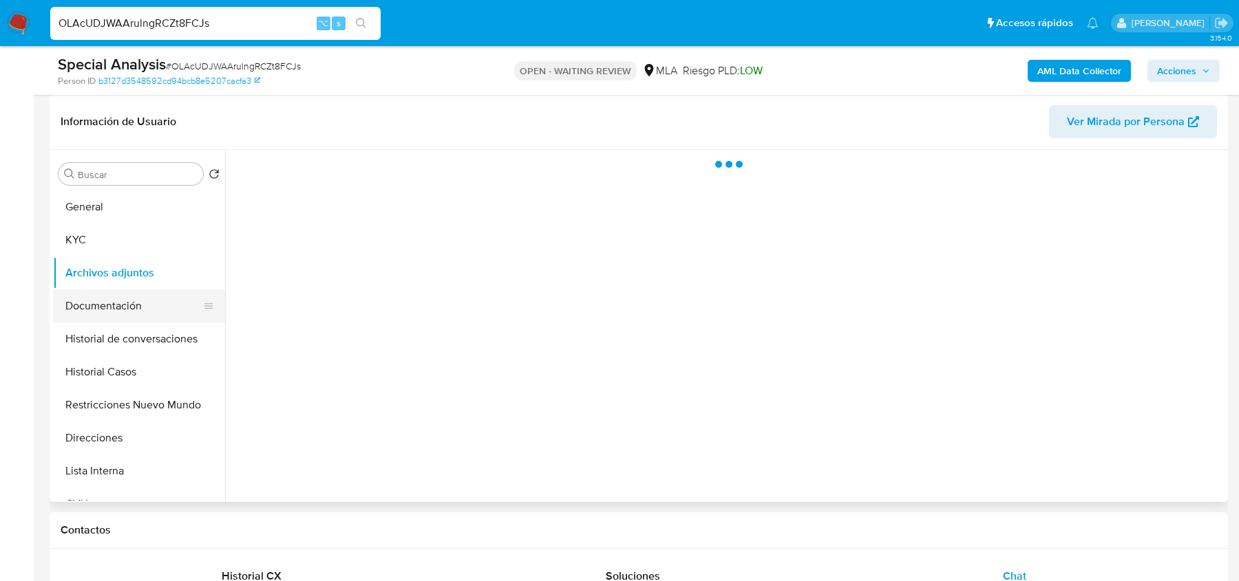
click at [91, 296] on button "Documentación" at bounding box center [133, 306] width 161 height 33
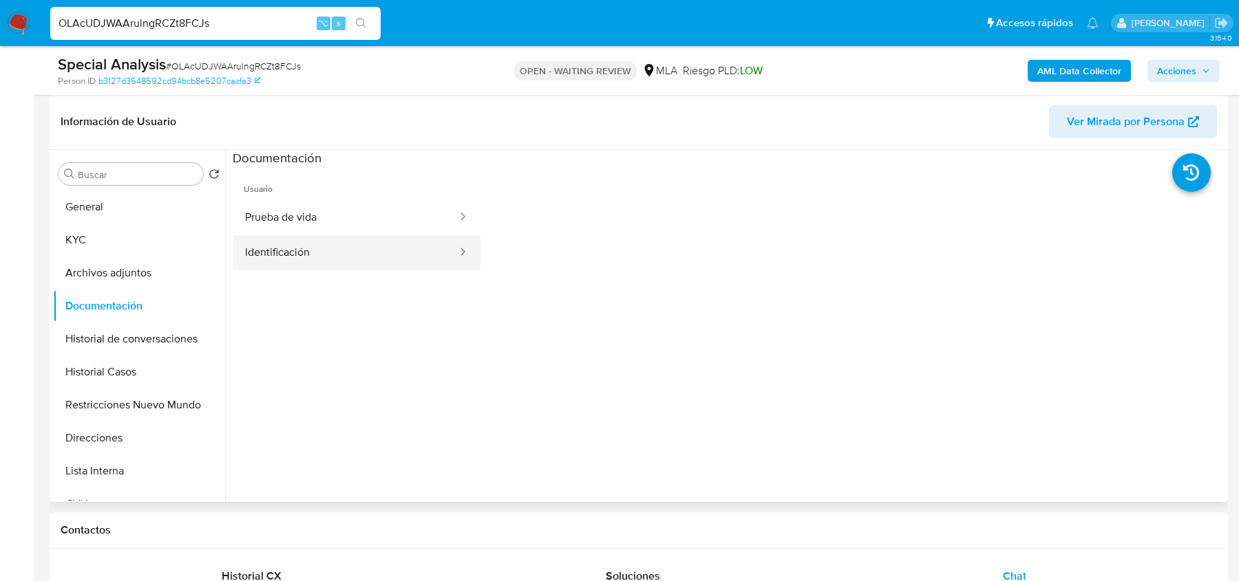
click at [290, 235] on button "Identificación" at bounding box center [346, 252] width 226 height 35
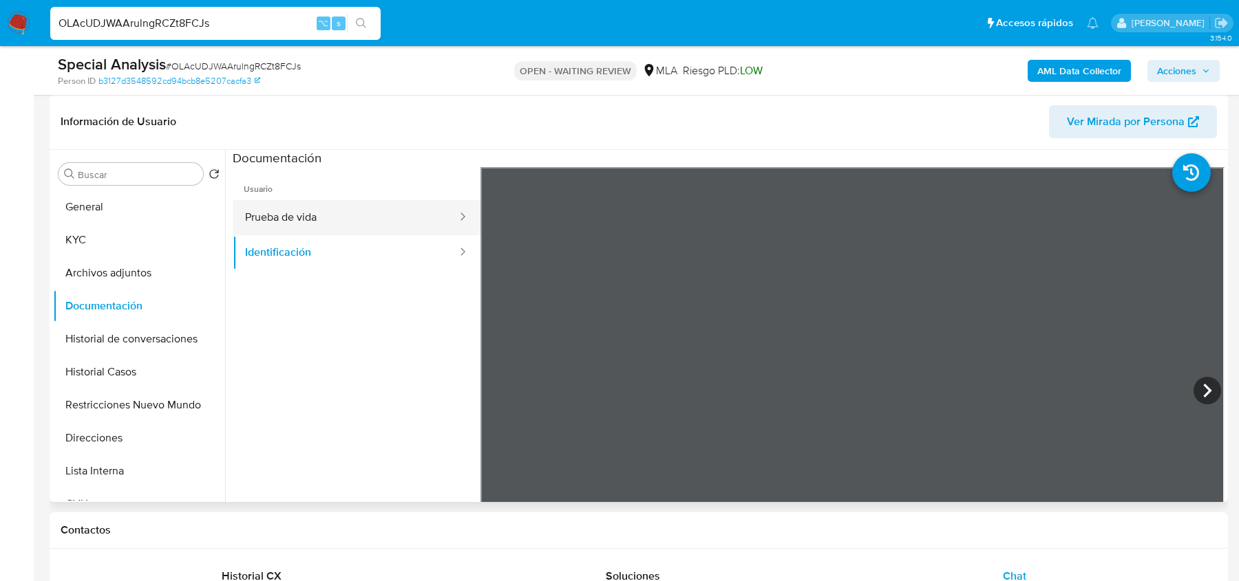
click at [318, 227] on button "Prueba de vida" at bounding box center [346, 217] width 226 height 35
